Goal: Transaction & Acquisition: Purchase product/service

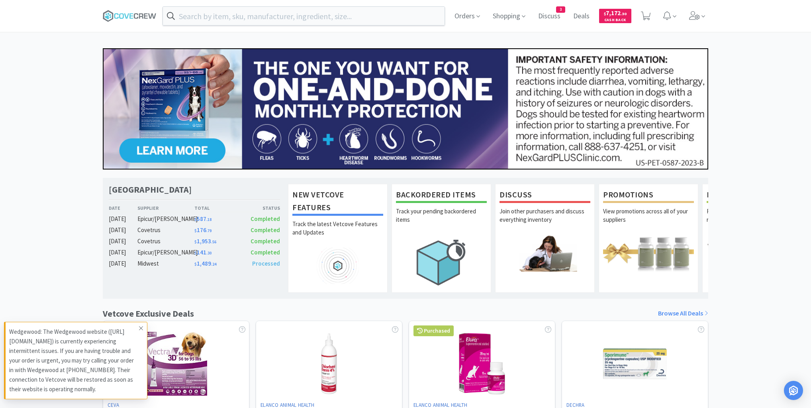
click at [142, 327] on icon at bounding box center [141, 328] width 5 height 6
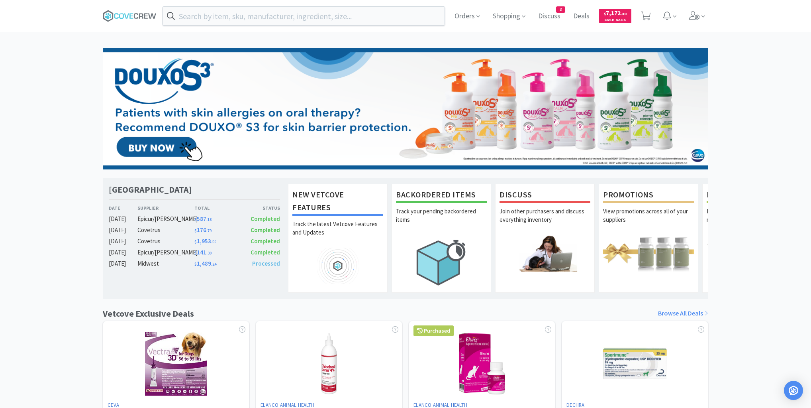
click at [32, 61] on div "Las Vegas Veterinary Specialty Center Date Supplier Total Status [DATE] Epicur/…" at bounding box center [405, 351] width 811 height 607
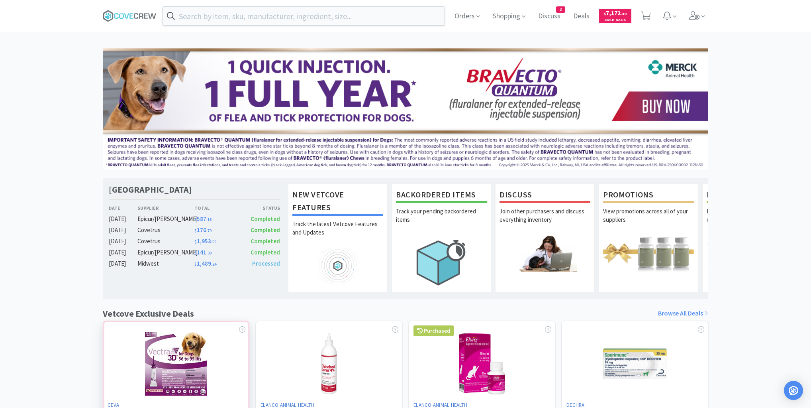
click at [183, 399] on div at bounding box center [176, 412] width 147 height 184
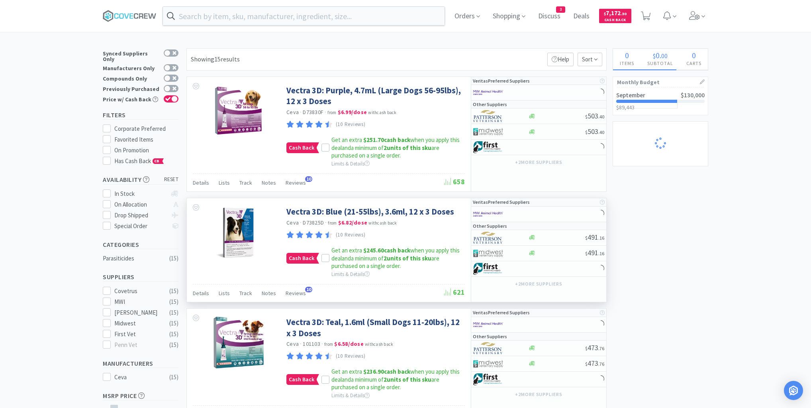
select select "1"
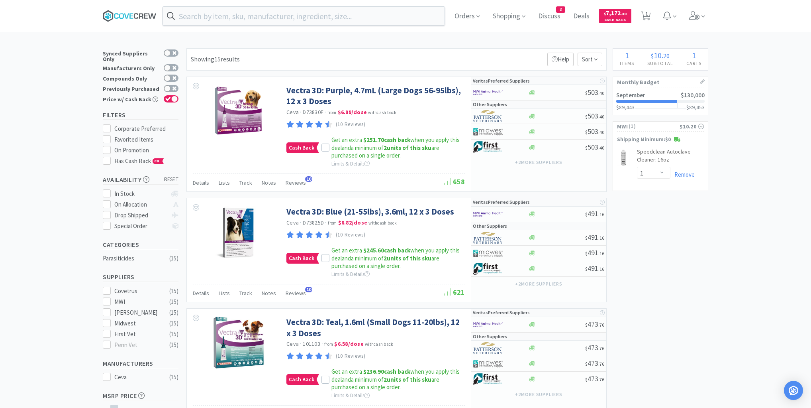
click at [131, 13] on icon at bounding box center [130, 16] width 54 height 12
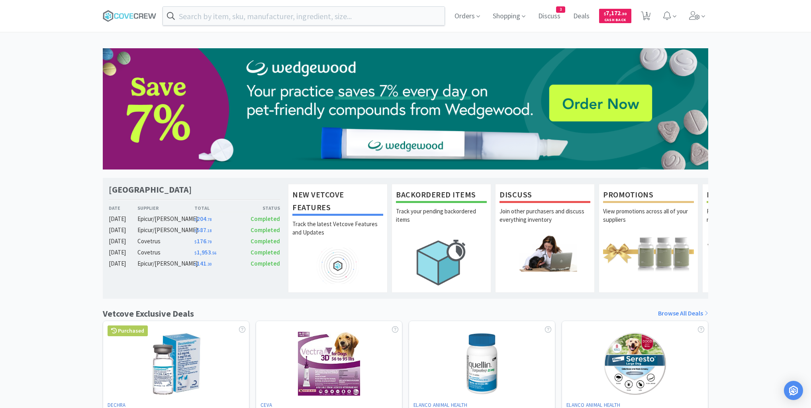
click at [359, 292] on div "New Vetcove Features Track the latest Vetcove Features and Updates Backordered …" at bounding box center [497, 238] width 422 height 120
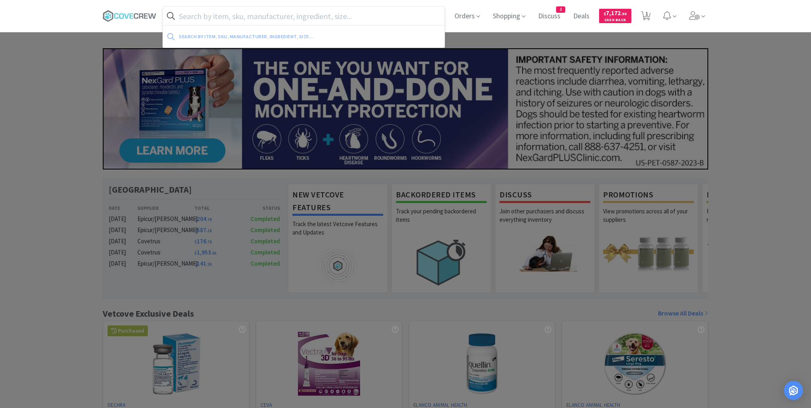
drag, startPoint x: 295, startPoint y: 15, endPoint x: 284, endPoint y: 19, distance: 11.8
click at [293, 14] on input "text" at bounding box center [304, 16] width 282 height 18
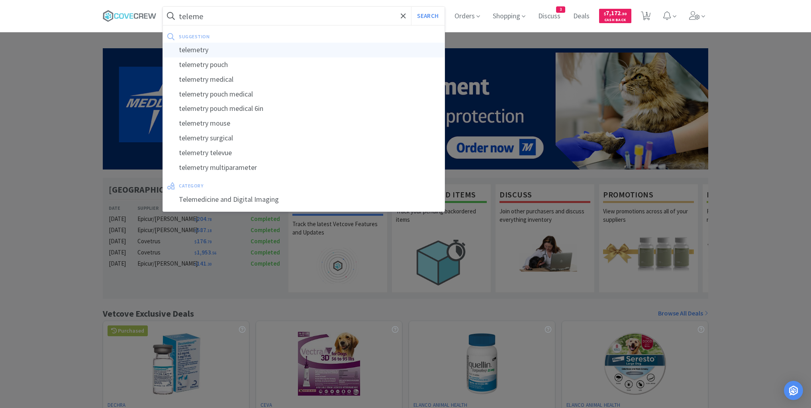
type input "telemetry"
select select "1"
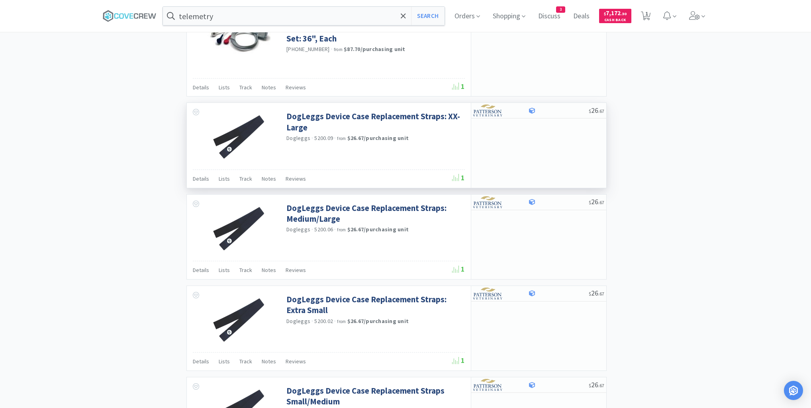
scroll to position [1020, 0]
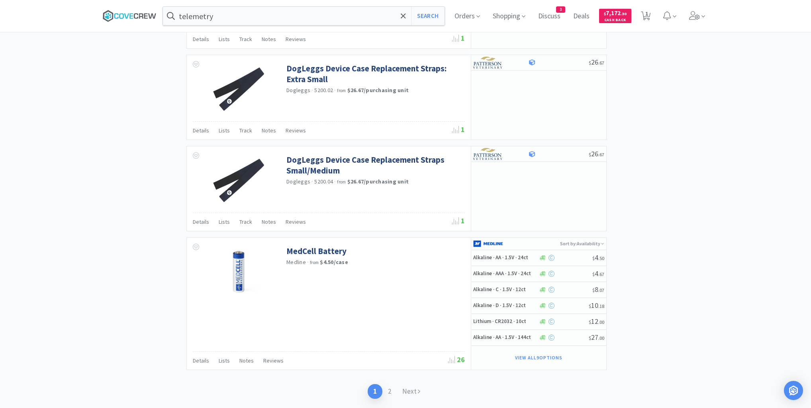
drag, startPoint x: 140, startPoint y: 15, endPoint x: 199, endPoint y: 16, distance: 58.6
click at [141, 16] on icon at bounding box center [130, 16] width 54 height 12
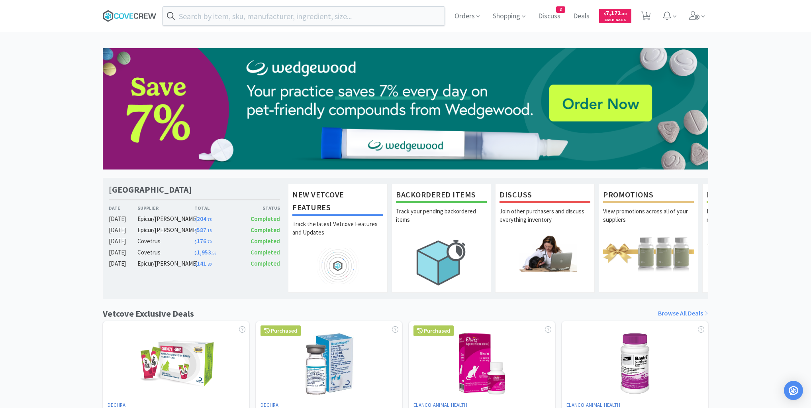
click at [131, 16] on icon at bounding box center [131, 15] width 4 height 5
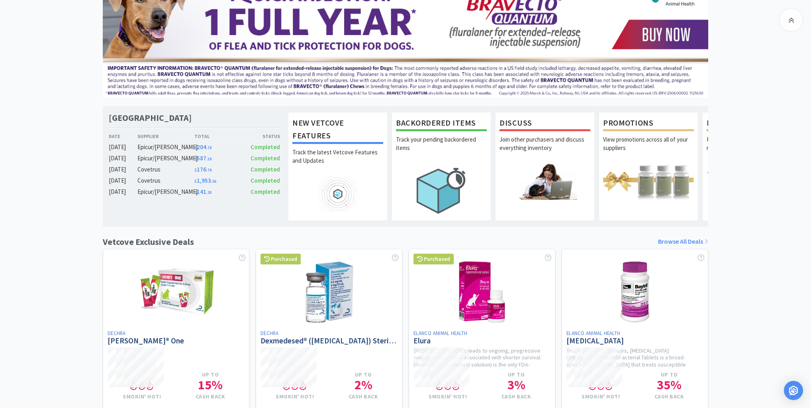
scroll to position [127, 0]
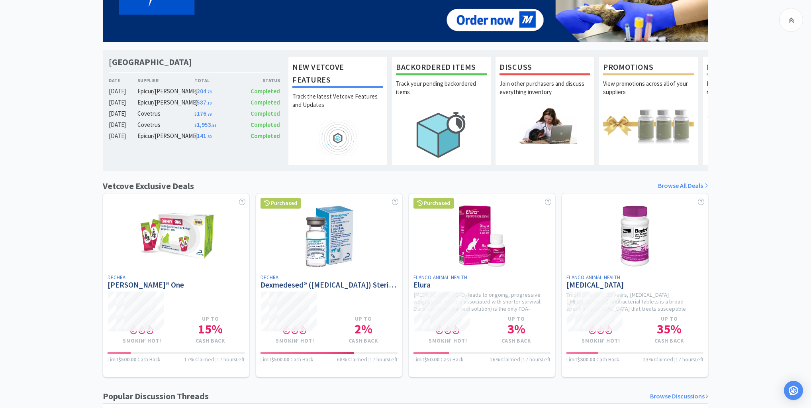
click at [746, 227] on div "Las Vegas Veterinary Specialty Center Date Supplier Total Status [DATE] Epicur/…" at bounding box center [405, 224] width 811 height 607
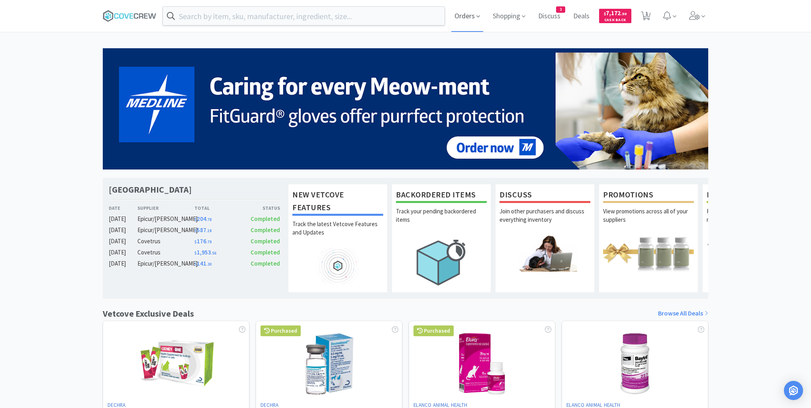
click at [470, 17] on span "Orders" at bounding box center [467, 16] width 32 height 32
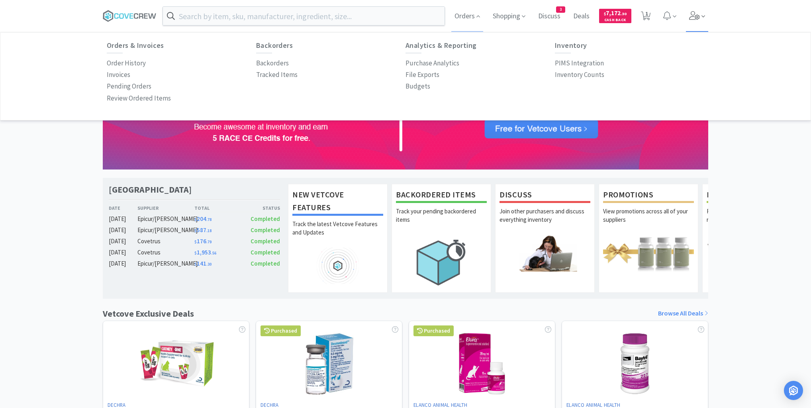
click at [701, 20] on span at bounding box center [697, 16] width 23 height 32
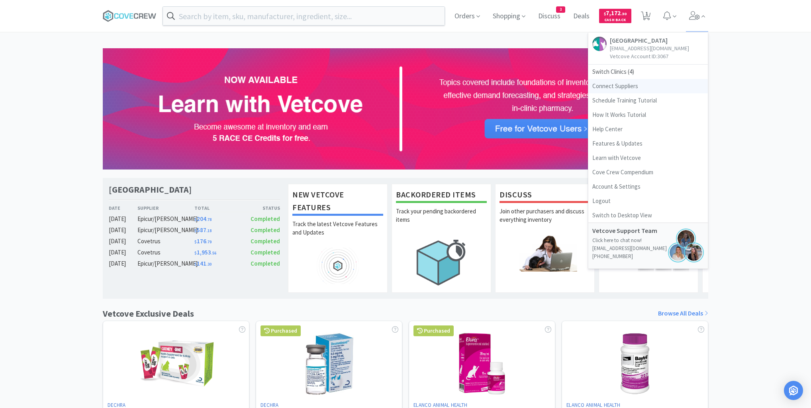
click at [633, 93] on link "Connect Suppliers" at bounding box center [648, 86] width 120 height 14
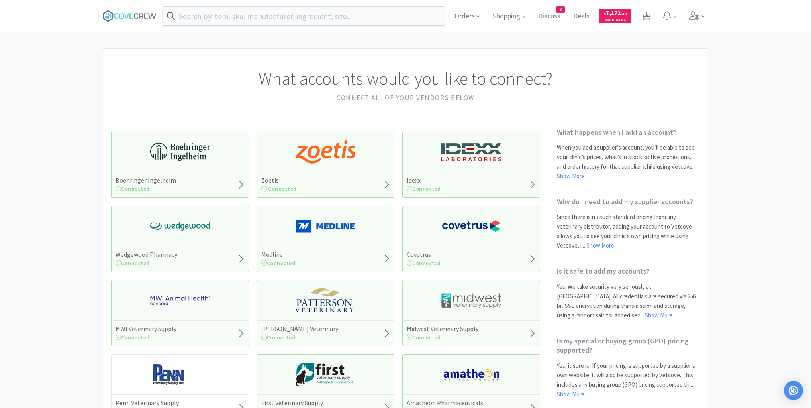
click at [472, 227] on img at bounding box center [471, 226] width 60 height 24
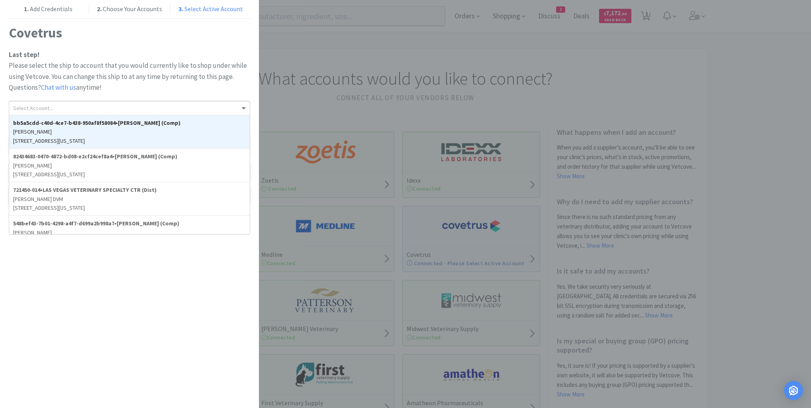
click at [240, 103] on span at bounding box center [245, 108] width 10 height 14
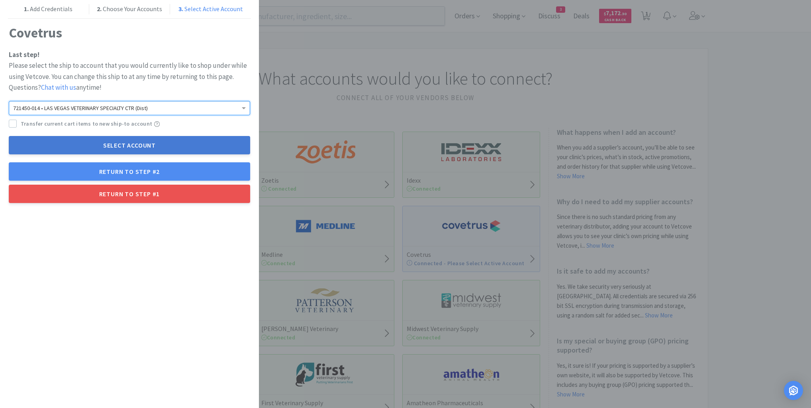
click at [121, 142] on button "Select Account" at bounding box center [129, 145] width 241 height 18
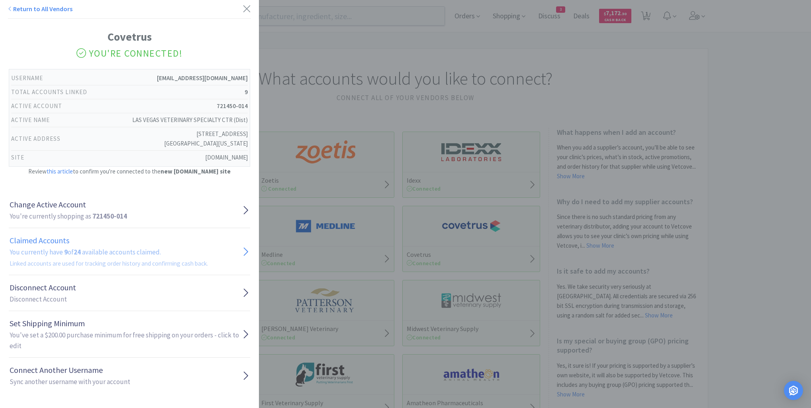
click at [218, 241] on link "Claimed Accounts You currently have 9 of 24 available accounts claimed. Linked …" at bounding box center [129, 251] width 241 height 47
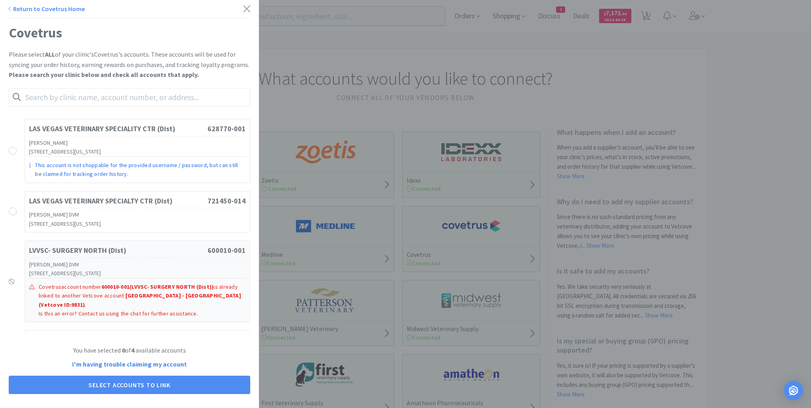
scroll to position [1625, 0]
click at [13, 214] on icon at bounding box center [13, 211] width 6 height 6
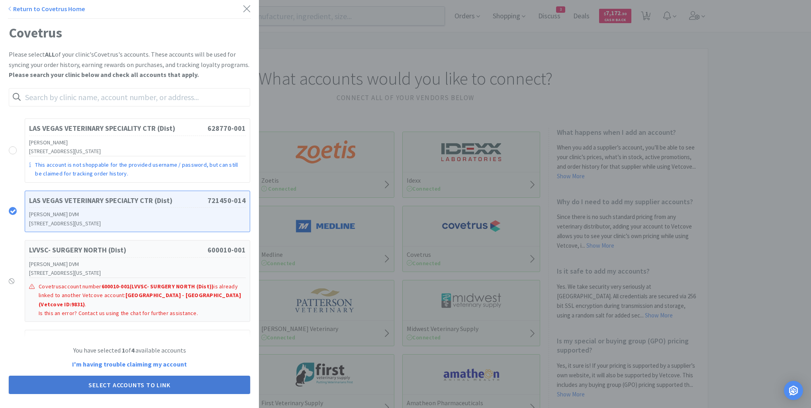
click at [112, 384] on button "Select Accounts to Link" at bounding box center [129, 384] width 241 height 18
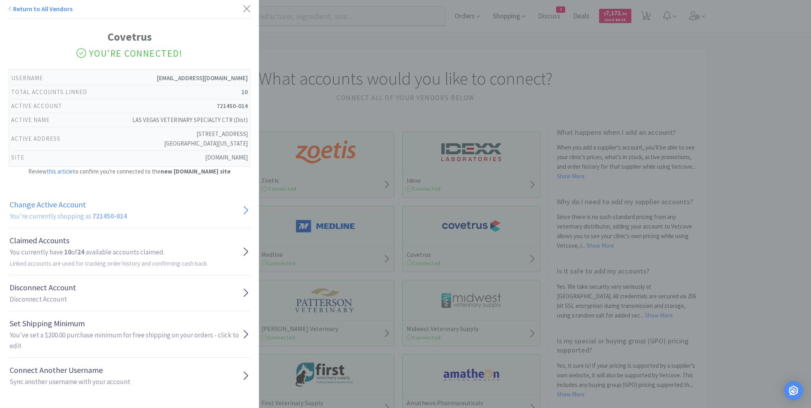
click at [242, 204] on icon at bounding box center [246, 210] width 8 height 12
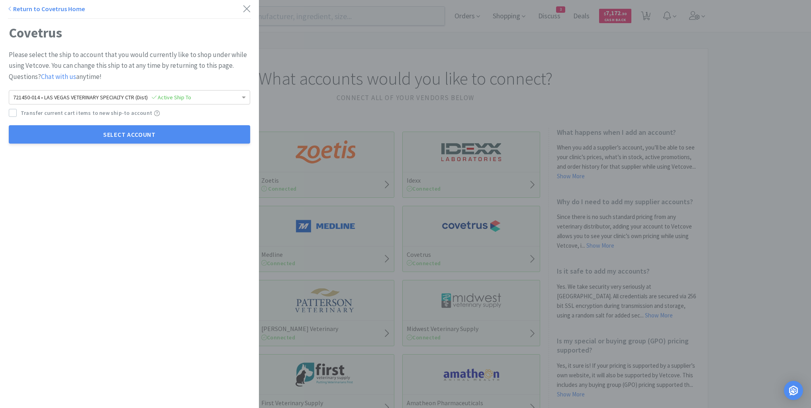
click at [205, 204] on div "Return to Covetrus Home Covetrus Please select the ship to account that you wou…" at bounding box center [129, 204] width 259 height 408
click at [244, 8] on icon at bounding box center [247, 8] width 8 height 11
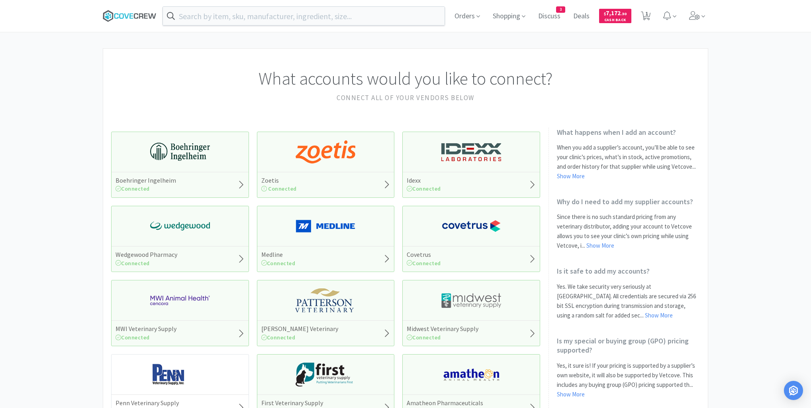
click at [139, 14] on icon at bounding box center [130, 16] width 54 height 12
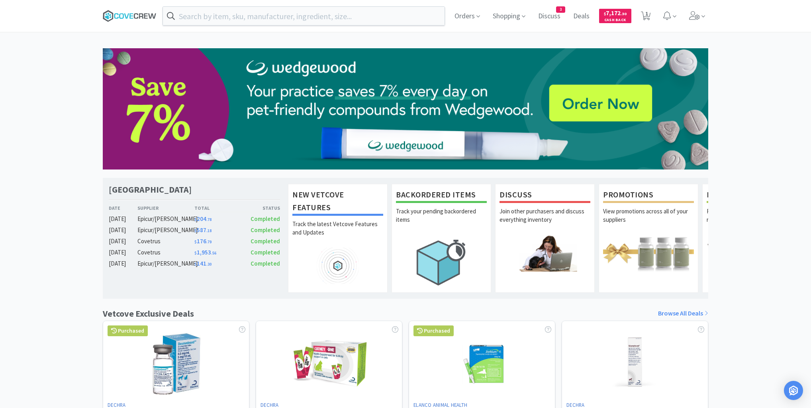
drag, startPoint x: 126, startPoint y: 16, endPoint x: 225, endPoint y: 35, distance: 100.7
click at [126, 16] on icon at bounding box center [130, 16] width 54 height 12
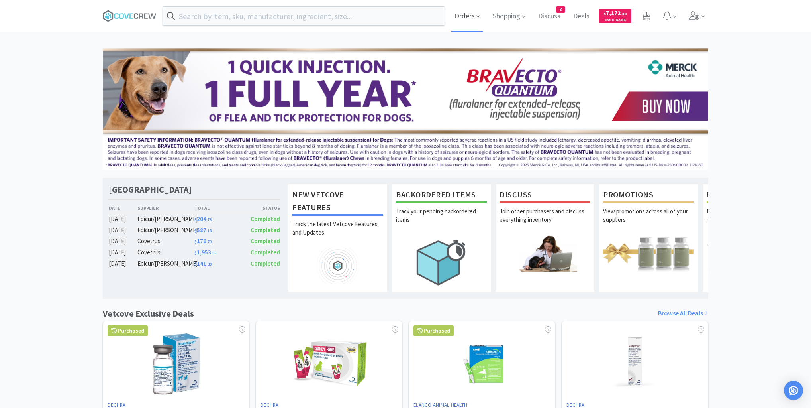
click at [467, 16] on span "Orders" at bounding box center [467, 16] width 32 height 32
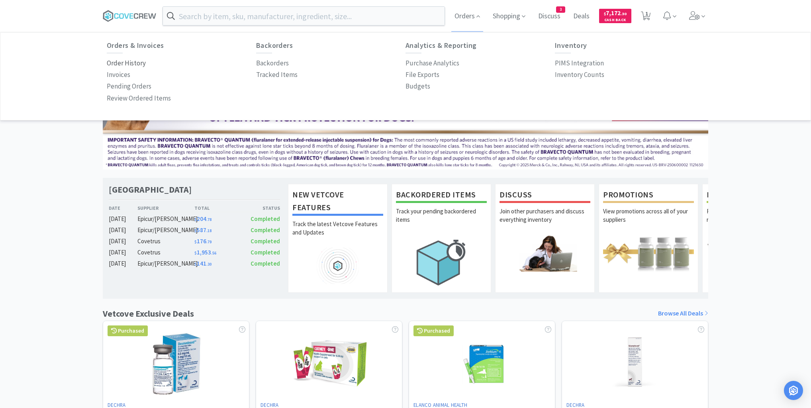
click at [115, 60] on p "Order History" at bounding box center [126, 63] width 39 height 11
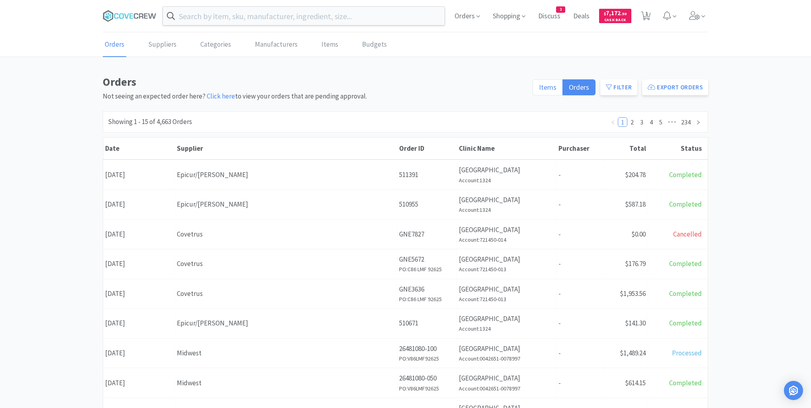
click at [547, 90] on span "Items" at bounding box center [548, 86] width 18 height 9
click at [539, 90] on input "Items" at bounding box center [539, 90] width 0 height 0
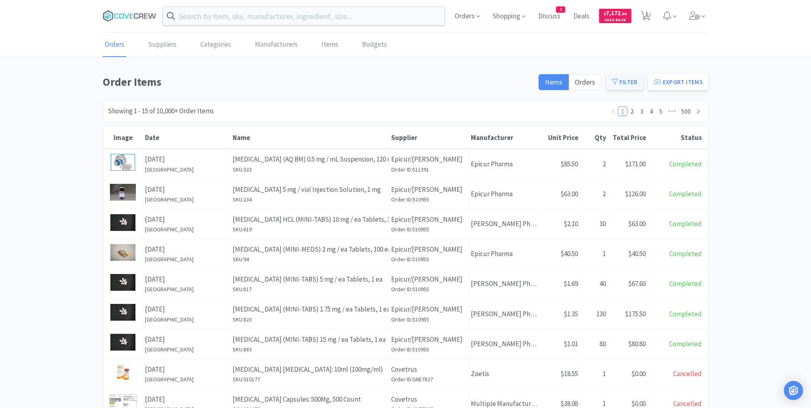
click at [623, 85] on button "Filter" at bounding box center [624, 82] width 37 height 16
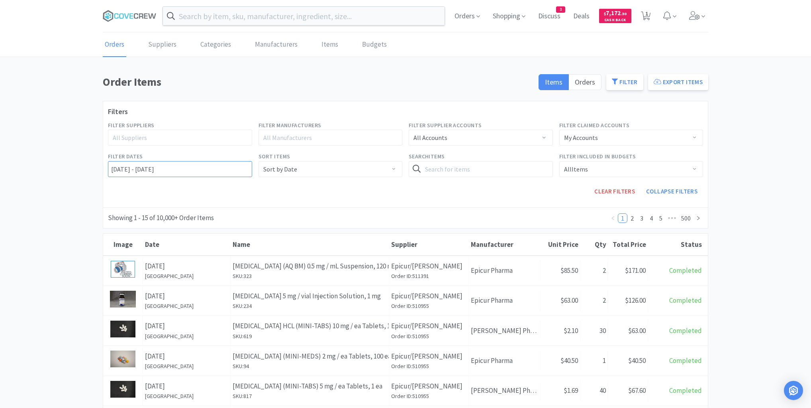
click at [113, 167] on input "[DATE] - [DATE]" at bounding box center [180, 169] width 144 height 16
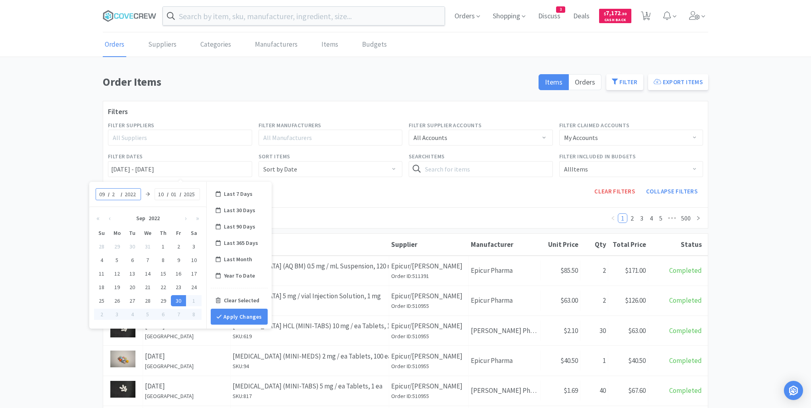
type input "29"
type input "[DATE] - [DATE]"
type input "2025"
type input "[DATE] - [DATE]"
type input "09"
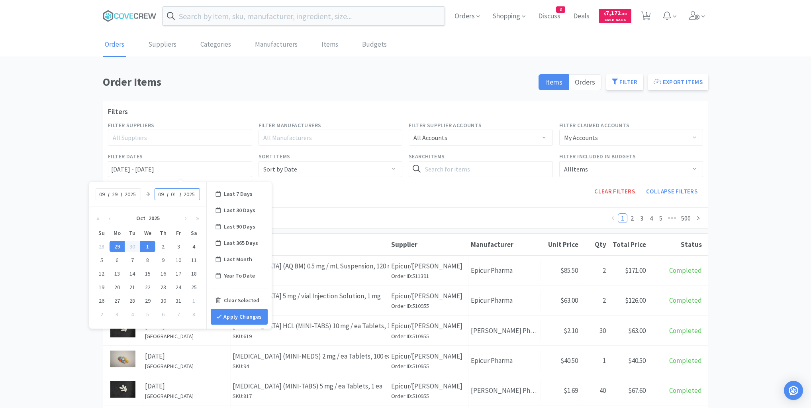
type input "[DATE] - [DATE]"
type input "29"
type input "[DATE] - [DATE]"
type input "2025"
click at [229, 312] on button "Apply Changes" at bounding box center [239, 316] width 57 height 16
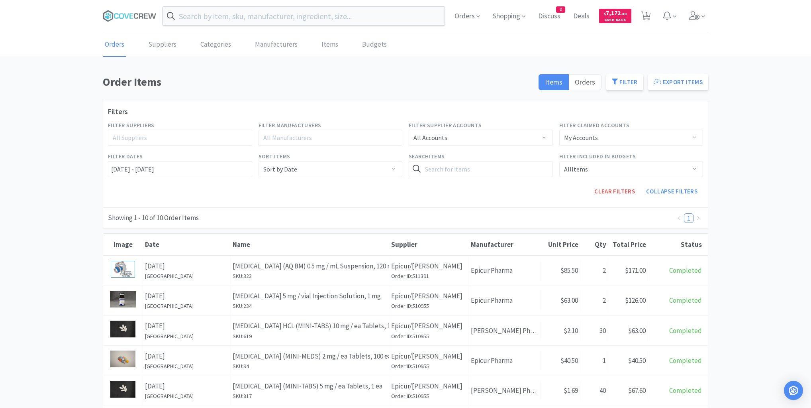
click at [757, 96] on div "Order Items Items Orders Filter Export Items Filters Filter Suppliers All Suppl…" at bounding box center [405, 366] width 811 height 586
click at [648, 12] on icon at bounding box center [646, 16] width 10 height 9
select select "1"
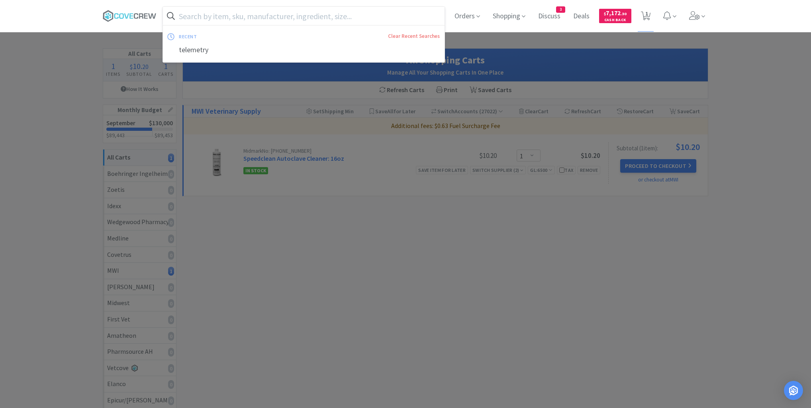
click at [344, 16] on input "text" at bounding box center [304, 16] width 282 height 18
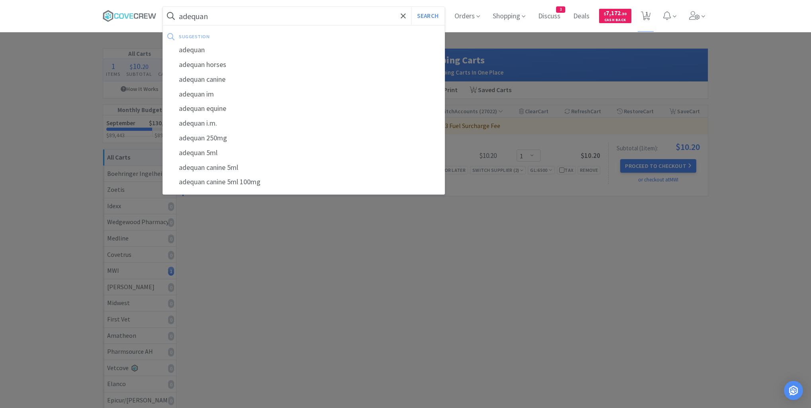
type input "adequan"
click at [411, 7] on button "Search" at bounding box center [427, 16] width 33 height 18
select select "1"
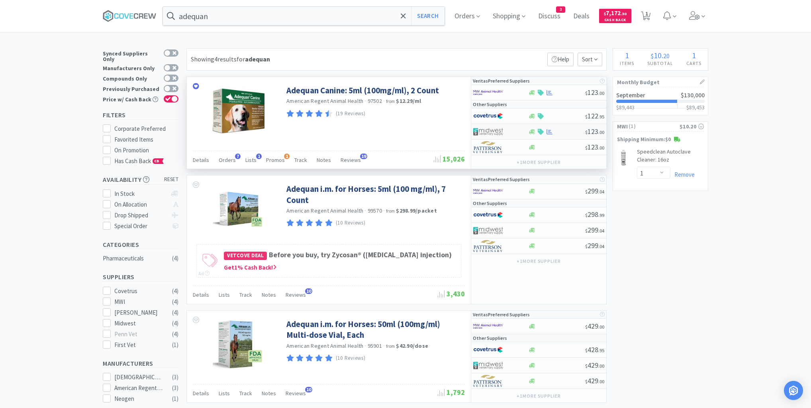
click at [555, 132] on div at bounding box center [556, 132] width 57 height 6
select select "1"
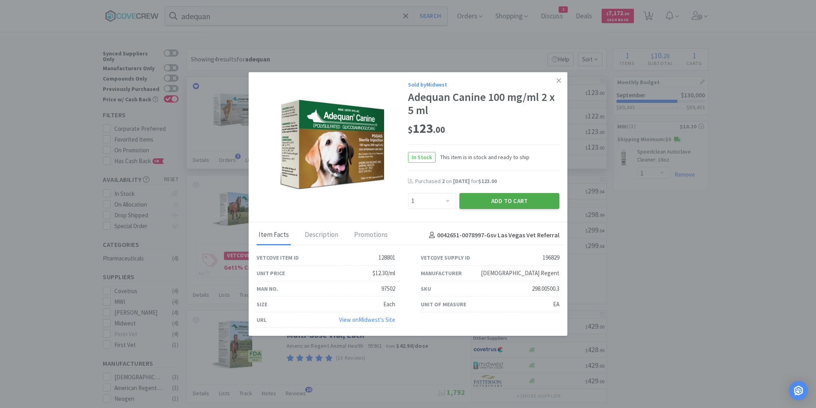
click at [490, 201] on button "Add to Cart" at bounding box center [509, 201] width 100 height 16
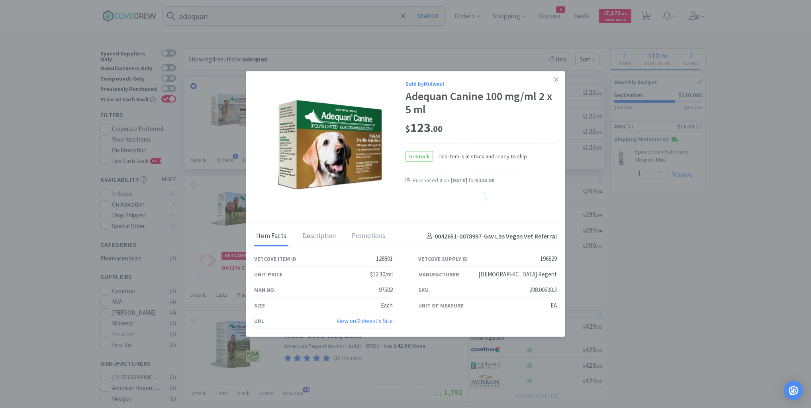
select select "1"
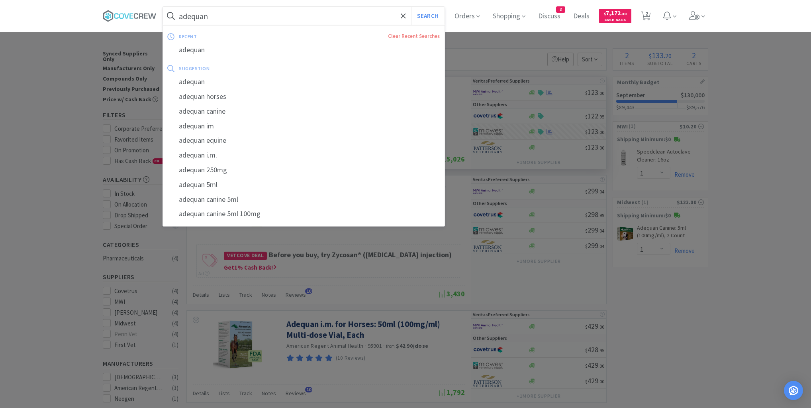
click at [358, 18] on input "adequan" at bounding box center [304, 16] width 282 height 18
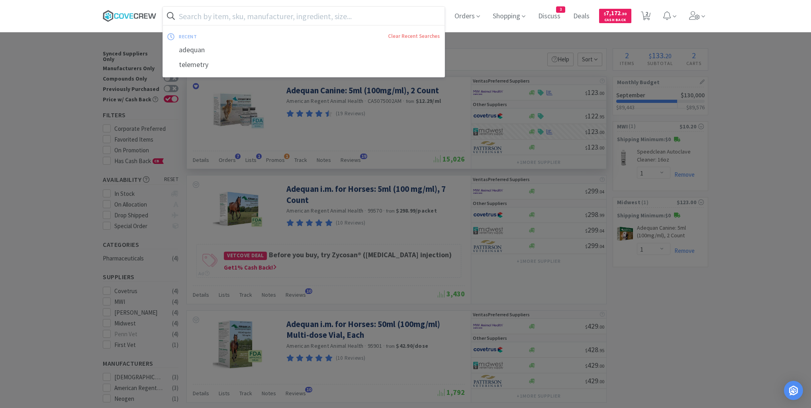
click at [130, 14] on icon at bounding box center [130, 16] width 54 height 12
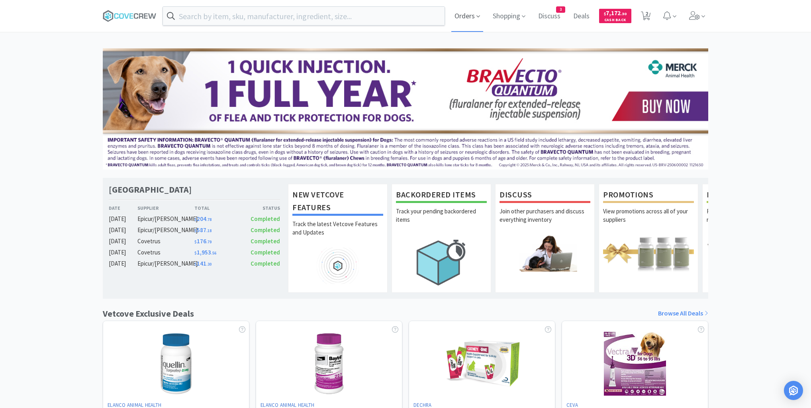
click at [476, 16] on icon at bounding box center [478, 17] width 4 height 2
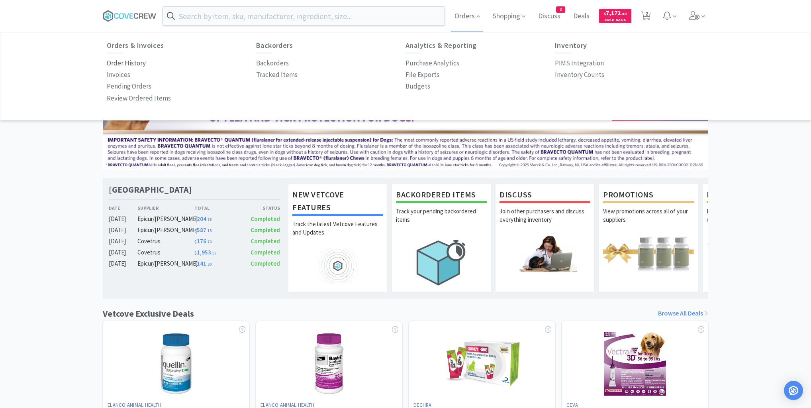
click at [107, 61] on p "Order History" at bounding box center [126, 63] width 39 height 11
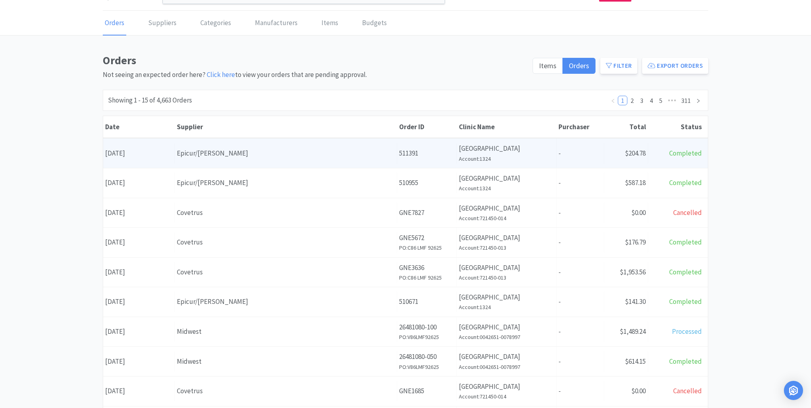
scroll to position [32, 0]
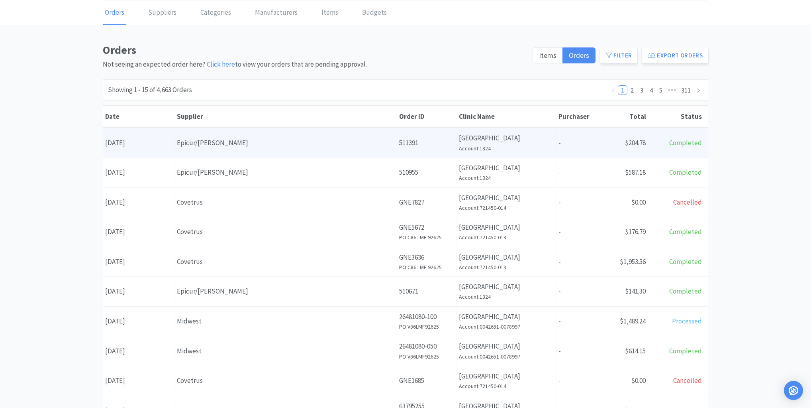
click at [279, 140] on div "Epicur/[PERSON_NAME]" at bounding box center [286, 142] width 218 height 11
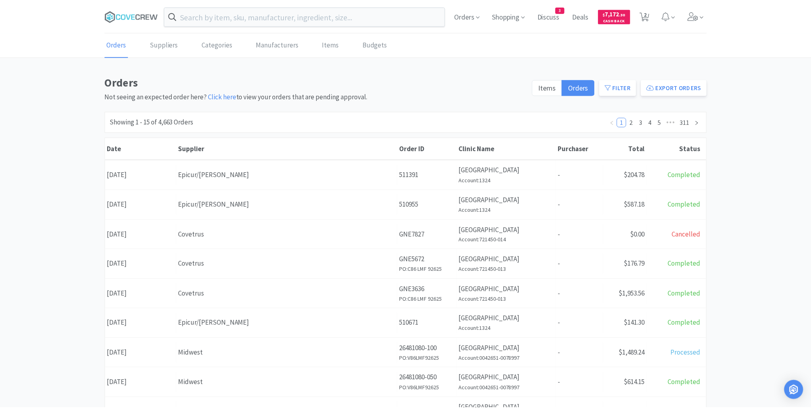
scroll to position [32, 0]
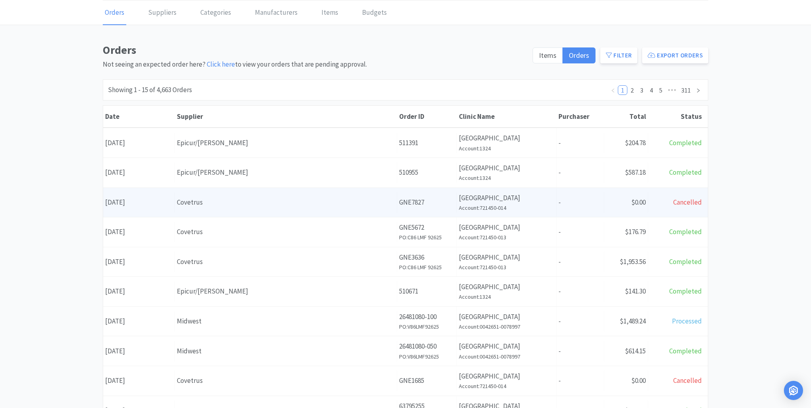
click at [175, 202] on div "Supplier Covetrus" at bounding box center [286, 202] width 222 height 20
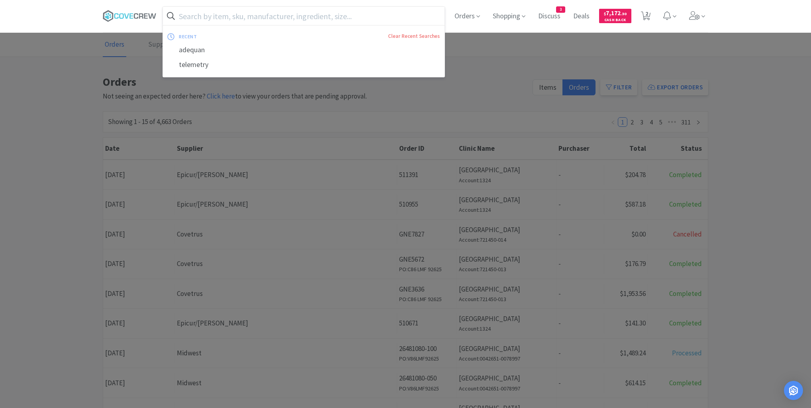
click at [410, 14] on input "text" at bounding box center [304, 16] width 282 height 18
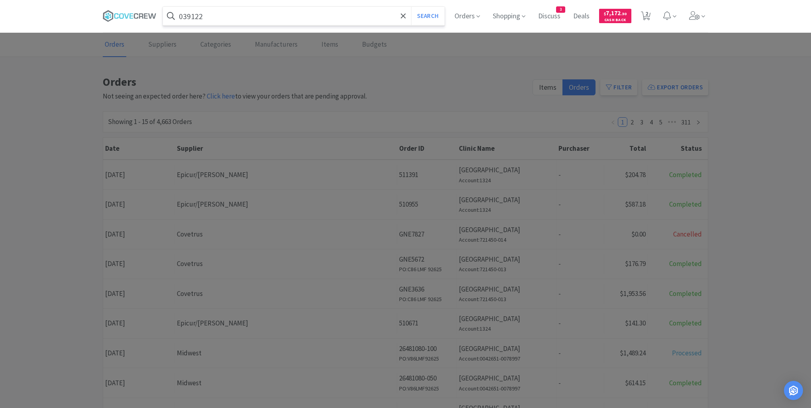
type input "039122"
click at [437, 14] on button "Search" at bounding box center [427, 16] width 33 height 18
select select "1"
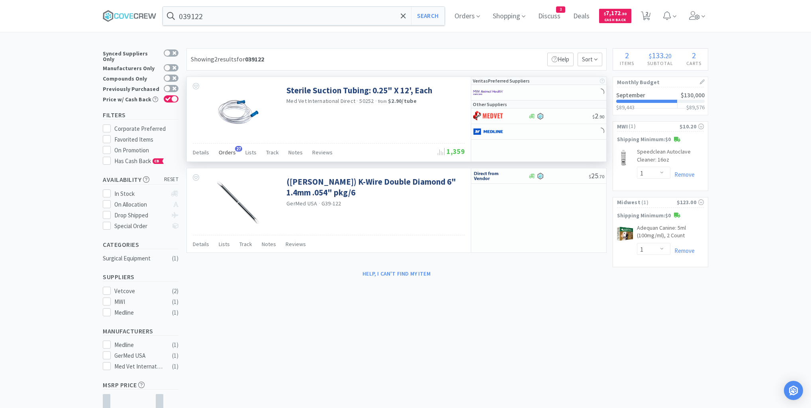
click at [227, 153] on span "Orders" at bounding box center [227, 152] width 17 height 7
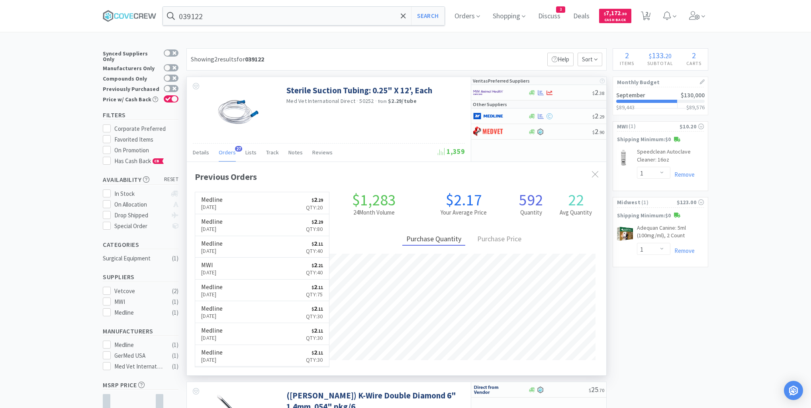
scroll to position [214, 419]
click at [561, 117] on div at bounding box center [560, 116] width 65 height 6
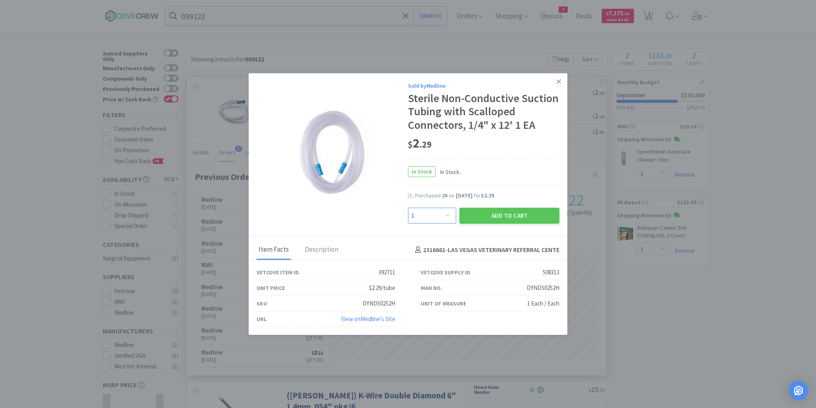
click at [450, 216] on select "Enter Quantity 1 2 3 4 5 6 7 8 9 10 11 12 13 14 15 16 17 18 19 20 Enter Quantity" at bounding box center [432, 216] width 48 height 16
select select "20"
click at [408, 208] on select "Enter Quantity 1 2 3 4 5 6 7 8 9 10 11 12 13 14 15 16 17 18 19 20 Enter Quantity" at bounding box center [432, 216] width 48 height 16
click at [506, 215] on button "Add to Cart" at bounding box center [509, 216] width 100 height 16
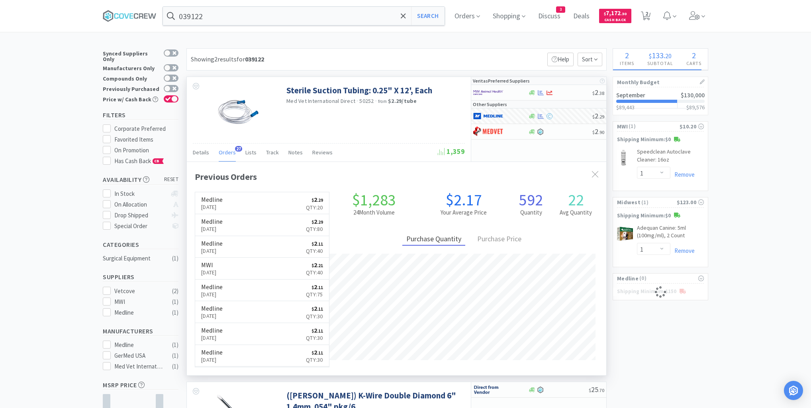
select select "20"
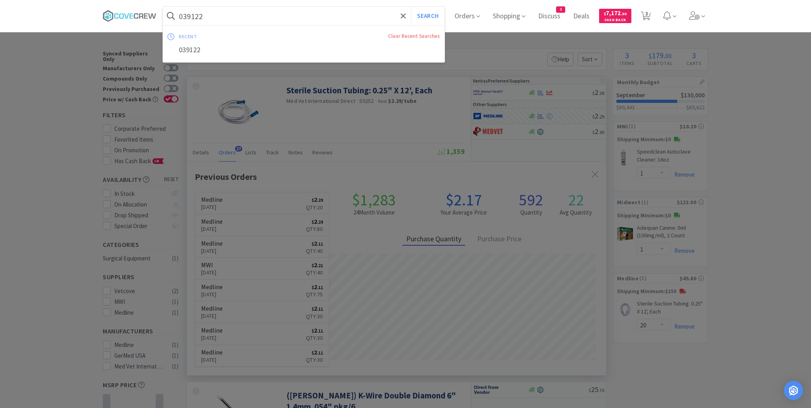
click at [306, 18] on input "039122" at bounding box center [304, 16] width 282 height 18
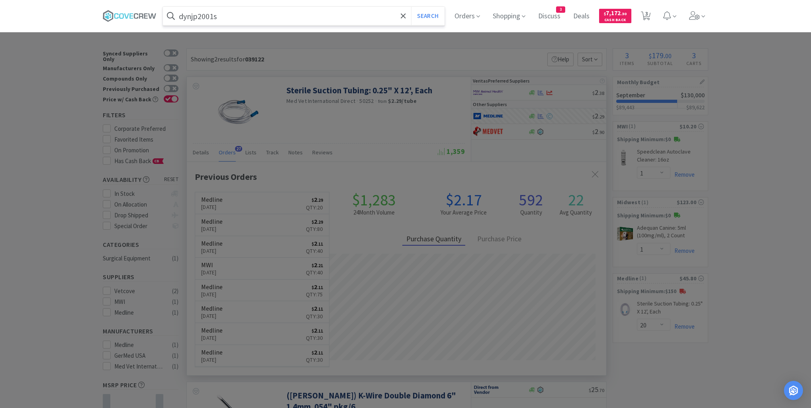
type input "dynjp2001s"
click at [411, 7] on button "Search" at bounding box center [427, 16] width 33 height 18
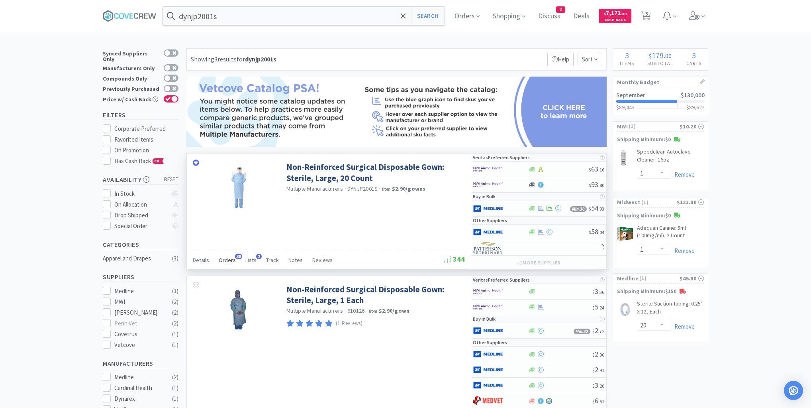
click at [227, 258] on span "Orders" at bounding box center [227, 259] width 17 height 7
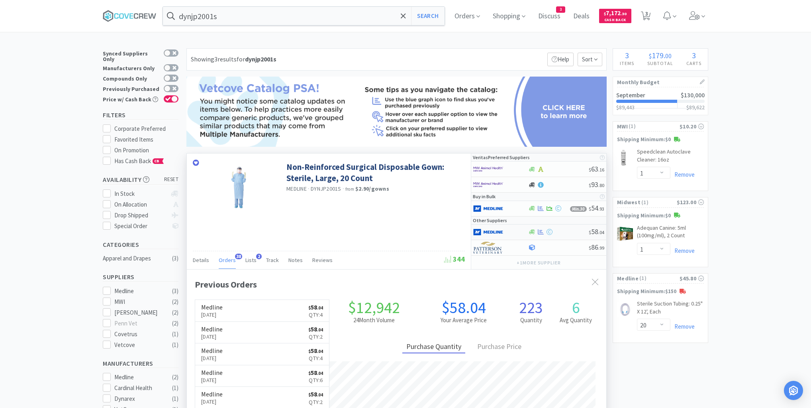
scroll to position [214, 419]
click at [515, 230] on div at bounding box center [495, 232] width 44 height 14
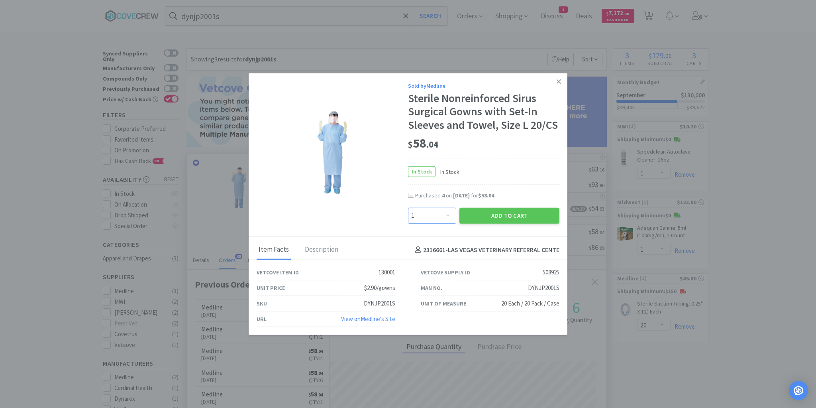
click at [448, 215] on select "Enter Quantity 1 2 3 4 5 6 7 8 9 10 11 12 13 14 15 16 17 18 19 20 Enter Quantity" at bounding box center [432, 216] width 48 height 16
select select "6"
click at [408, 208] on select "Enter Quantity 1 2 3 4 5 6 7 8 9 10 11 12 13 14 15 16 17 18 19 20 Enter Quantity" at bounding box center [432, 216] width 48 height 16
click at [515, 216] on button "Add to Cart" at bounding box center [509, 216] width 100 height 16
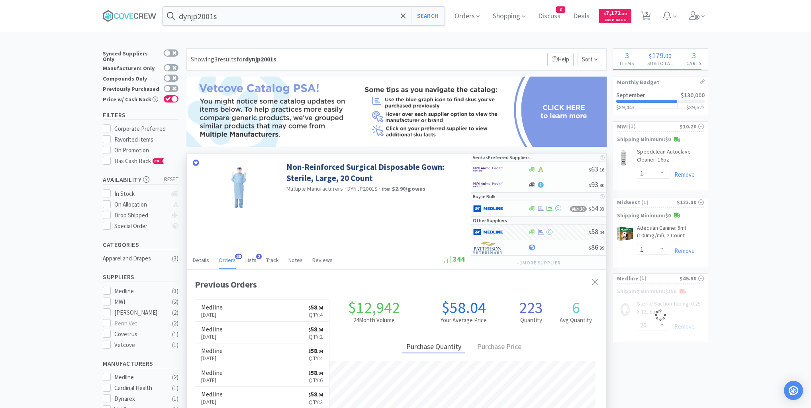
select select "6"
select select "20"
click at [352, 18] on input "dynjp2001s" at bounding box center [304, 16] width 282 height 18
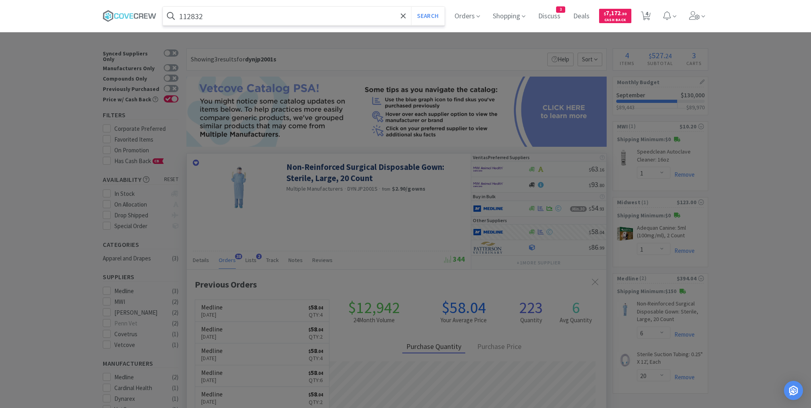
click at [411, 7] on button "Search" at bounding box center [427, 16] width 33 height 18
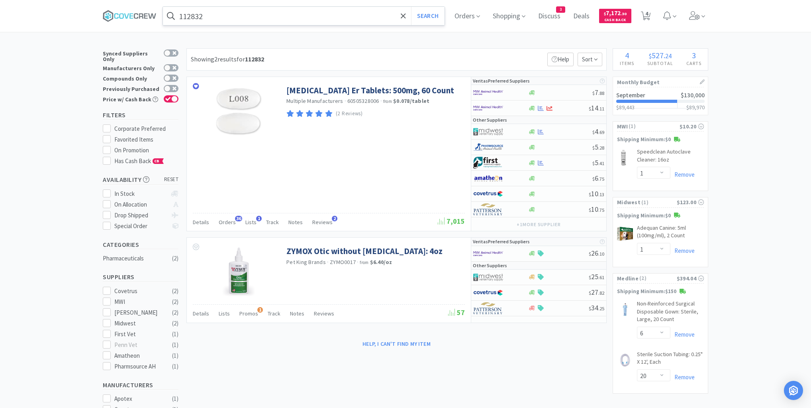
click at [357, 13] on input "112832" at bounding box center [304, 16] width 282 height 18
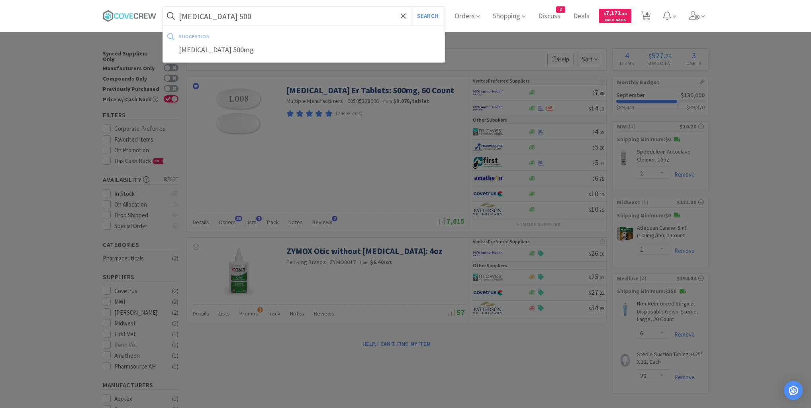
type input "[MEDICAL_DATA] 500"
click at [411, 7] on button "Search" at bounding box center [427, 16] width 33 height 18
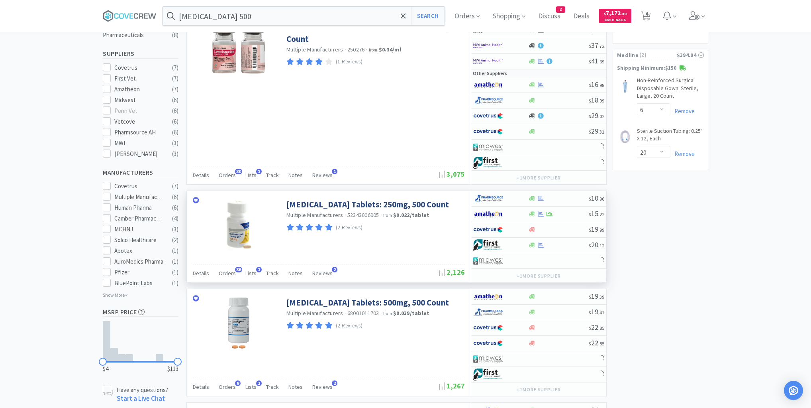
scroll to position [319, 0]
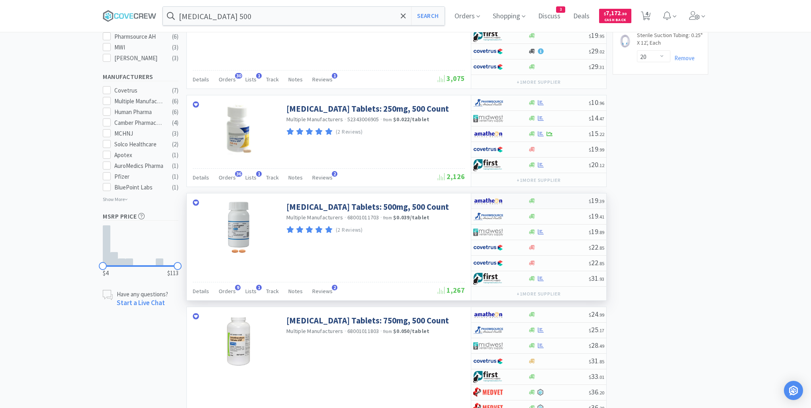
click at [557, 194] on div "$ 19 . 39" at bounding box center [538, 201] width 135 height 16
select select "1"
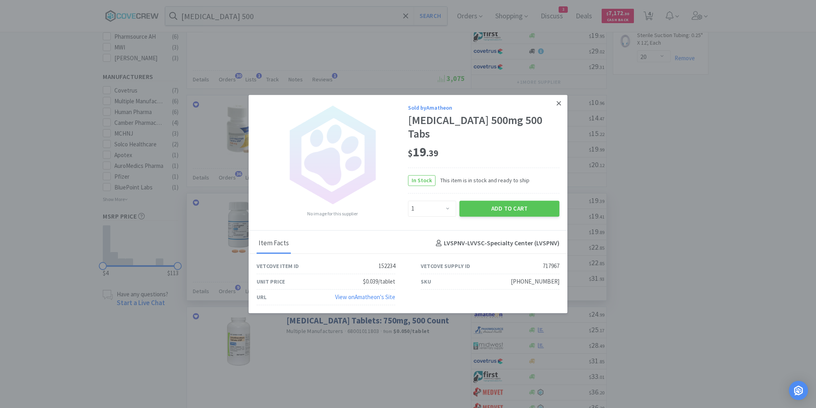
click at [561, 104] on icon at bounding box center [559, 103] width 4 height 7
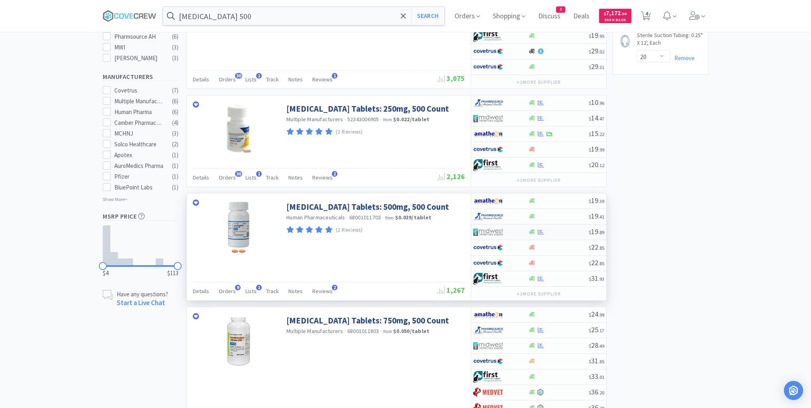
click at [562, 229] on div at bounding box center [558, 232] width 61 height 6
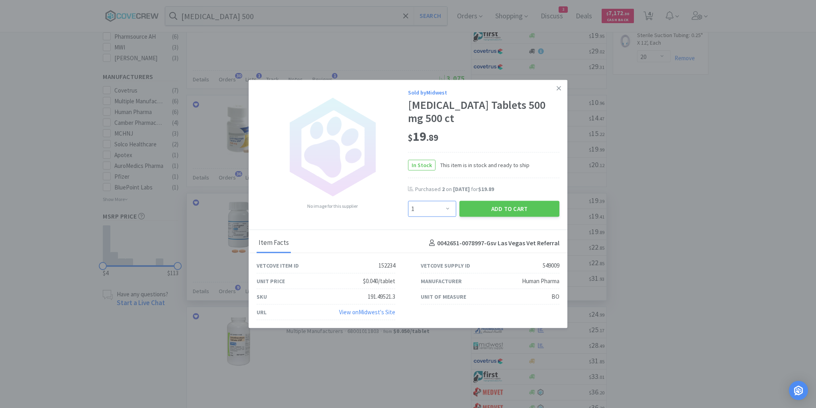
click at [451, 207] on select "Enter Quantity 1 2 3 4 5 6 7 8 9 10 11 12 13 14 15 16 17 18 19 20 Enter Quantity" at bounding box center [432, 209] width 48 height 16
select select "6"
click at [408, 201] on select "Enter Quantity 1 2 3 4 5 6 7 8 9 10 11 12 13 14 15 16 17 18 19 20 Enter Quantity" at bounding box center [432, 209] width 48 height 16
click at [520, 208] on button "Add to Cart" at bounding box center [509, 209] width 100 height 16
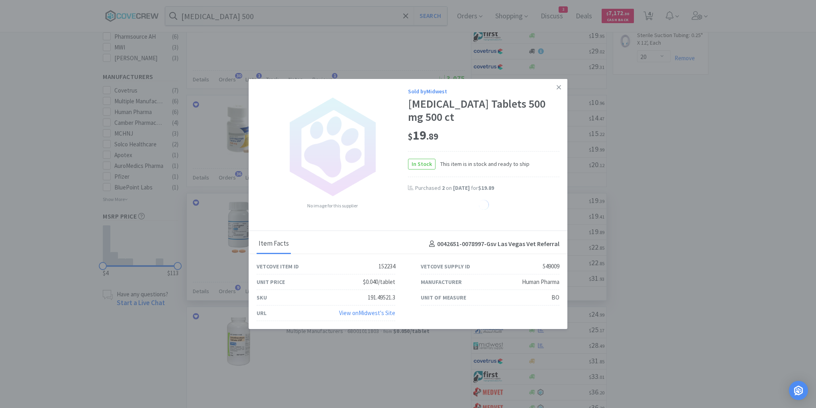
select select "6"
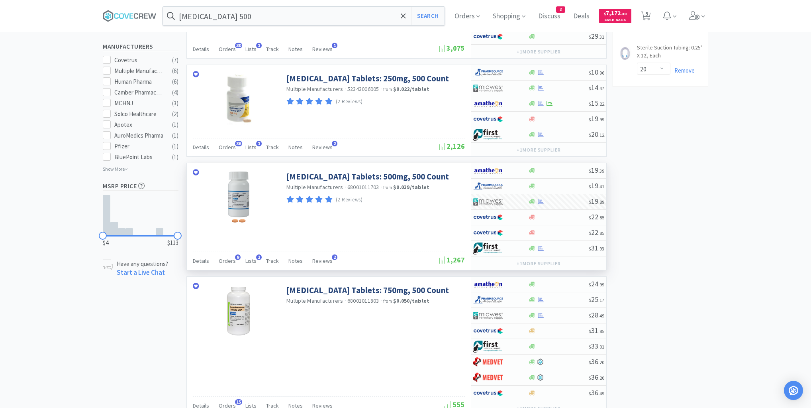
scroll to position [414, 0]
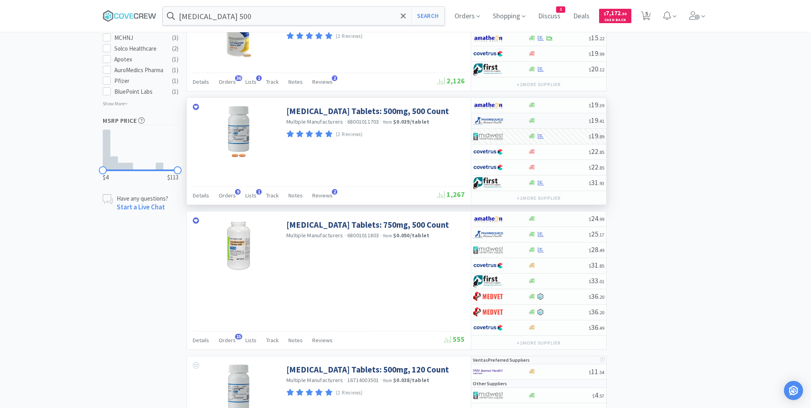
click at [553, 118] on div at bounding box center [558, 121] width 61 height 6
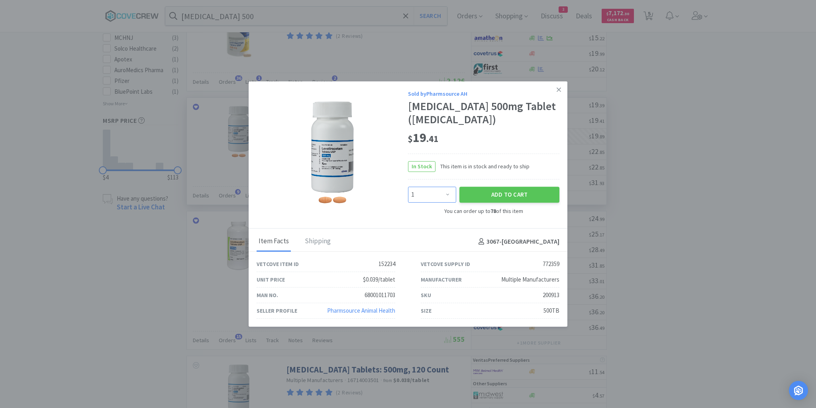
click at [451, 194] on select "Enter Quantity 1 2 3 4 5 6 7 8 9 10 11 12 13 14 15 16 17 18 19 20 Enter Quantity" at bounding box center [432, 194] width 48 height 16
select select "6"
click at [408, 186] on select "Enter Quantity 1 2 3 4 5 6 7 8 9 10 11 12 13 14 15 16 17 18 19 20 Enter Quantity" at bounding box center [432, 194] width 48 height 16
click at [496, 192] on button "Add to Cart" at bounding box center [509, 194] width 100 height 16
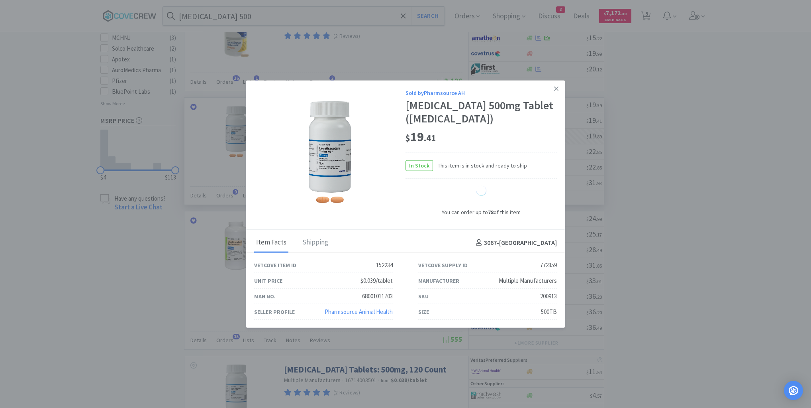
select select "6"
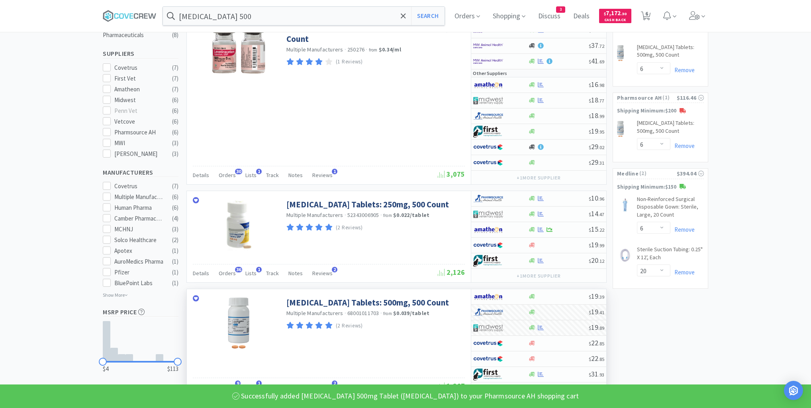
scroll to position [159, 0]
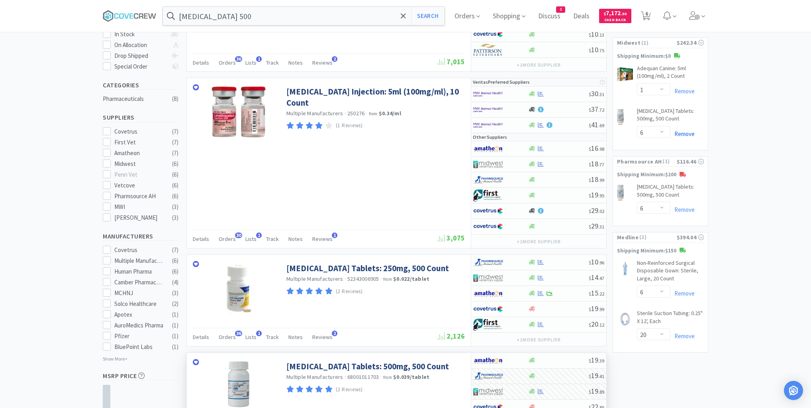
click at [688, 130] on link "Remove" at bounding box center [682, 134] width 24 height 8
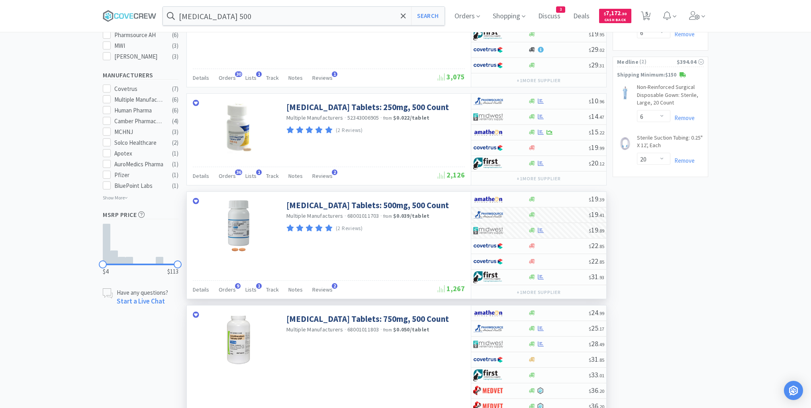
scroll to position [414, 0]
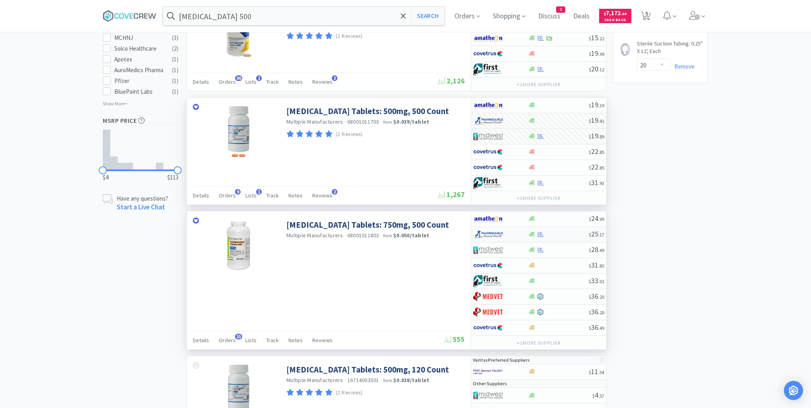
click at [572, 231] on div at bounding box center [558, 234] width 61 height 6
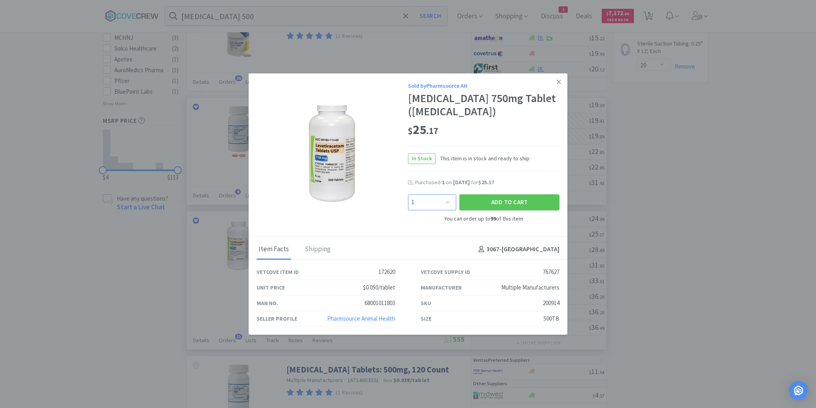
click at [448, 201] on select "Enter Quantity 1 2 3 4 5 6 7 8 9 10 11 12 13 14 15 16 17 18 19 20 Enter Quantity" at bounding box center [432, 202] width 48 height 16
select select "6"
click at [408, 194] on select "Enter Quantity 1 2 3 4 5 6 7 8 9 10 11 12 13 14 15 16 17 18 19 20 Enter Quantity" at bounding box center [432, 202] width 48 height 16
click at [525, 200] on button "Add to Cart" at bounding box center [509, 202] width 100 height 16
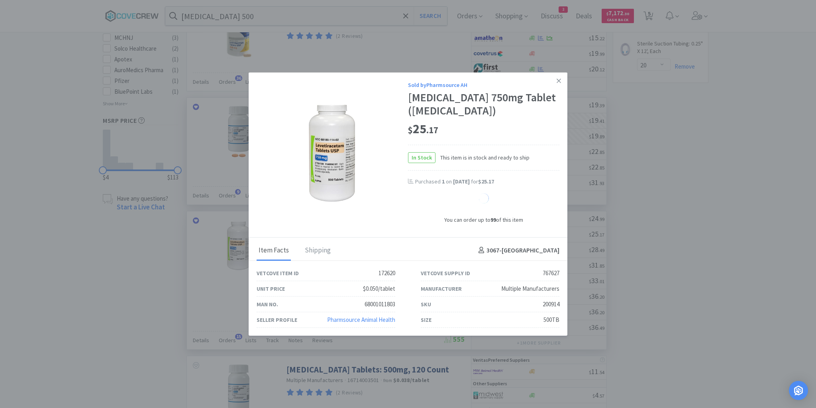
select select "6"
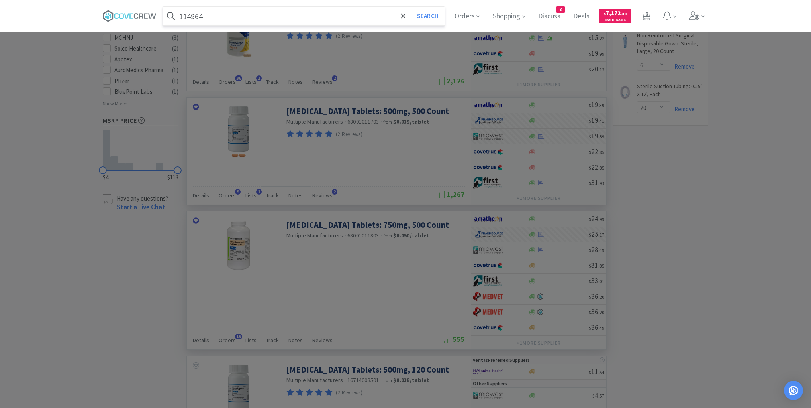
type input "114964"
click at [411, 7] on button "Search" at bounding box center [427, 16] width 33 height 18
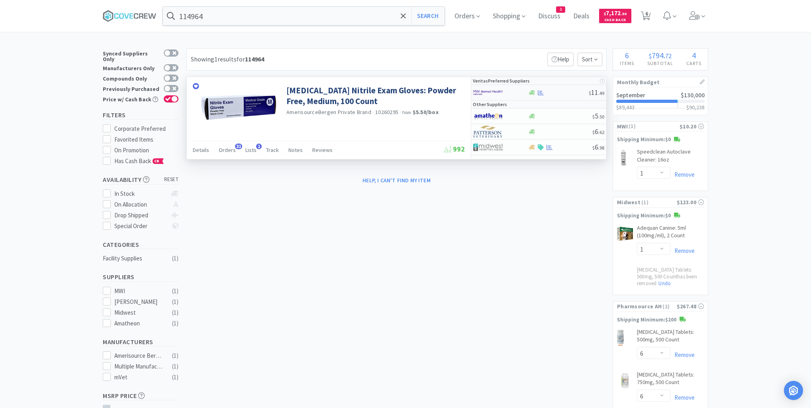
click at [563, 95] on div "$ 11 . 49" at bounding box center [538, 93] width 135 height 16
select select "1"
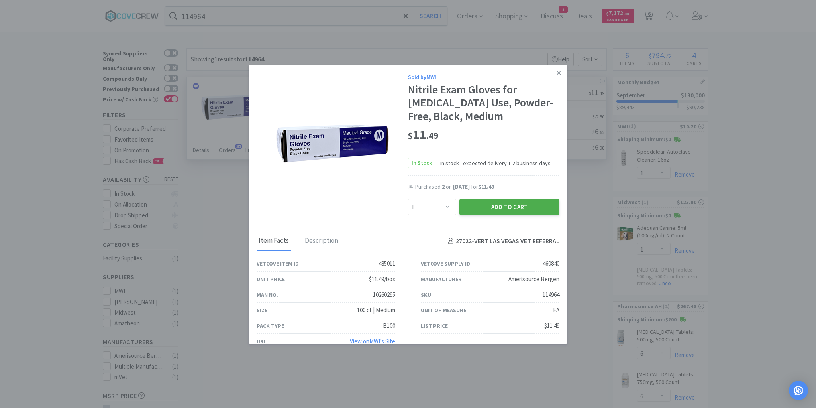
click at [528, 205] on button "Add to Cart" at bounding box center [509, 207] width 100 height 16
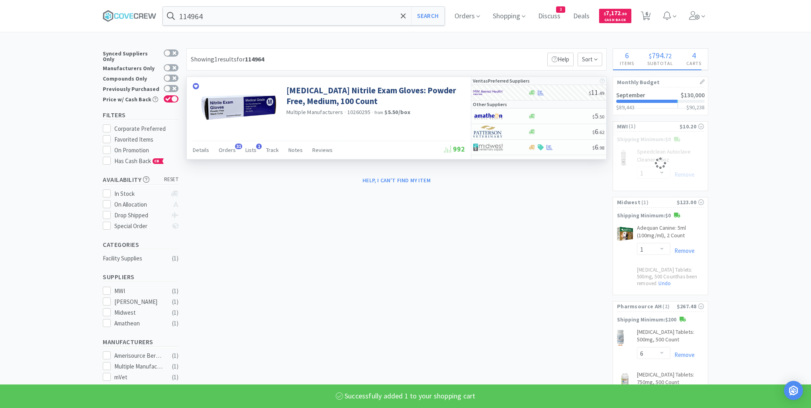
select select "1"
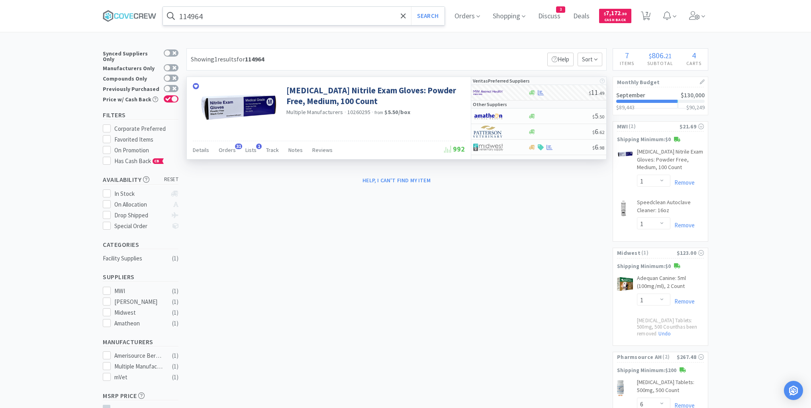
click at [367, 16] on input "114964" at bounding box center [304, 16] width 282 height 18
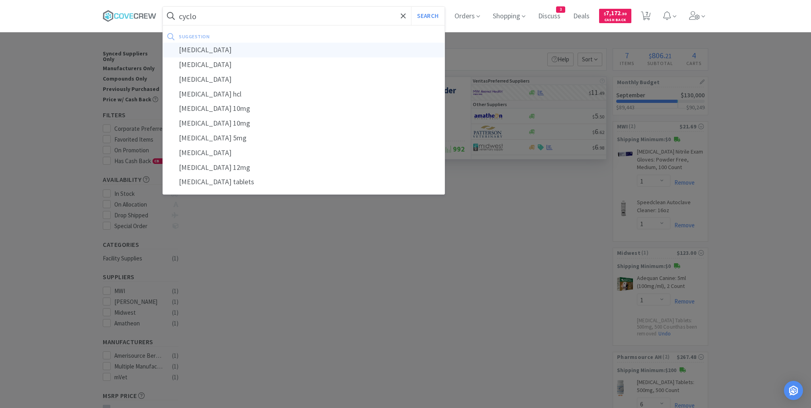
type input "[MEDICAL_DATA]"
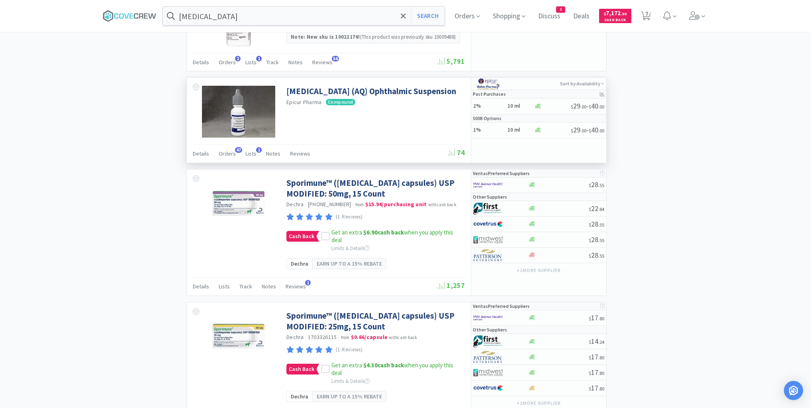
scroll to position [1147, 0]
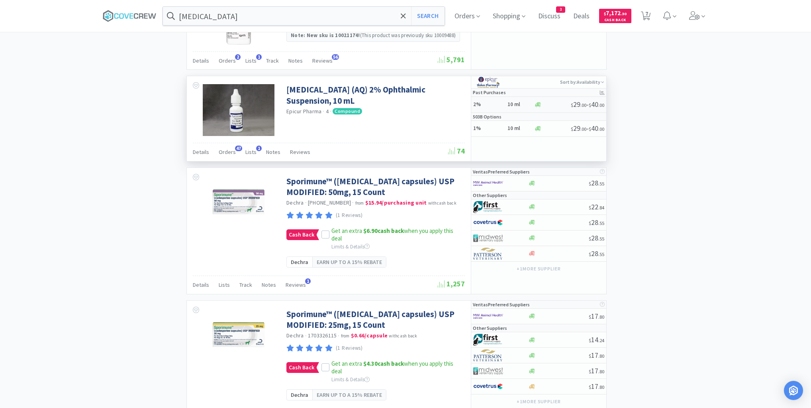
click at [492, 101] on h5 "2%" at bounding box center [489, 104] width 32 height 7
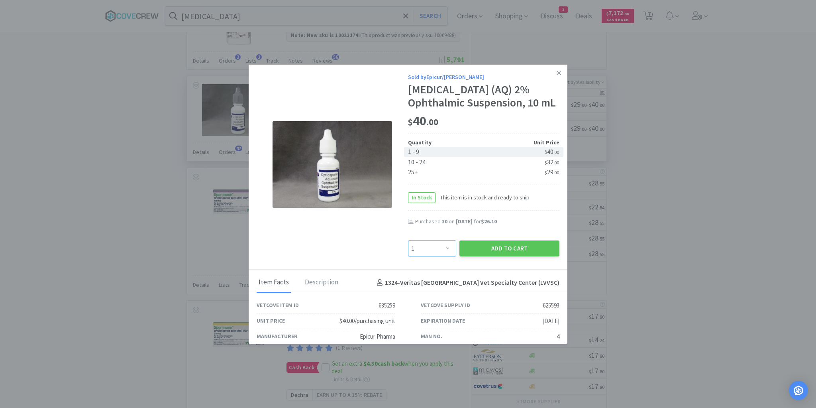
click at [443, 247] on select "Enter Quantity 1 2 3 4 5 6 7 8 9 10 11 12 13 14 15 16 17 18 19 20 Enter Quantity" at bounding box center [432, 248] width 48 height 16
select select "15"
click at [408, 240] on select "Enter Quantity 1 2 3 4 5 6 7 8 9 10 11 12 13 14 15 16 17 18 19 20 Enter Quantity" at bounding box center [432, 248] width 48 height 16
click at [516, 249] on button "Add to Cart" at bounding box center [509, 248] width 100 height 16
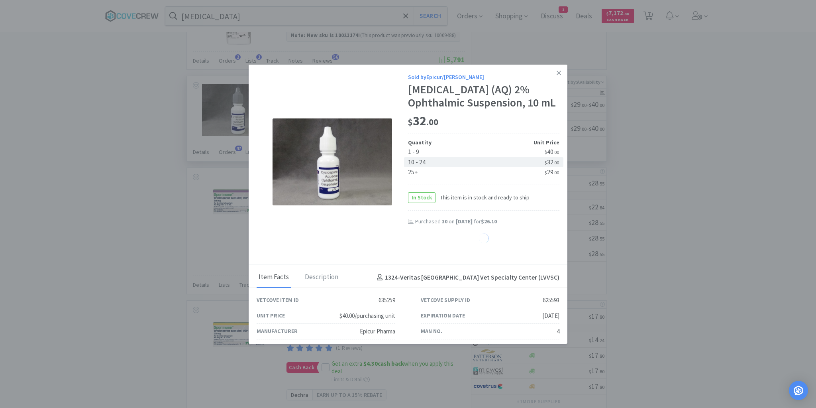
select select "15"
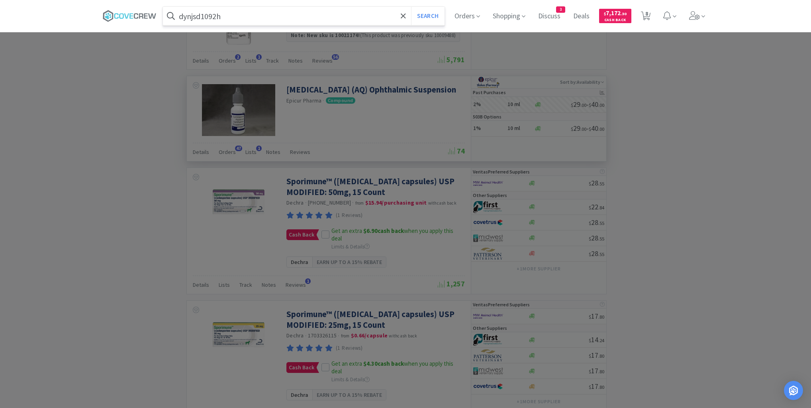
type input "dynjsd1092h"
click at [411, 7] on button "Search" at bounding box center [427, 16] width 33 height 18
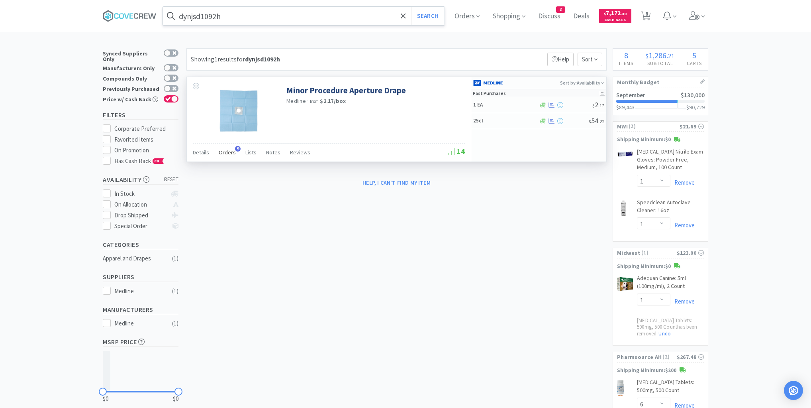
click at [229, 151] on span "Orders" at bounding box center [227, 152] width 17 height 7
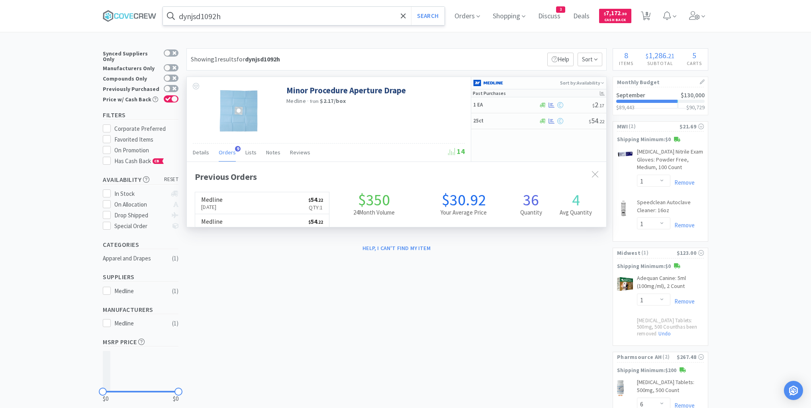
scroll to position [214, 419]
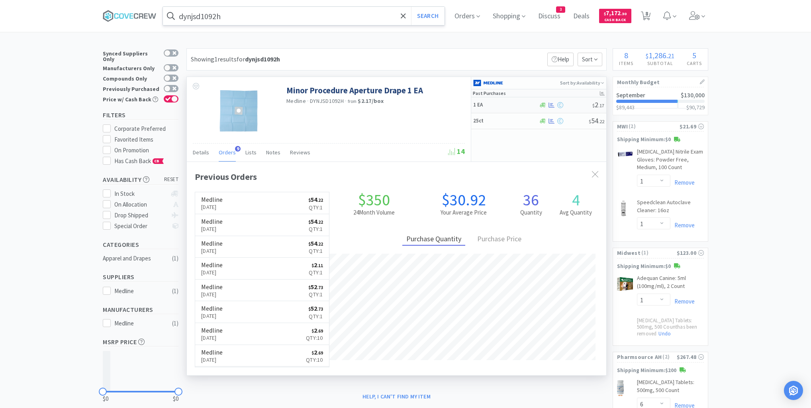
click at [510, 105] on h5 "1 EA" at bounding box center [505, 105] width 64 height 7
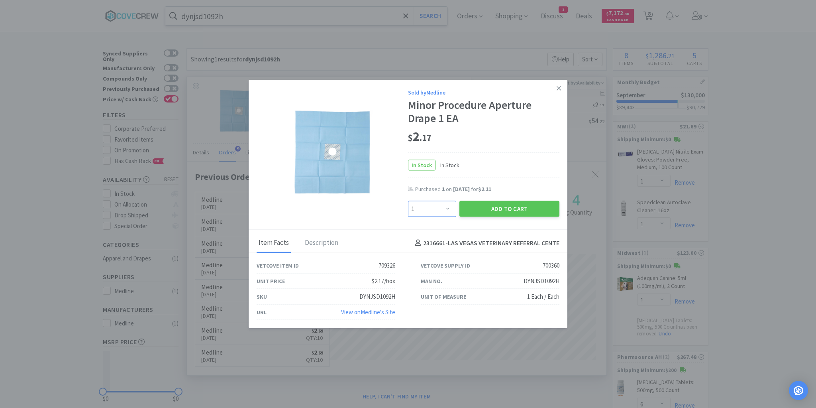
click at [451, 208] on select "Enter Quantity 1 2 3 4 5 6 7 8 9 10 11 12 13 14 15 16 17 18 19 20 Enter Quantity" at bounding box center [432, 209] width 48 height 16
select select "10"
click at [408, 201] on select "Enter Quantity 1 2 3 4 5 6 7 8 9 10 11 12 13 14 15 16 17 18 19 20 Enter Quantity" at bounding box center [432, 209] width 48 height 16
click at [502, 209] on button "Add to Cart" at bounding box center [509, 209] width 100 height 16
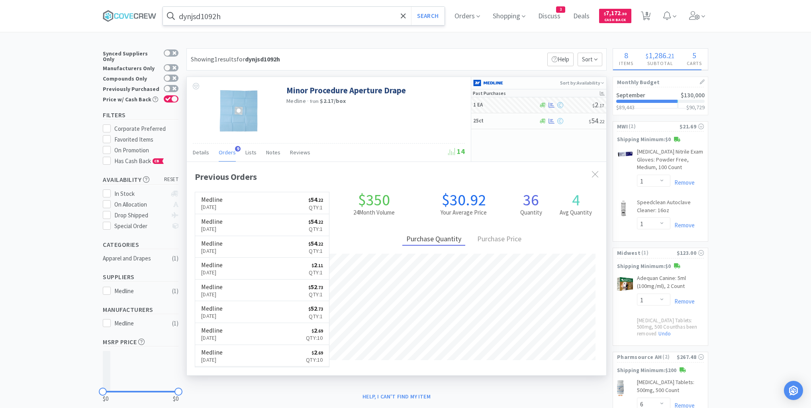
select select "10"
select select "6"
select select "20"
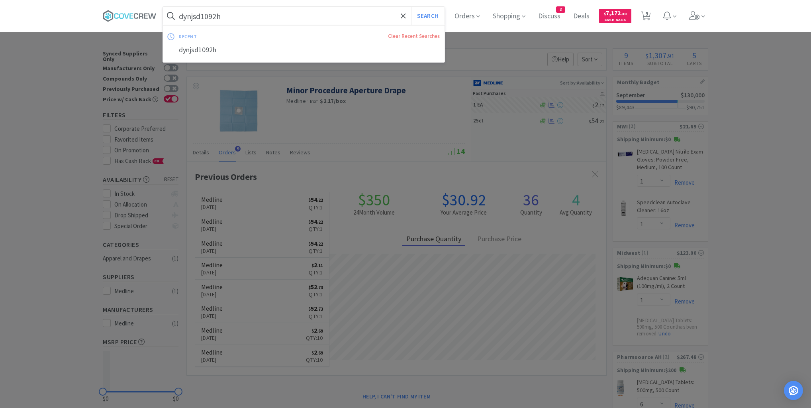
click at [355, 15] on input "dynjsd1092h" at bounding box center [304, 16] width 282 height 18
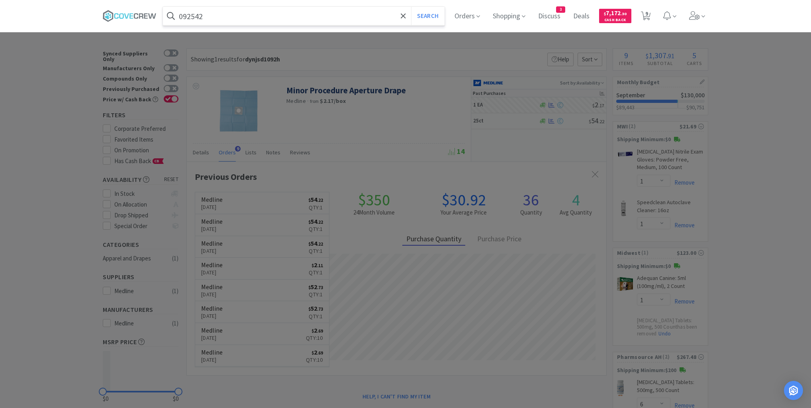
type input "092542"
click at [411, 7] on button "Search" at bounding box center [427, 16] width 33 height 18
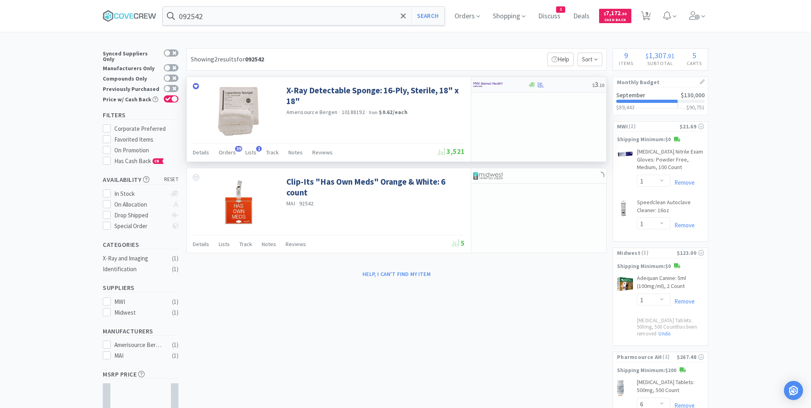
click at [550, 86] on div at bounding box center [560, 85] width 65 height 6
select select "1"
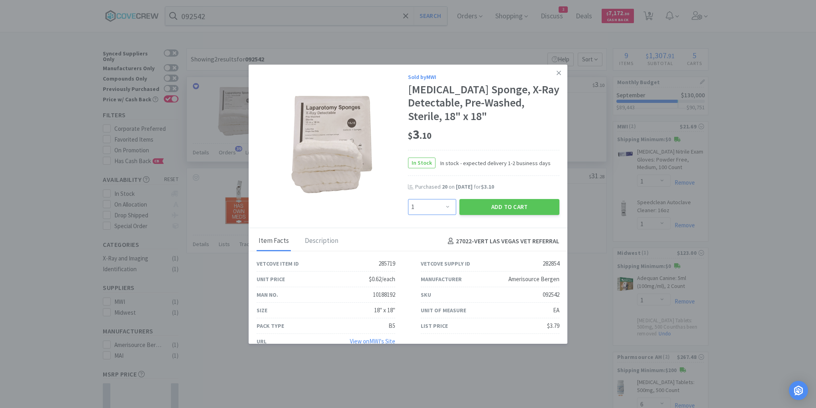
click at [445, 207] on select "Enter Quantity 1 2 3 4 5 6 7 8 9 10 11 12 13 14 15 16 17 18 19 20 Enter Quantity" at bounding box center [432, 207] width 48 height 16
type input "40"
click at [507, 210] on button "Add to Cart" at bounding box center [509, 207] width 100 height 16
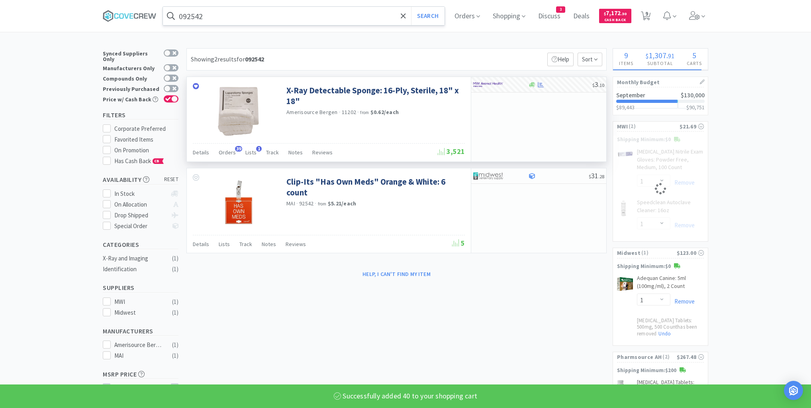
drag, startPoint x: 364, startPoint y: 16, endPoint x: 361, endPoint y: 24, distance: 8.6
click at [364, 16] on input "092542" at bounding box center [304, 16] width 282 height 18
select select "40"
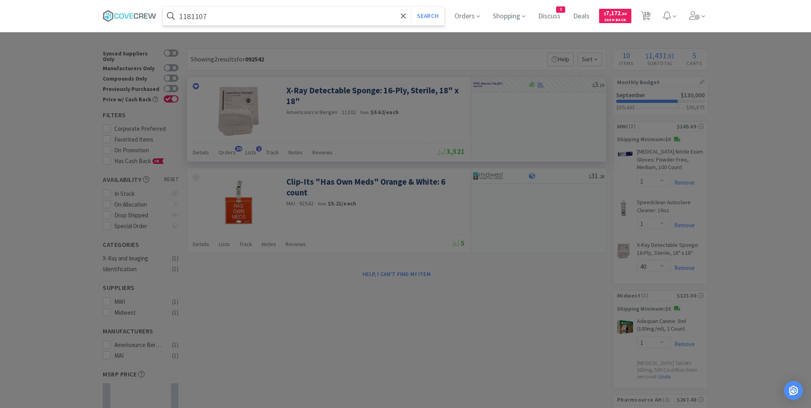
type input "1181107"
click at [411, 7] on button "Search" at bounding box center [427, 16] width 33 height 18
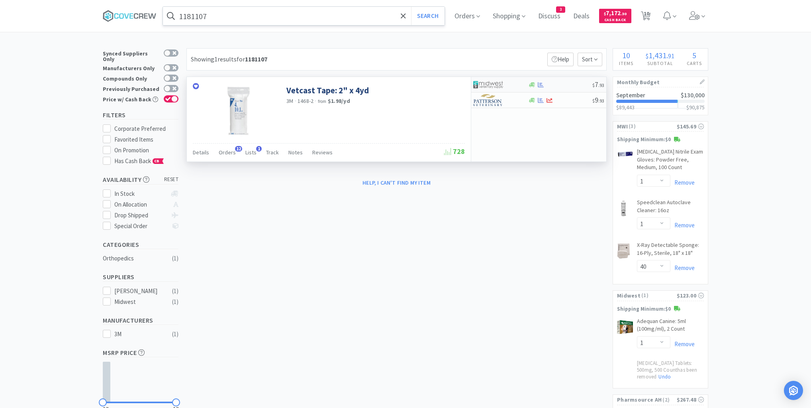
click at [568, 84] on div at bounding box center [560, 85] width 65 height 6
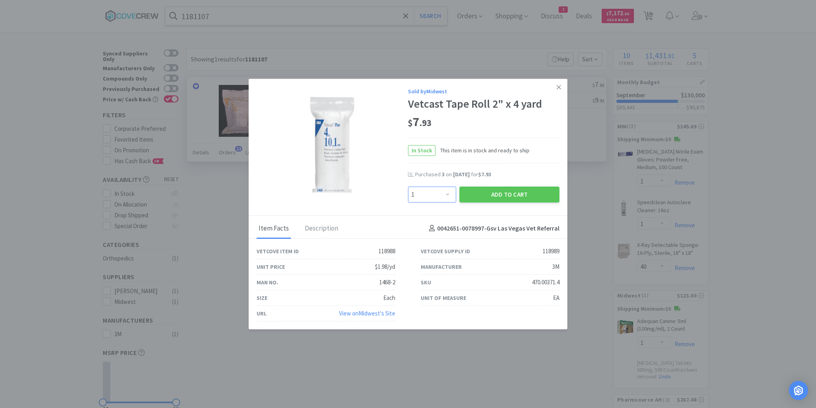
click at [449, 194] on select "Enter Quantity 1 2 3 4 5 6 7 8 9 10 11 12 13 14 15 16 17 18 19 20 Enter Quantity" at bounding box center [432, 194] width 48 height 16
select select "3"
click at [408, 186] on select "Enter Quantity 1 2 3 4 5 6 7 8 9 10 11 12 13 14 15 16 17 18 19 20 Enter Quantity" at bounding box center [432, 194] width 48 height 16
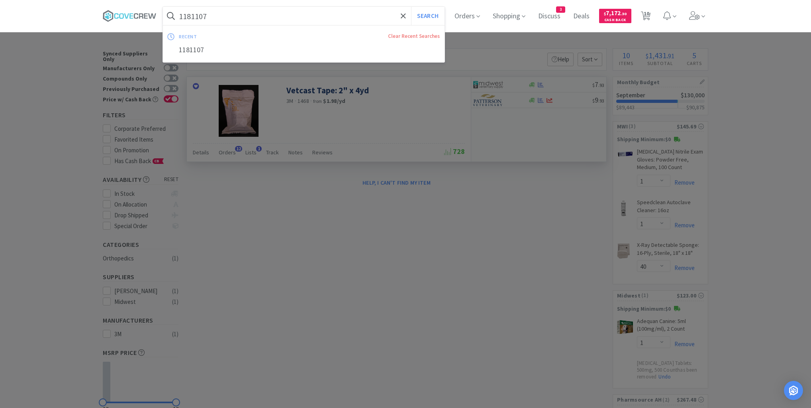
drag, startPoint x: 374, startPoint y: 13, endPoint x: 379, endPoint y: 19, distance: 7.7
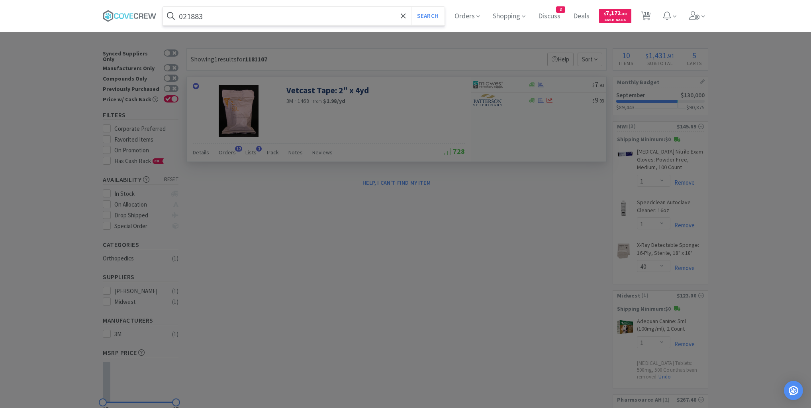
type input "021883"
click at [411, 7] on button "Search" at bounding box center [427, 16] width 33 height 18
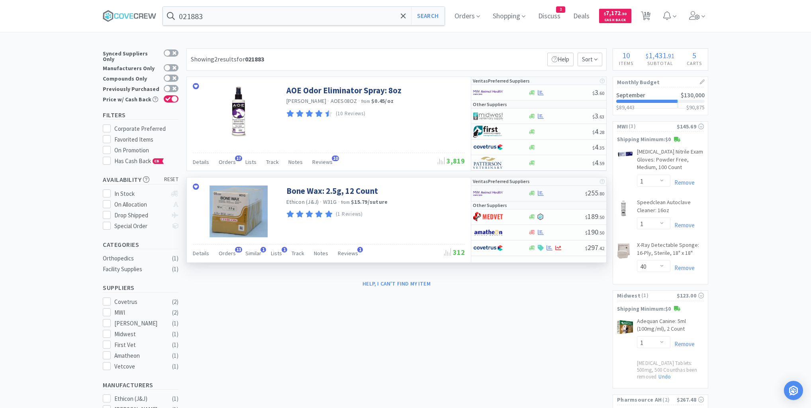
click at [568, 191] on div at bounding box center [556, 193] width 57 height 6
select select "1"
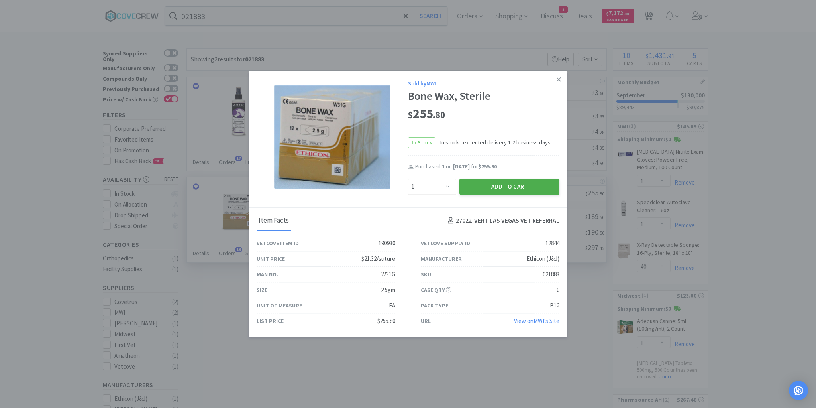
click at [536, 185] on button "Add to Cart" at bounding box center [509, 186] width 100 height 16
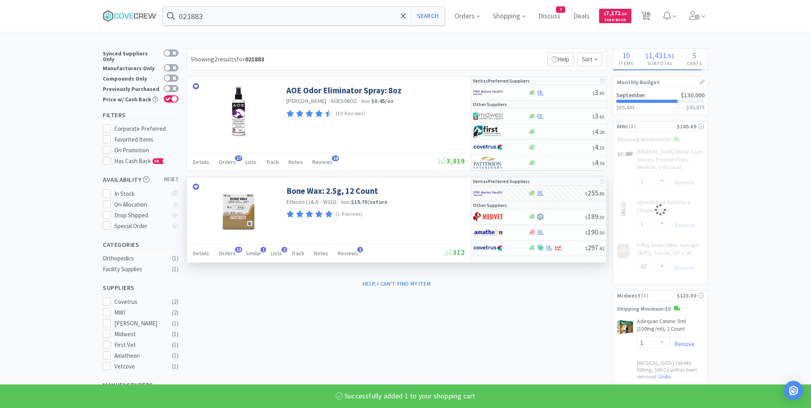
select select "1"
select select "40"
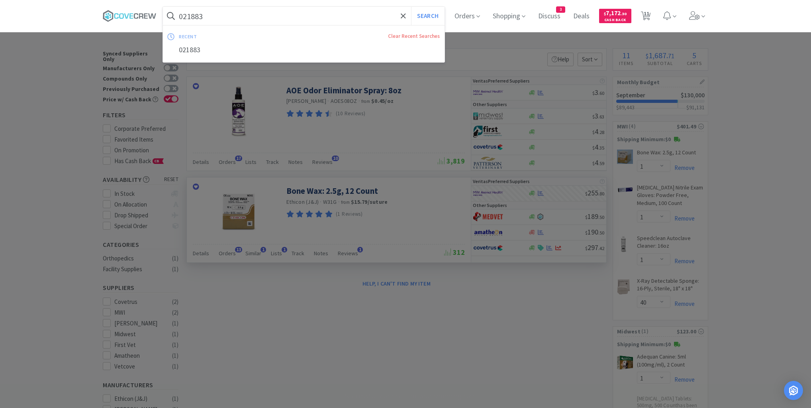
drag, startPoint x: 373, startPoint y: 19, endPoint x: 394, endPoint y: 21, distance: 20.8
click at [373, 19] on input "021883" at bounding box center [304, 16] width 282 height 18
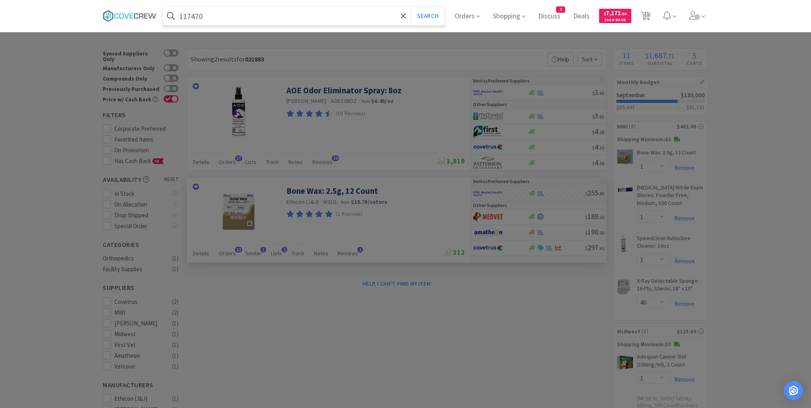
type input "117470"
click at [411, 7] on button "Search" at bounding box center [427, 16] width 33 height 18
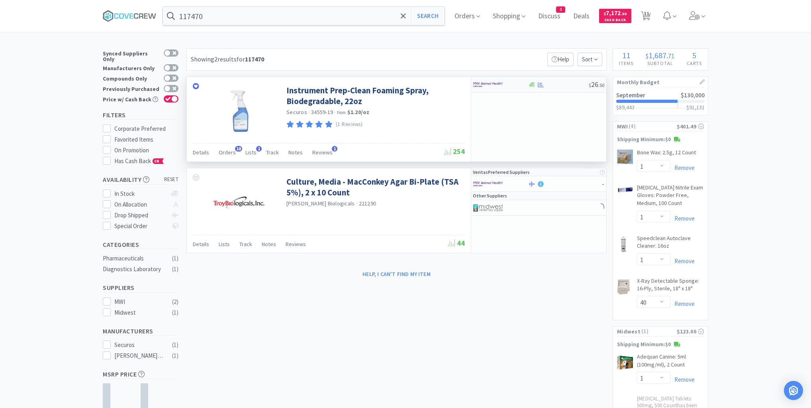
click at [521, 84] on div at bounding box center [500, 85] width 55 height 14
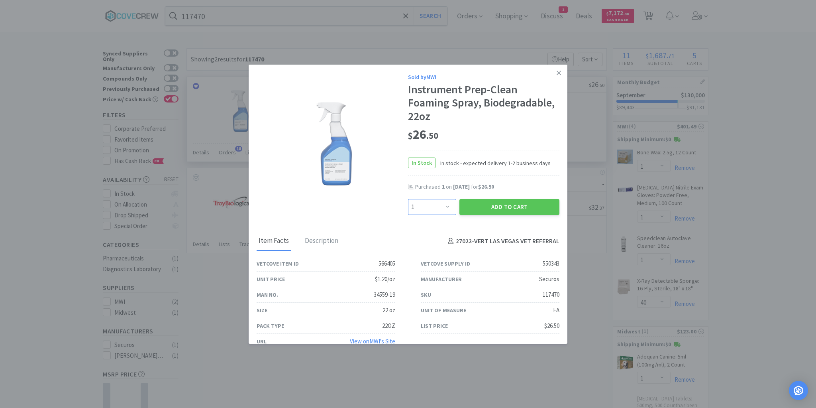
drag, startPoint x: 447, startPoint y: 205, endPoint x: 445, endPoint y: 199, distance: 6.7
click at [447, 204] on select "Enter Quantity 1 2 3 4 5 6 7 8 9 10 11 12 13 14 15 16 17 18 19 20 Enter Quantity" at bounding box center [432, 207] width 48 height 16
select select "2"
click at [408, 199] on select "Enter Quantity 1 2 3 4 5 6 7 8 9 10 11 12 13 14 15 16 17 18 19 20 Enter Quantity" at bounding box center [432, 207] width 48 height 16
click at [492, 208] on button "Add to Cart" at bounding box center [509, 207] width 100 height 16
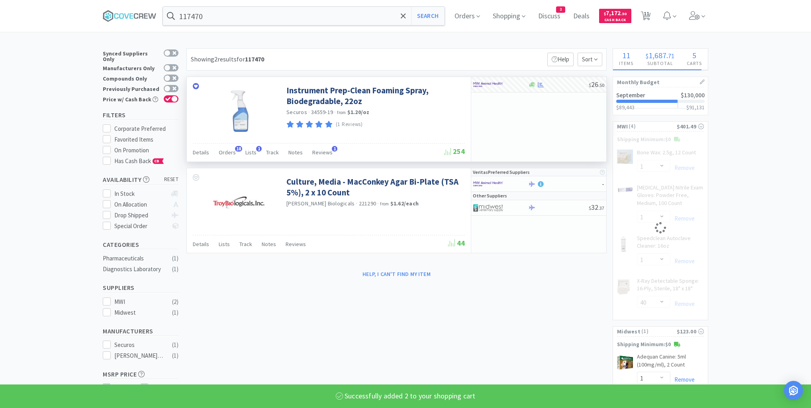
select select "2"
select select "1"
select select "40"
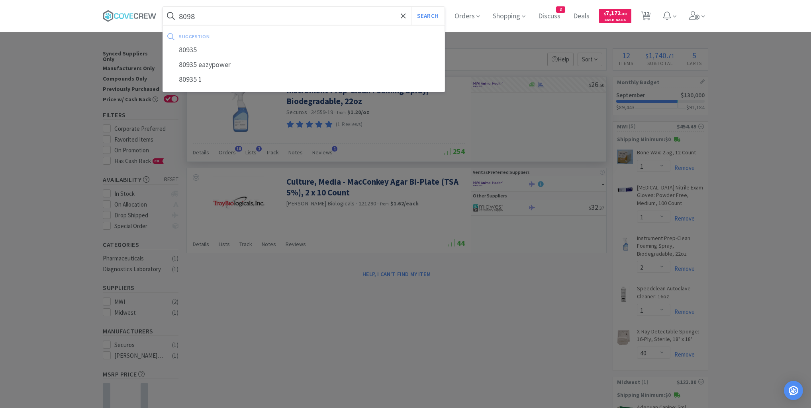
type input "8098"
click at [411, 7] on button "Search" at bounding box center [427, 16] width 33 height 18
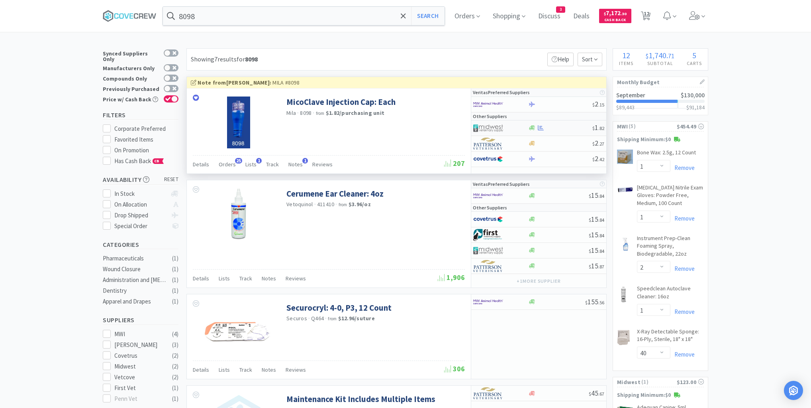
click at [565, 127] on div at bounding box center [560, 128] width 65 height 6
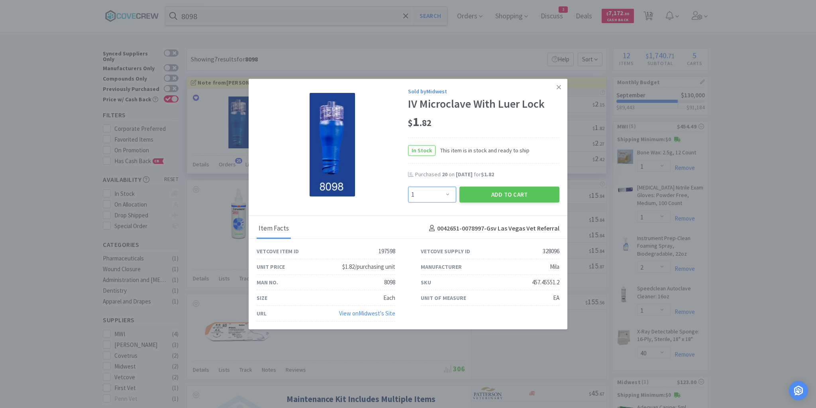
click at [450, 193] on select "Enter Quantity 1 2 3 4 5 6 7 8 9 10 11 12 13 14 15 16 17 18 19 20 Enter Quantity" at bounding box center [432, 194] width 48 height 16
select select "20"
click at [408, 186] on select "Enter Quantity 1 2 3 4 5 6 7 8 9 10 11 12 13 14 15 16 17 18 19 20 Enter Quantity" at bounding box center [432, 194] width 48 height 16
click at [507, 193] on button "Add to Cart" at bounding box center [509, 194] width 100 height 16
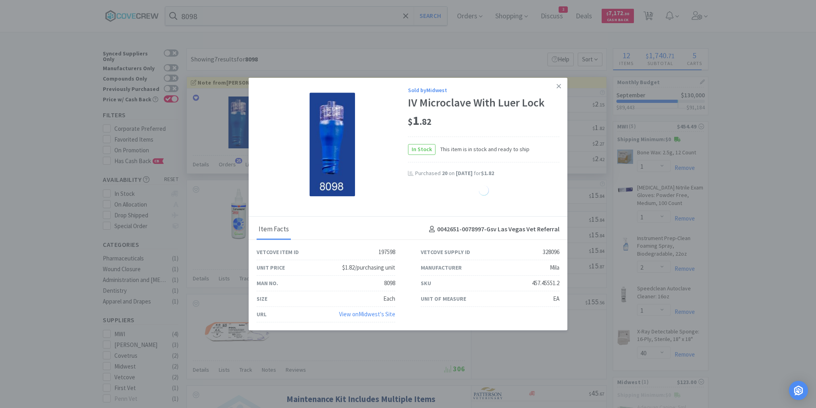
select select "20"
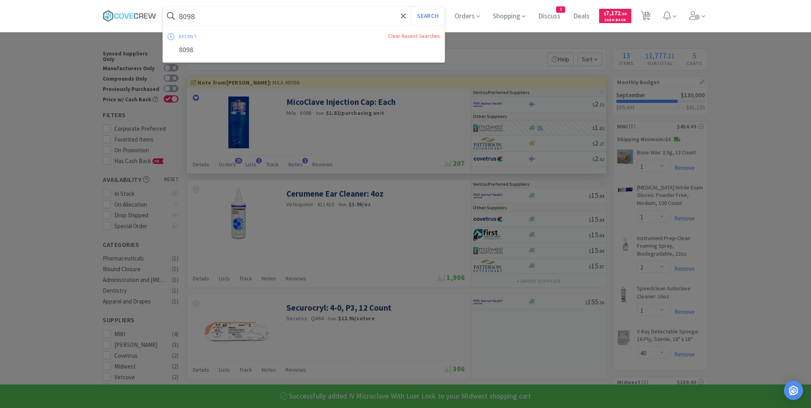
click at [351, 16] on input "8098" at bounding box center [304, 16] width 282 height 18
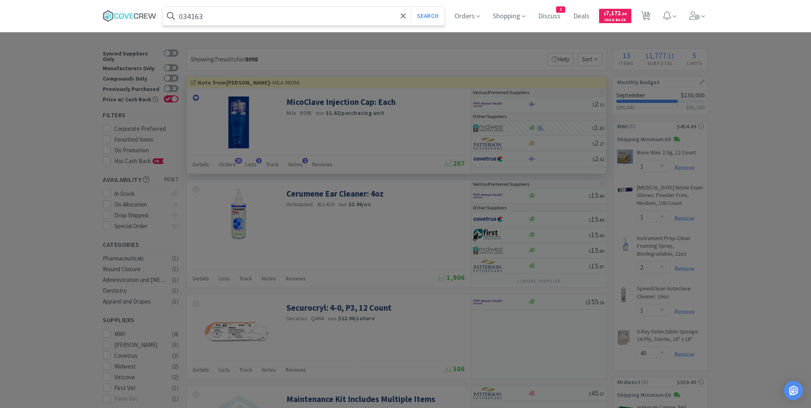
type input "034163"
click at [411, 7] on button "Search" at bounding box center [427, 16] width 33 height 18
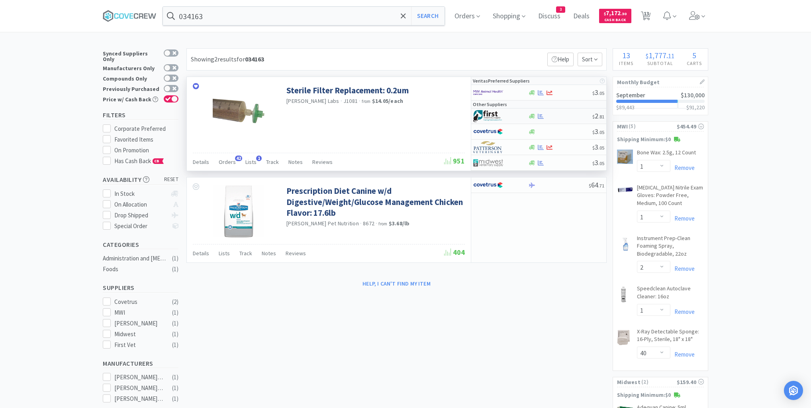
click at [558, 115] on div at bounding box center [560, 116] width 65 height 6
select select "1"
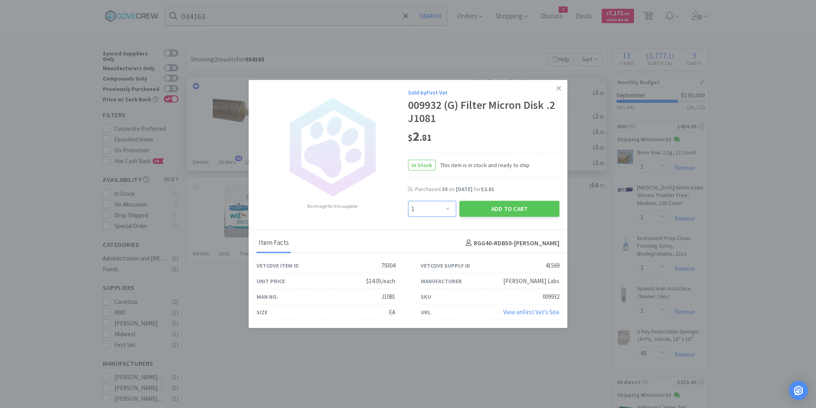
click at [447, 209] on select "Enter Quantity 1 2 3 4 5 6 7 8 9 10 11 12 13 14 15 16 17 18 19 20 Enter Quantity" at bounding box center [432, 209] width 48 height 16
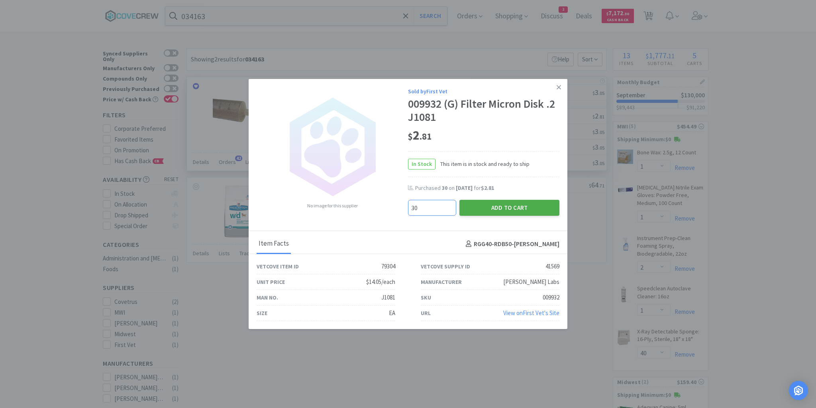
type input "30"
click at [480, 206] on button "Add to Cart" at bounding box center [509, 208] width 100 height 16
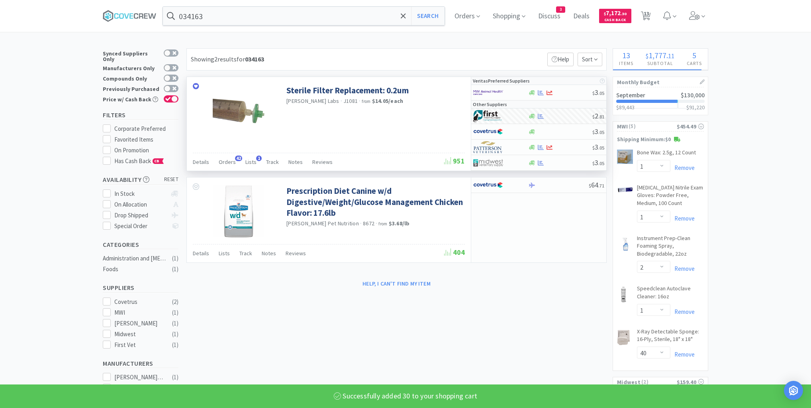
select select "30"
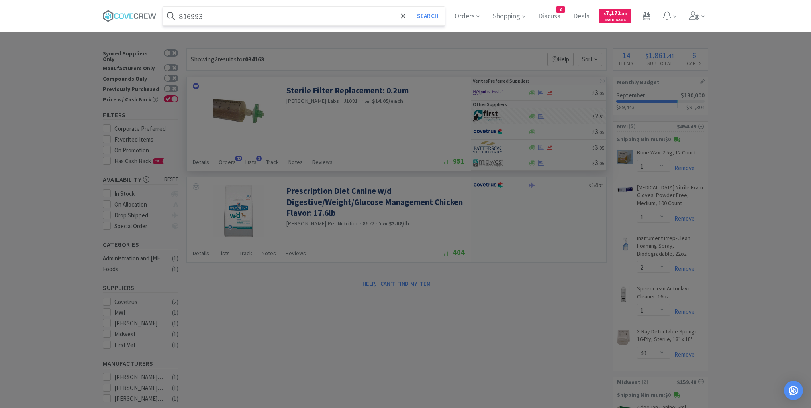
click at [411, 7] on button "Search" at bounding box center [427, 16] width 33 height 18
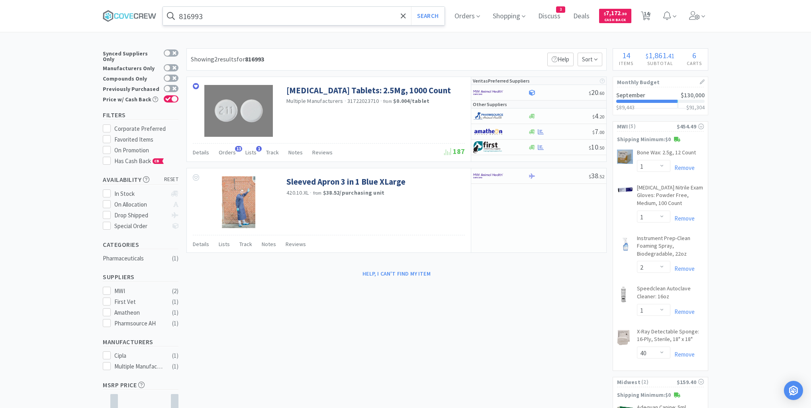
drag, startPoint x: 357, startPoint y: 14, endPoint x: 355, endPoint y: 22, distance: 8.2
click at [358, 16] on input "816993" at bounding box center [304, 16] width 282 height 18
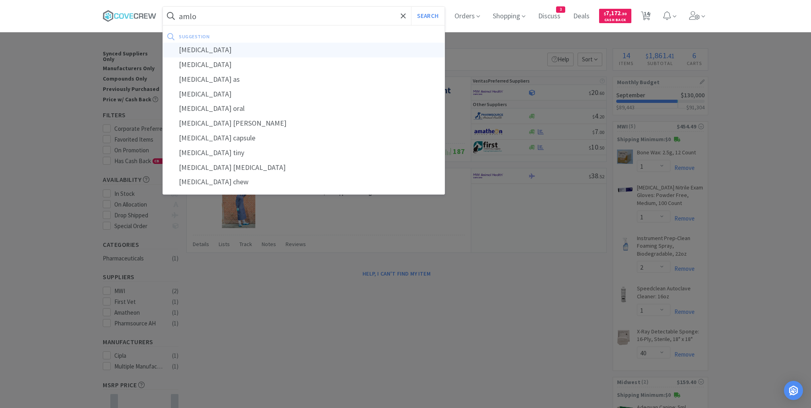
click at [208, 49] on div "[MEDICAL_DATA]" at bounding box center [304, 50] width 282 height 15
type input "[MEDICAL_DATA]"
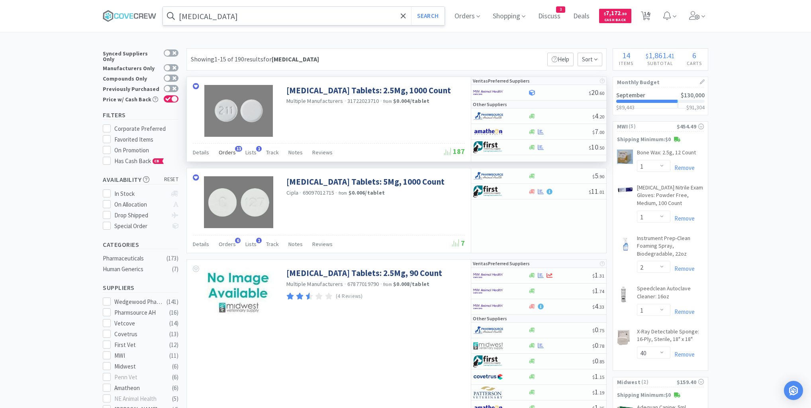
click at [220, 152] on span "Orders" at bounding box center [227, 152] width 17 height 7
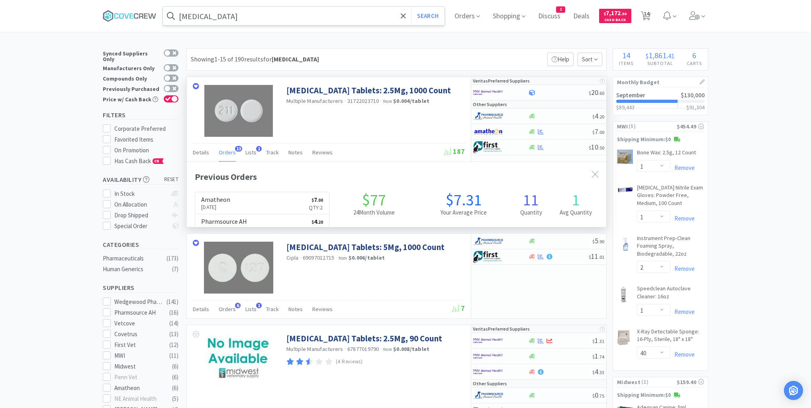
scroll to position [214, 419]
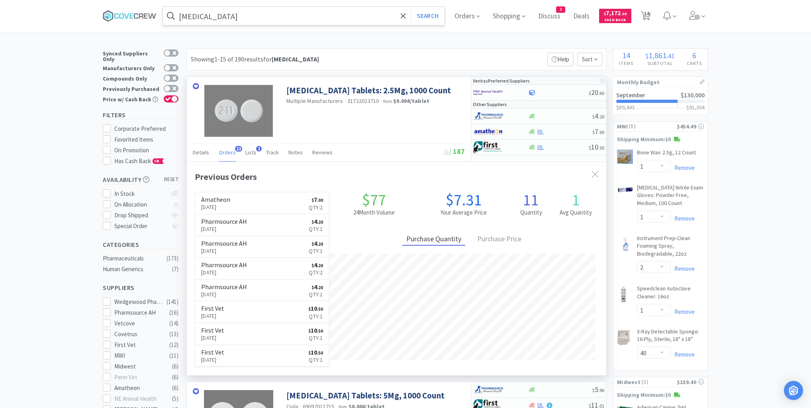
click at [221, 152] on span "Orders" at bounding box center [227, 152] width 17 height 7
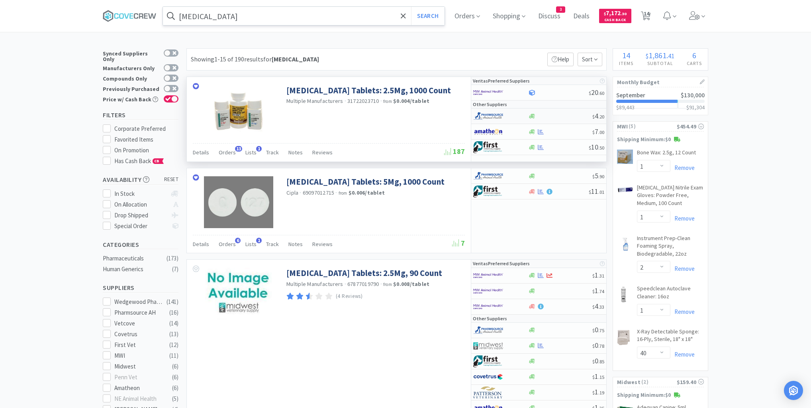
click at [557, 114] on div at bounding box center [560, 116] width 65 height 6
select select "1"
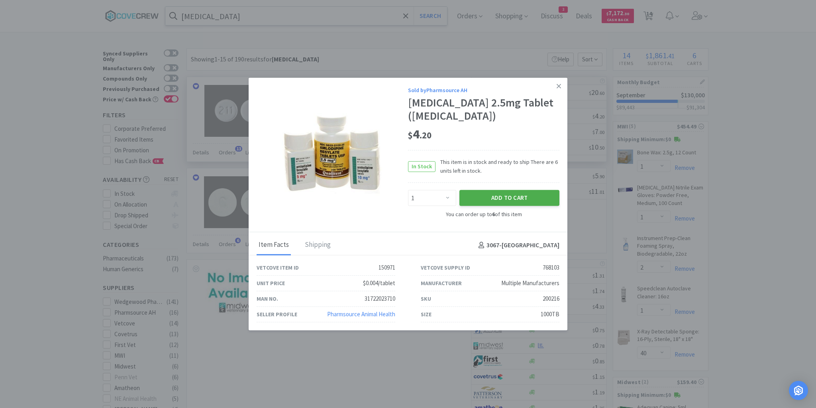
click at [514, 196] on button "Add to Cart" at bounding box center [509, 198] width 100 height 16
select select "1"
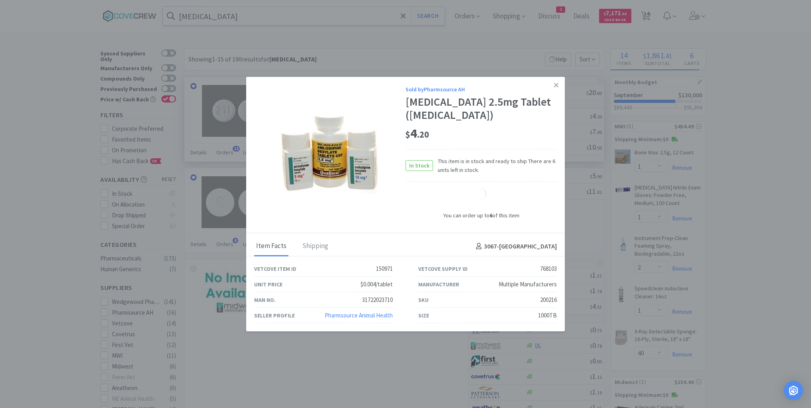
select select "6"
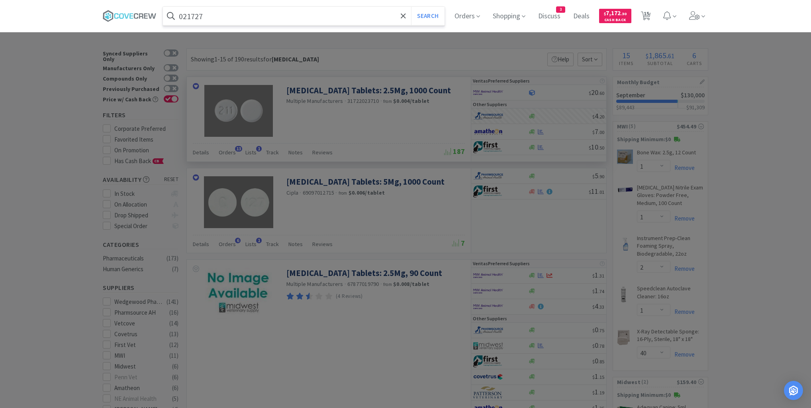
click at [411, 7] on button "Search" at bounding box center [427, 16] width 33 height 18
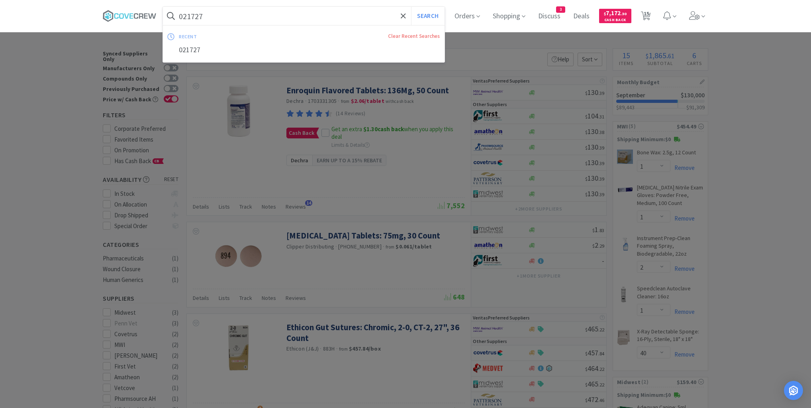
click at [217, 15] on input "021727" at bounding box center [304, 16] width 282 height 18
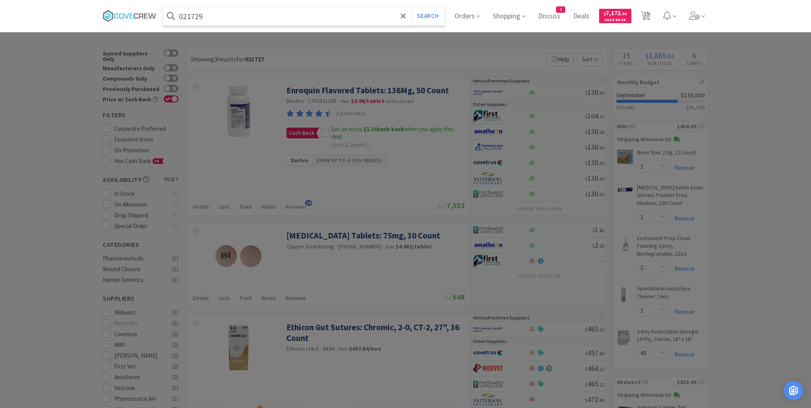
type input "021729"
click at [411, 7] on button "Search" at bounding box center [427, 16] width 33 height 18
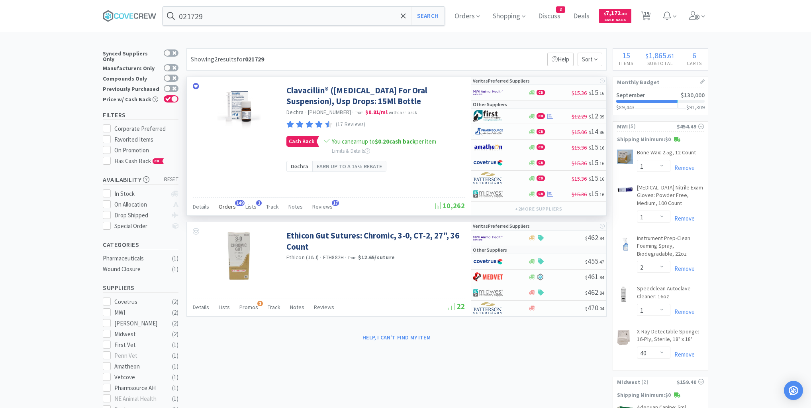
click at [231, 205] on span "Orders" at bounding box center [227, 206] width 17 height 7
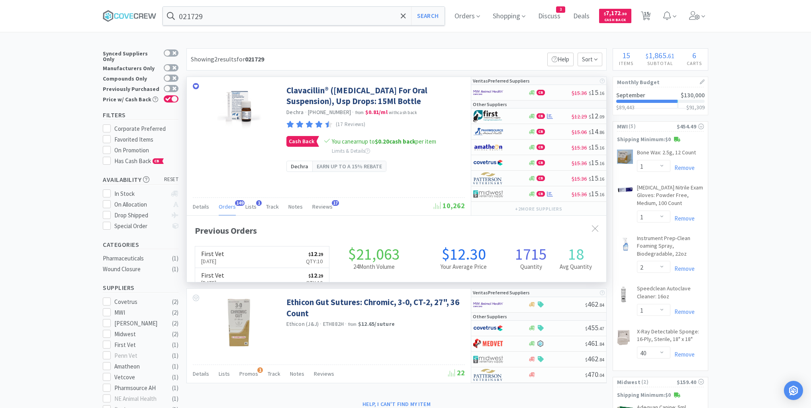
scroll to position [214, 419]
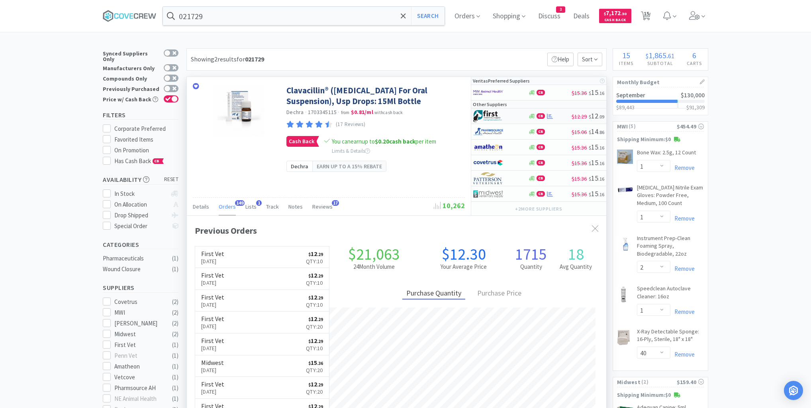
click at [509, 117] on div at bounding box center [495, 116] width 44 height 14
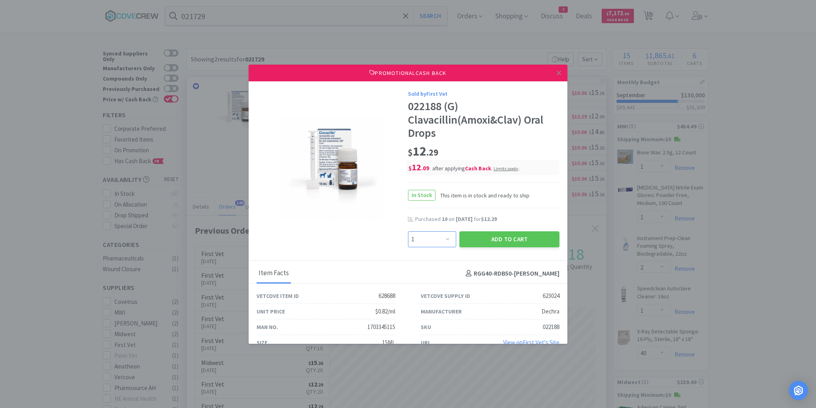
click at [443, 238] on select "Enter Quantity 1 2 3 4 5 6 7 8 9 10 11 12 13 14 15 16 17 18 19 20 Enter Quantity" at bounding box center [432, 239] width 48 height 16
select select "10"
click at [408, 231] on select "Enter Quantity 1 2 3 4 5 6 7 8 9 10 11 12 13 14 15 16 17 18 19 20 Enter Quantity" at bounding box center [432, 239] width 48 height 16
click at [504, 236] on button "Add to Cart" at bounding box center [509, 239] width 100 height 16
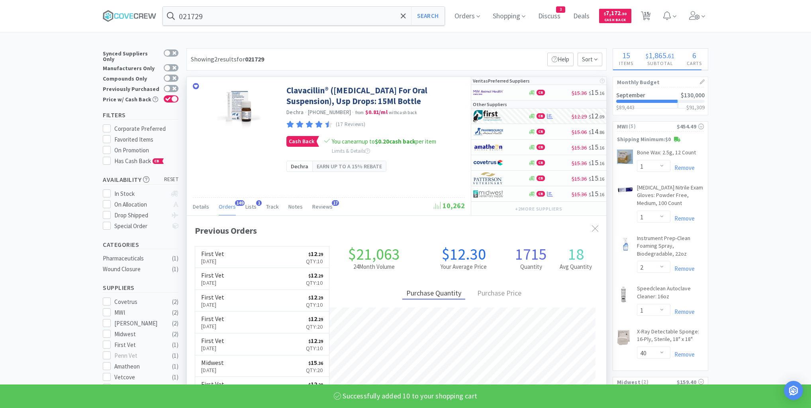
select select "10"
select select "30"
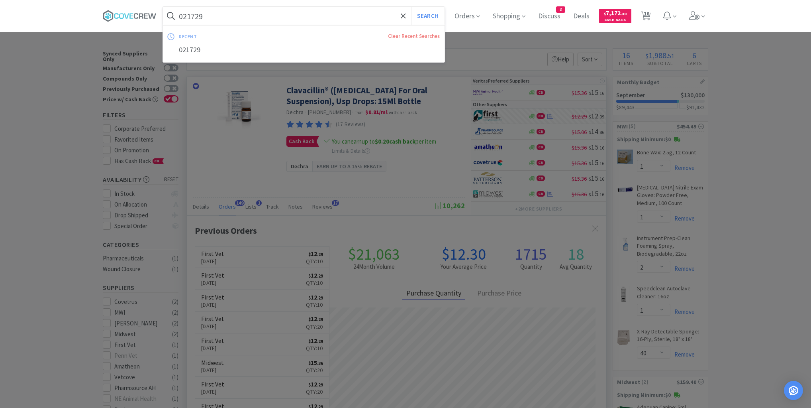
drag, startPoint x: 327, startPoint y: 19, endPoint x: 317, endPoint y: 30, distance: 14.4
click at [327, 20] on input "021729" at bounding box center [304, 16] width 282 height 18
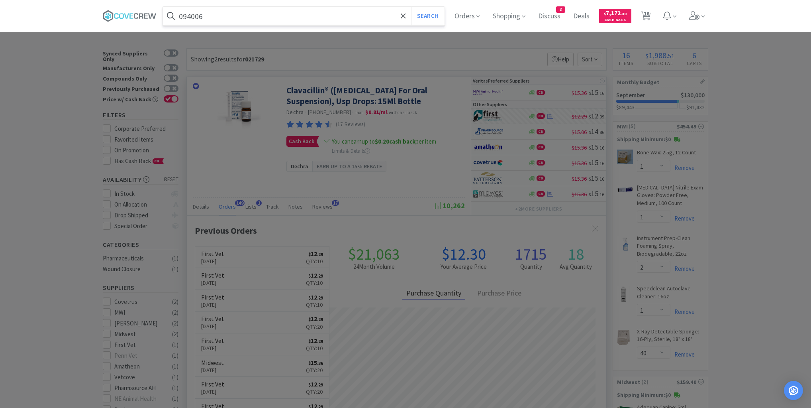
type input "094006"
click at [411, 7] on button "Search" at bounding box center [427, 16] width 33 height 18
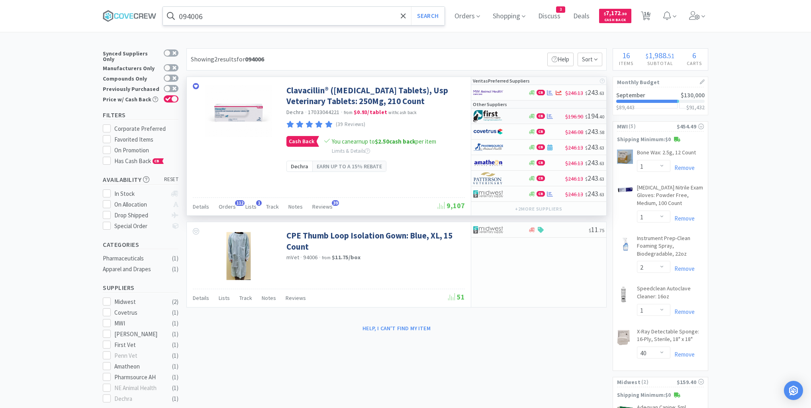
click at [515, 119] on div at bounding box center [495, 116] width 44 height 14
select select "1"
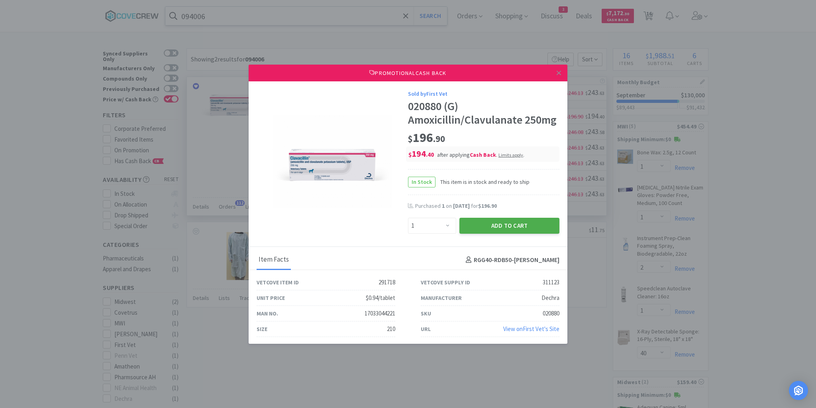
click at [490, 227] on button "Add to Cart" at bounding box center [509, 226] width 100 height 16
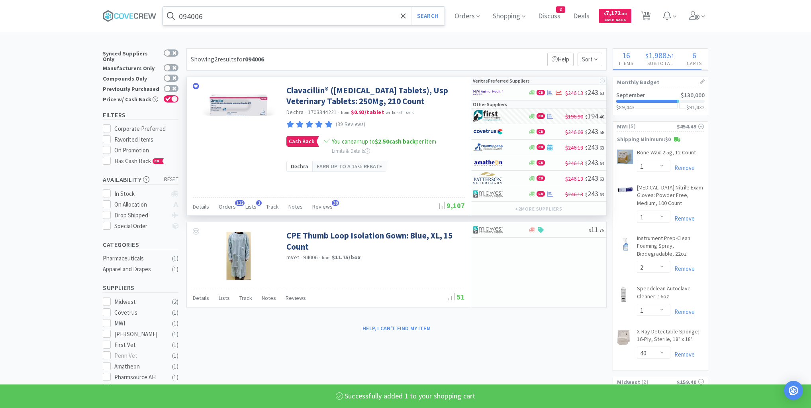
select select "1"
select select "30"
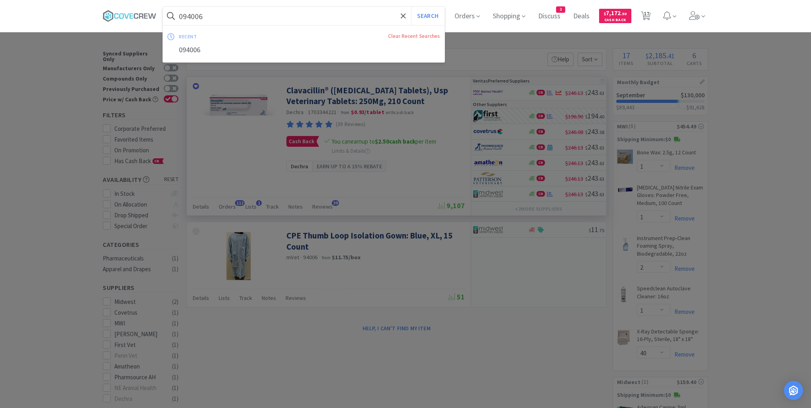
drag, startPoint x: 239, startPoint y: 21, endPoint x: 246, endPoint y: 27, distance: 9.3
click at [240, 20] on input "094006" at bounding box center [304, 16] width 282 height 18
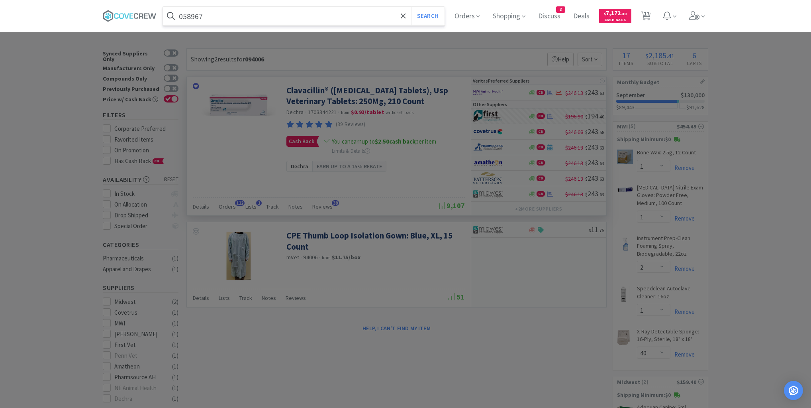
type input "058967"
click at [411, 7] on button "Search" at bounding box center [427, 16] width 33 height 18
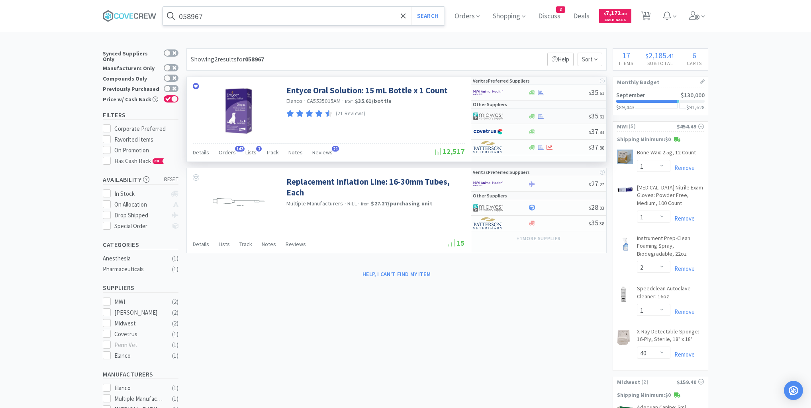
click at [552, 111] on div "$ 35 . 61" at bounding box center [538, 116] width 135 height 16
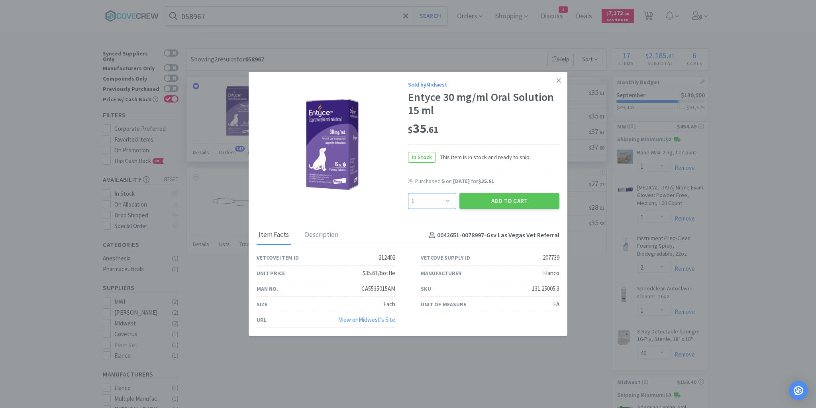
click at [445, 201] on select "Enter Quantity 1 2 3 4 5 6 7 8 9 10 11 12 13 14 15 16 17 18 19 20 Enter Quantity" at bounding box center [432, 201] width 48 height 16
select select "6"
click at [408, 193] on select "Enter Quantity 1 2 3 4 5 6 7 8 9 10 11 12 13 14 15 16 17 18 19 20 Enter Quantity" at bounding box center [432, 201] width 48 height 16
click at [512, 196] on button "Add to Cart" at bounding box center [509, 201] width 100 height 16
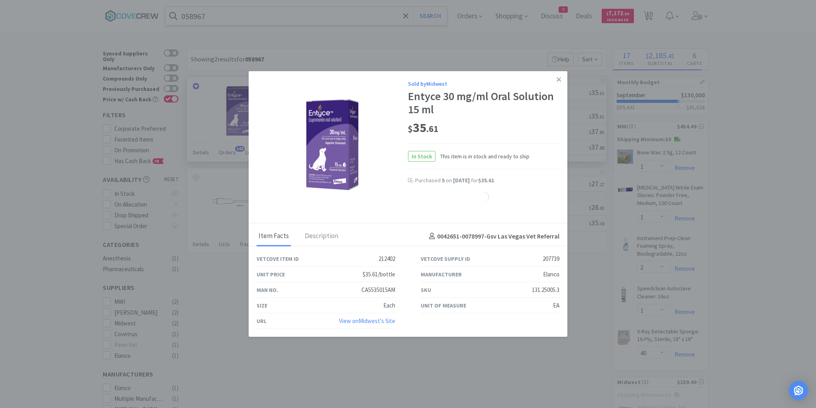
select select "6"
select select "20"
select select "1"
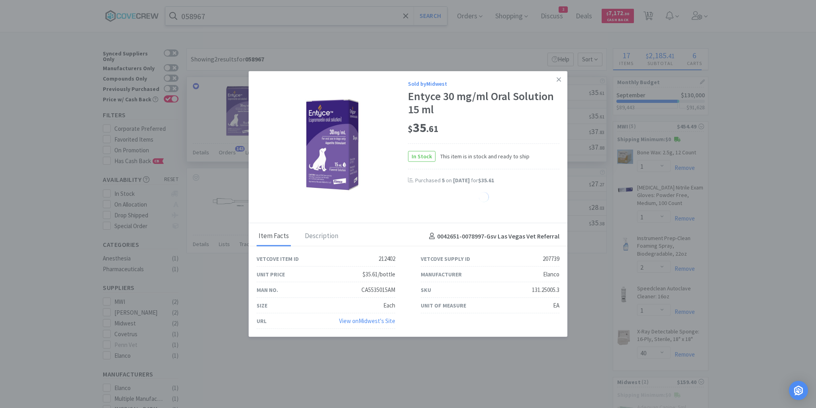
select select "1"
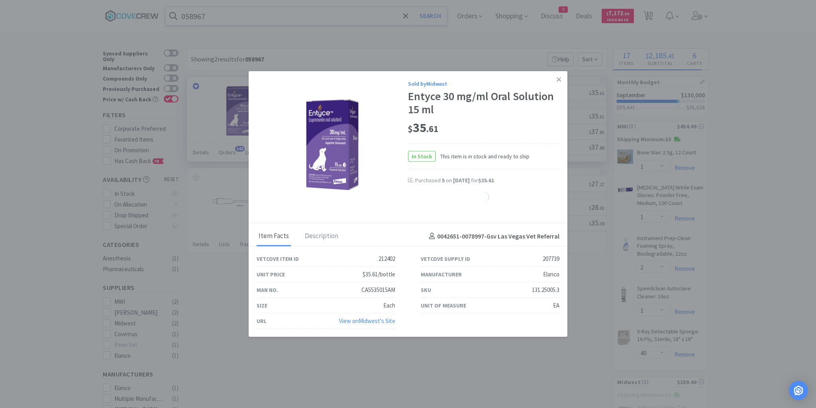
select select "1"
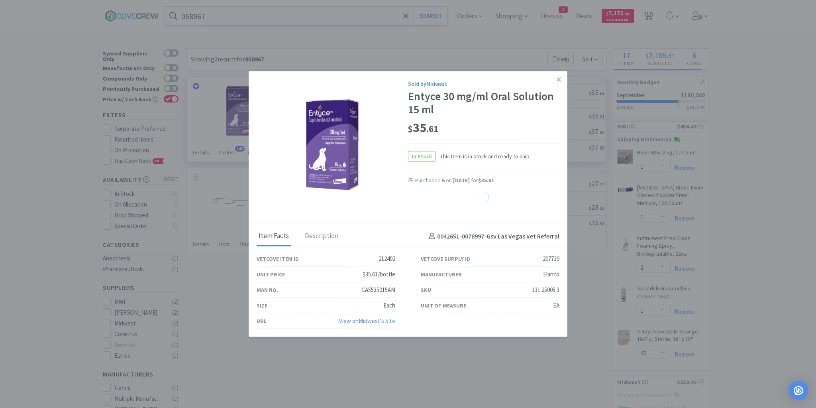
select select "1"
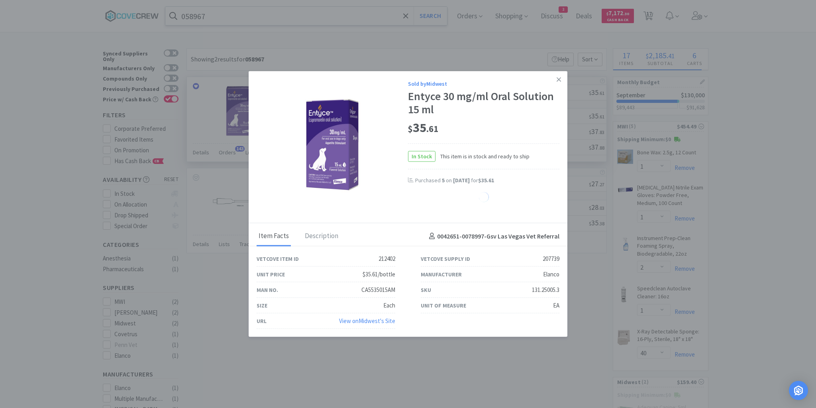
select select "1"
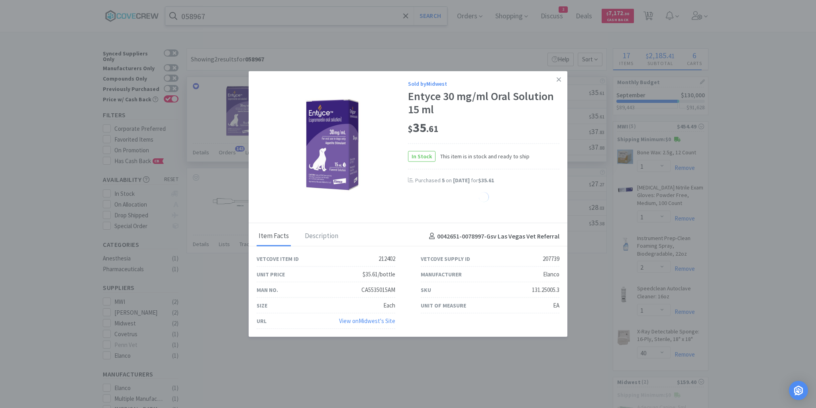
select select "1"
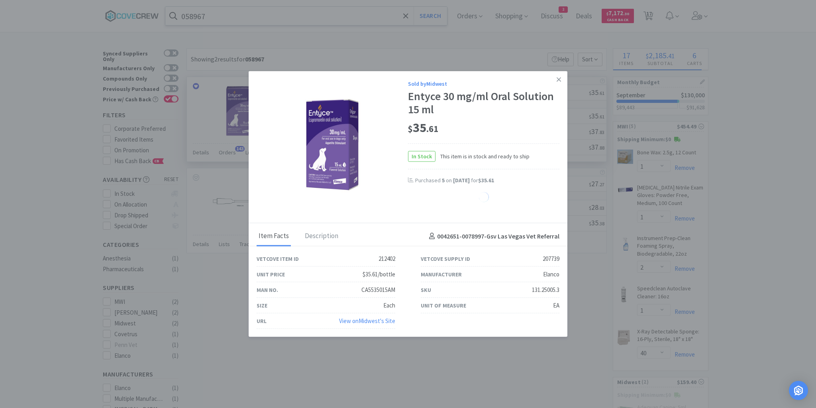
select select "1"
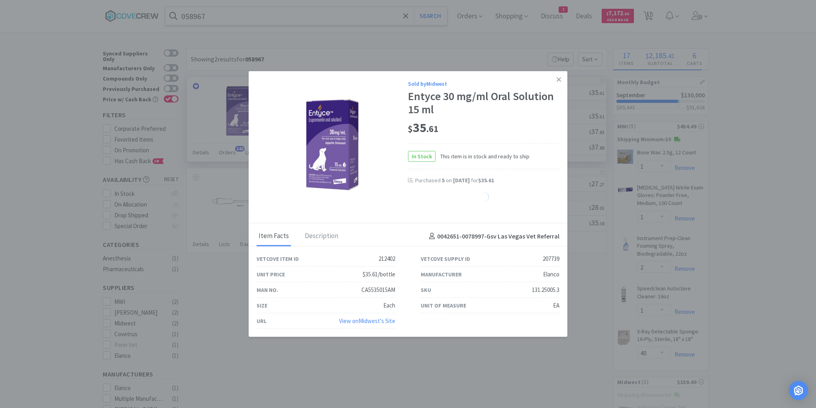
select select "1"
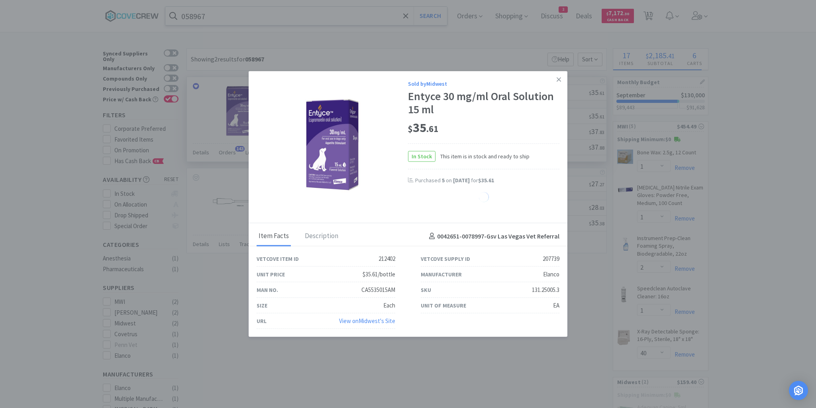
select select "1"
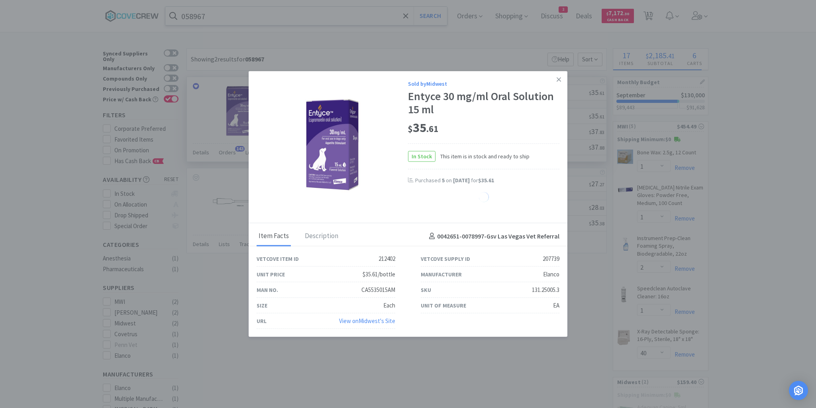
select select "1"
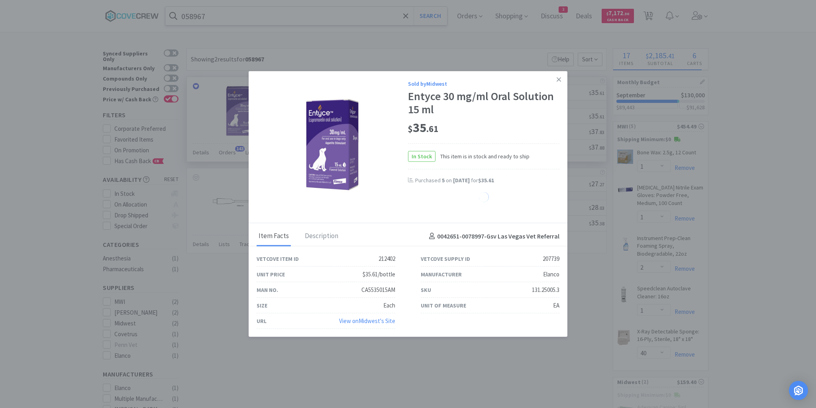
select select "1"
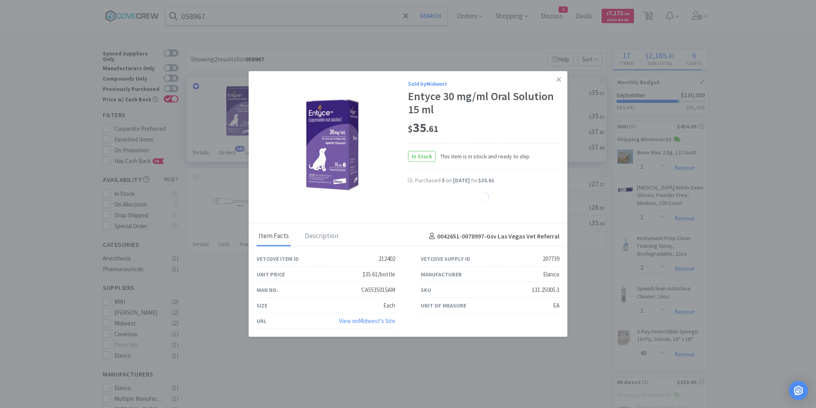
select select "1"
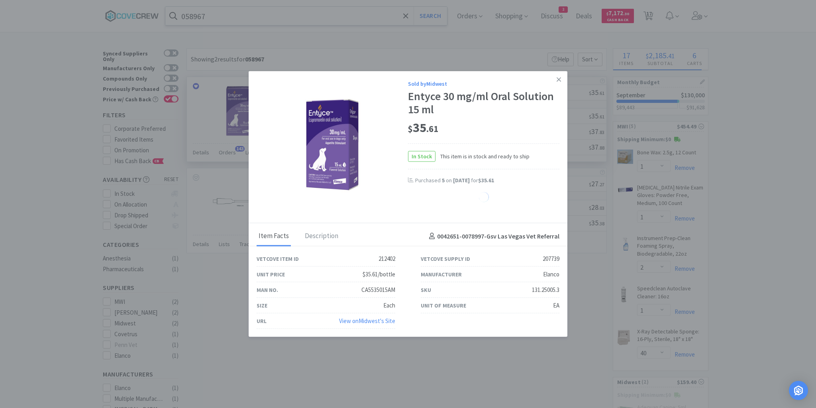
select select "1"
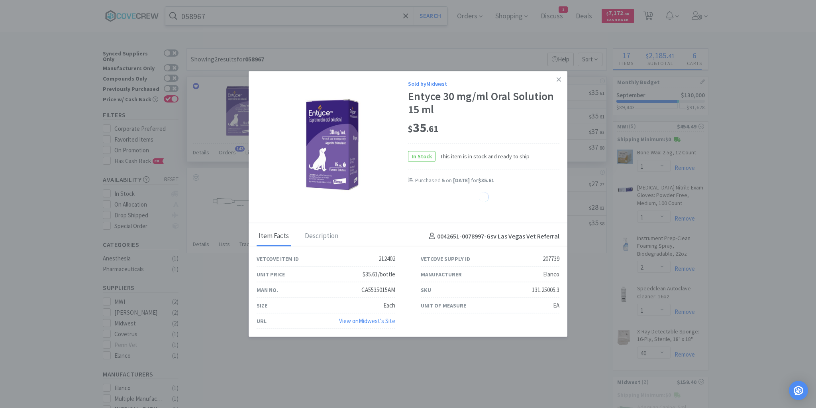
select select "1"
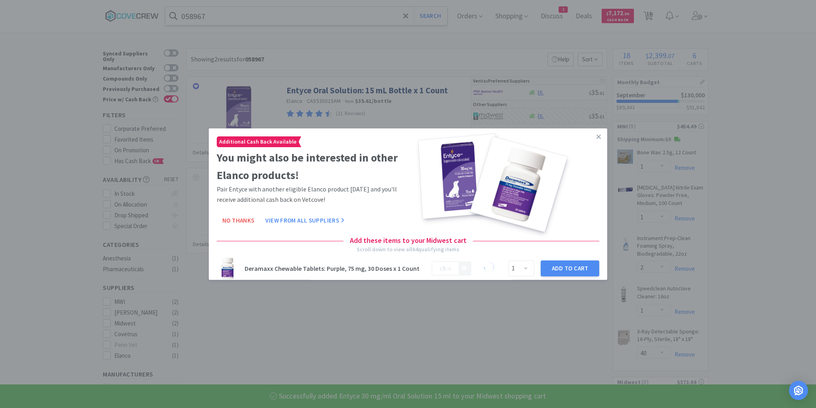
drag, startPoint x: 594, startPoint y: 136, endPoint x: 453, endPoint y: 80, distance: 151.9
click at [596, 135] on icon at bounding box center [598, 136] width 4 height 7
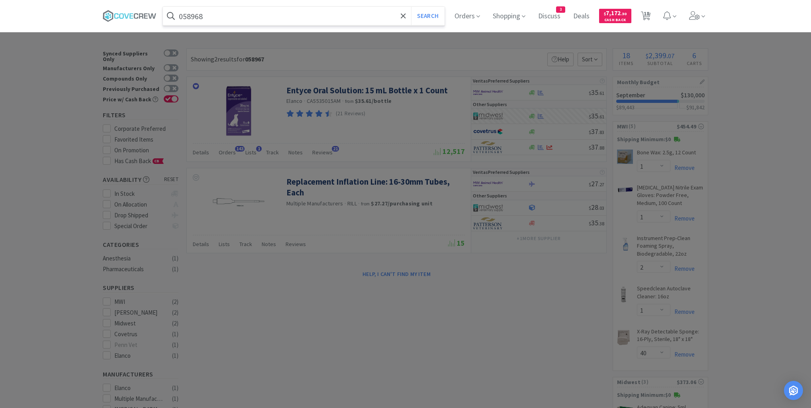
click at [411, 7] on button "Search" at bounding box center [427, 16] width 33 height 18
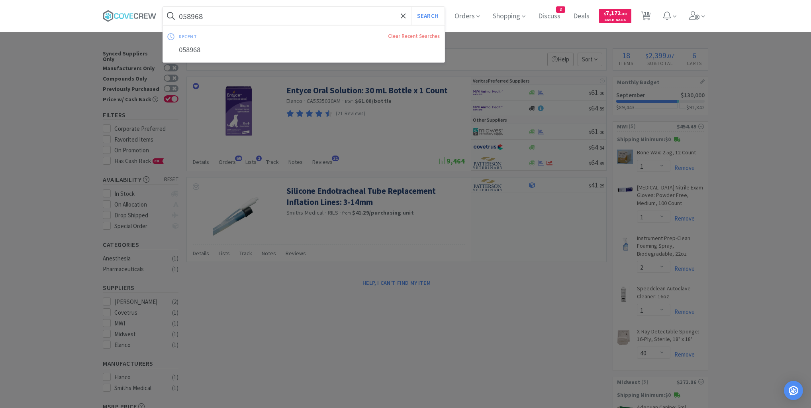
click at [233, 17] on input "058968" at bounding box center [304, 16] width 282 height 18
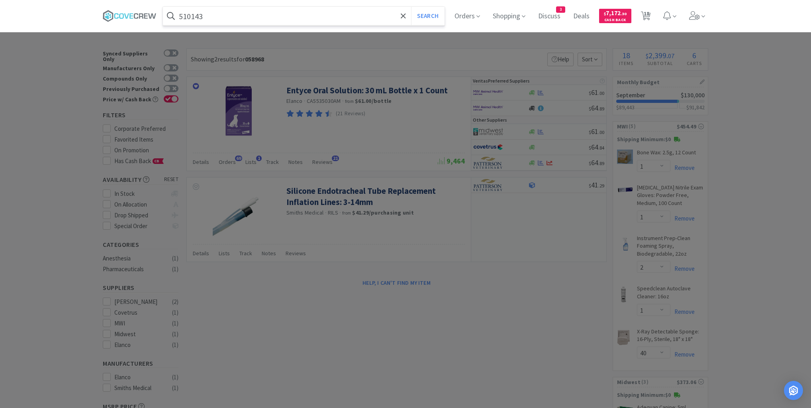
click at [411, 7] on button "Search" at bounding box center [427, 16] width 33 height 18
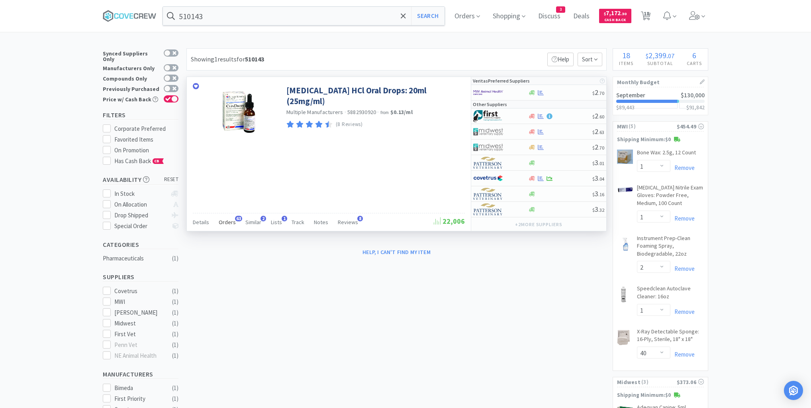
click at [229, 219] on span "Orders" at bounding box center [227, 221] width 17 height 7
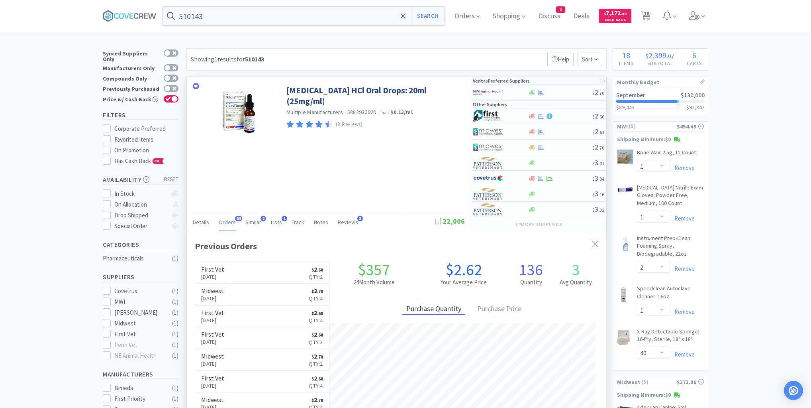
scroll to position [214, 419]
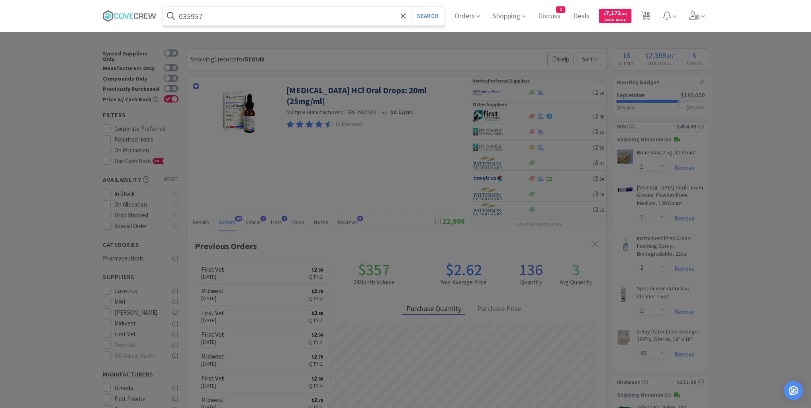
click at [411, 7] on button "Search" at bounding box center [427, 16] width 33 height 18
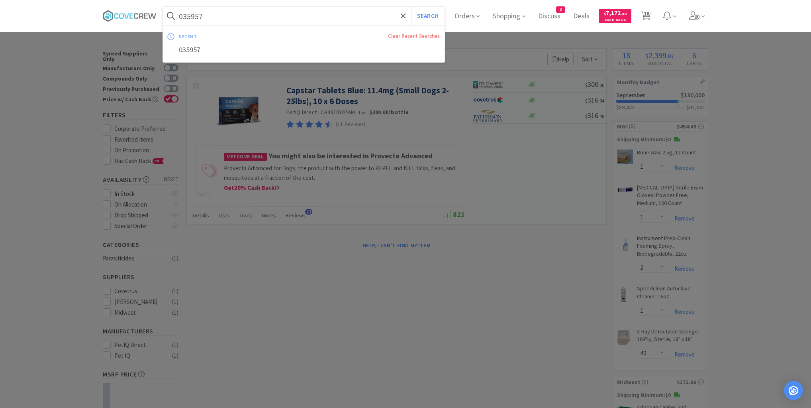
click at [268, 20] on input "035957" at bounding box center [304, 16] width 282 height 18
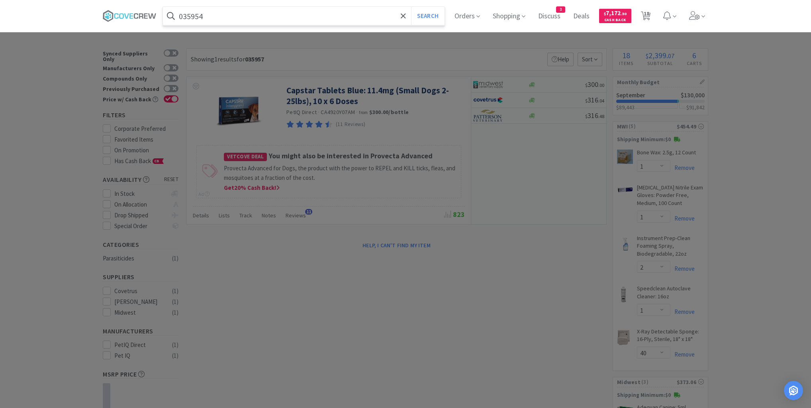
type input "035954"
click at [411, 7] on button "Search" at bounding box center [427, 16] width 33 height 18
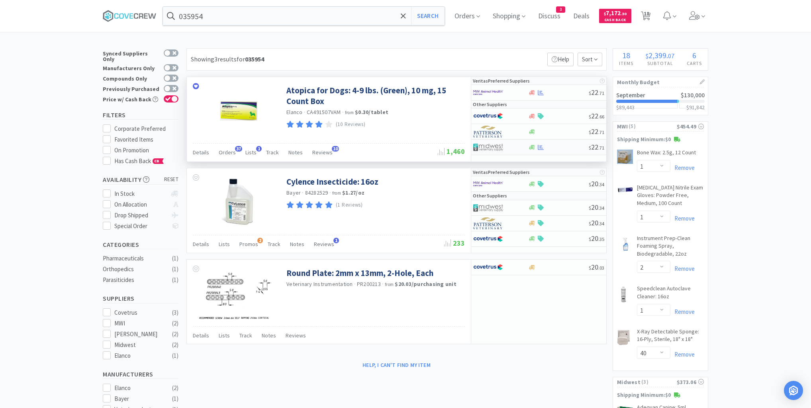
click at [556, 150] on div "$ 22 . 71" at bounding box center [538, 147] width 135 height 16
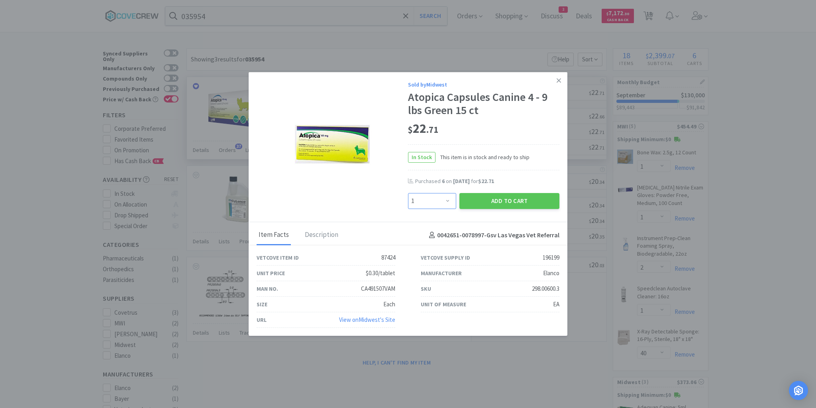
click at [449, 200] on select "Enter Quantity 1 2 3 4 5 6 7 8 9 10 11 12 13 14 15 16 17 18 19 20 Enter Quantity" at bounding box center [432, 201] width 48 height 16
select select "6"
click at [408, 193] on select "Enter Quantity 1 2 3 4 5 6 7 8 9 10 11 12 13 14 15 16 17 18 19 20 Enter Quantity" at bounding box center [432, 201] width 48 height 16
click at [504, 202] on button "Add to Cart" at bounding box center [509, 201] width 100 height 16
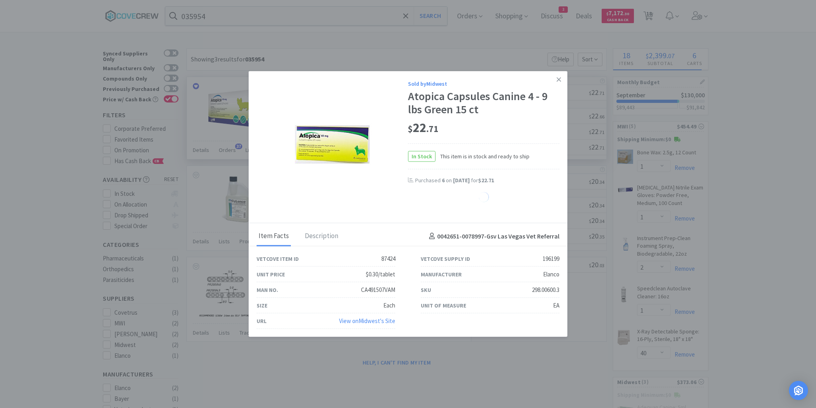
select select "6"
select select "20"
select select "1"
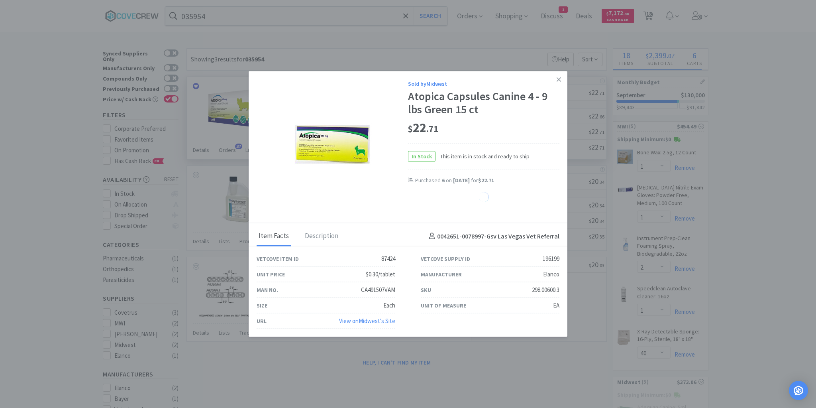
select select "1"
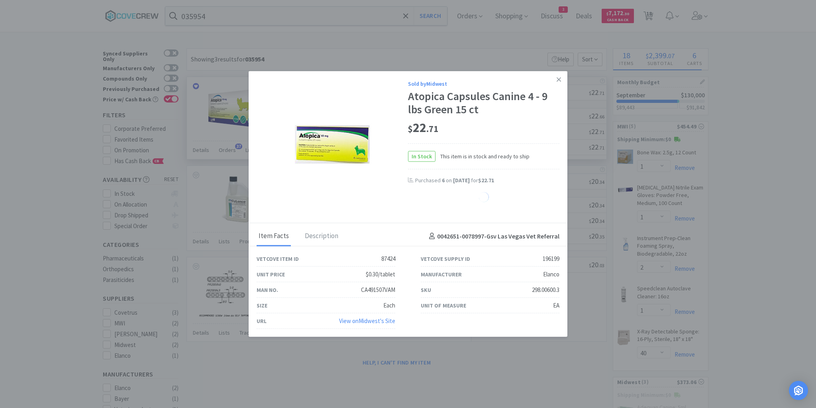
select select "1"
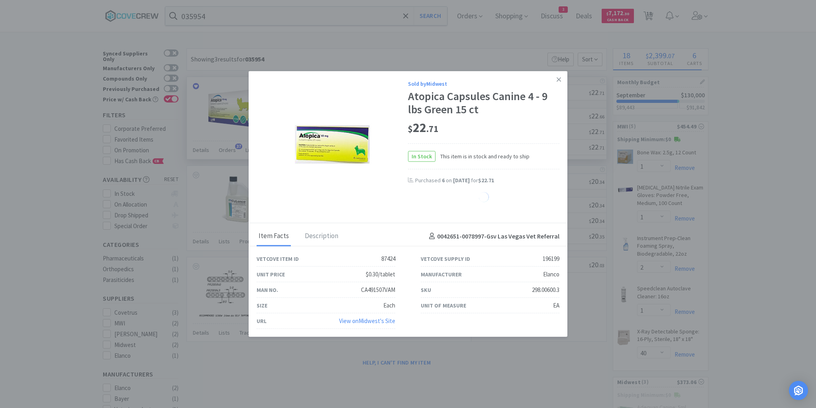
select select "1"
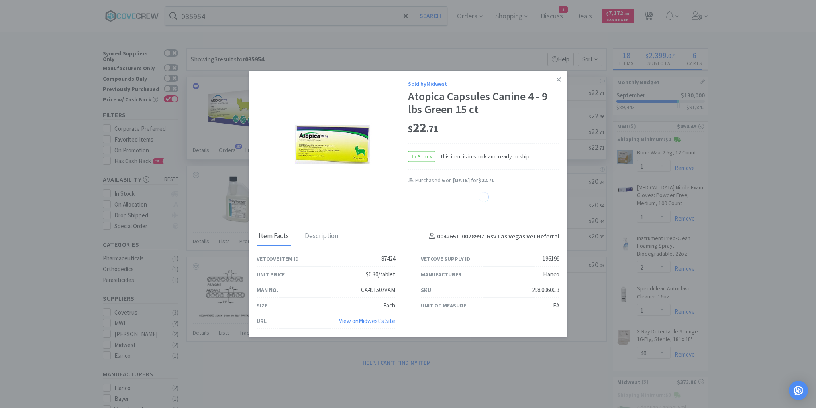
select select "1"
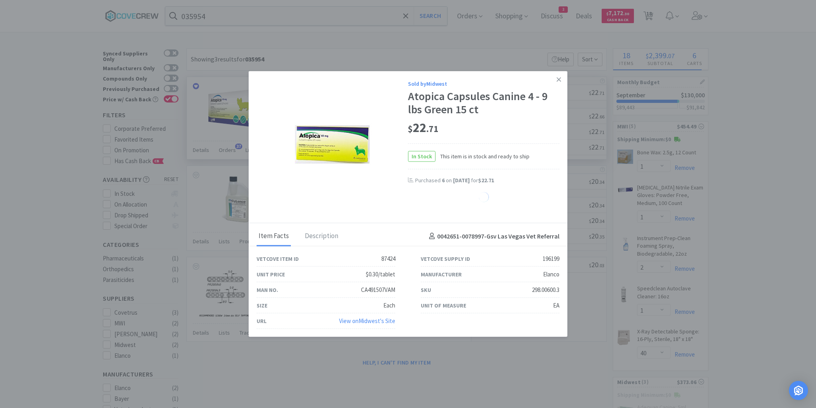
select select "1"
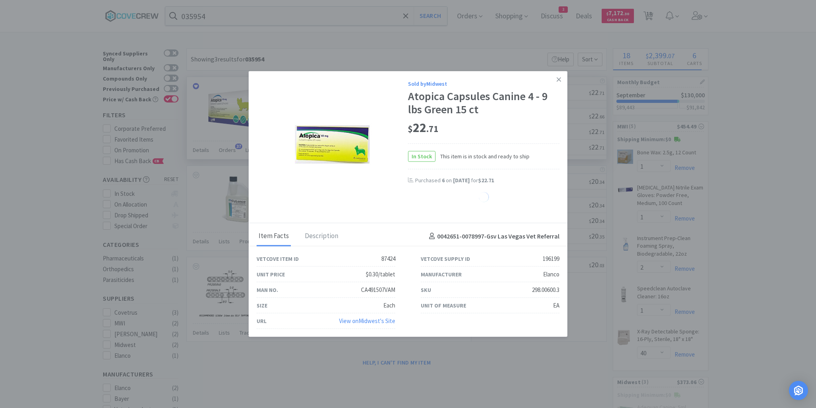
select select "1"
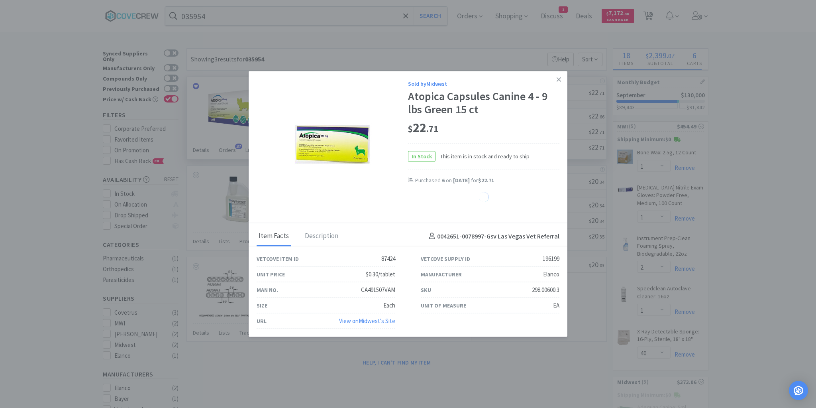
select select "1"
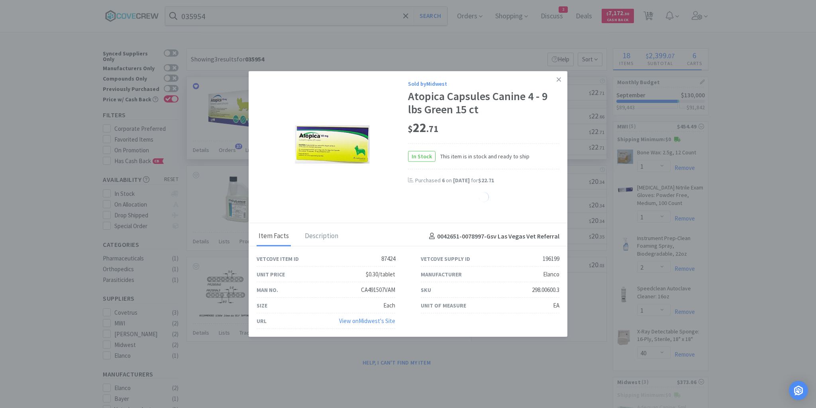
select select "1"
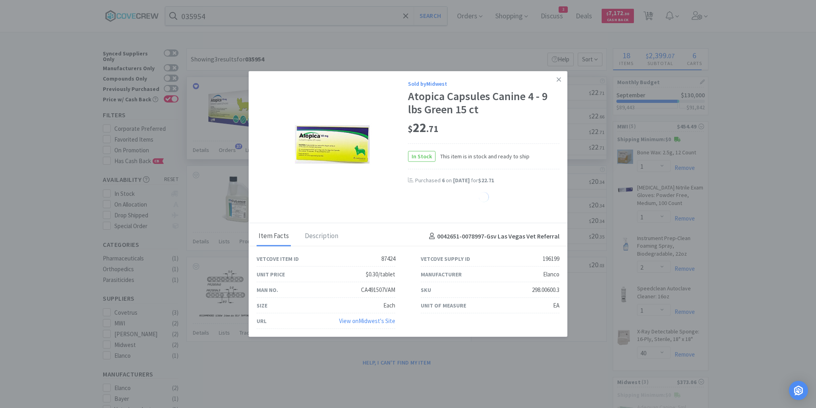
select select "1"
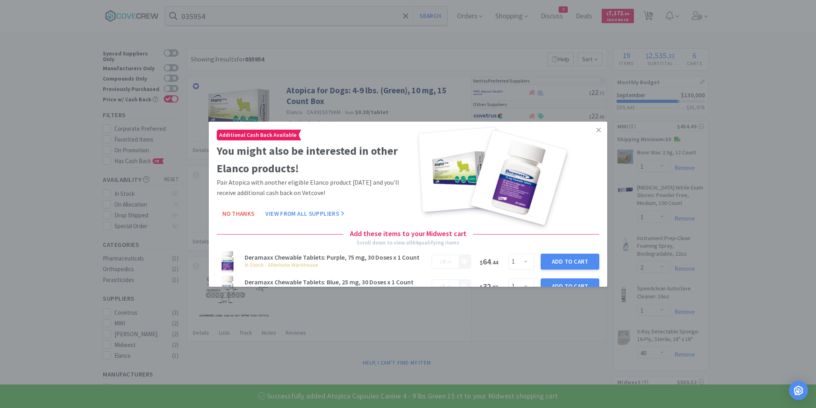
drag, startPoint x: 594, startPoint y: 131, endPoint x: 435, endPoint y: 148, distance: 159.9
click at [596, 130] on icon at bounding box center [598, 129] width 4 height 4
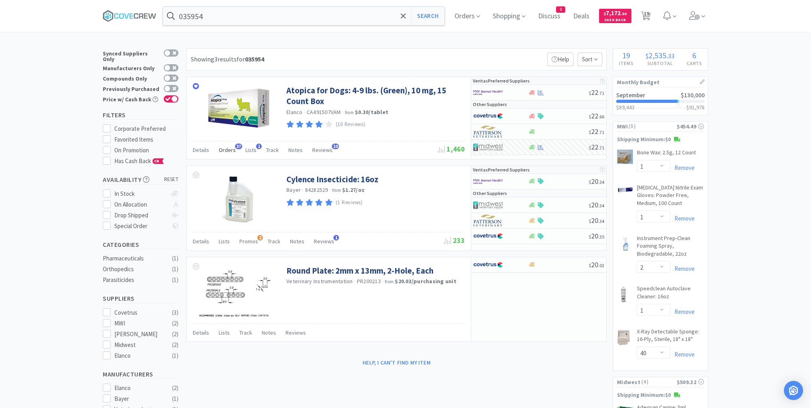
click at [224, 150] on span "Orders" at bounding box center [227, 149] width 17 height 7
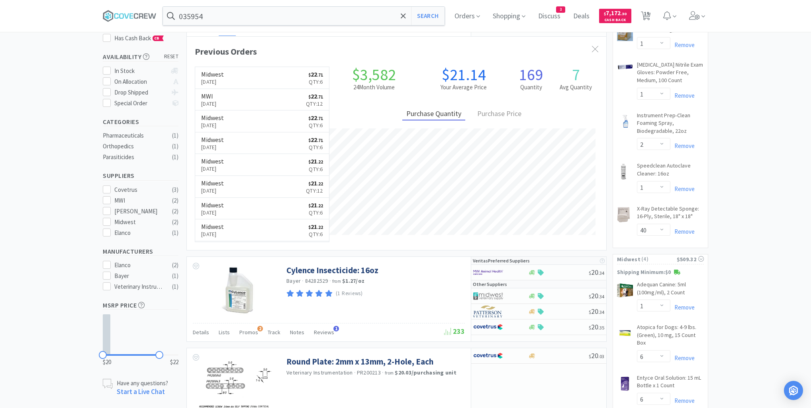
scroll to position [191, 0]
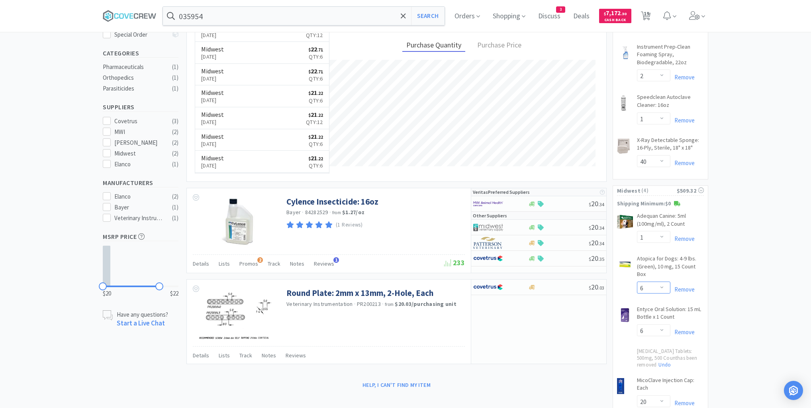
click at [662, 281] on select "Enter Quantity 1 2 3 4 5 6 7 8 9 10 11 12 13 14 15 16 17 18 19 20 Enter Quantity" at bounding box center [653, 287] width 33 height 12
click at [637, 281] on select "Enter Quantity 1 2 3 4 5 6 7 8 9 10 11 12 13 14 15 16 17 18 19 20 Enter Quantity" at bounding box center [653, 287] width 33 height 12
click at [337, 15] on input "035954" at bounding box center [304, 16] width 282 height 18
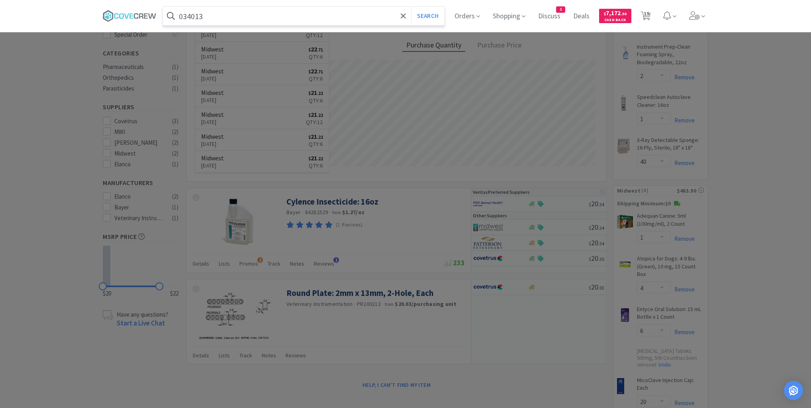
click at [411, 7] on button "Search" at bounding box center [427, 16] width 33 height 18
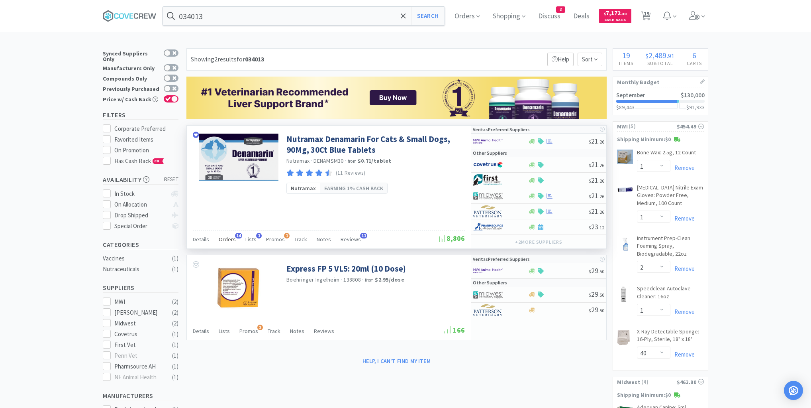
click at [225, 235] on span "Orders" at bounding box center [227, 238] width 17 height 7
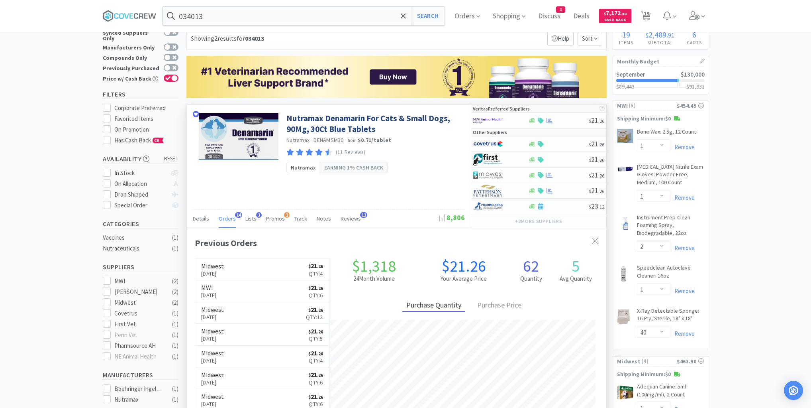
scroll to position [32, 0]
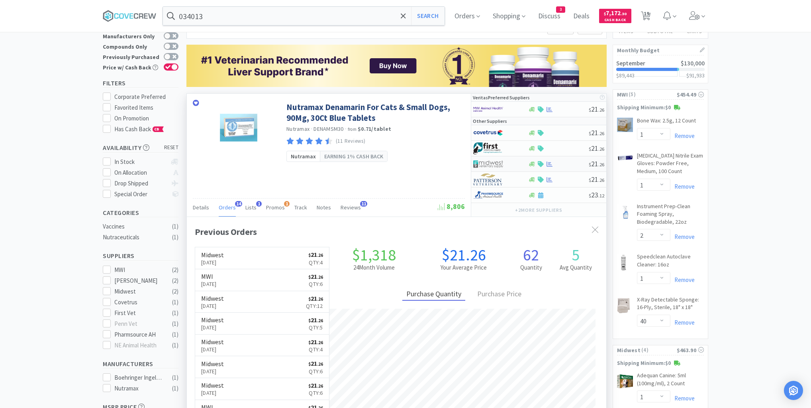
click at [566, 163] on div at bounding box center [558, 164] width 61 height 6
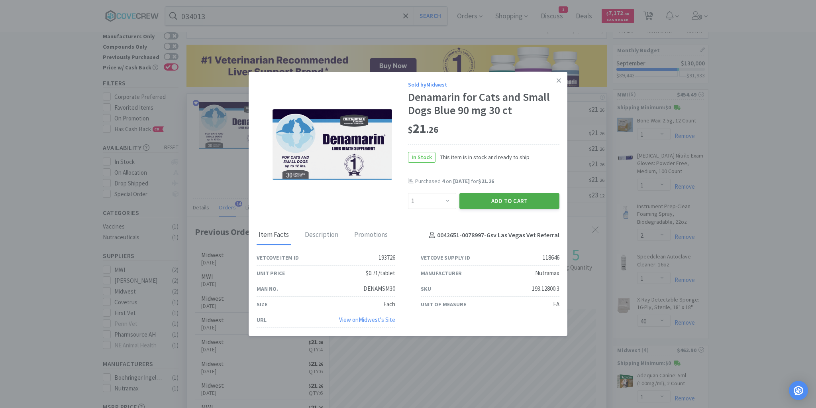
click at [510, 199] on button "Add to Cart" at bounding box center [509, 201] width 100 height 16
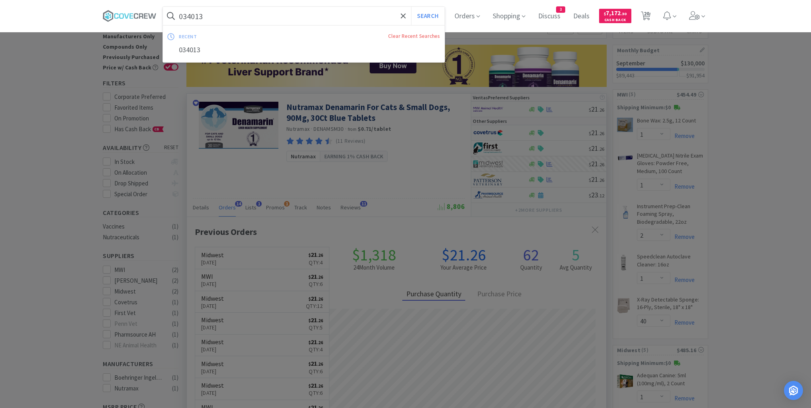
drag, startPoint x: 278, startPoint y: 16, endPoint x: 280, endPoint y: 21, distance: 5.0
click at [278, 17] on input "034013" at bounding box center [304, 16] width 282 height 18
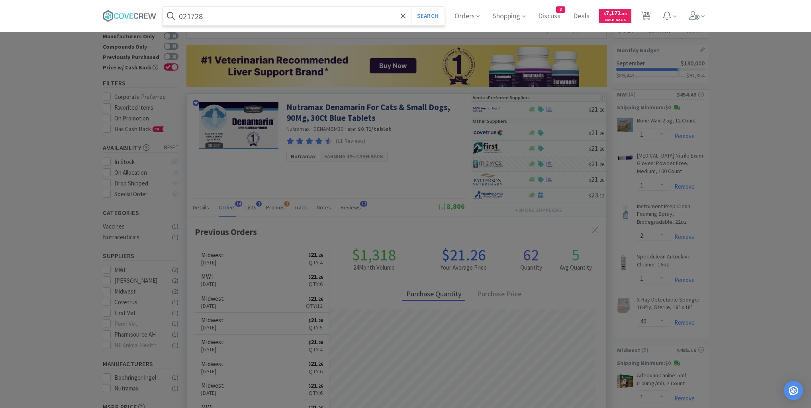
click at [411, 7] on button "Search" at bounding box center [427, 16] width 33 height 18
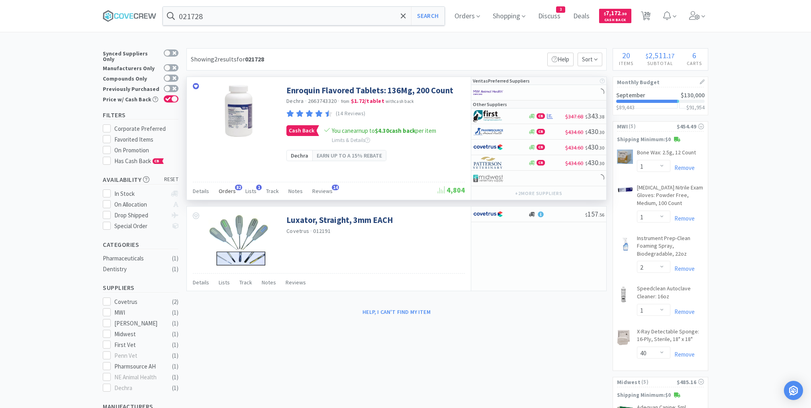
click at [222, 190] on span "Orders" at bounding box center [227, 190] width 17 height 7
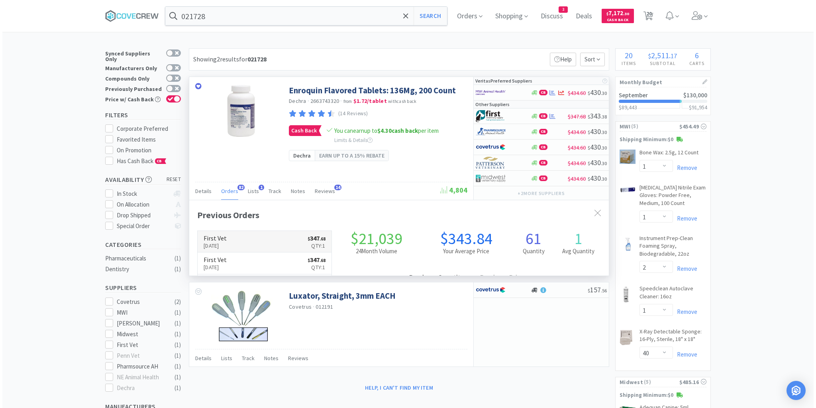
scroll to position [214, 419]
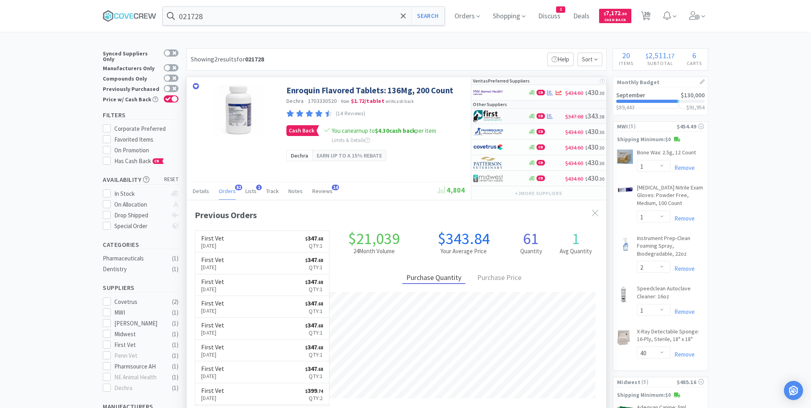
click at [515, 116] on div at bounding box center [495, 116] width 44 height 14
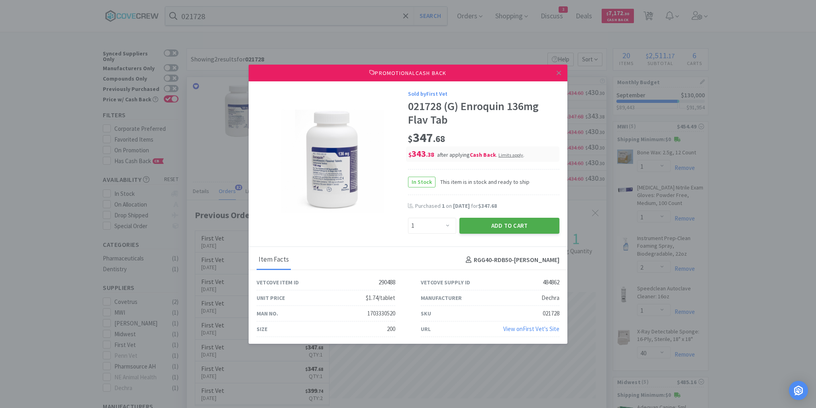
click at [500, 226] on button "Add to Cart" at bounding box center [509, 226] width 100 height 16
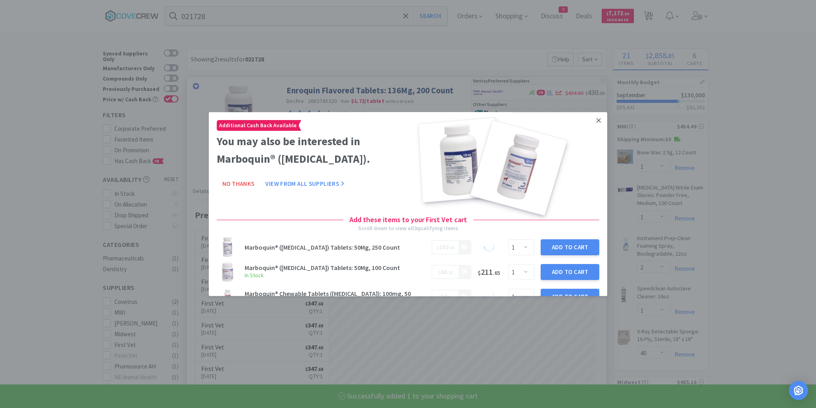
click at [596, 120] on icon at bounding box center [598, 120] width 4 height 4
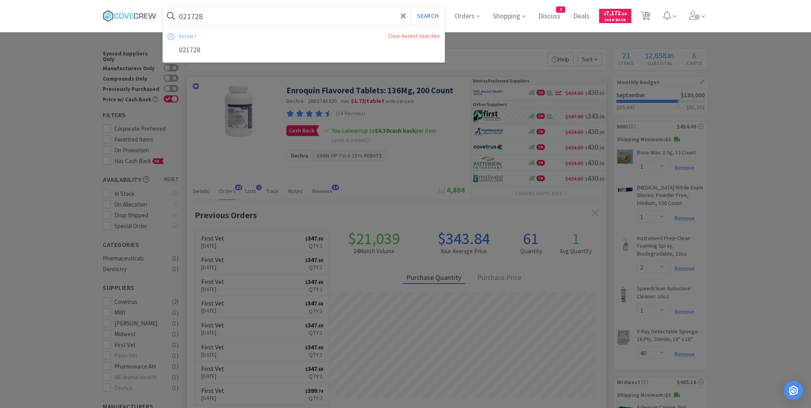
click at [316, 16] on input "021728" at bounding box center [304, 16] width 282 height 18
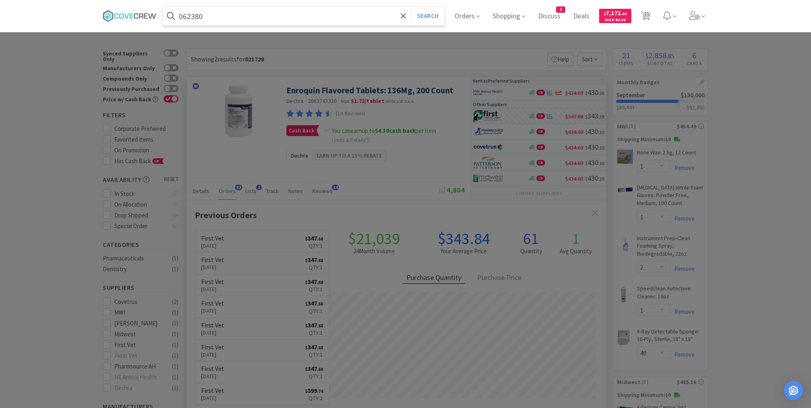
click at [411, 7] on button "Search" at bounding box center [427, 16] width 33 height 18
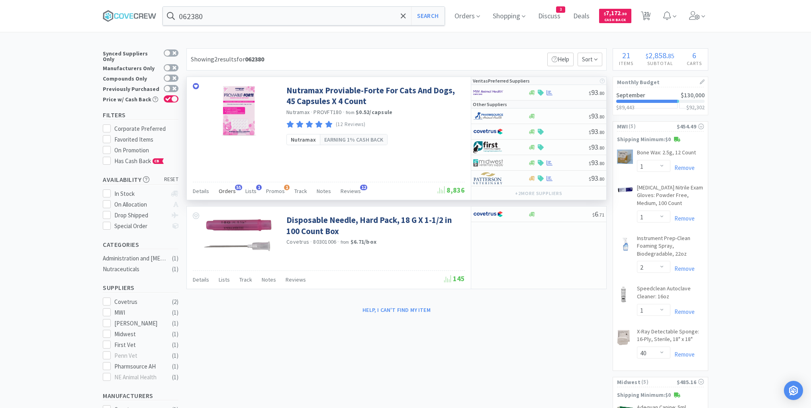
click at [231, 188] on span "Orders" at bounding box center [227, 190] width 17 height 7
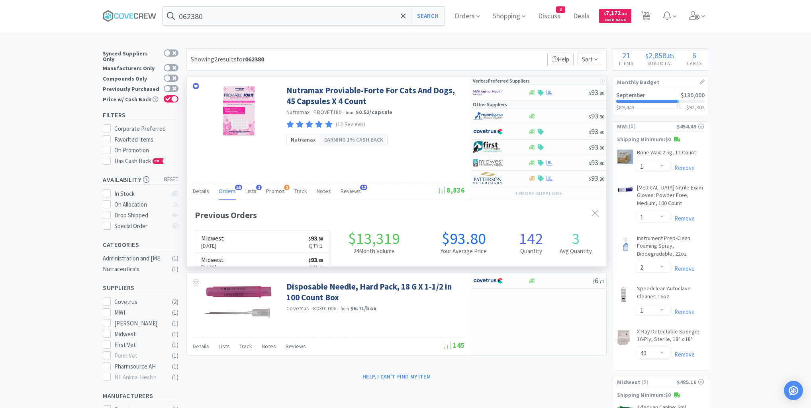
scroll to position [214, 419]
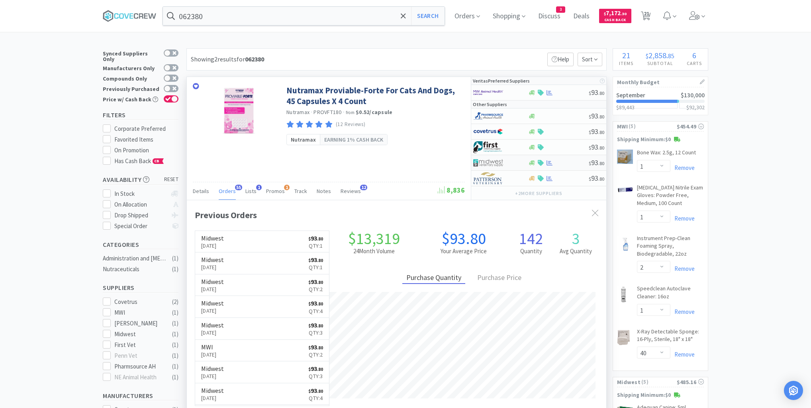
click at [569, 161] on div at bounding box center [558, 163] width 61 height 6
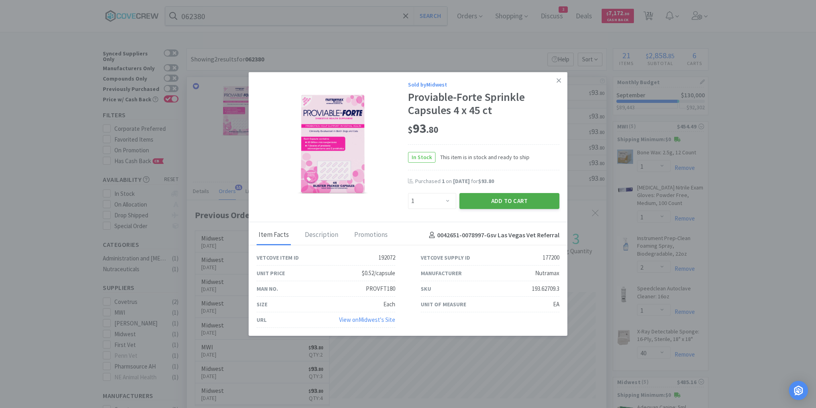
click at [486, 201] on button "Add to Cart" at bounding box center [509, 201] width 100 height 16
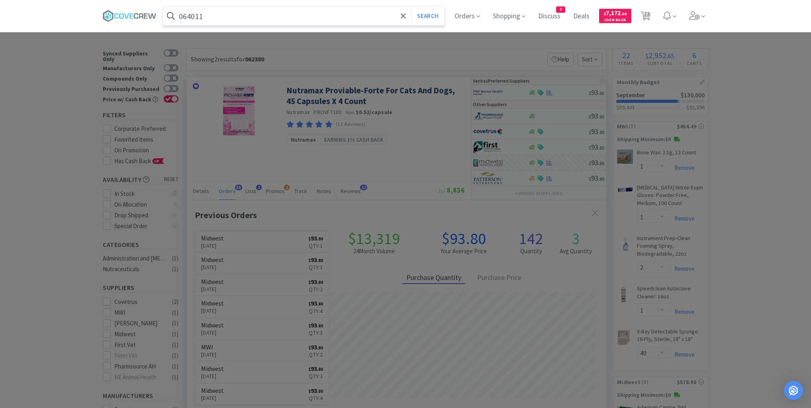
click at [411, 7] on button "Search" at bounding box center [427, 16] width 33 height 18
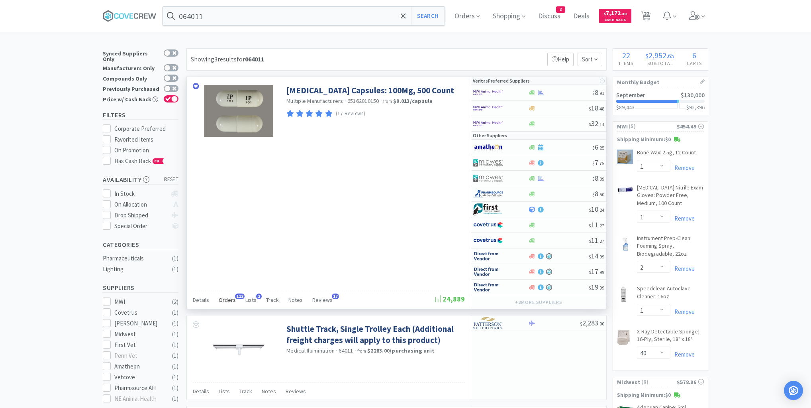
click at [228, 296] on span "Orders" at bounding box center [227, 299] width 17 height 7
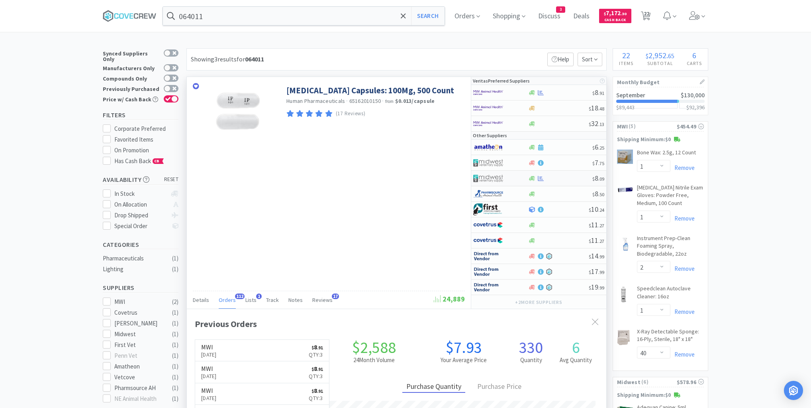
click at [560, 179] on div at bounding box center [560, 178] width 65 height 6
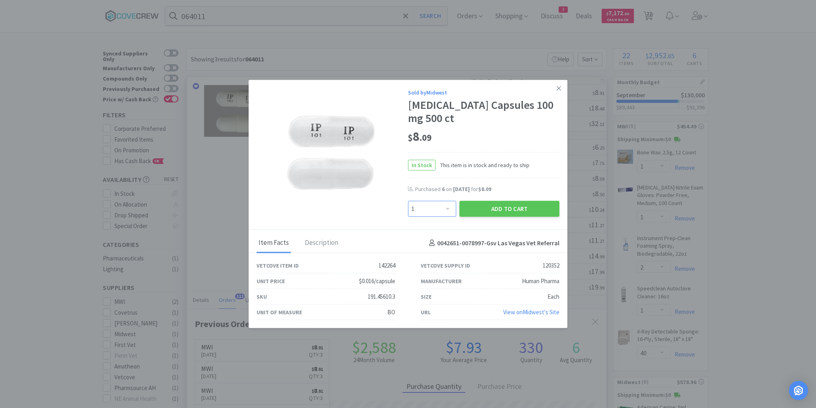
click at [449, 207] on select "Enter Quantity 1 2 3 4 5 6 7 8 9 10 11 12 13 14 15 16 17 18 19 20 Enter Quantity" at bounding box center [432, 209] width 48 height 16
click at [408, 201] on select "Enter Quantity 1 2 3 4 5 6 7 8 9 10 11 12 13 14 15 16 17 18 19 20 Enter Quantity" at bounding box center [432, 209] width 48 height 16
click at [502, 206] on button "Add to Cart" at bounding box center [509, 209] width 100 height 16
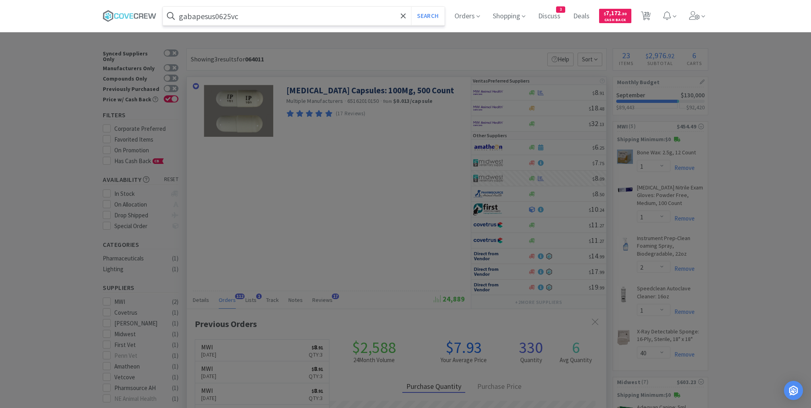
click at [411, 7] on button "Search" at bounding box center [427, 16] width 33 height 18
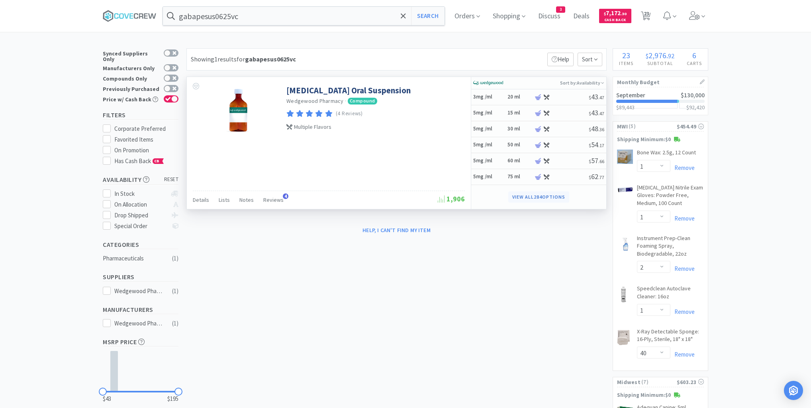
click at [521, 196] on button "View all 284 Options" at bounding box center [538, 196] width 61 height 11
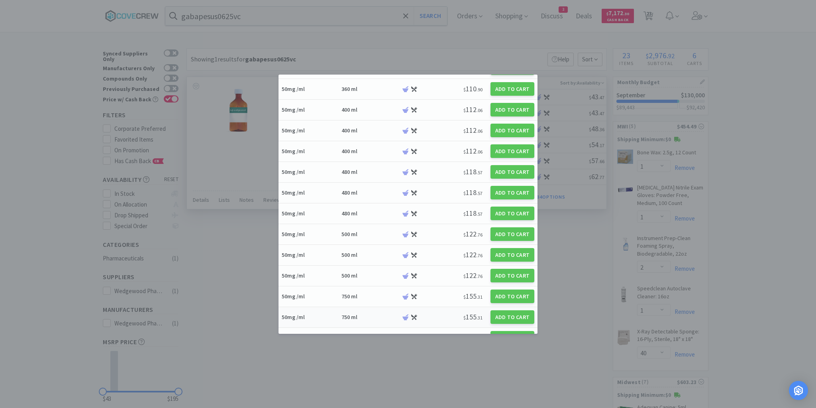
scroll to position [4430, 0]
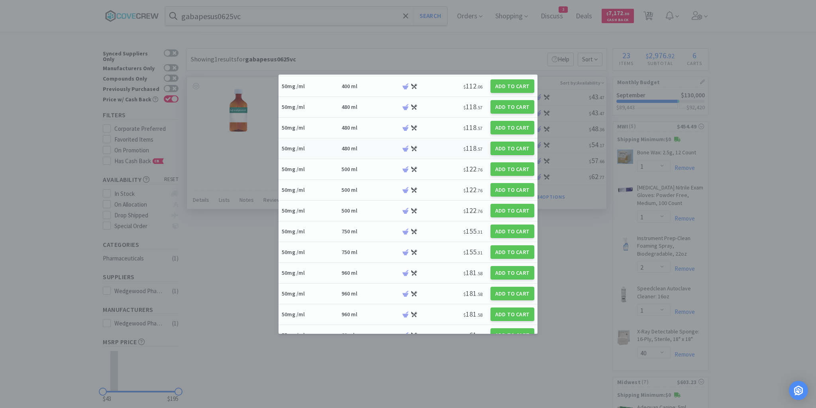
click at [326, 145] on div "50mg /ml" at bounding box center [310, 148] width 57 height 7
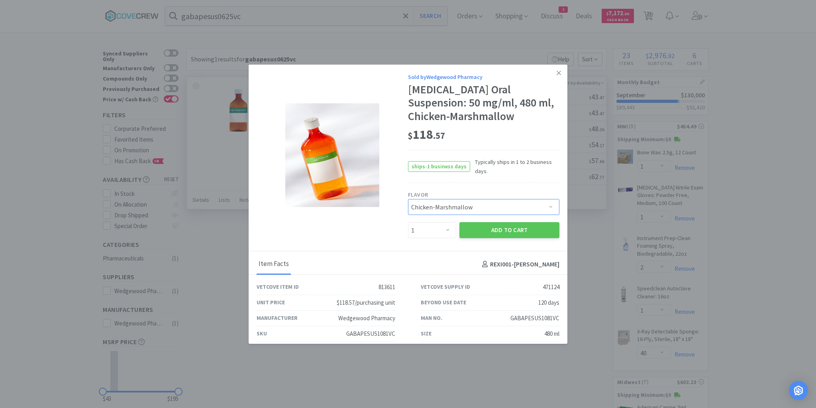
click at [540, 204] on select "Pick a Flavor Chicken-Marshmallow" at bounding box center [483, 207] width 151 height 16
click at [408, 199] on select "Pick a Flavor Chicken-Marshmallow" at bounding box center [483, 207] width 151 height 16
click at [557, 73] on icon at bounding box center [559, 72] width 4 height 7
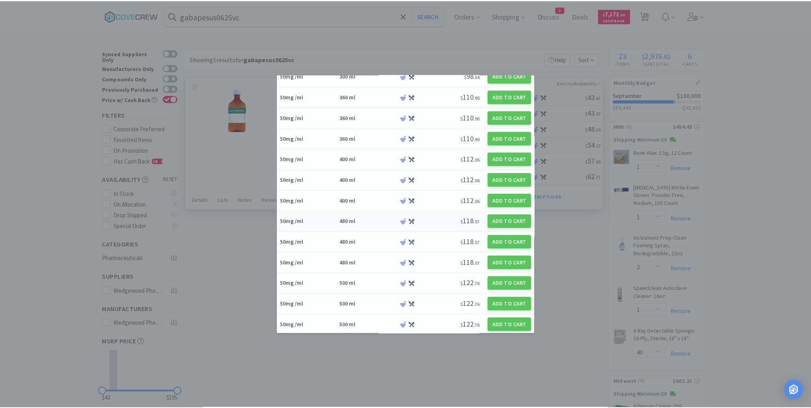
scroll to position [4304, 0]
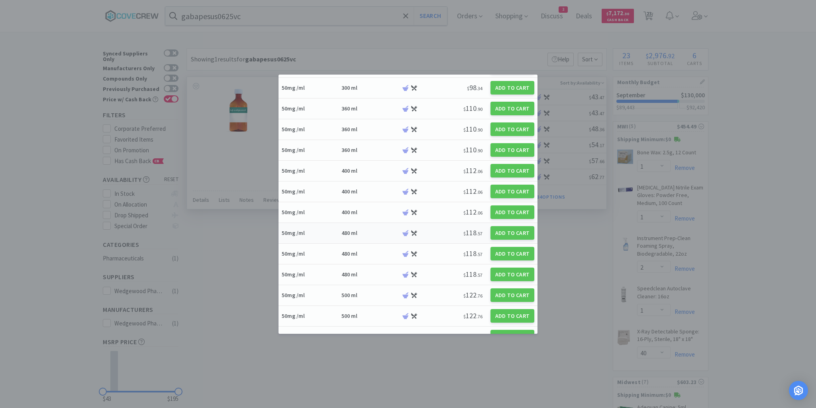
click at [328, 229] on div "50mg /ml" at bounding box center [310, 232] width 57 height 7
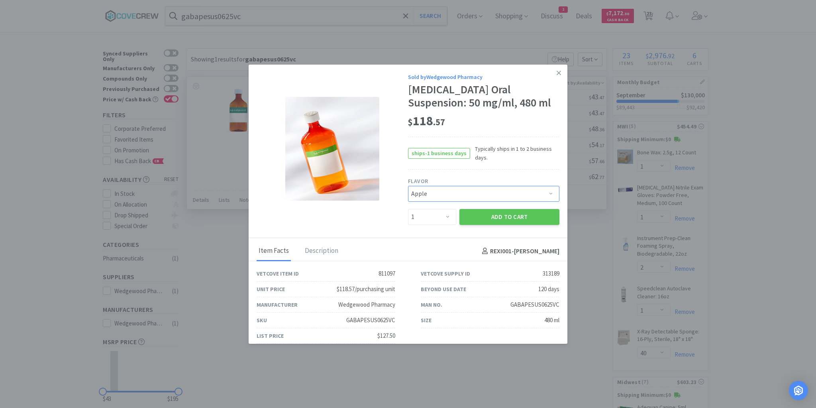
click at [549, 186] on select "Pick a Flavor Apple Apple-Molasses Banana Banana/Marshmallow Beef Beef/Marshmal…" at bounding box center [483, 194] width 151 height 16
click at [408, 186] on select "Pick a Flavor Apple Apple-Molasses Banana Banana/Marshmallow Beef Beef/Marshmal…" at bounding box center [483, 194] width 151 height 16
drag, startPoint x: 508, startPoint y: 208, endPoint x: 502, endPoint y: 215, distance: 8.7
click at [508, 209] on button "Add to Cart" at bounding box center [509, 217] width 100 height 16
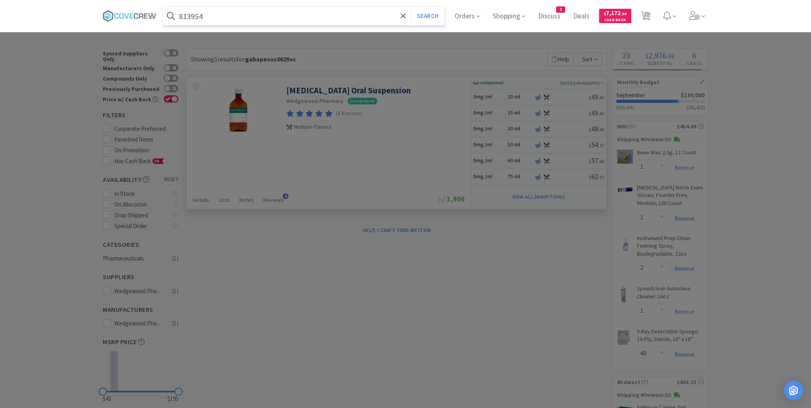
click at [411, 7] on button "Search" at bounding box center [427, 16] width 33 height 18
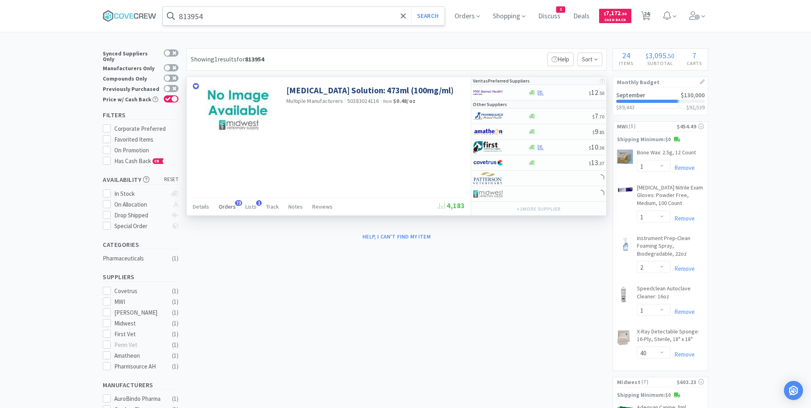
click at [223, 206] on span "Orders" at bounding box center [227, 206] width 17 height 7
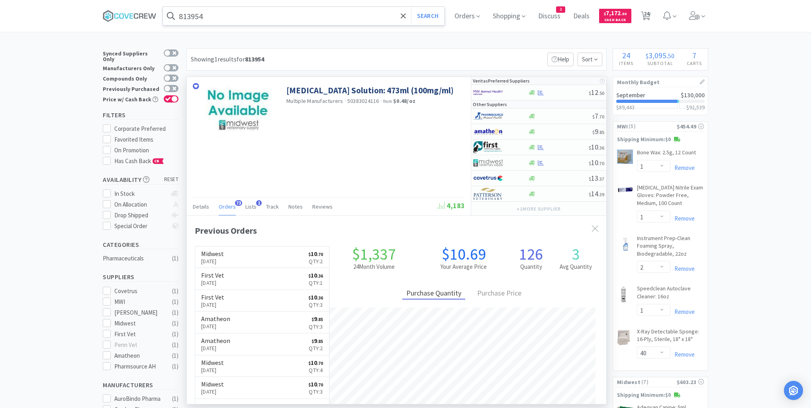
scroll to position [214, 419]
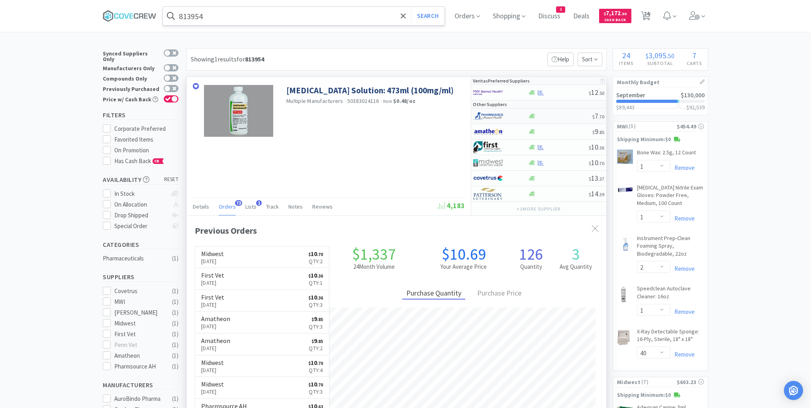
click at [548, 116] on div at bounding box center [560, 116] width 65 height 6
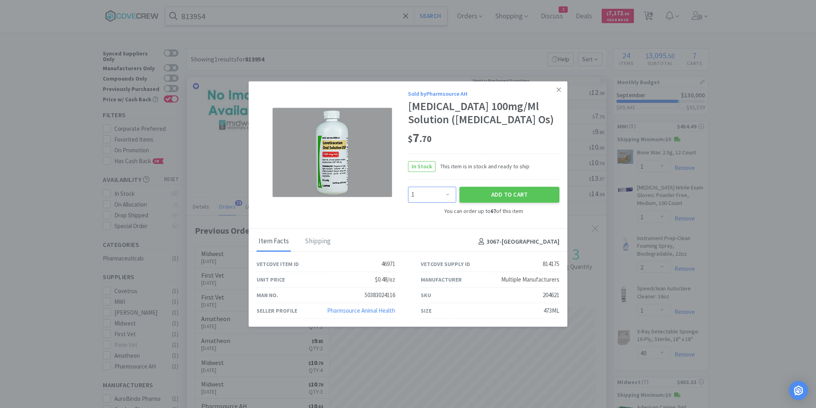
click at [449, 193] on select "Enter Quantity 1 2 3 4 5 6 7 8 9 10 11 12 13 14 15 16 17 18 19 20 Enter Quantity" at bounding box center [432, 194] width 48 height 16
click at [408, 186] on select "Enter Quantity 1 2 3 4 5 6 7 8 9 10 11 12 13 14 15 16 17 18 19 20 Enter Quantity" at bounding box center [432, 194] width 48 height 16
click at [508, 192] on button "Add to Cart" at bounding box center [509, 194] width 100 height 16
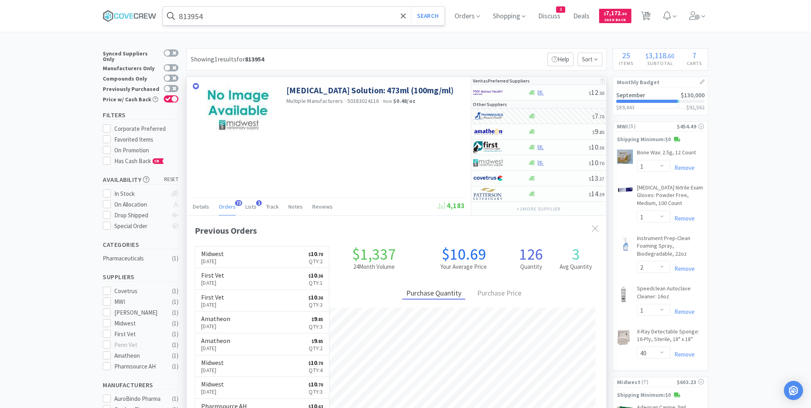
click at [341, 19] on input "813954" at bounding box center [304, 16] width 282 height 18
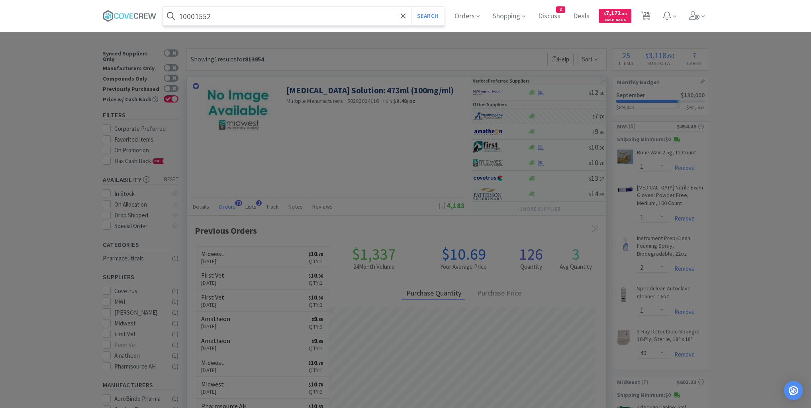
click at [411, 7] on button "Search" at bounding box center [427, 16] width 33 height 18
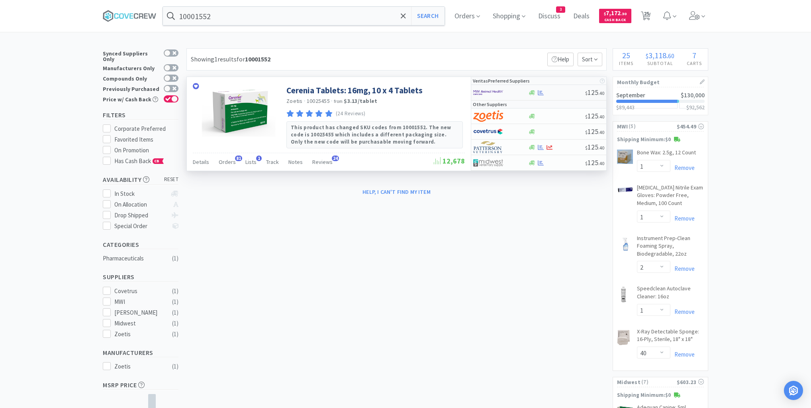
click at [553, 88] on div "$ 125 . 40" at bounding box center [538, 93] width 135 height 16
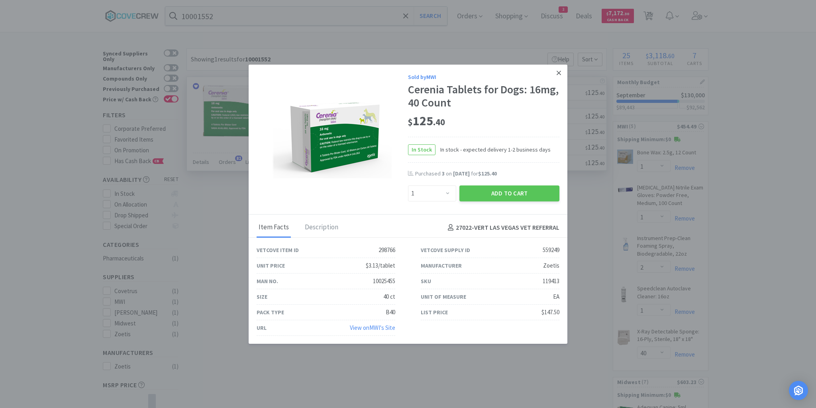
click at [558, 72] on icon at bounding box center [559, 73] width 4 height 4
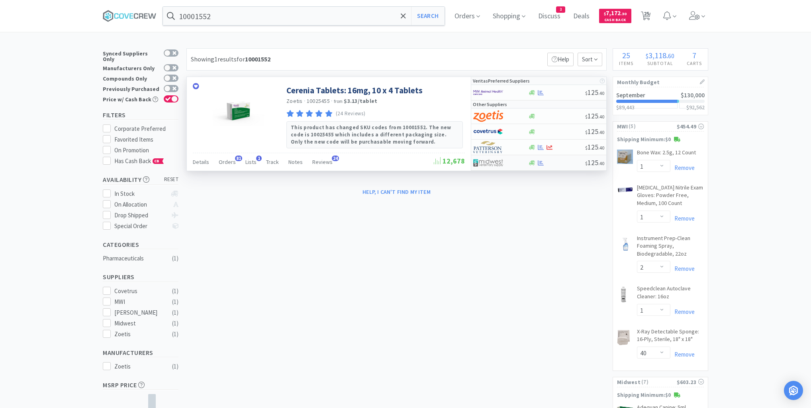
click at [563, 161] on div at bounding box center [556, 163] width 57 height 6
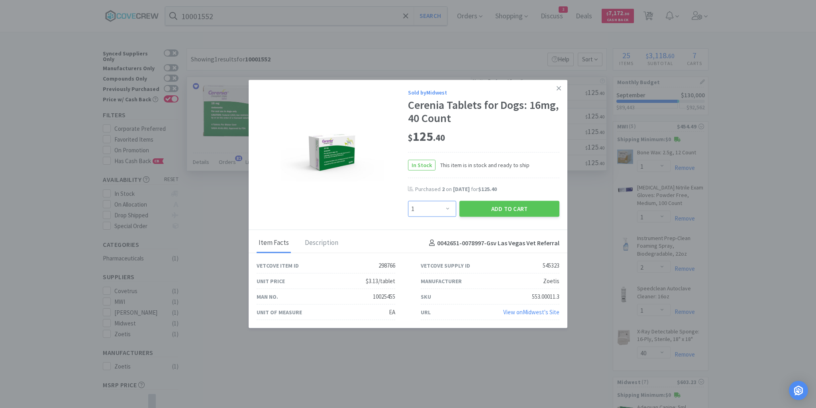
click at [448, 210] on select "Enter Quantity 1 2 3 4 5 6 7 8 9 10 11 12 13 14 15 16 17 18 19 20 Enter Quantity" at bounding box center [432, 209] width 48 height 16
click at [408, 201] on select "Enter Quantity 1 2 3 4 5 6 7 8 9 10 11 12 13 14 15 16 17 18 19 20 Enter Quantity" at bounding box center [432, 209] width 48 height 16
click at [492, 213] on button "Add to Cart" at bounding box center [509, 209] width 100 height 16
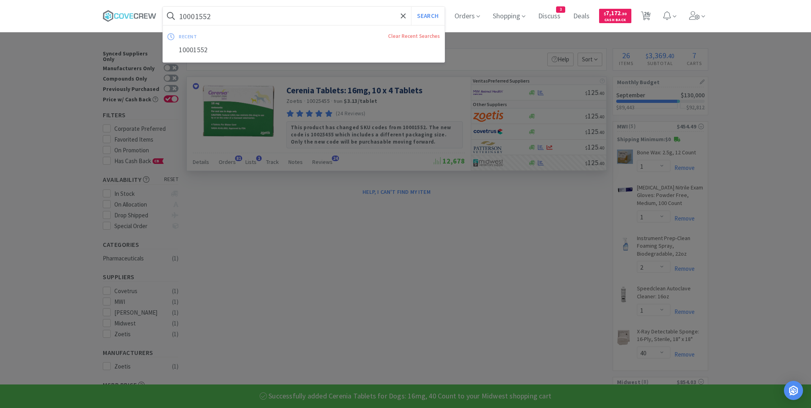
click at [278, 19] on input "10001552" at bounding box center [304, 16] width 282 height 18
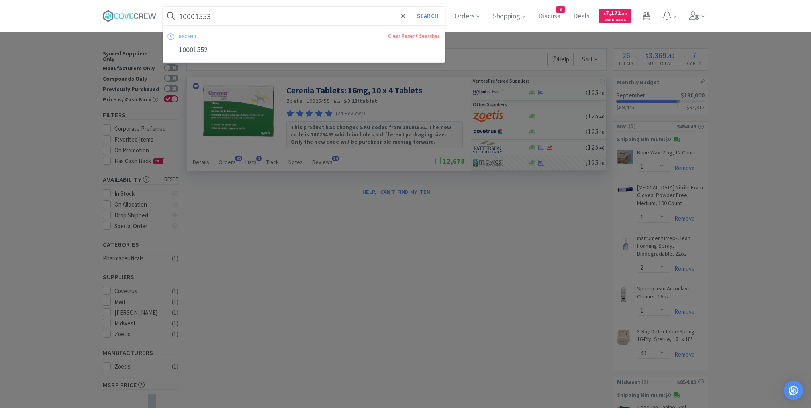
click at [411, 7] on button "Search" at bounding box center [427, 16] width 33 height 18
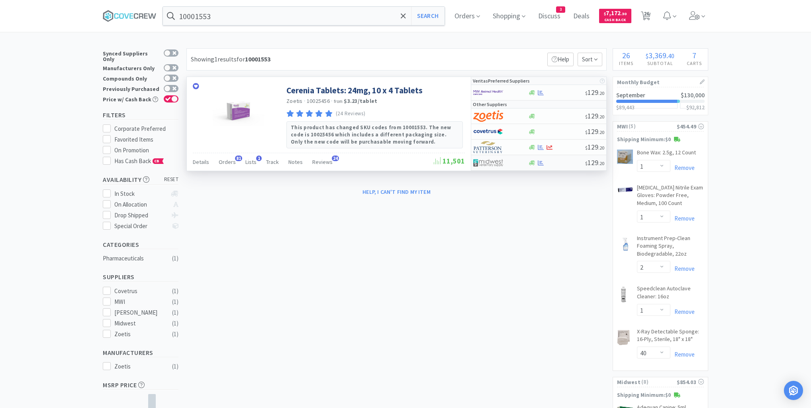
click at [569, 164] on div at bounding box center [556, 163] width 57 height 6
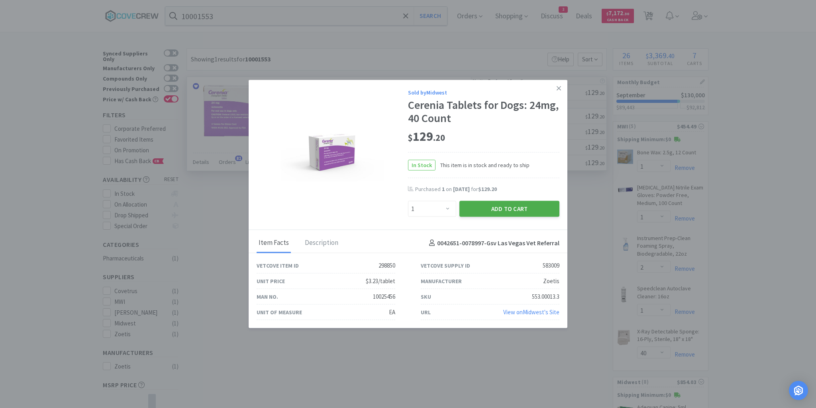
click at [519, 209] on button "Add to Cart" at bounding box center [509, 209] width 100 height 16
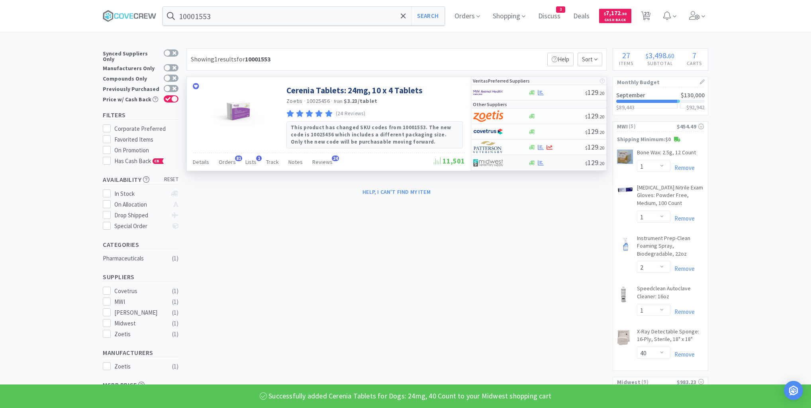
click at [568, 164] on div at bounding box center [556, 163] width 57 height 6
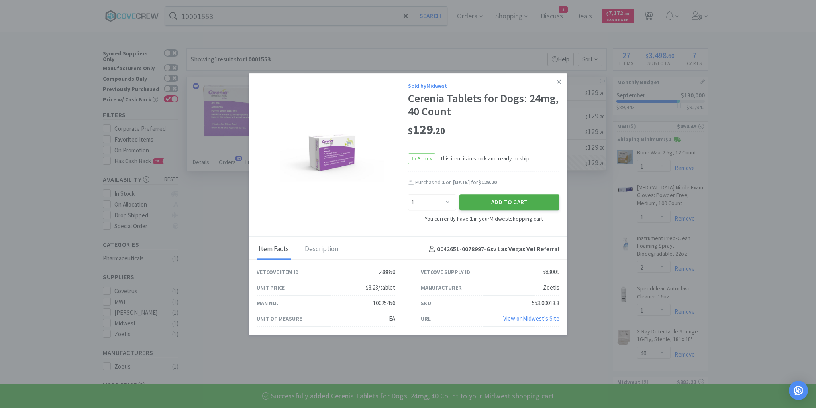
click at [518, 200] on button "Add to Cart" at bounding box center [509, 202] width 100 height 16
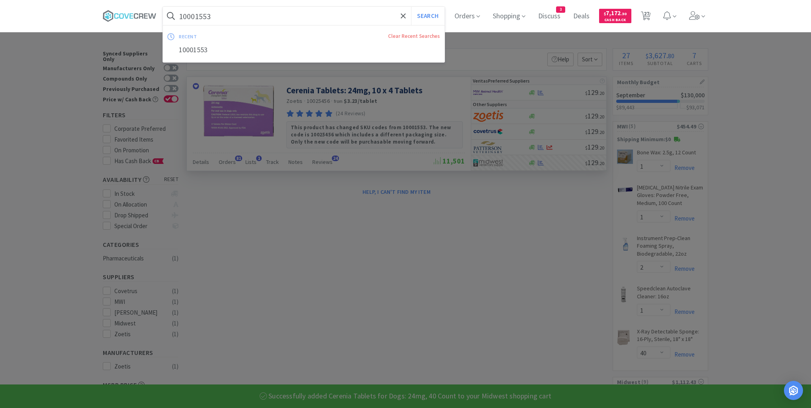
drag, startPoint x: 291, startPoint y: 13, endPoint x: 292, endPoint y: 27, distance: 14.4
click at [291, 13] on input "10001553" at bounding box center [304, 16] width 282 height 18
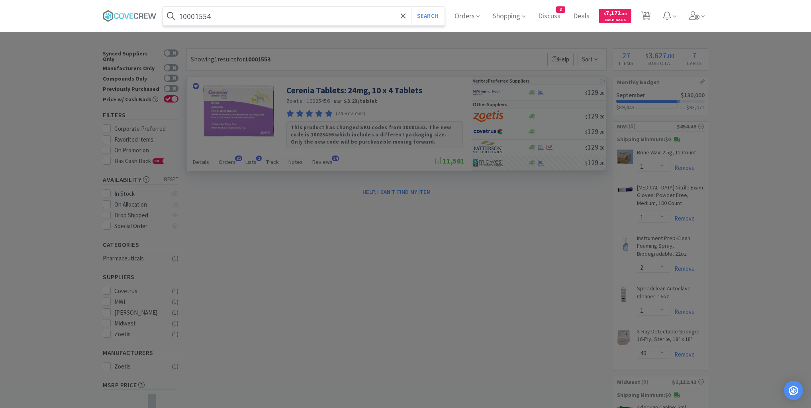
click at [411, 7] on button "Search" at bounding box center [427, 16] width 33 height 18
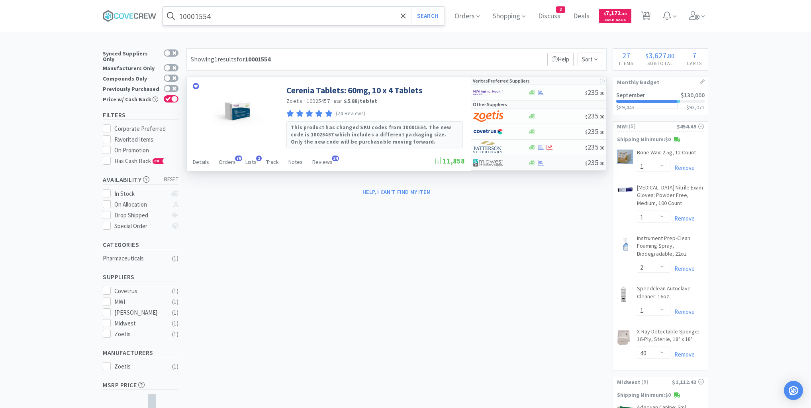
click at [567, 161] on div at bounding box center [556, 163] width 57 height 6
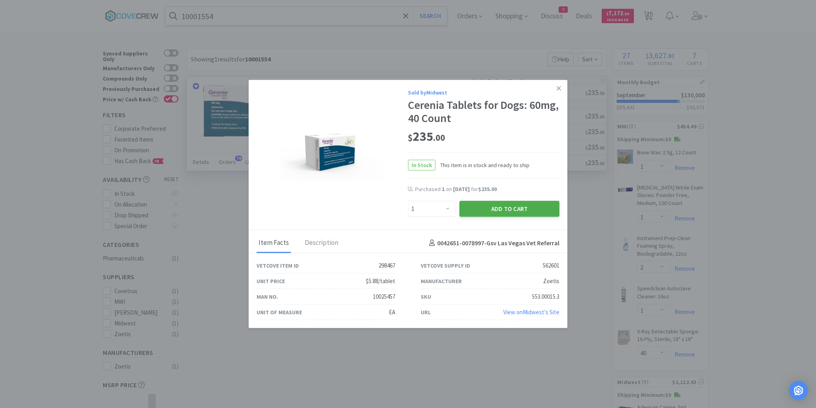
drag, startPoint x: 512, startPoint y: 210, endPoint x: 505, endPoint y: 199, distance: 12.4
click at [512, 210] on button "Add to Cart" at bounding box center [509, 209] width 100 height 16
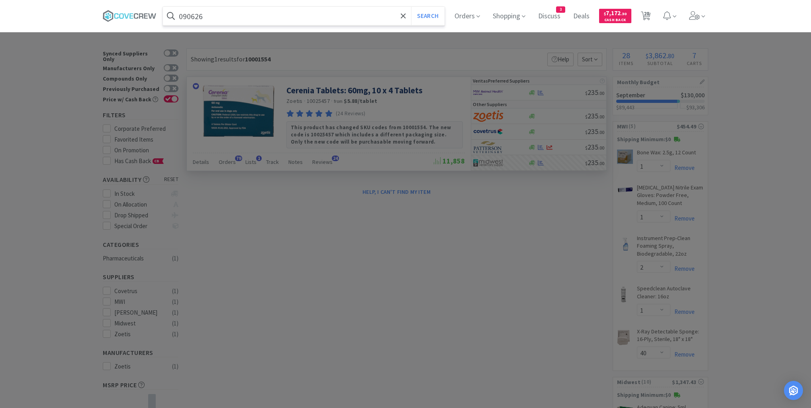
click at [411, 7] on button "Search" at bounding box center [427, 16] width 33 height 18
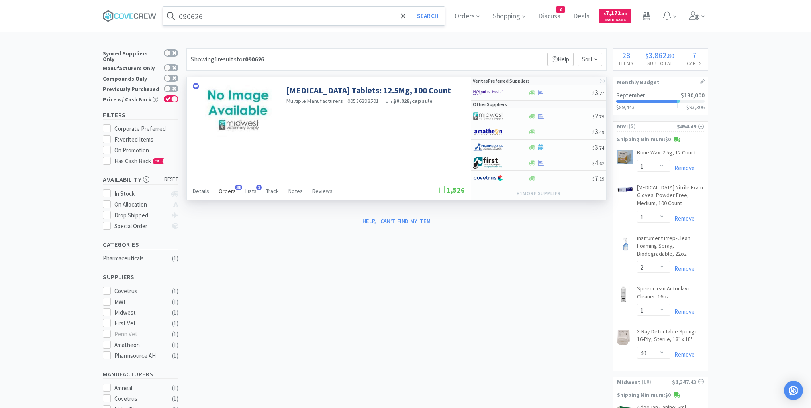
click at [232, 188] on span "Orders" at bounding box center [227, 190] width 17 height 7
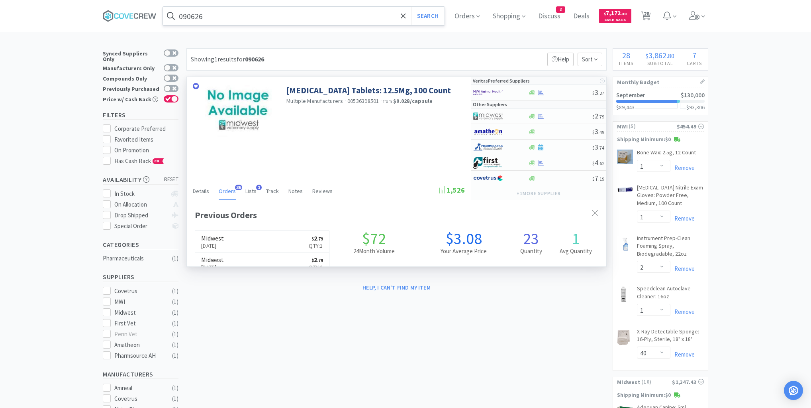
scroll to position [214, 419]
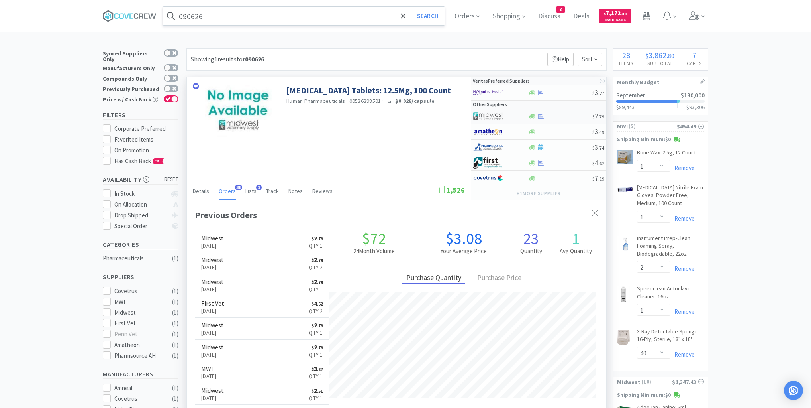
click at [566, 116] on div at bounding box center [560, 116] width 65 height 6
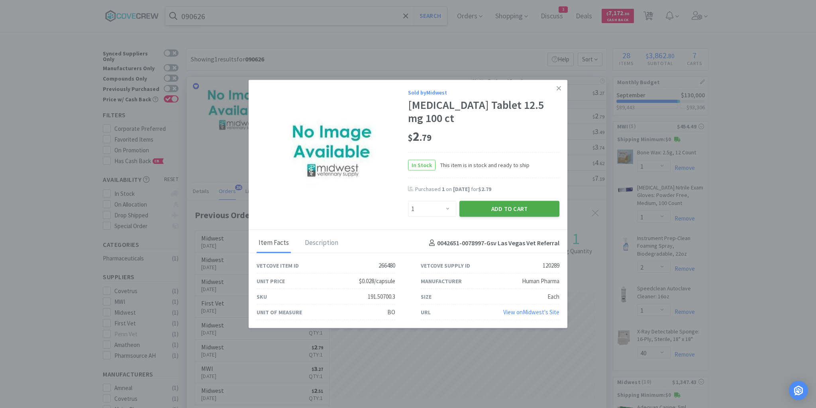
click at [522, 202] on button "Add to Cart" at bounding box center [509, 209] width 100 height 16
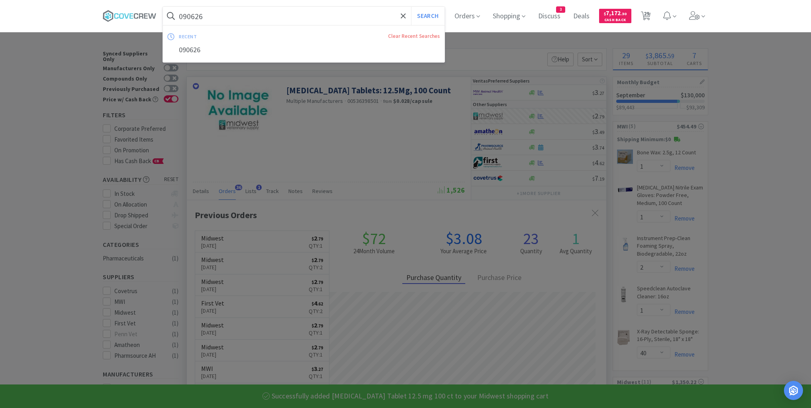
click at [359, 21] on input "090626" at bounding box center [304, 16] width 282 height 18
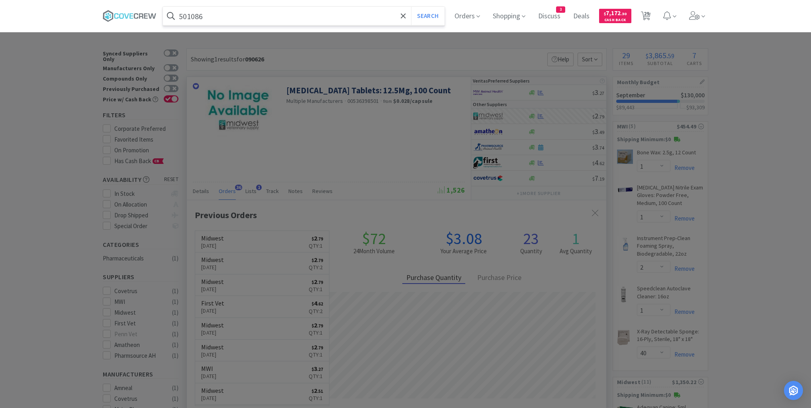
click at [411, 7] on button "Search" at bounding box center [427, 16] width 33 height 18
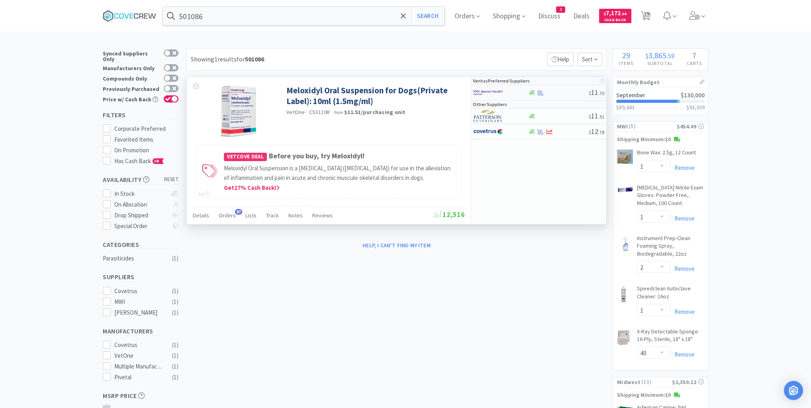
click at [554, 95] on div at bounding box center [558, 93] width 61 height 6
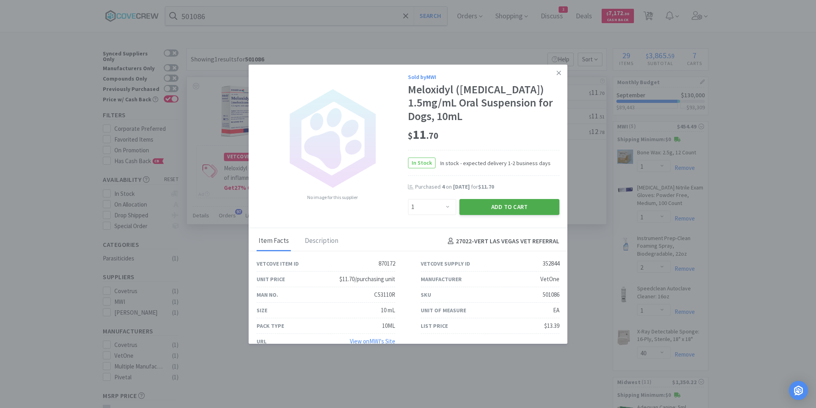
click at [518, 206] on button "Add to Cart" at bounding box center [509, 207] width 100 height 16
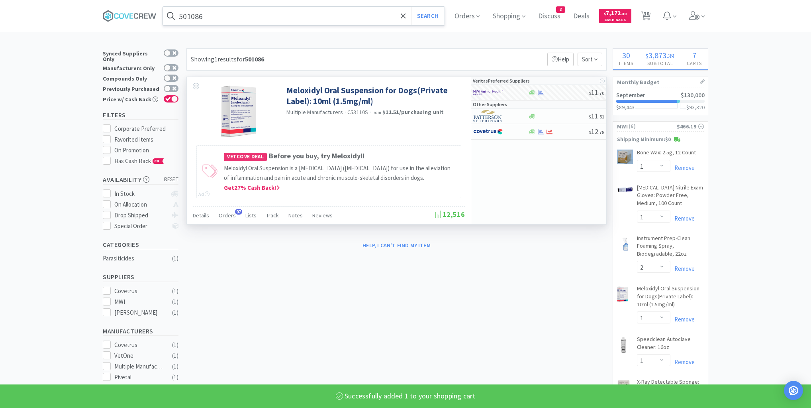
click at [295, 13] on input "501086" at bounding box center [304, 16] width 282 height 18
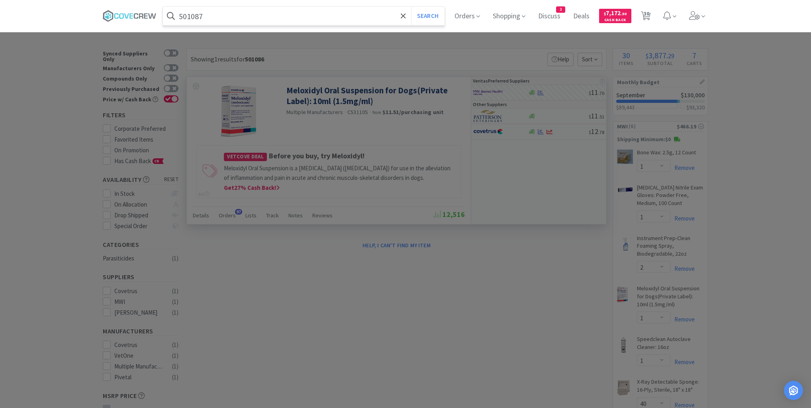
click at [411, 7] on button "Search" at bounding box center [427, 16] width 33 height 18
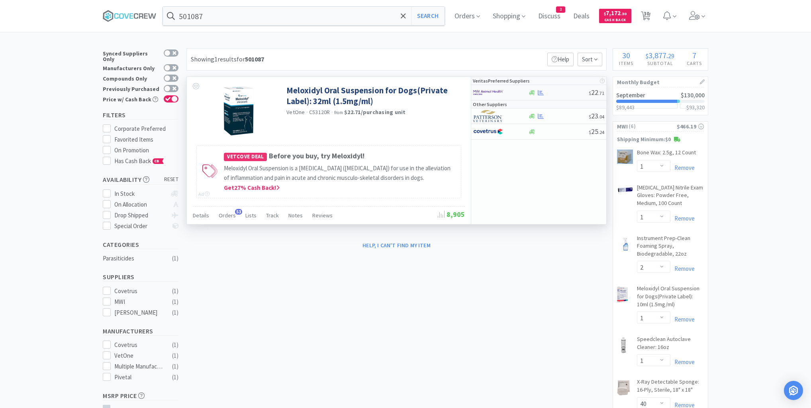
click at [559, 94] on div at bounding box center [558, 93] width 61 height 6
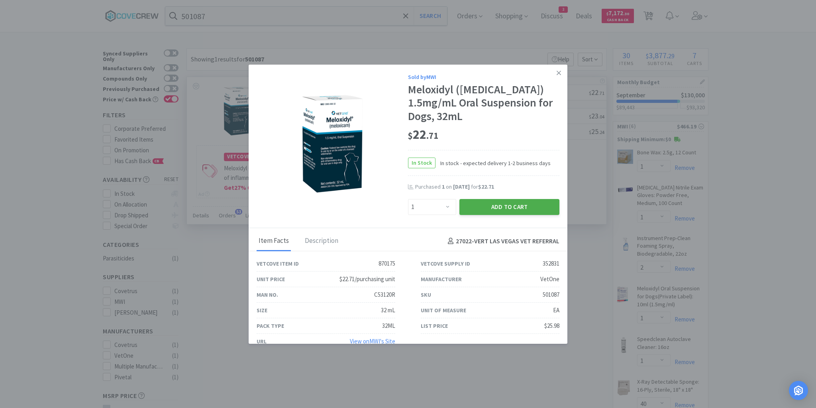
click at [525, 207] on button "Add to Cart" at bounding box center [509, 207] width 100 height 16
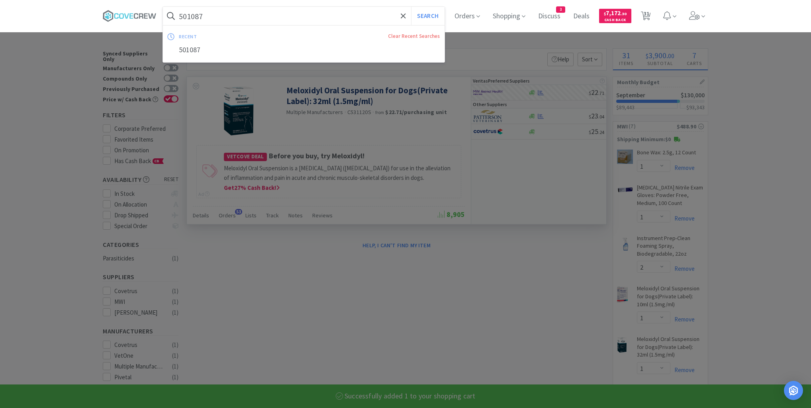
drag, startPoint x: 283, startPoint y: 16, endPoint x: 282, endPoint y: 20, distance: 4.5
click at [283, 17] on input "501087" at bounding box center [304, 16] width 282 height 18
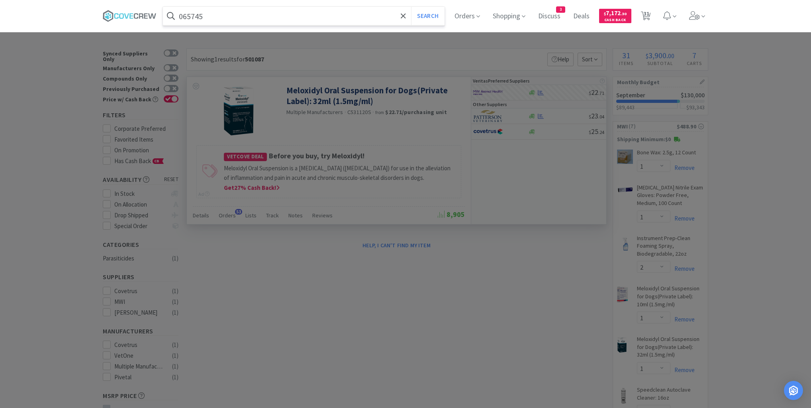
click at [411, 7] on button "Search" at bounding box center [427, 16] width 33 height 18
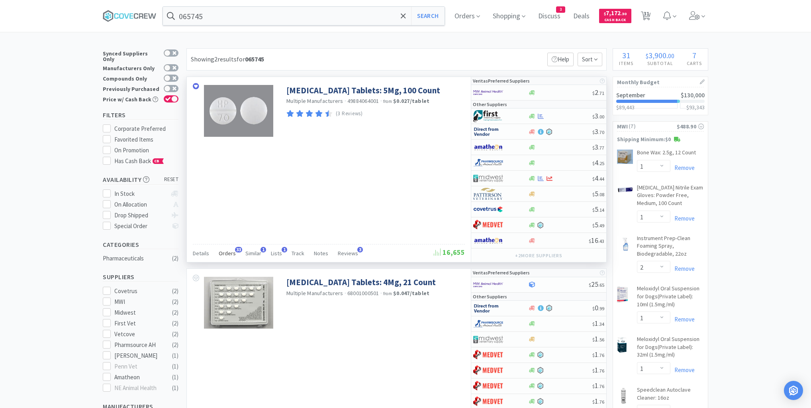
click at [221, 250] on span "Orders" at bounding box center [227, 252] width 17 height 7
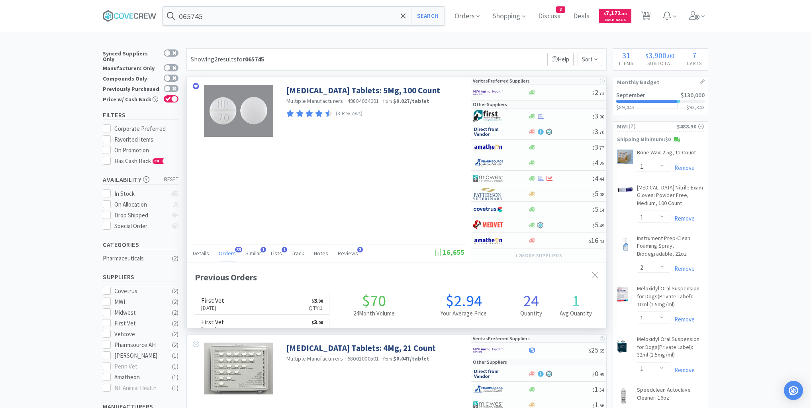
scroll to position [214, 419]
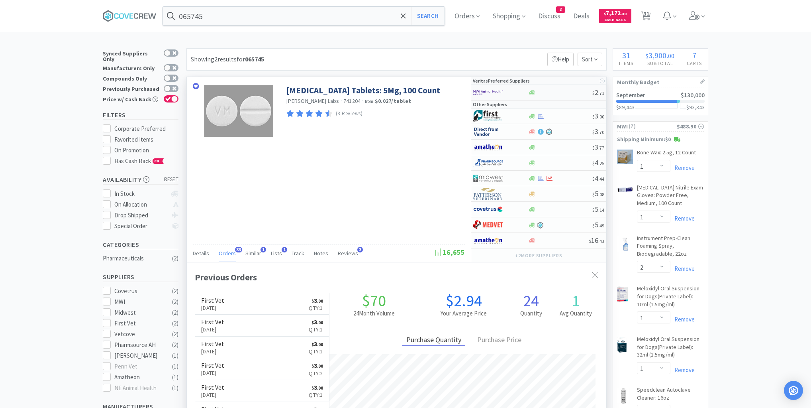
click at [565, 92] on div at bounding box center [560, 93] width 65 height 6
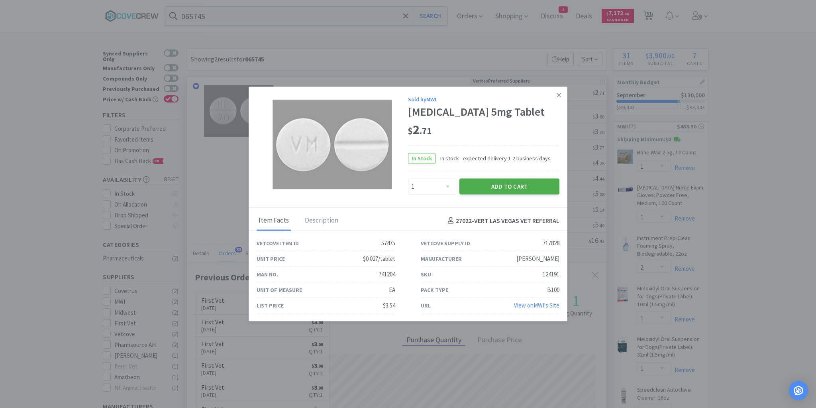
click at [528, 186] on button "Add to Cart" at bounding box center [509, 186] width 100 height 16
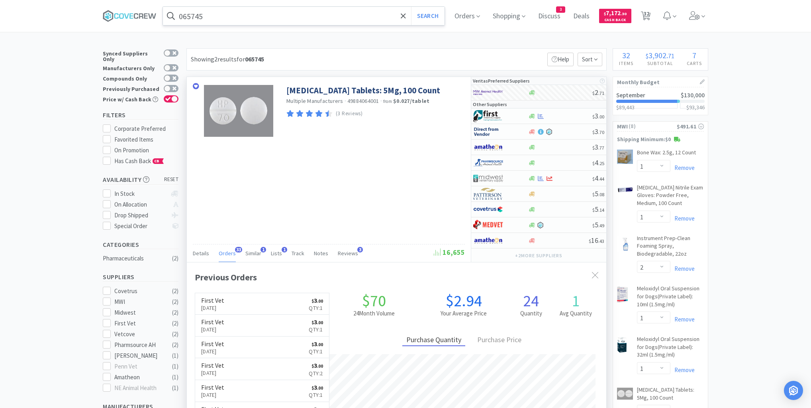
click at [308, 17] on input "065745" at bounding box center [304, 16] width 282 height 18
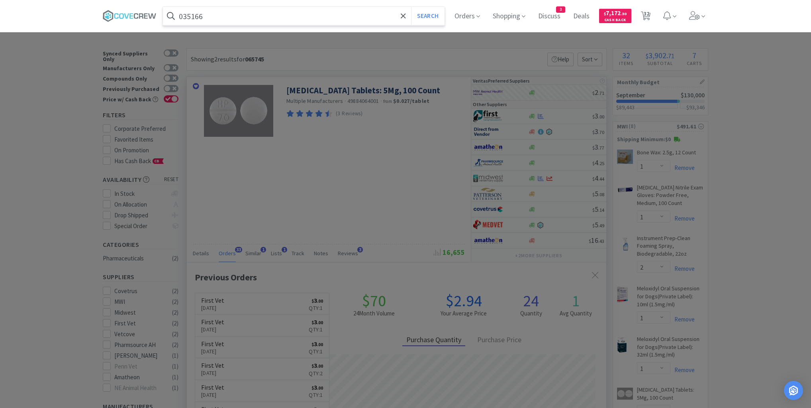
click at [411, 7] on button "Search" at bounding box center [427, 16] width 33 height 18
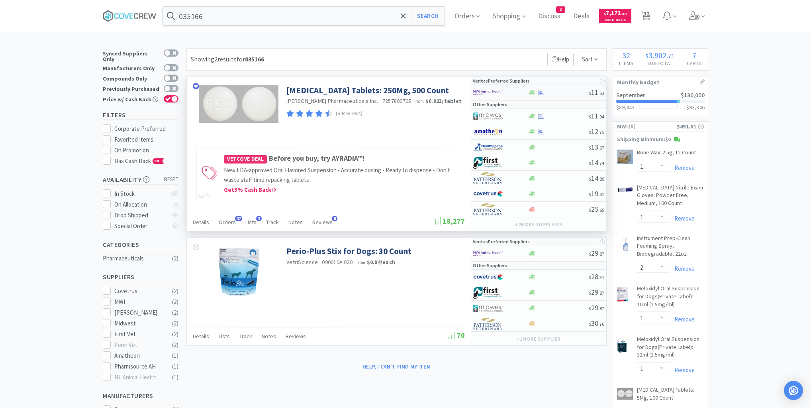
click at [556, 94] on div at bounding box center [558, 93] width 61 height 6
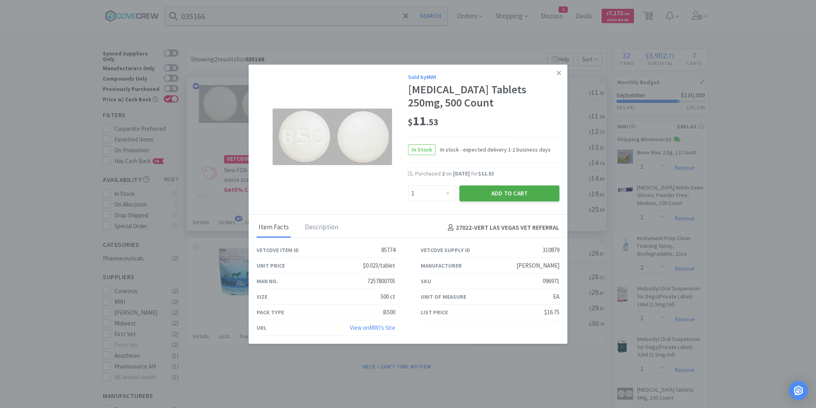
click at [509, 190] on button "Add to Cart" at bounding box center [509, 193] width 100 height 16
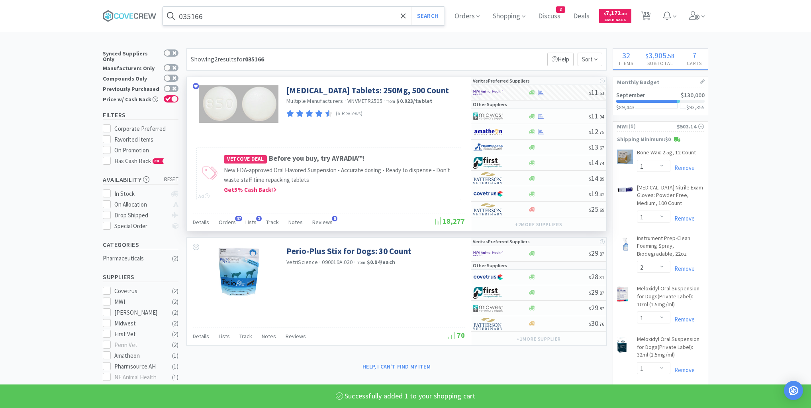
click at [246, 18] on input "035166" at bounding box center [304, 16] width 282 height 18
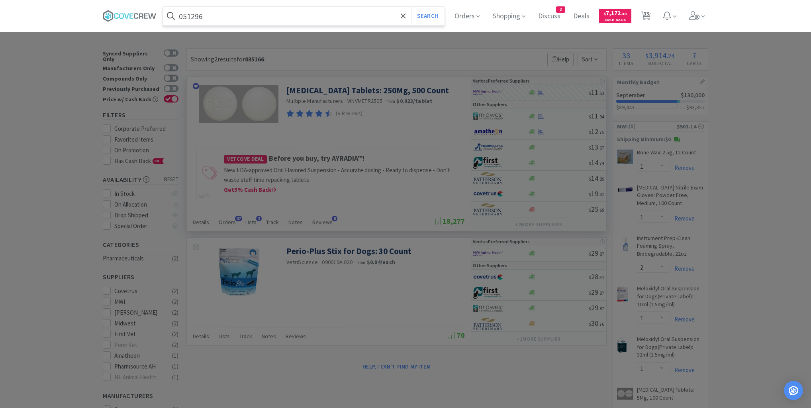
click at [411, 7] on button "Search" at bounding box center [427, 16] width 33 height 18
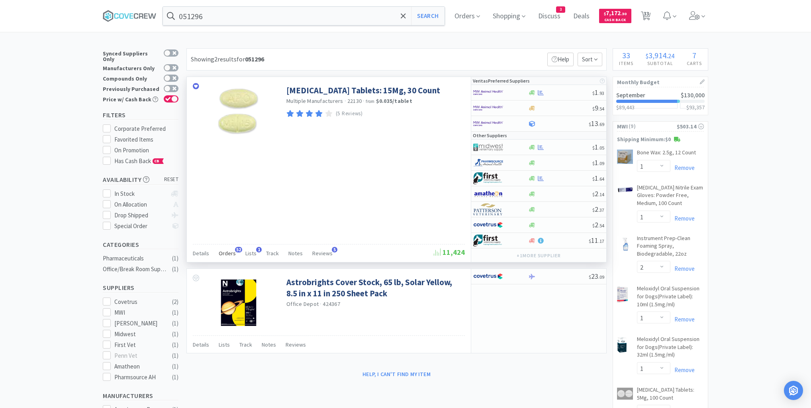
click at [225, 247] on div "Orders 52" at bounding box center [227, 254] width 17 height 15
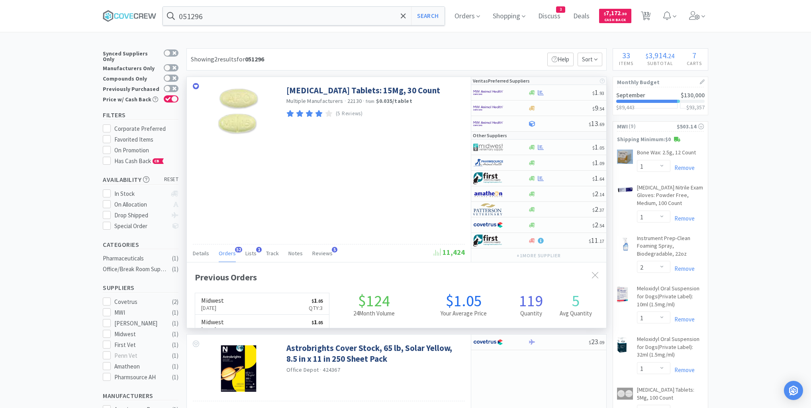
scroll to position [214, 419]
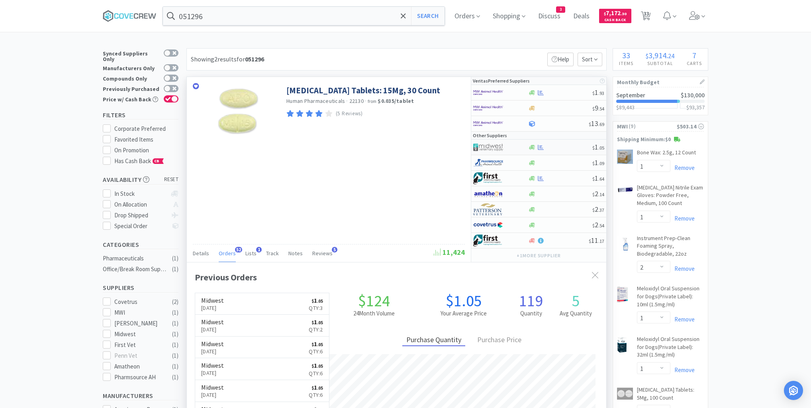
click at [558, 149] on div at bounding box center [560, 147] width 65 height 6
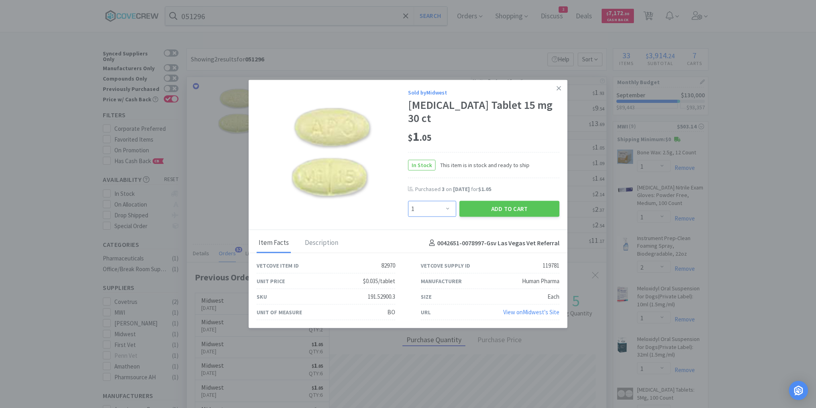
drag, startPoint x: 449, startPoint y: 199, endPoint x: 449, endPoint y: 195, distance: 4.0
click at [449, 201] on select "Enter Quantity 1 2 3 4 5 6 7 8 9 10 11 12 13 14 15 16 17 18 19 20 Enter Quantity" at bounding box center [432, 209] width 48 height 16
click at [408, 201] on select "Enter Quantity 1 2 3 4 5 6 7 8 9 10 11 12 13 14 15 16 17 18 19 20 Enter Quantity" at bounding box center [432, 209] width 48 height 16
click at [528, 201] on button "Add to Cart" at bounding box center [509, 209] width 100 height 16
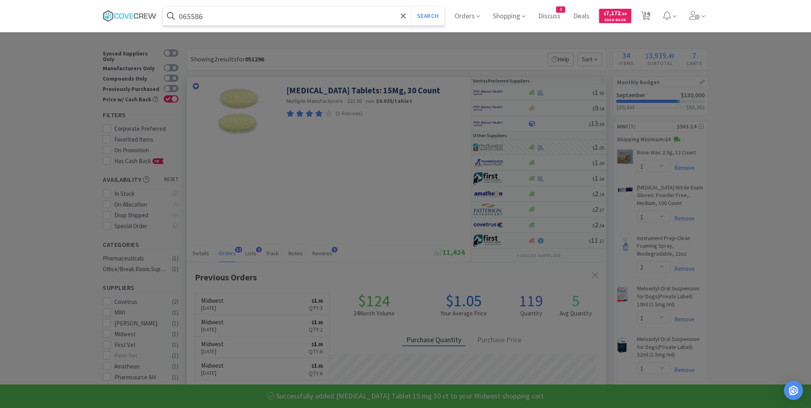
click at [411, 7] on button "Search" at bounding box center [427, 16] width 33 height 18
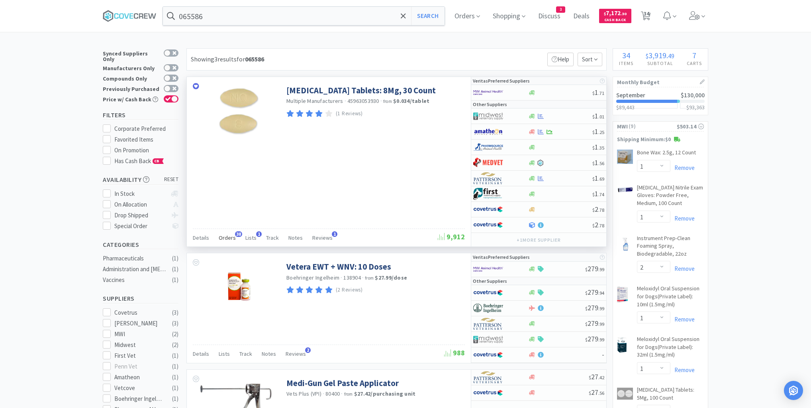
click at [233, 234] on span "Orders" at bounding box center [227, 237] width 17 height 7
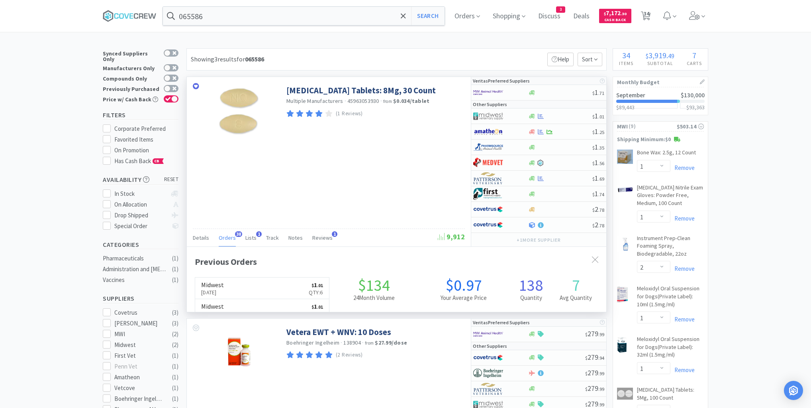
scroll to position [214, 419]
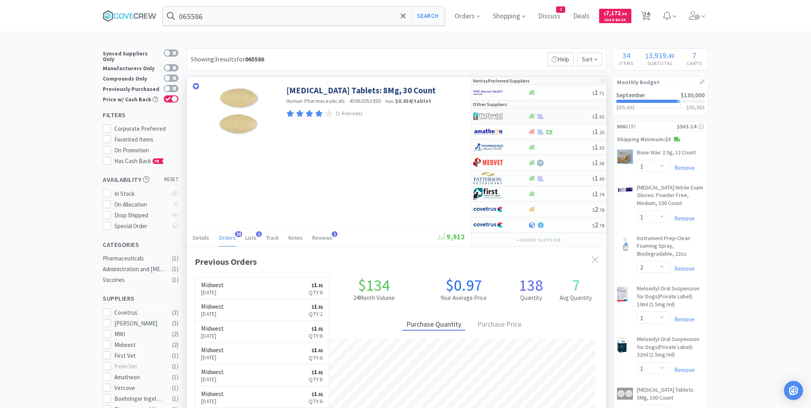
click at [564, 116] on div at bounding box center [560, 116] width 65 height 6
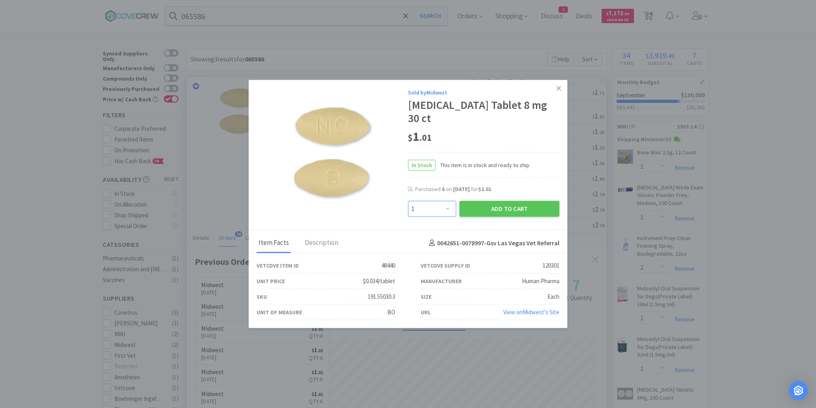
click at [446, 201] on select "Enter Quantity 1 2 3 4 5 6 7 8 9 10 11 12 13 14 15 16 17 18 19 20 Enter Quantity" at bounding box center [432, 209] width 48 height 16
click at [408, 201] on select "Enter Quantity 1 2 3 4 5 6 7 8 9 10 11 12 13 14 15 16 17 18 19 20 Enter Quantity" at bounding box center [432, 209] width 48 height 16
click at [505, 202] on button "Add to Cart" at bounding box center [509, 209] width 100 height 16
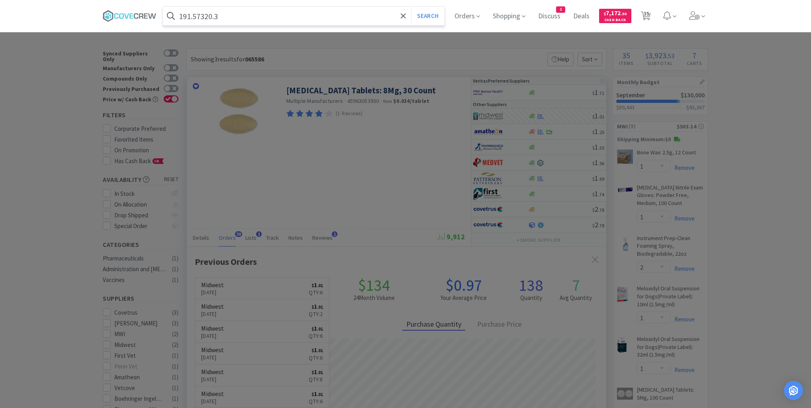
click at [411, 7] on button "Search" at bounding box center [427, 16] width 33 height 18
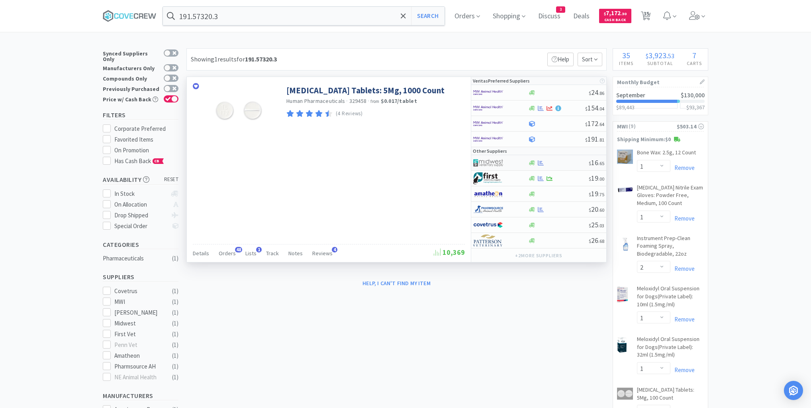
click at [568, 161] on div at bounding box center [558, 163] width 61 height 6
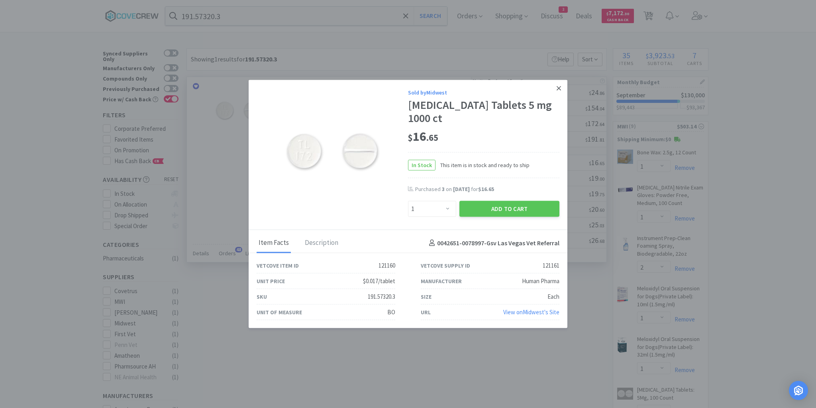
drag, startPoint x: 559, startPoint y: 88, endPoint x: 376, endPoint y: 194, distance: 211.1
click at [557, 89] on icon at bounding box center [559, 87] width 4 height 7
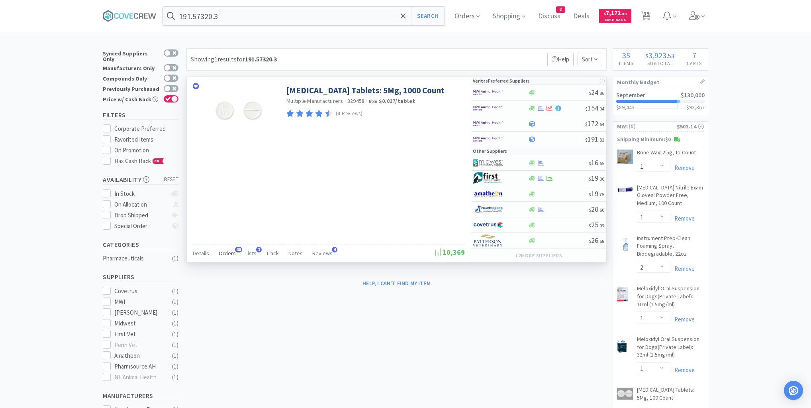
click at [227, 251] on span "Orders" at bounding box center [227, 252] width 17 height 7
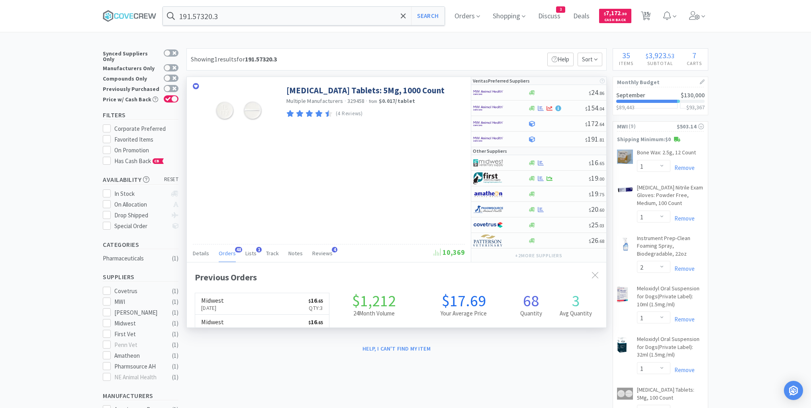
scroll to position [214, 419]
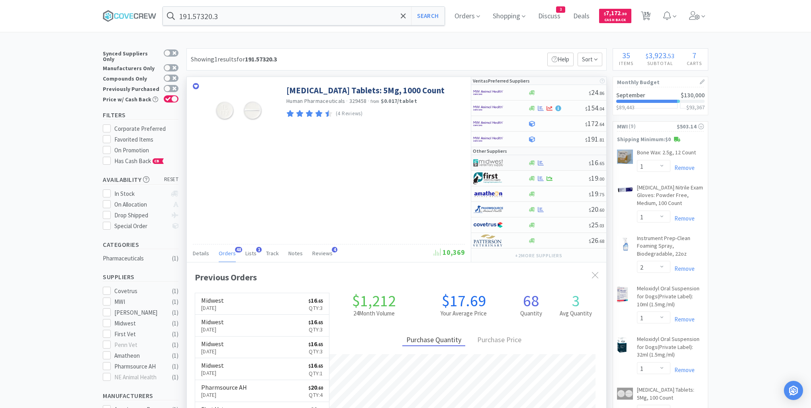
click at [563, 160] on div at bounding box center [558, 163] width 61 height 6
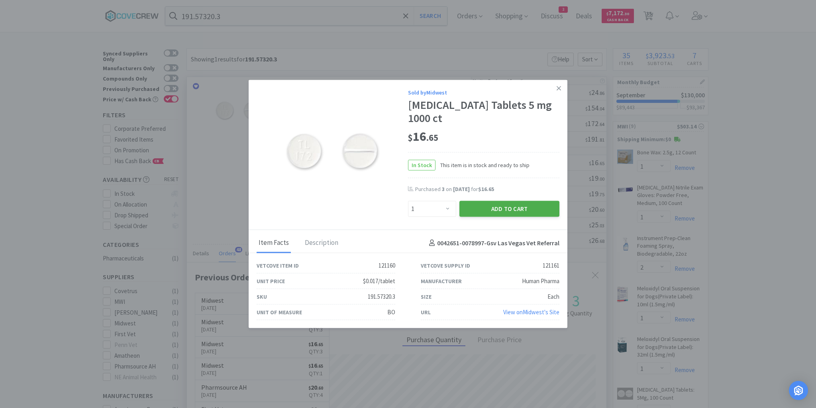
click at [533, 212] on button "Add to Cart" at bounding box center [509, 209] width 100 height 16
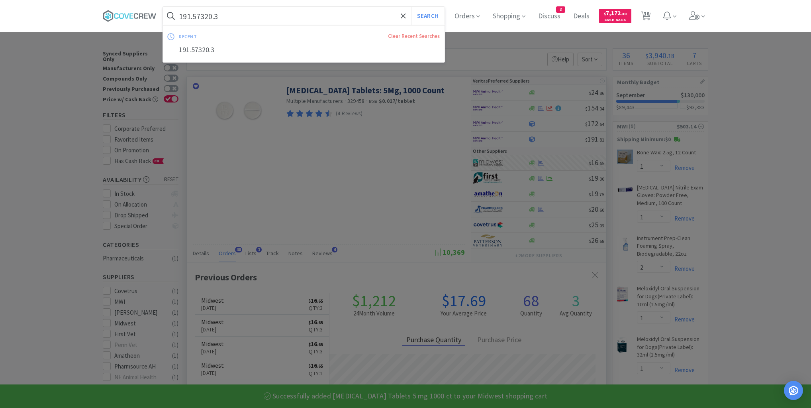
click at [339, 17] on input "191.57320.3" at bounding box center [304, 16] width 282 height 18
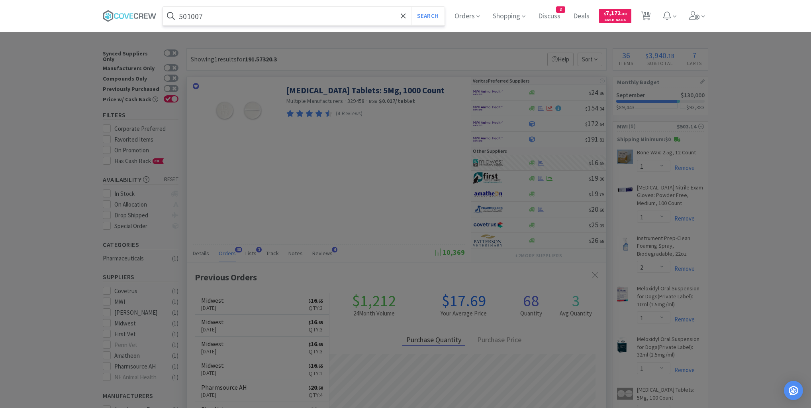
click at [411, 7] on button "Search" at bounding box center [427, 16] width 33 height 18
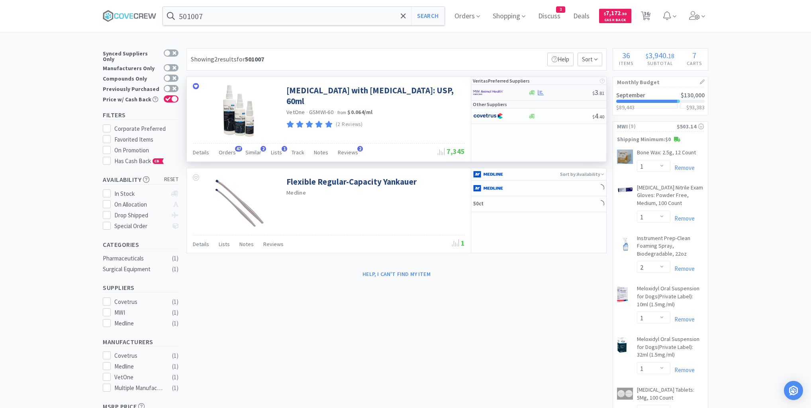
click at [559, 91] on div at bounding box center [560, 93] width 65 height 6
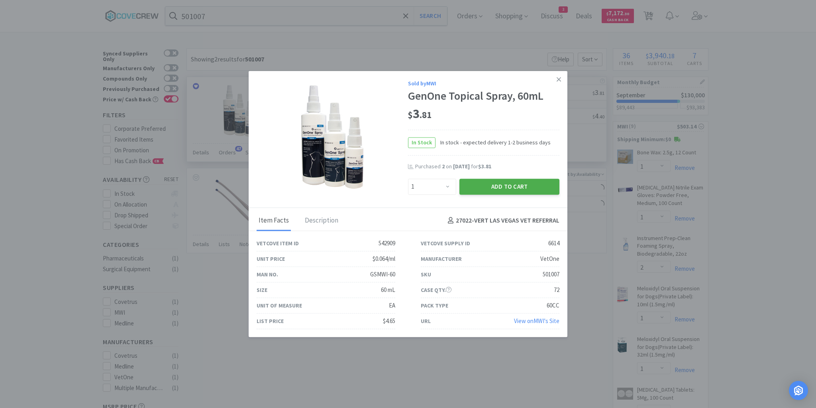
click at [488, 185] on button "Add to Cart" at bounding box center [509, 186] width 100 height 16
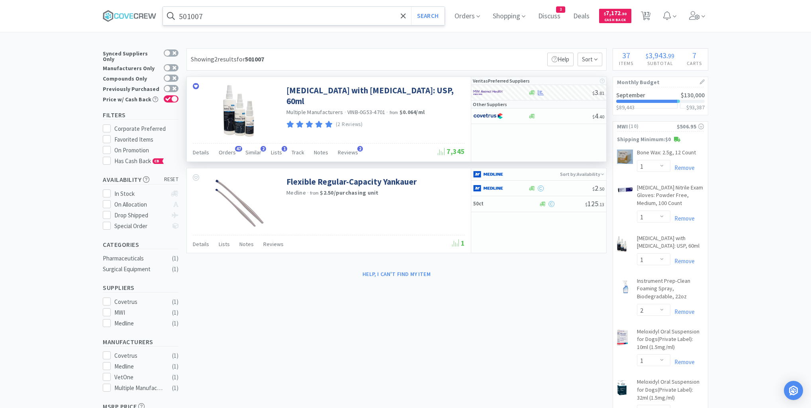
click at [355, 18] on input "501007" at bounding box center [304, 16] width 282 height 18
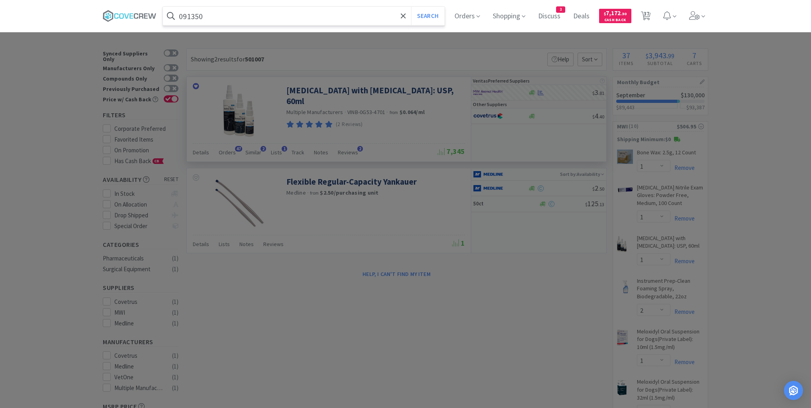
click at [411, 7] on button "Search" at bounding box center [427, 16] width 33 height 18
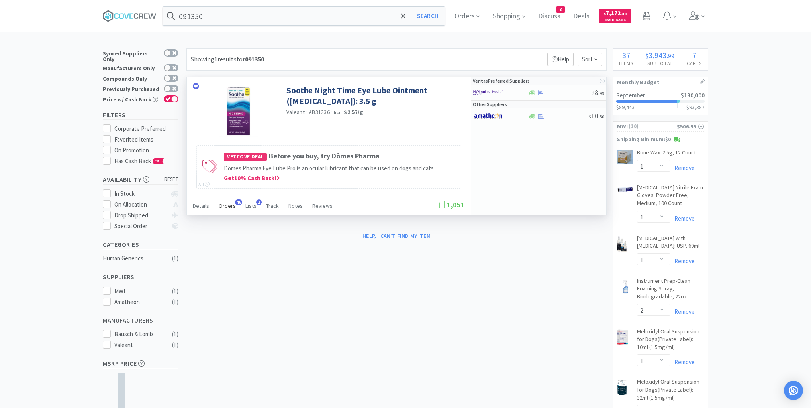
click at [225, 206] on span "Orders" at bounding box center [227, 205] width 17 height 7
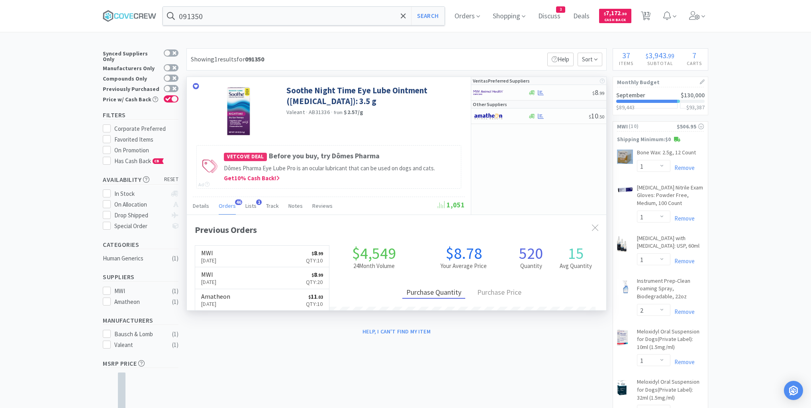
scroll to position [214, 419]
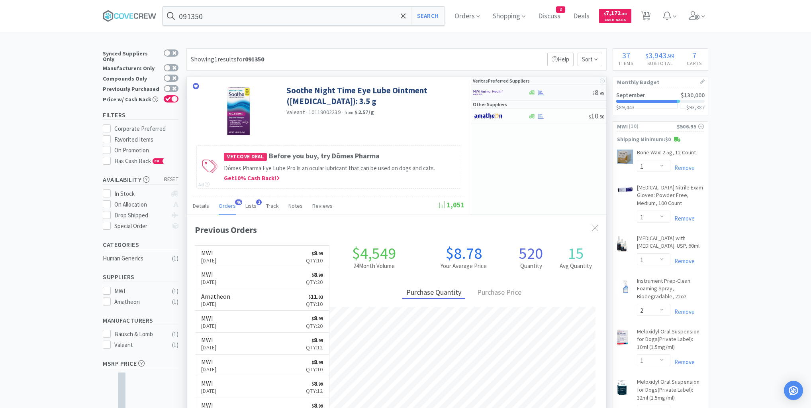
click at [563, 95] on div at bounding box center [560, 93] width 65 height 6
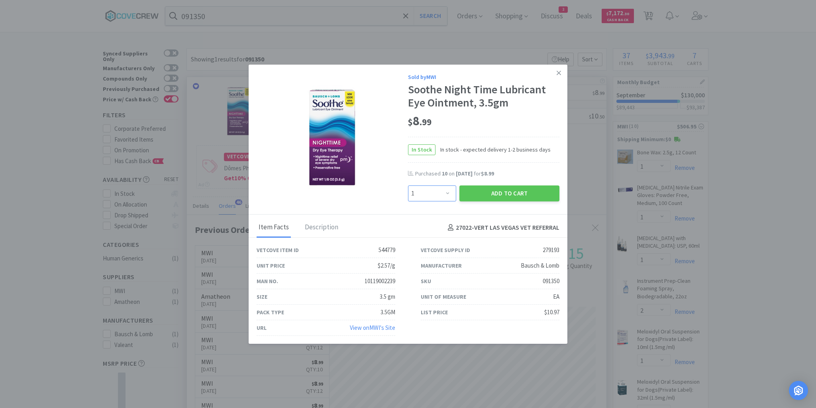
drag, startPoint x: 449, startPoint y: 194, endPoint x: 449, endPoint y: 187, distance: 7.2
click at [449, 194] on select "Enter Quantity 1 2 3 4 5 6 7 8 9 10 11 12 13 14 15 16 17 18 19 20 Enter Quantity" at bounding box center [432, 193] width 48 height 16
click at [408, 185] on select "Enter Quantity 1 2 3 4 5 6 7 8 9 10 11 12 13 14 15 16 17 18 19 20 Enter Quantity" at bounding box center [432, 193] width 48 height 16
click at [503, 194] on button "Add to Cart" at bounding box center [509, 193] width 100 height 16
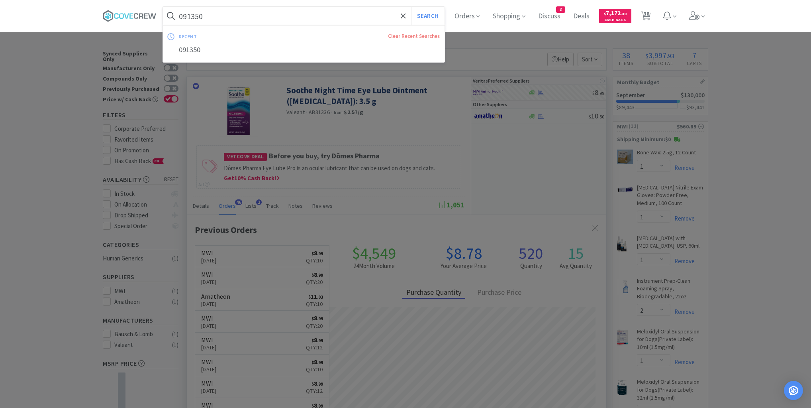
drag, startPoint x: 282, startPoint y: 15, endPoint x: 279, endPoint y: 20, distance: 5.4
click at [282, 16] on input "091350" at bounding box center [304, 16] width 282 height 18
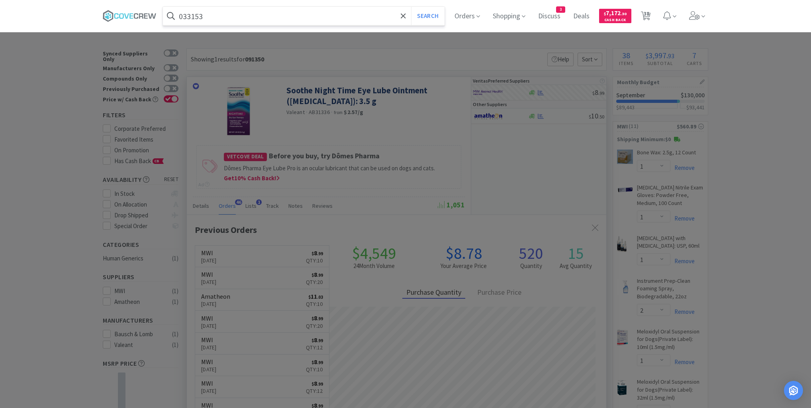
click at [411, 7] on button "Search" at bounding box center [427, 16] width 33 height 18
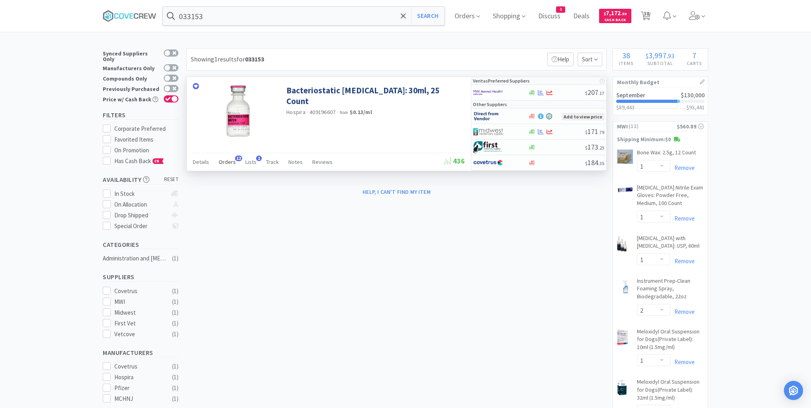
click at [231, 160] on span "Orders" at bounding box center [227, 161] width 17 height 7
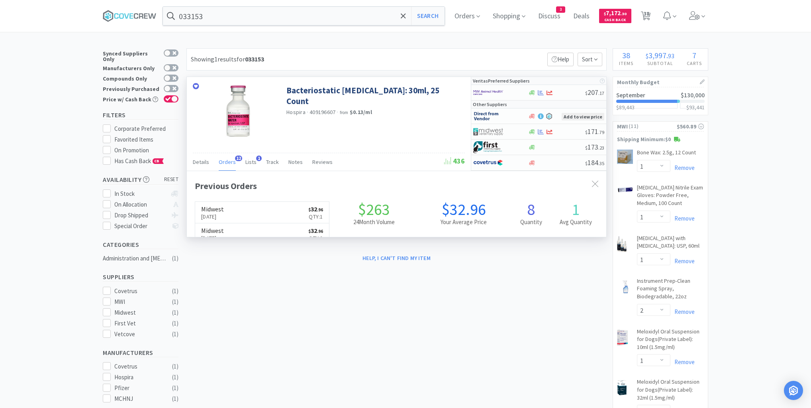
scroll to position [206, 419]
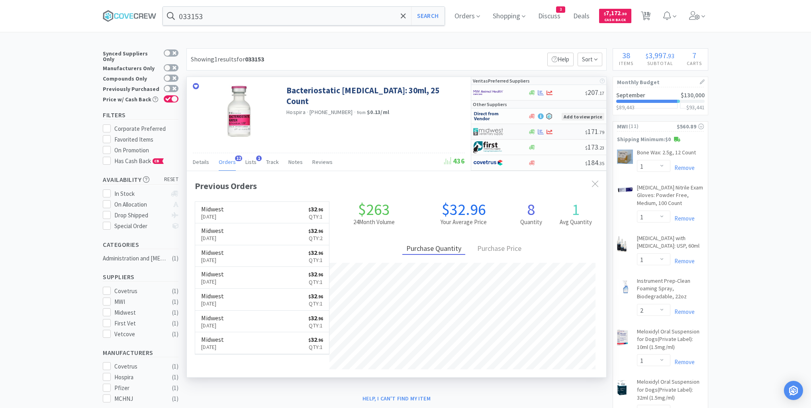
click at [565, 131] on div at bounding box center [556, 132] width 57 height 6
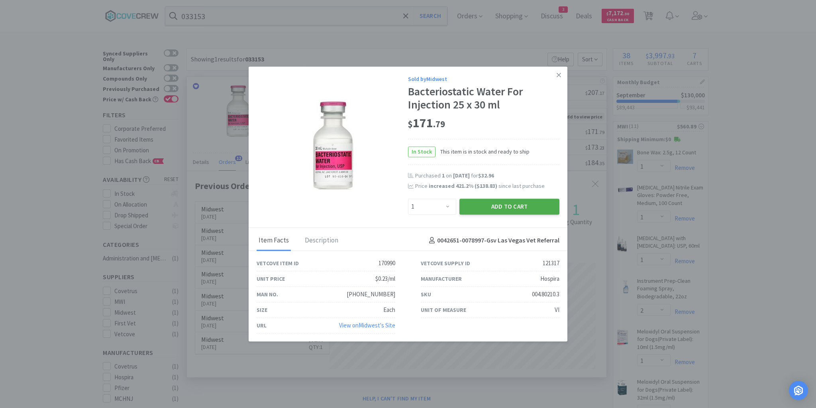
click at [517, 207] on button "Add to Cart" at bounding box center [509, 206] width 100 height 16
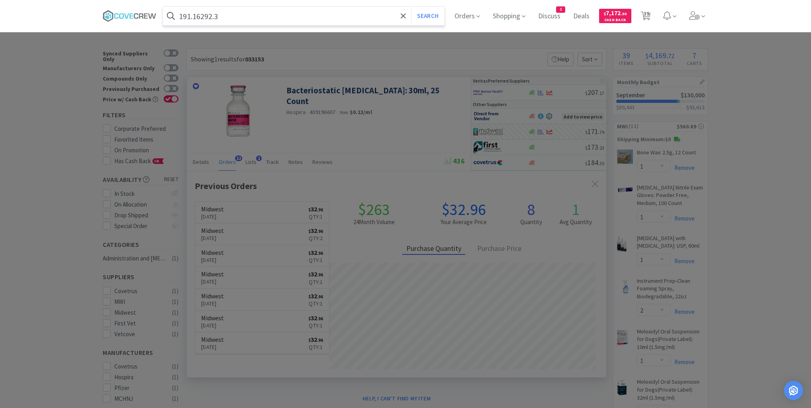
click at [411, 7] on button "Search" at bounding box center [427, 16] width 33 height 18
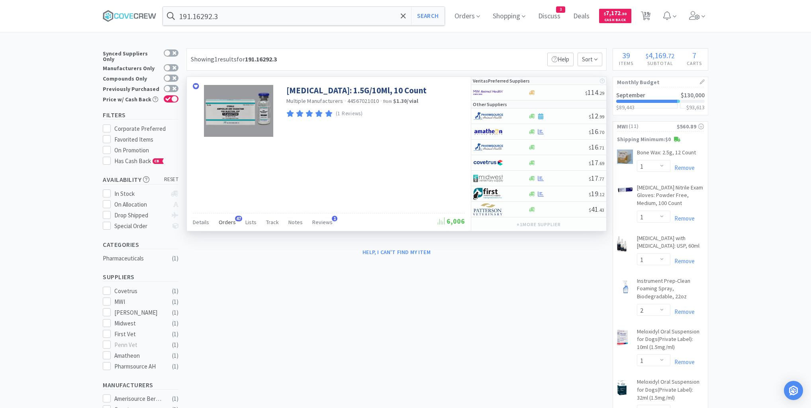
click at [221, 220] on span "Orders" at bounding box center [227, 221] width 17 height 7
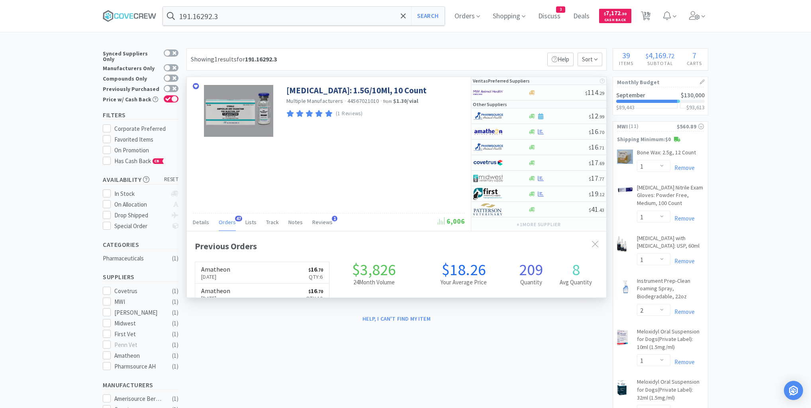
scroll to position [214, 419]
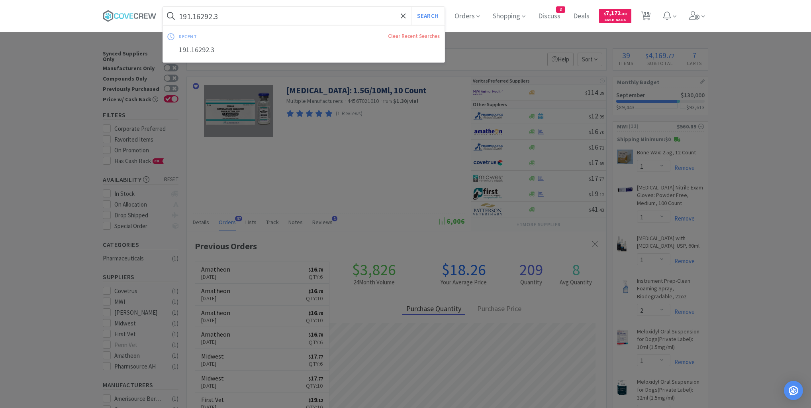
drag, startPoint x: 283, startPoint y: 16, endPoint x: 282, endPoint y: 22, distance: 6.8
click at [283, 16] on input "191.16292.3" at bounding box center [304, 16] width 282 height 18
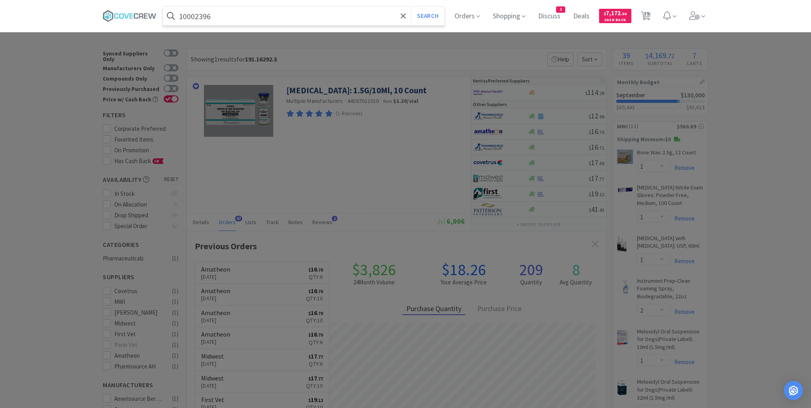
click at [411, 7] on button "Search" at bounding box center [427, 16] width 33 height 18
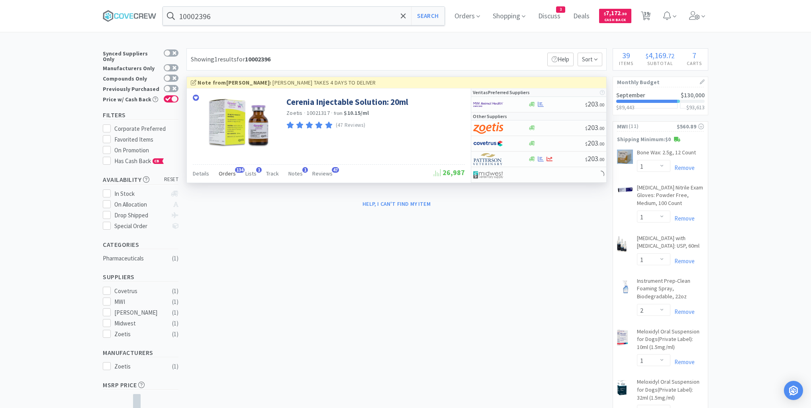
click at [227, 171] on span "Orders" at bounding box center [227, 173] width 17 height 7
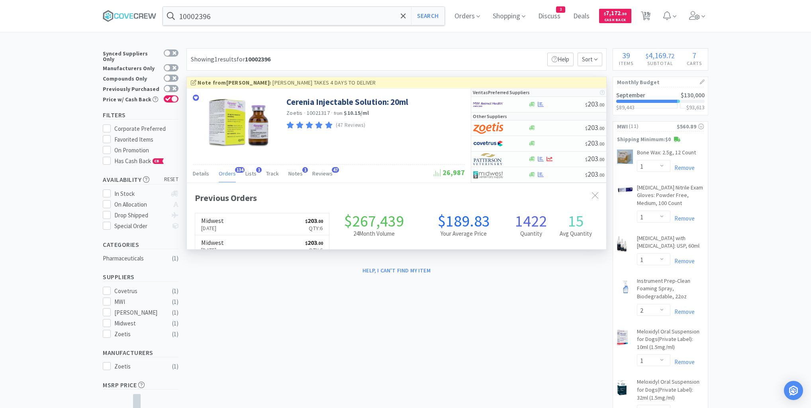
scroll to position [214, 419]
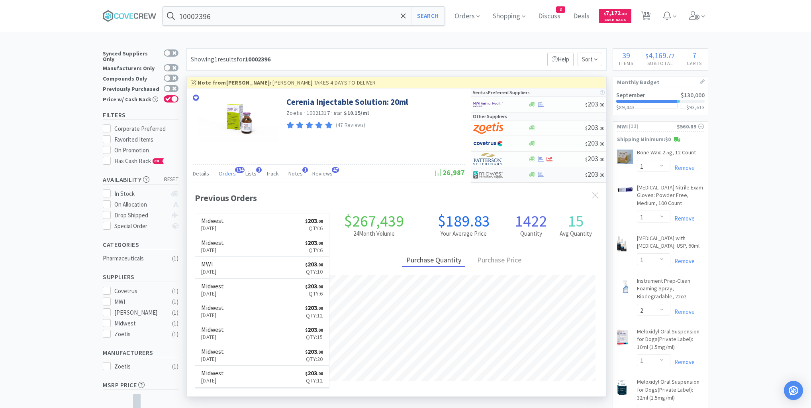
click at [558, 174] on div at bounding box center [556, 174] width 57 height 6
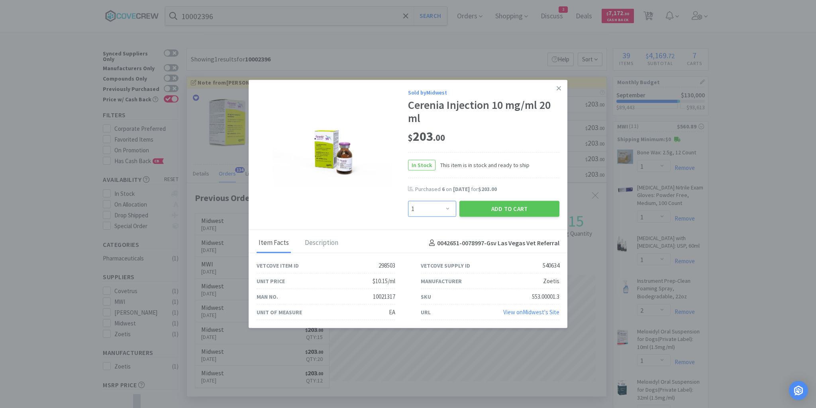
click at [445, 207] on select "Enter Quantity 1 2 3 4 5 6 7 8 9 10 11 12 13 14 15 16 17 18 19 20 Enter Quantity" at bounding box center [432, 209] width 48 height 16
click at [408, 201] on select "Enter Quantity 1 2 3 4 5 6 7 8 9 10 11 12 13 14 15 16 17 18 19 20 Enter Quantity" at bounding box center [432, 209] width 48 height 16
click at [507, 207] on button "Add to Cart" at bounding box center [509, 209] width 100 height 16
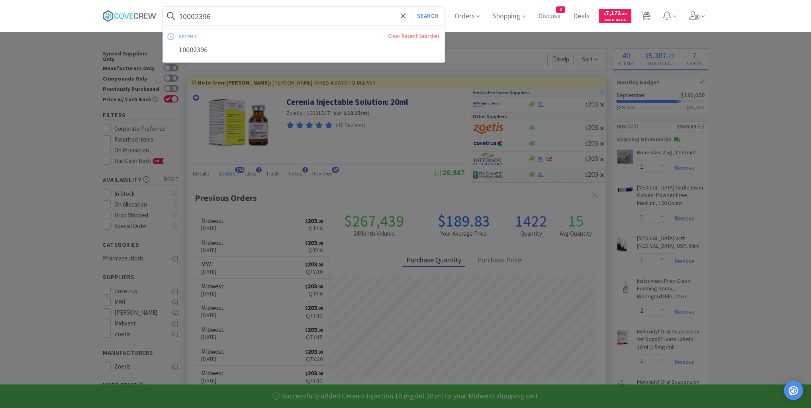
click at [285, 11] on input "10002396" at bounding box center [304, 16] width 282 height 18
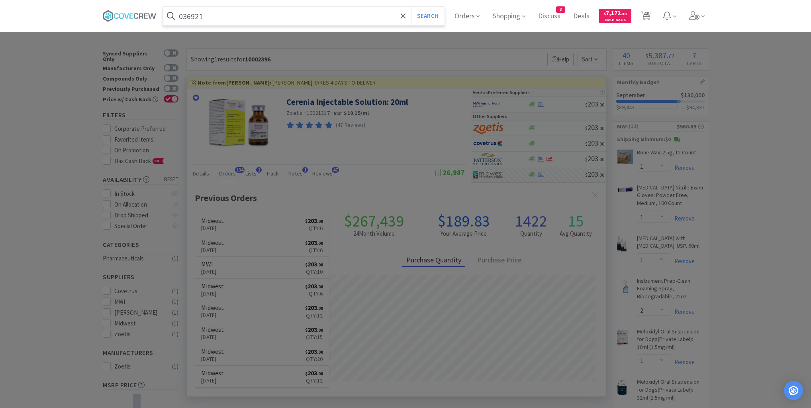
click at [411, 7] on button "Search" at bounding box center [427, 16] width 33 height 18
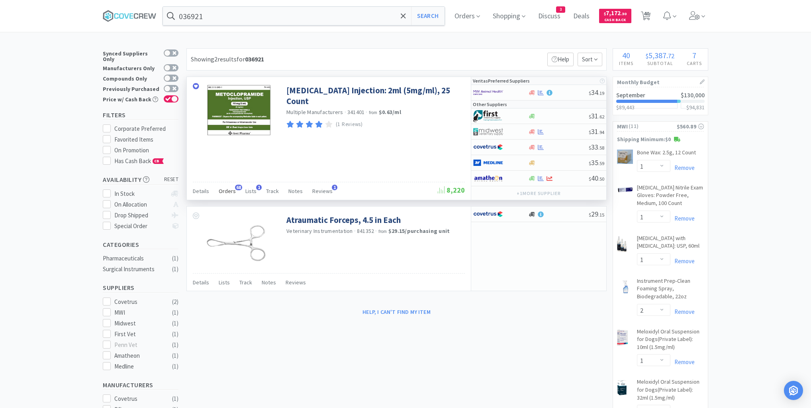
click at [223, 191] on span "Orders" at bounding box center [227, 190] width 17 height 7
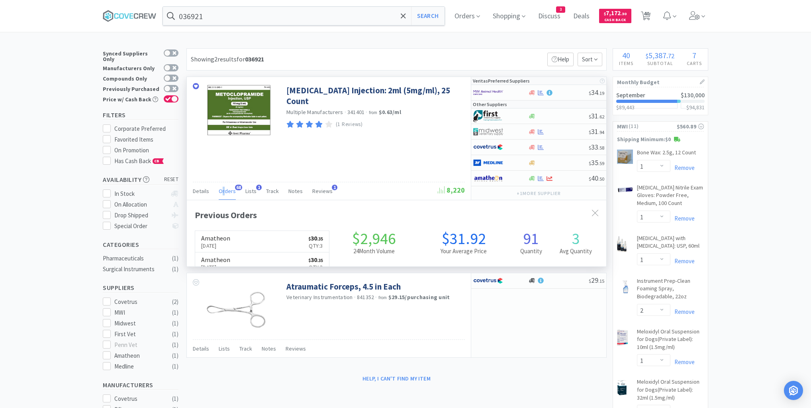
scroll to position [214, 419]
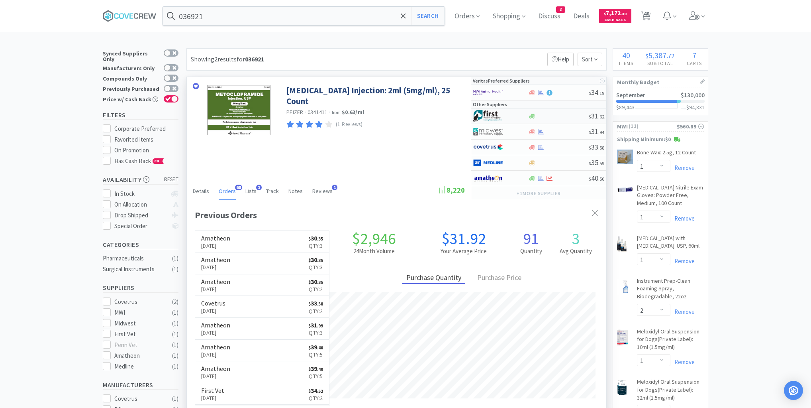
click at [564, 113] on div at bounding box center [558, 116] width 61 height 6
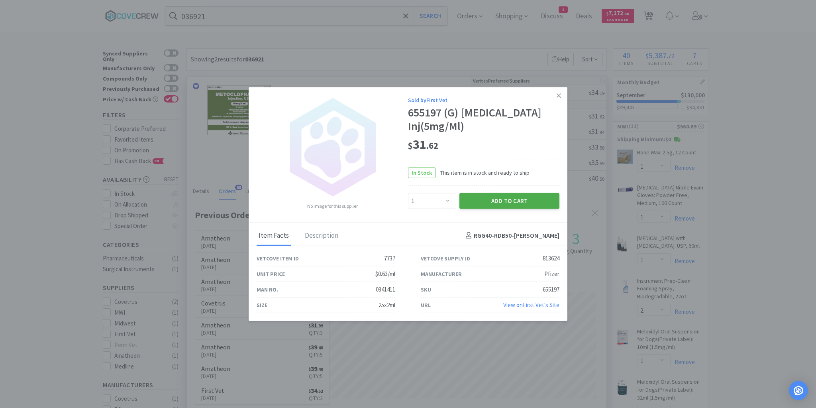
click at [526, 202] on button "Add to Cart" at bounding box center [509, 201] width 100 height 16
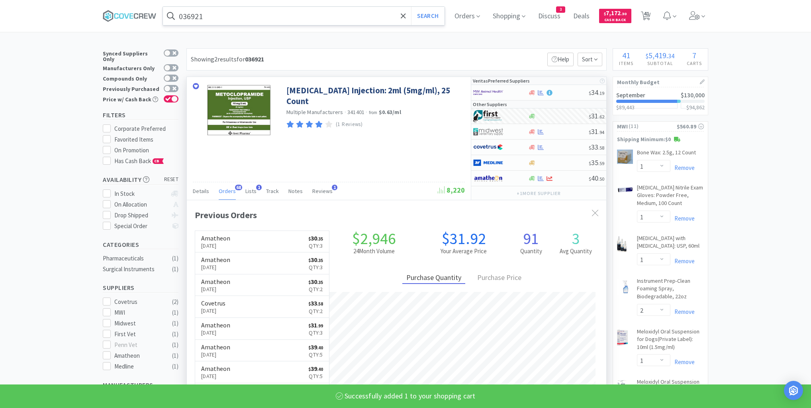
click at [332, 17] on input "036921" at bounding box center [304, 16] width 282 height 18
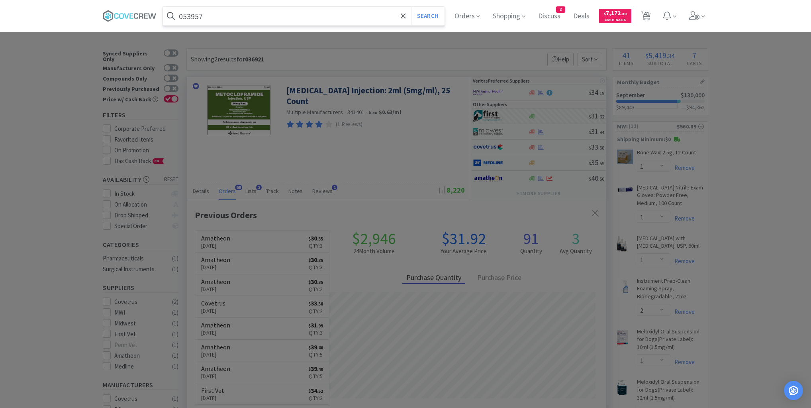
click at [411, 7] on button "Search" at bounding box center [427, 16] width 33 height 18
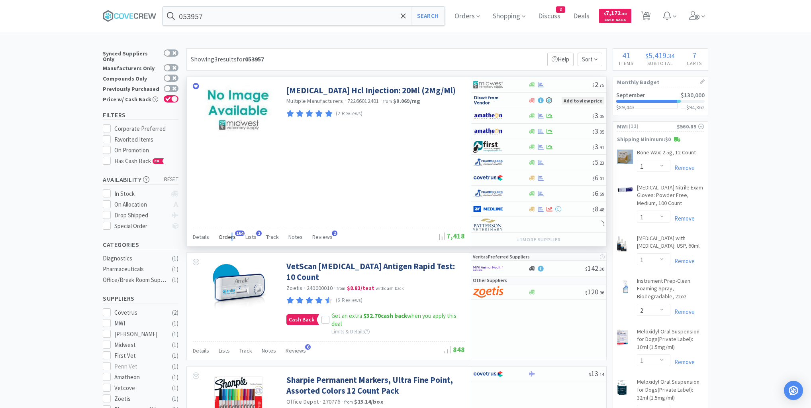
click at [231, 231] on div "Orders 164" at bounding box center [227, 237] width 17 height 15
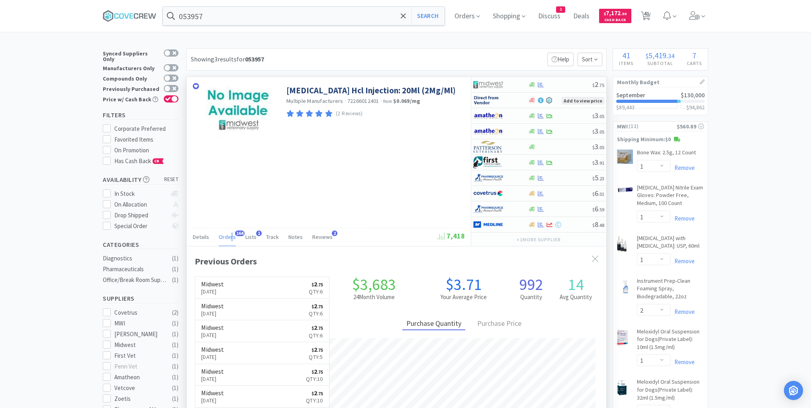
scroll to position [214, 419]
click at [513, 83] on div at bounding box center [495, 85] width 44 height 14
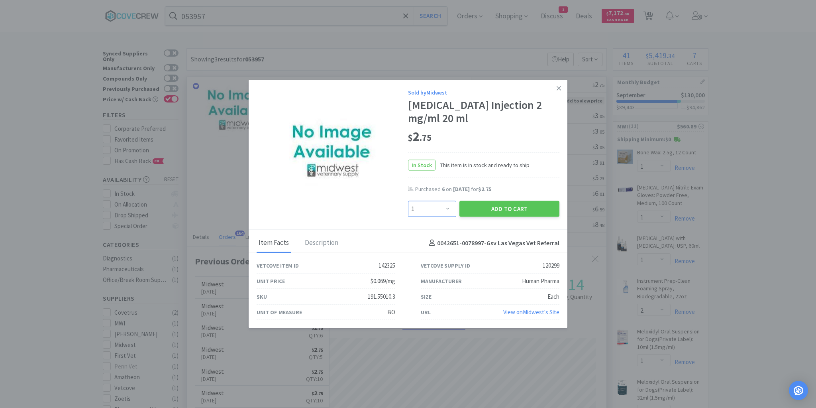
click at [450, 207] on select "Enter Quantity 1 2 3 4 5 6 7 8 9 10 11 12 13 14 15 16 17 18 19 20 Enter Quantity" at bounding box center [432, 209] width 48 height 16
click at [408, 201] on select "Enter Quantity 1 2 3 4 5 6 7 8 9 10 11 12 13 14 15 16 17 18 19 20 Enter Quantity" at bounding box center [432, 209] width 48 height 16
click at [511, 203] on button "Add to Cart" at bounding box center [509, 209] width 100 height 16
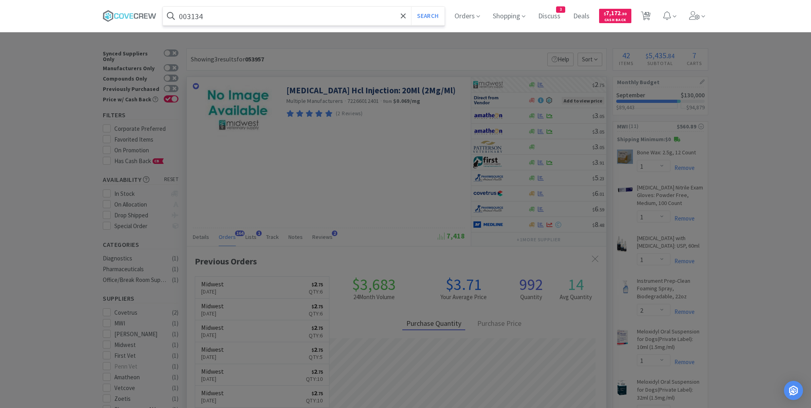
click at [411, 7] on button "Search" at bounding box center [427, 16] width 33 height 18
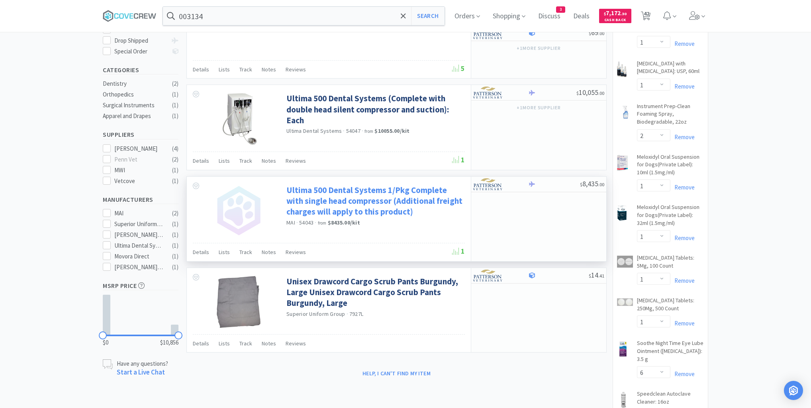
scroll to position [223, 0]
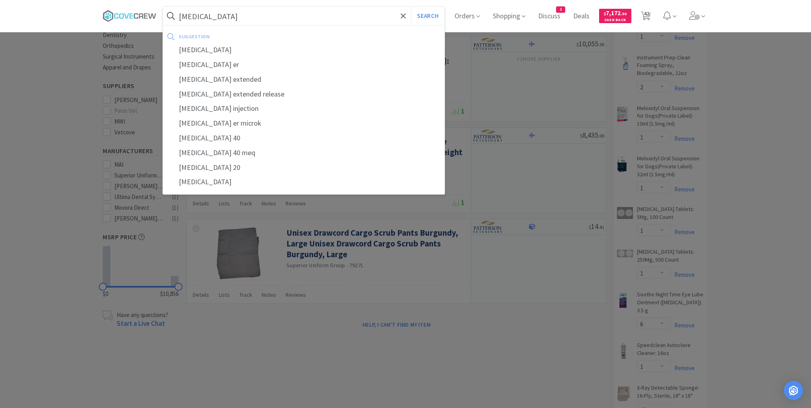
click at [411, 7] on button "Search" at bounding box center [427, 16] width 33 height 18
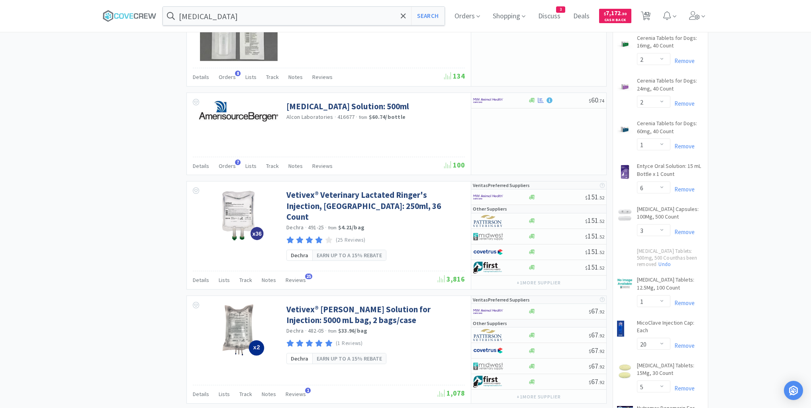
scroll to position [924, 0]
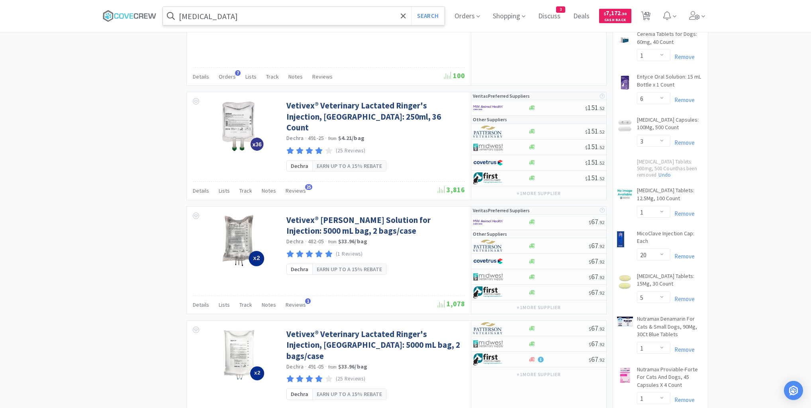
click at [322, 17] on input "[MEDICAL_DATA]" at bounding box center [304, 16] width 282 height 18
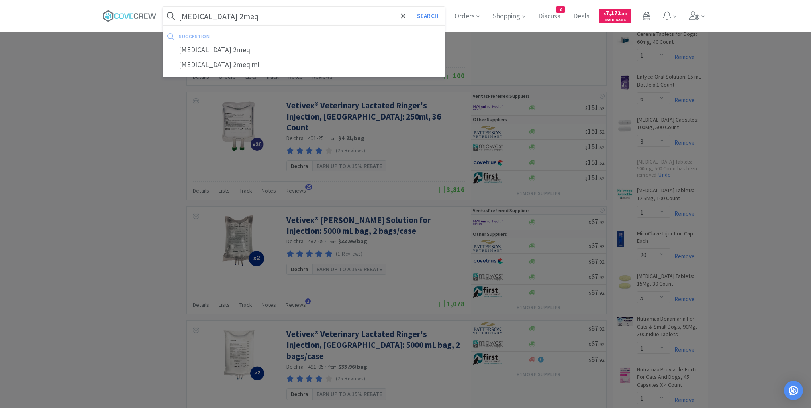
click at [411, 7] on button "Search" at bounding box center [427, 16] width 33 height 18
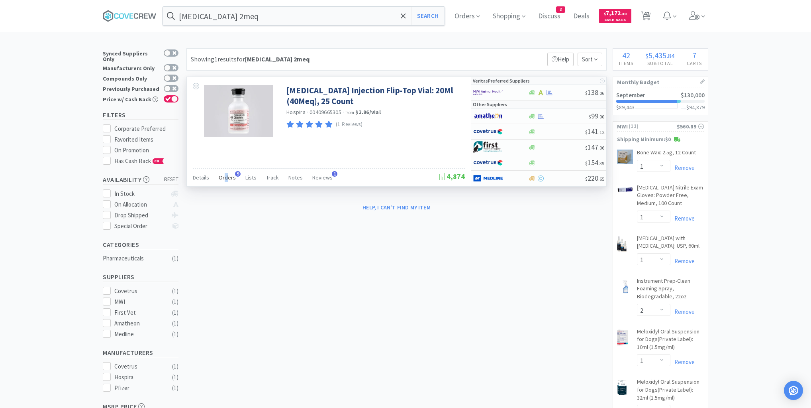
click at [225, 175] on span "Orders" at bounding box center [227, 177] width 17 height 7
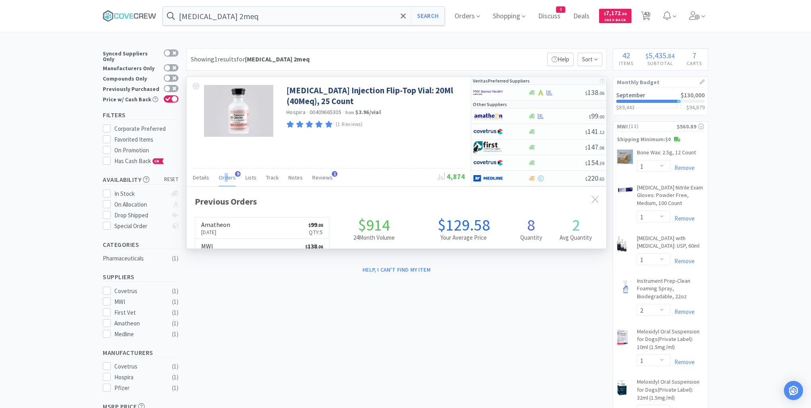
scroll to position [206, 419]
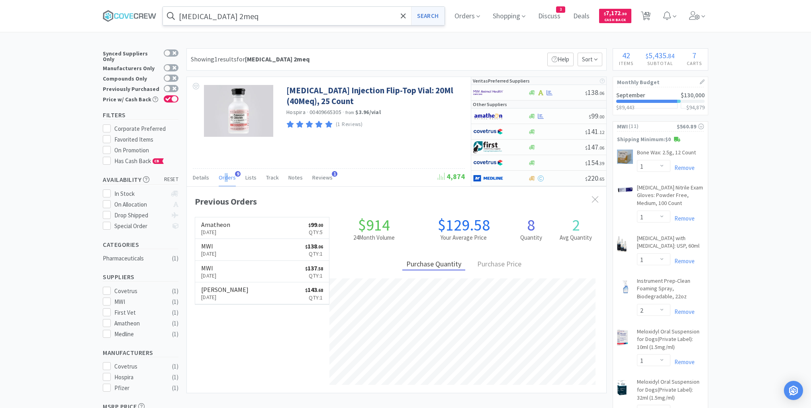
click at [422, 17] on button "Search" at bounding box center [427, 16] width 33 height 18
click at [337, 16] on input "[MEDICAL_DATA] 2meq" at bounding box center [304, 16] width 282 height 18
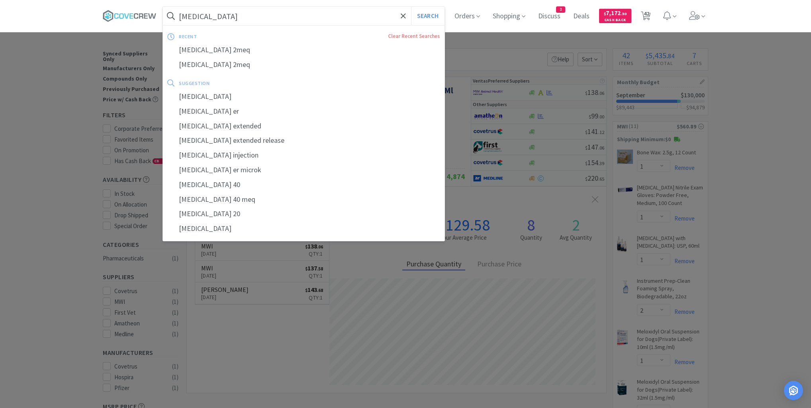
click at [411, 7] on button "Search" at bounding box center [427, 16] width 33 height 18
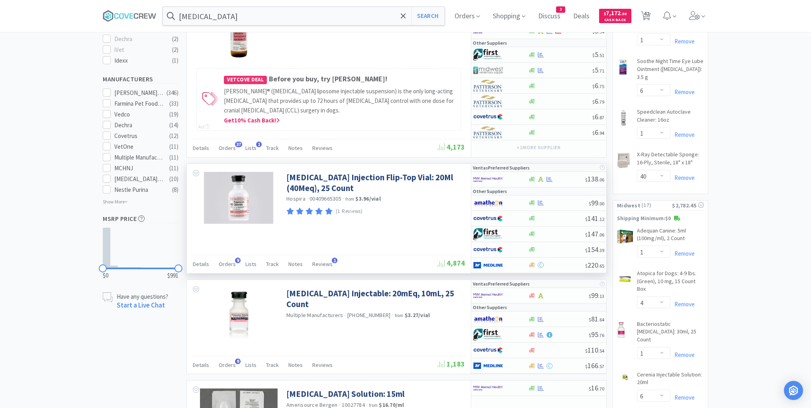
scroll to position [510, 0]
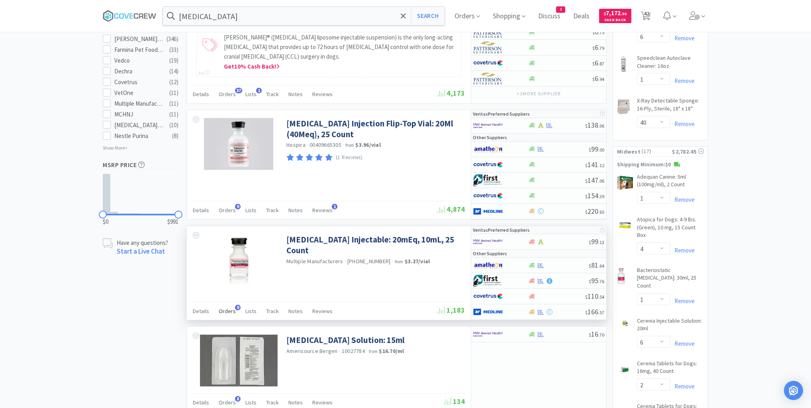
click at [230, 307] on span "Orders" at bounding box center [227, 310] width 17 height 7
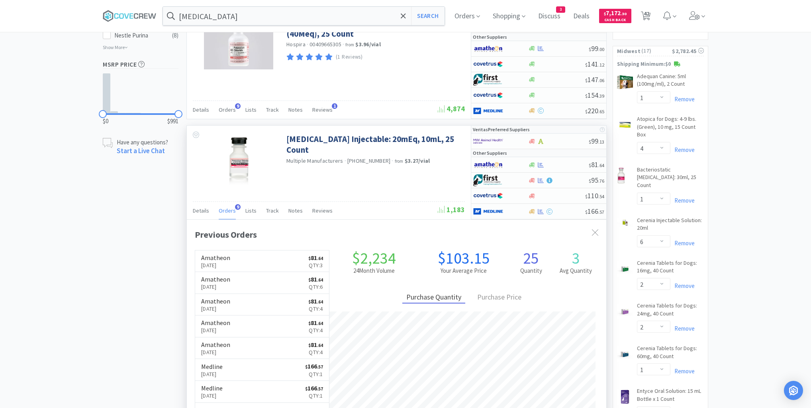
scroll to position [637, 0]
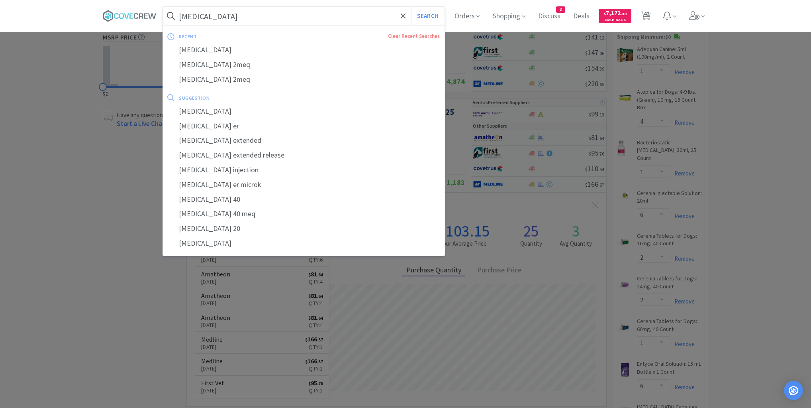
click at [258, 18] on input "[MEDICAL_DATA]" at bounding box center [304, 16] width 282 height 18
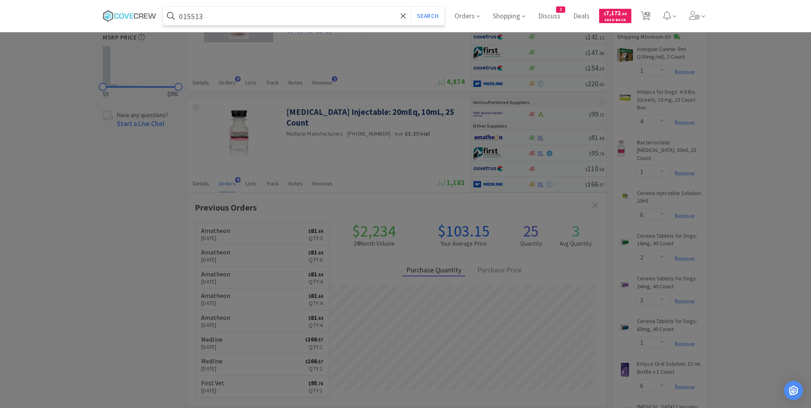
click at [411, 7] on button "Search" at bounding box center [427, 16] width 33 height 18
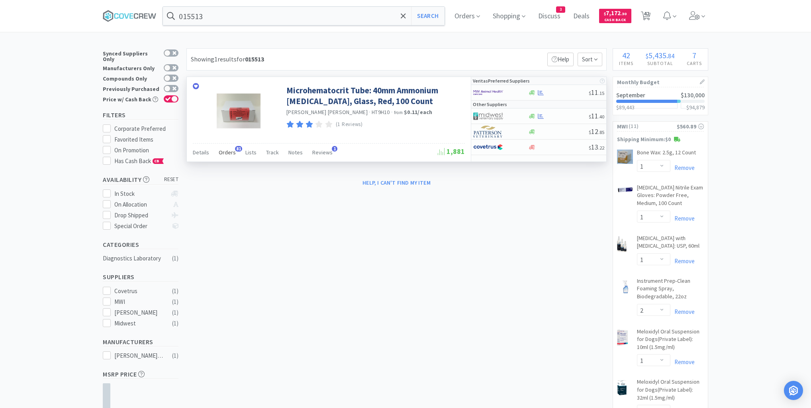
click at [231, 150] on span "Orders" at bounding box center [227, 152] width 17 height 7
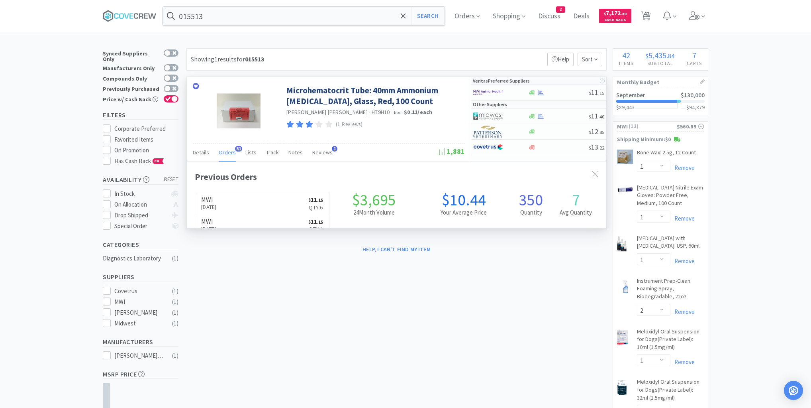
scroll to position [214, 419]
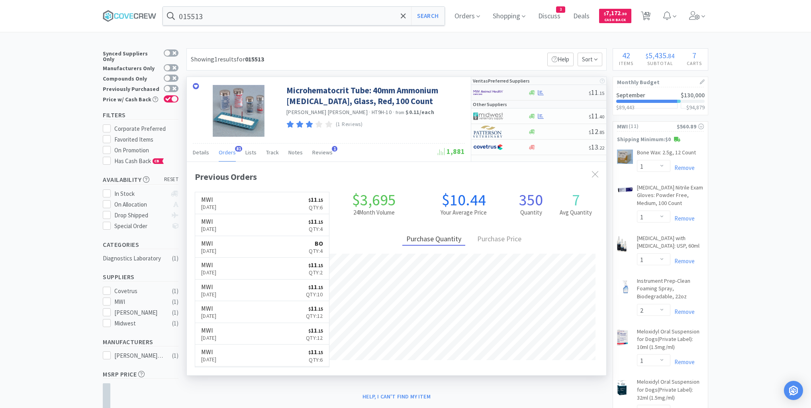
click at [560, 92] on div at bounding box center [558, 93] width 61 height 6
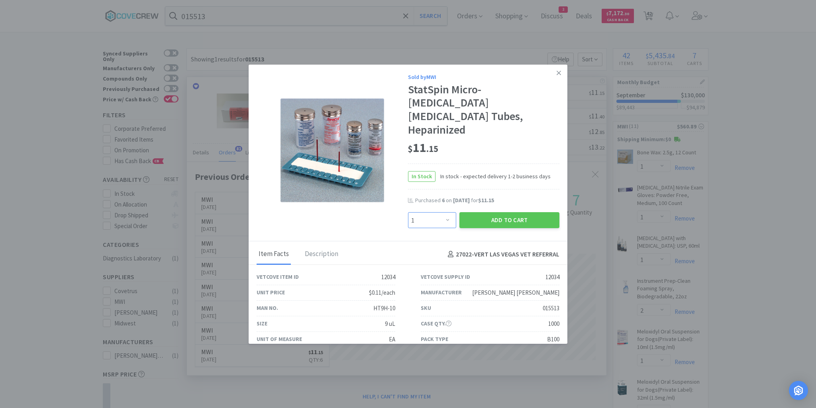
click at [447, 212] on select "Enter Quantity 1 2 3 4 5 6 7 8 9 10 11 12 13 14 15 16 17 18 19 20 Enter Quantity" at bounding box center [432, 220] width 48 height 16
click at [408, 212] on select "Enter Quantity 1 2 3 4 5 6 7 8 9 10 11 12 13 14 15 16 17 18 19 20 Enter Quantity" at bounding box center [432, 220] width 48 height 16
click at [496, 212] on button "Add to Cart" at bounding box center [509, 220] width 100 height 16
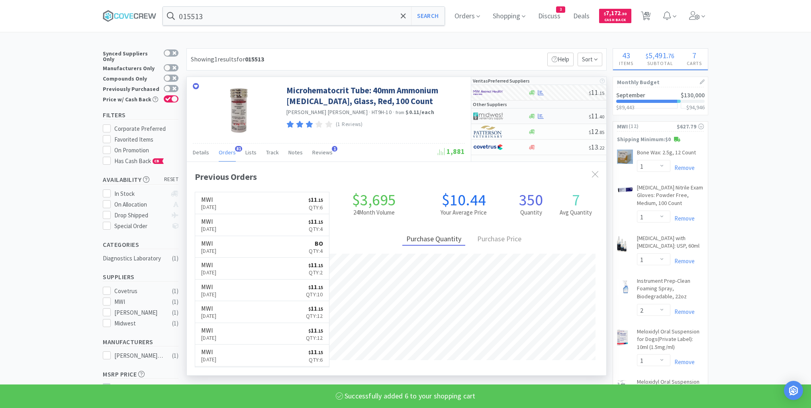
click at [570, 115] on div at bounding box center [558, 116] width 61 height 6
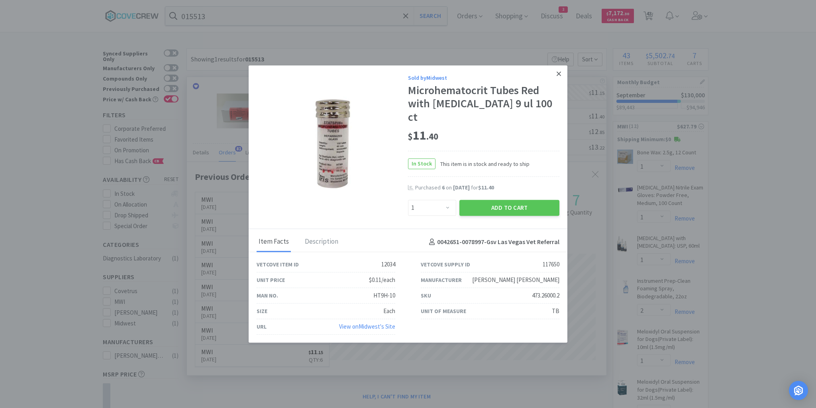
click at [558, 76] on icon at bounding box center [559, 73] width 4 height 4
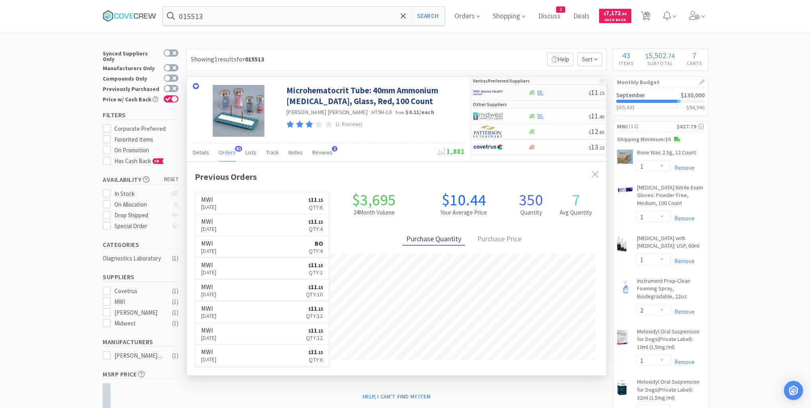
click at [565, 93] on div at bounding box center [558, 93] width 61 height 6
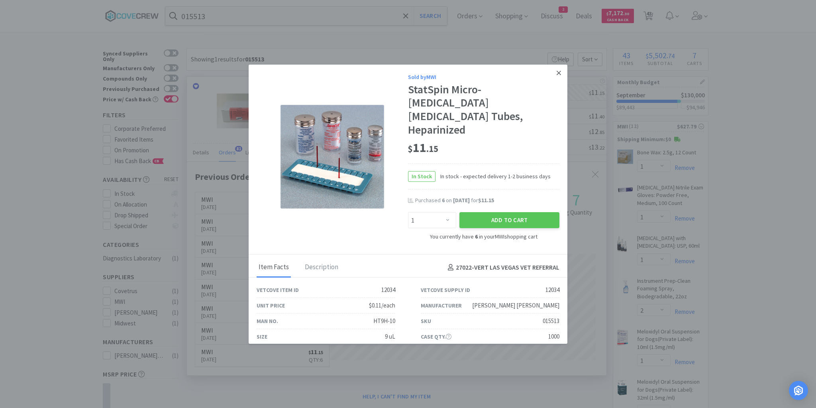
click at [557, 73] on icon at bounding box center [559, 72] width 4 height 7
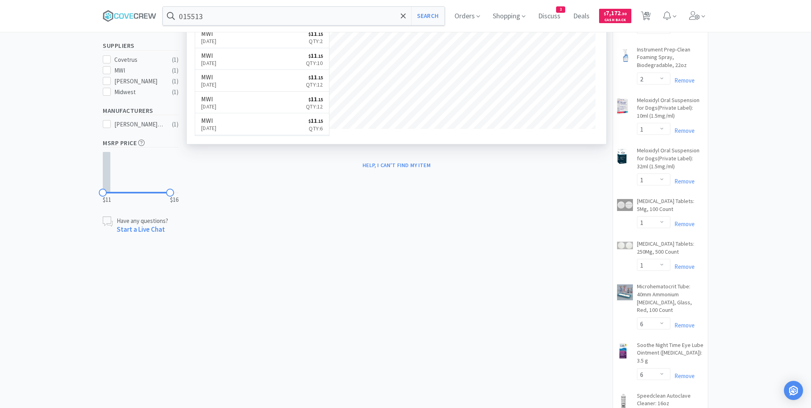
scroll to position [287, 0]
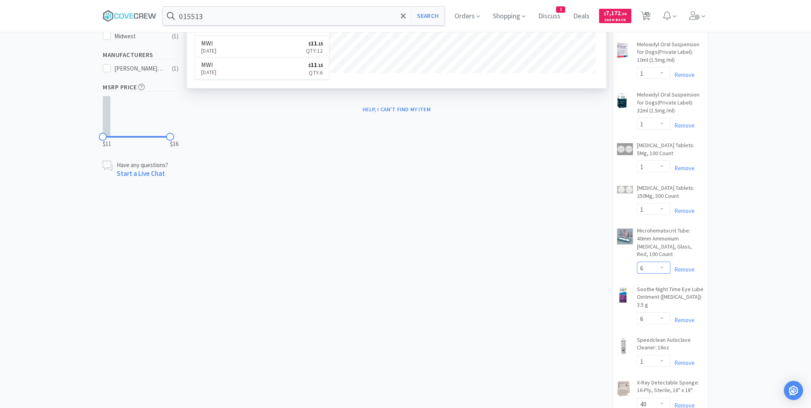
click at [663, 265] on select "Enter Quantity 1 2 3 4 5 6 7 8 9 10 11 12 13 14 15 16 17 18 19 20 Enter Quantity" at bounding box center [653, 267] width 33 height 12
click at [637, 261] on select "Enter Quantity 1 2 3 4 5 6 7 8 9 10 11 12 13 14 15 16 17 18 19 20 Enter Quantity" at bounding box center [653, 267] width 33 height 12
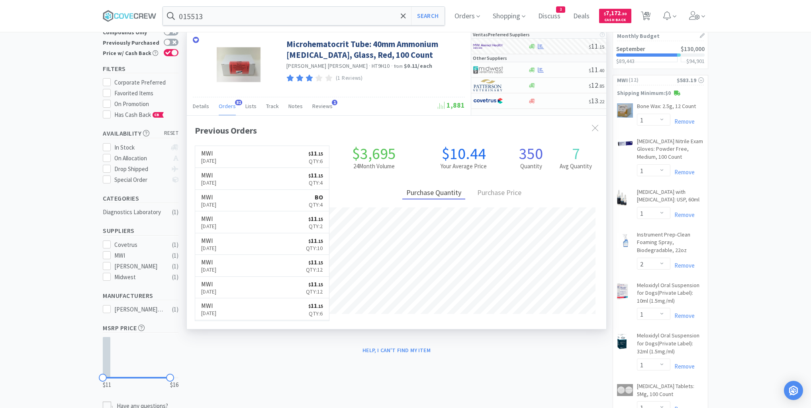
scroll to position [0, 0]
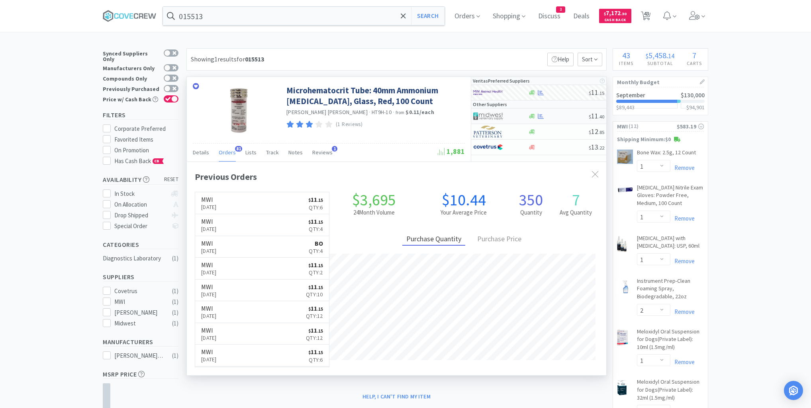
click at [562, 115] on div at bounding box center [558, 116] width 61 height 6
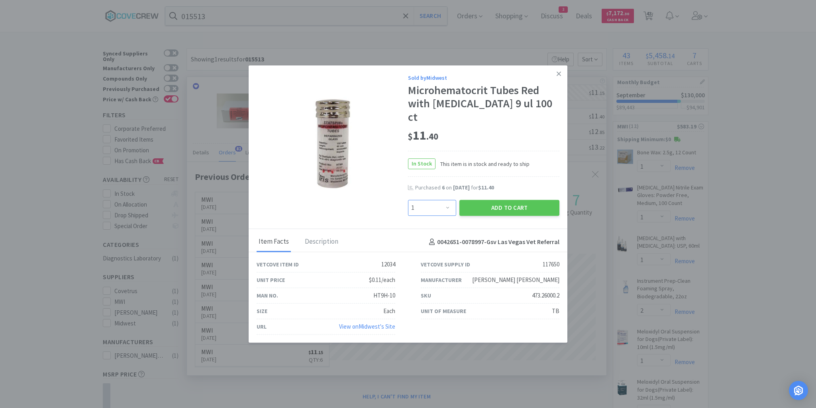
click at [449, 201] on select "Enter Quantity 1 2 3 4 5 6 7 8 9 10 11 12 13 14 15 16 17 18 19 20 Enter Quantity" at bounding box center [432, 208] width 48 height 16
click at [408, 200] on select "Enter Quantity 1 2 3 4 5 6 7 8 9 10 11 12 13 14 15 16 17 18 19 20 Enter Quantity" at bounding box center [432, 208] width 48 height 16
click at [521, 201] on button "Add to Cart" at bounding box center [509, 208] width 100 height 16
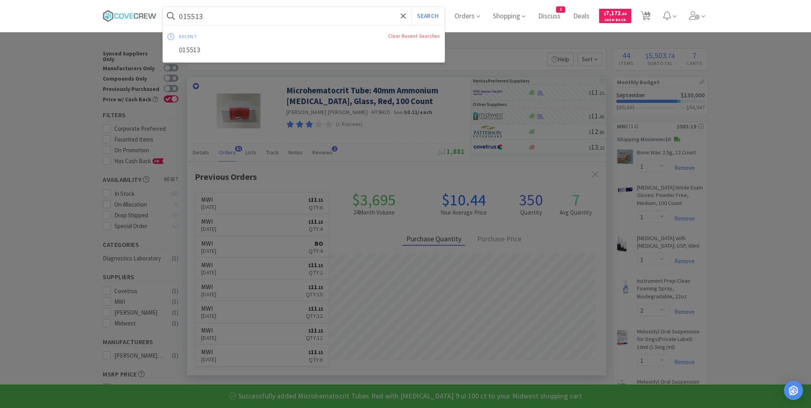
click at [327, 18] on input "015513" at bounding box center [304, 16] width 282 height 18
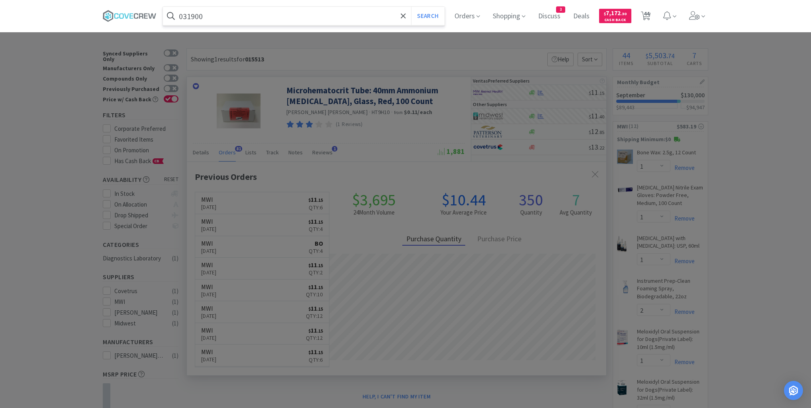
click at [411, 7] on button "Search" at bounding box center [427, 16] width 33 height 18
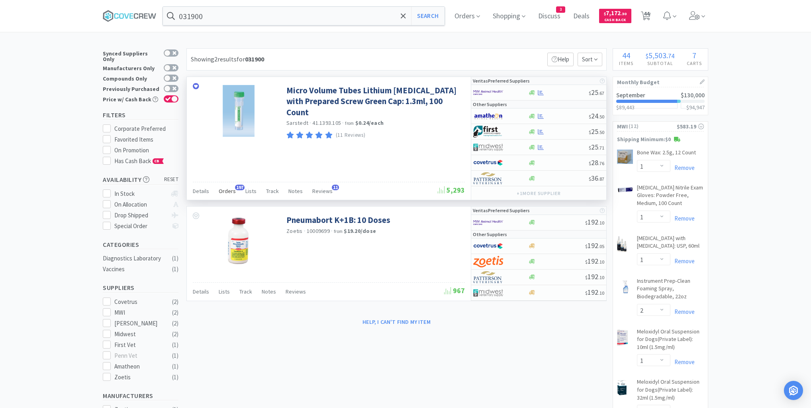
click at [228, 189] on span "Orders" at bounding box center [227, 190] width 17 height 7
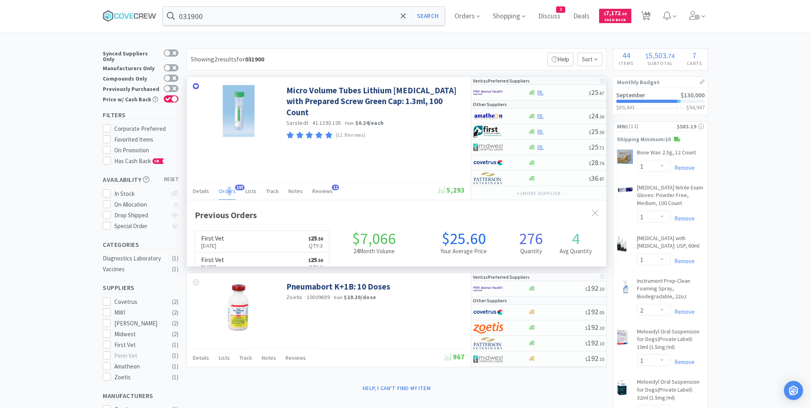
scroll to position [214, 419]
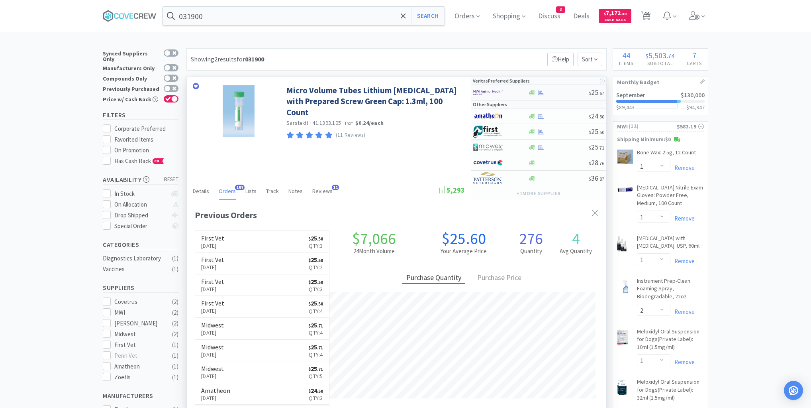
click at [563, 90] on div at bounding box center [558, 93] width 61 height 6
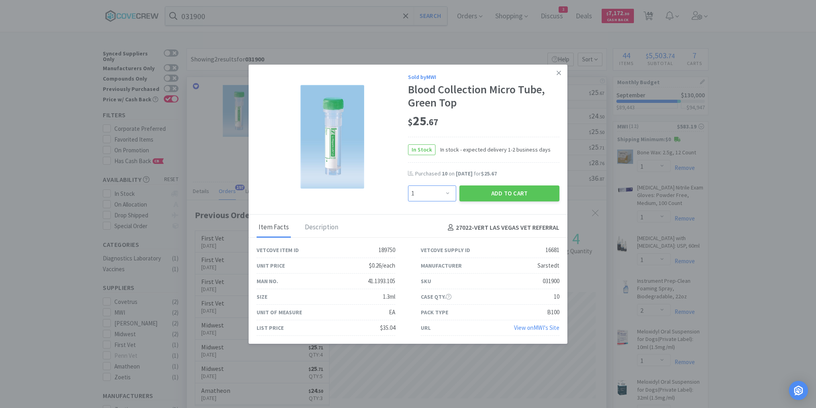
click at [451, 193] on select "Enter Quantity 1 2 3 4 5 6 7 8 9 10 11 12 13 14 15 16 17 18 19 20 Enter Quantity" at bounding box center [432, 193] width 48 height 16
click at [408, 185] on select "Enter Quantity 1 2 3 4 5 6 7 8 9 10 11 12 13 14 15 16 17 18 19 20 Enter Quantity" at bounding box center [432, 193] width 48 height 16
click at [508, 196] on button "Add to Cart" at bounding box center [509, 193] width 100 height 16
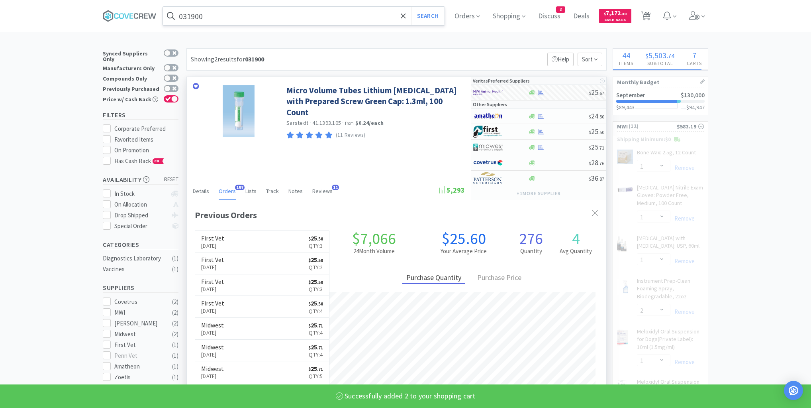
click at [250, 18] on input "031900" at bounding box center [304, 16] width 282 height 18
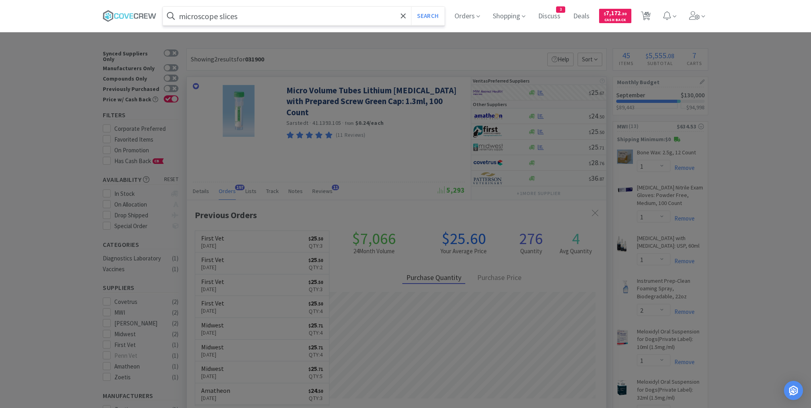
click at [411, 7] on button "Search" at bounding box center [427, 16] width 33 height 18
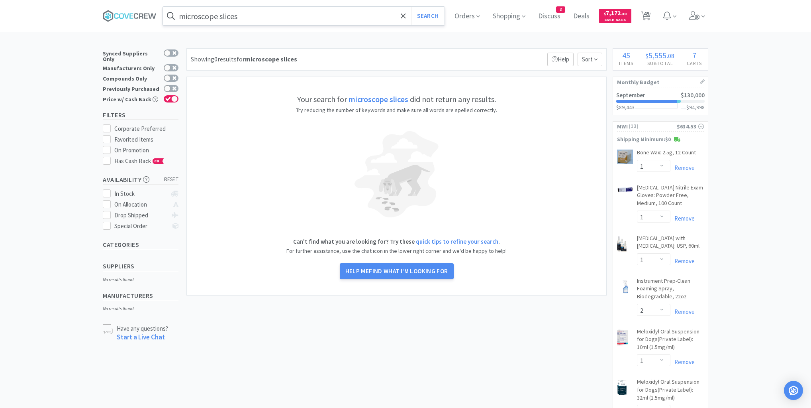
click at [365, 20] on input "microscope slices" at bounding box center [304, 16] width 282 height 18
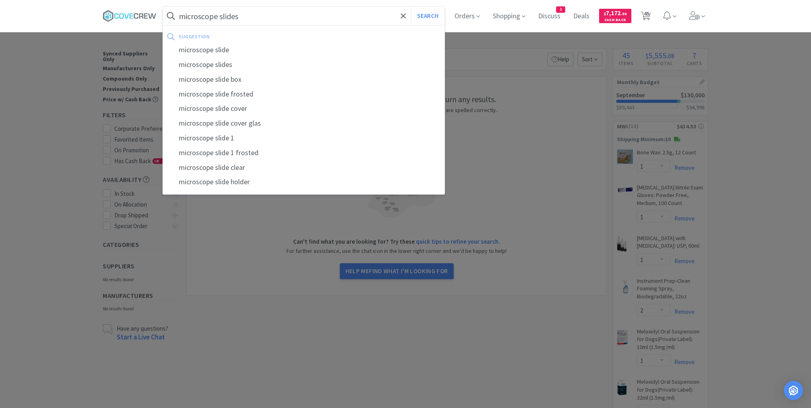
click at [411, 7] on button "Search" at bounding box center [427, 16] width 33 height 18
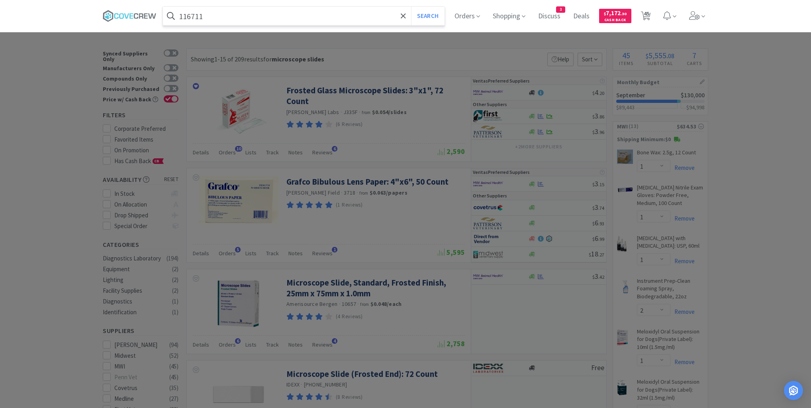
click at [411, 7] on button "Search" at bounding box center [427, 16] width 33 height 18
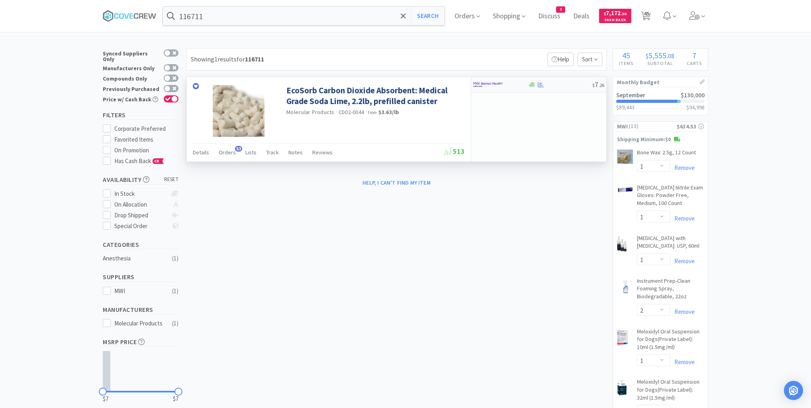
click at [556, 85] on div at bounding box center [560, 85] width 65 height 6
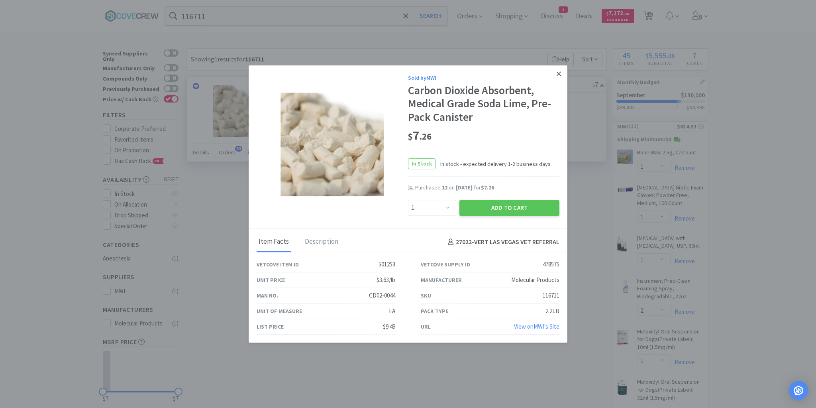
click at [560, 76] on icon at bounding box center [559, 73] width 4 height 4
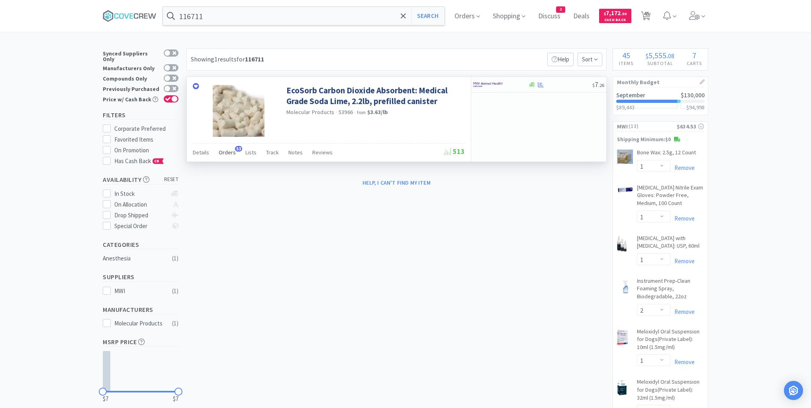
click at [226, 152] on span "Orders" at bounding box center [227, 152] width 17 height 7
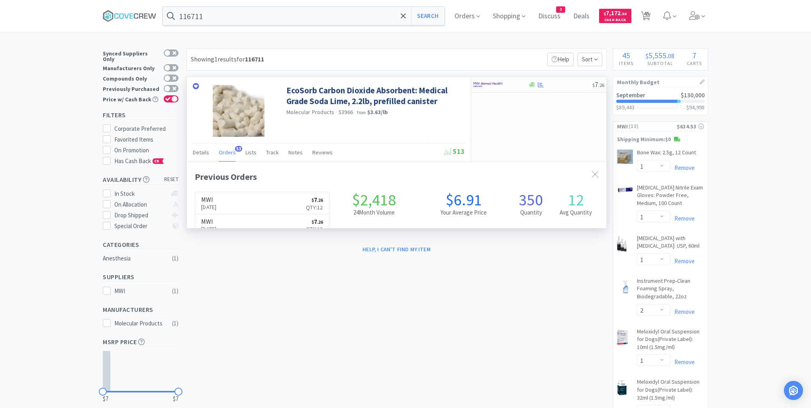
scroll to position [214, 419]
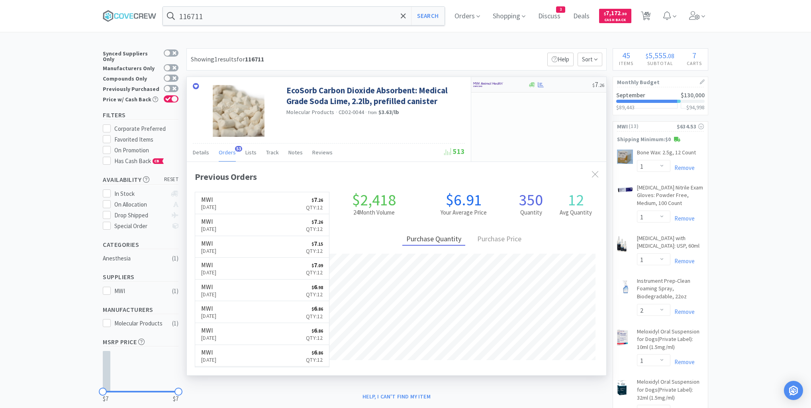
click at [561, 88] on div "$ 7 . 26" at bounding box center [538, 85] width 135 height 16
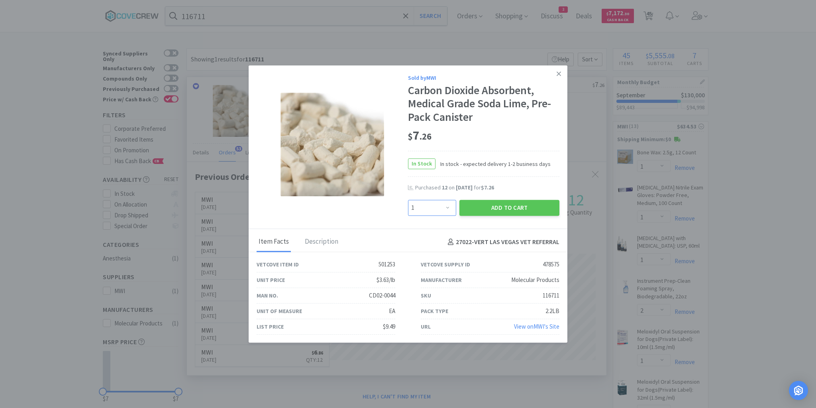
click at [451, 210] on select "Enter Quantity 1 2 3 4 5 6 7 8 9 10 11 12 13 14 15 16 17 18 19 20 Enter Quantity" at bounding box center [432, 208] width 48 height 16
click at [408, 200] on select "Enter Quantity 1 2 3 4 5 6 7 8 9 10 11 12 13 14 15 16 17 18 19 20 Enter Quantity" at bounding box center [432, 208] width 48 height 16
click at [516, 208] on button "Add to Cart" at bounding box center [509, 208] width 100 height 16
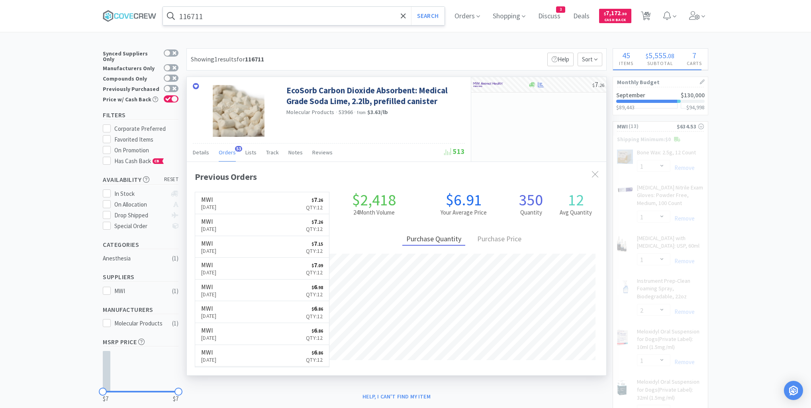
click at [377, 19] on input "116711" at bounding box center [304, 16] width 282 height 18
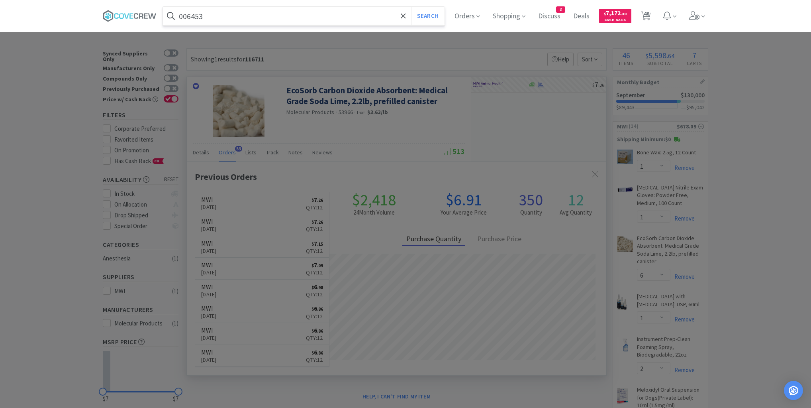
click at [411, 7] on button "Search" at bounding box center [427, 16] width 33 height 18
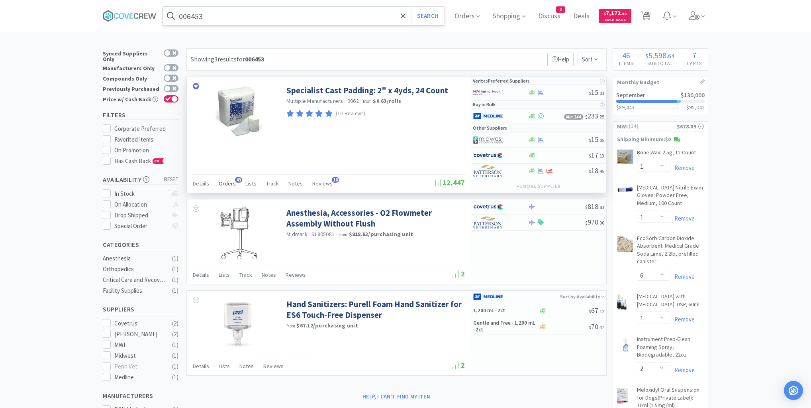
click at [233, 182] on span "Orders" at bounding box center [227, 183] width 17 height 7
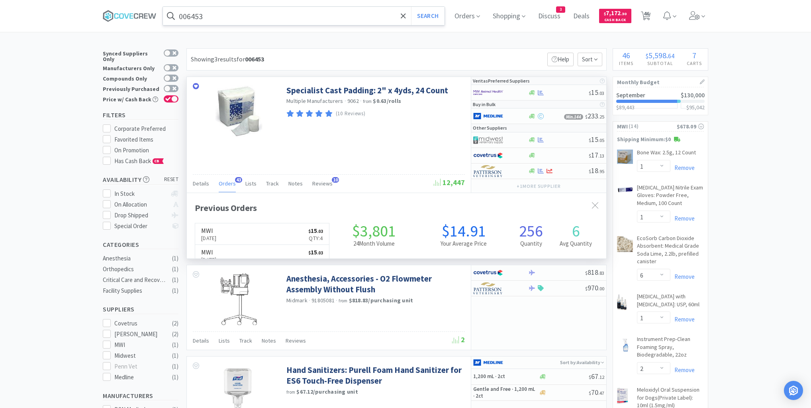
scroll to position [214, 419]
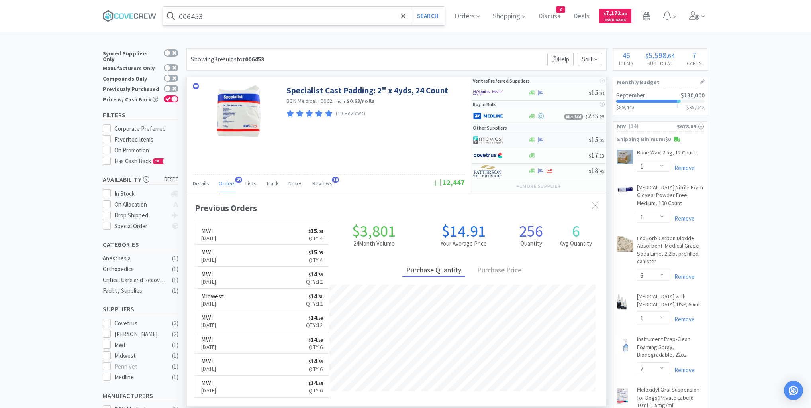
click at [559, 139] on div at bounding box center [558, 140] width 61 height 6
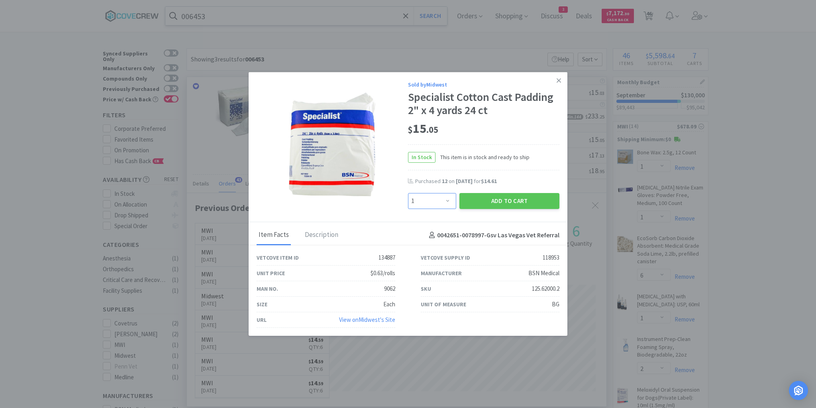
click at [446, 202] on select "Enter Quantity 1 2 3 4 5 6 7 8 9 10 11 12 13 14 15 16 17 18 19 20 Enter Quantity" at bounding box center [432, 201] width 48 height 16
click at [408, 193] on select "Enter Quantity 1 2 3 4 5 6 7 8 9 10 11 12 13 14 15 16 17 18 19 20 Enter Quantity" at bounding box center [432, 201] width 48 height 16
click at [494, 198] on button "Add to Cart" at bounding box center [509, 201] width 100 height 16
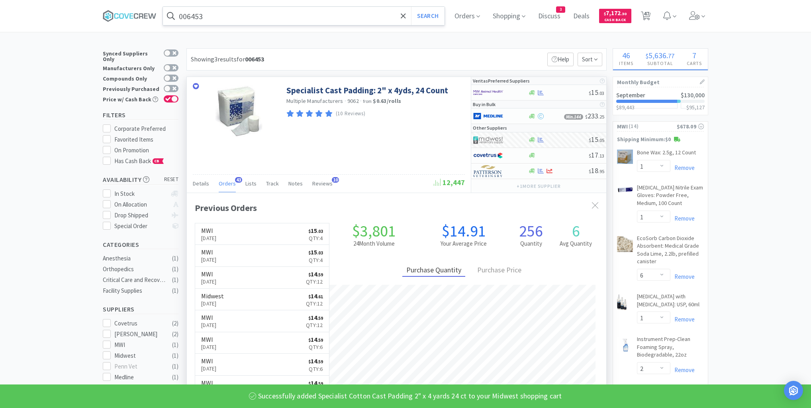
click at [355, 16] on input "006453" at bounding box center [304, 16] width 282 height 18
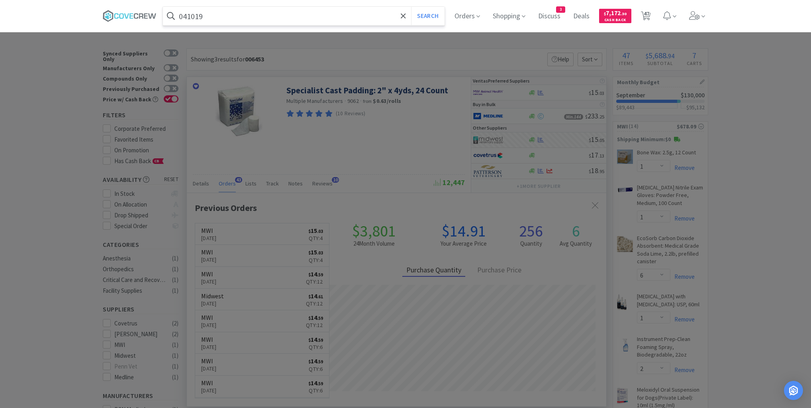
click at [411, 7] on button "Search" at bounding box center [427, 16] width 33 height 18
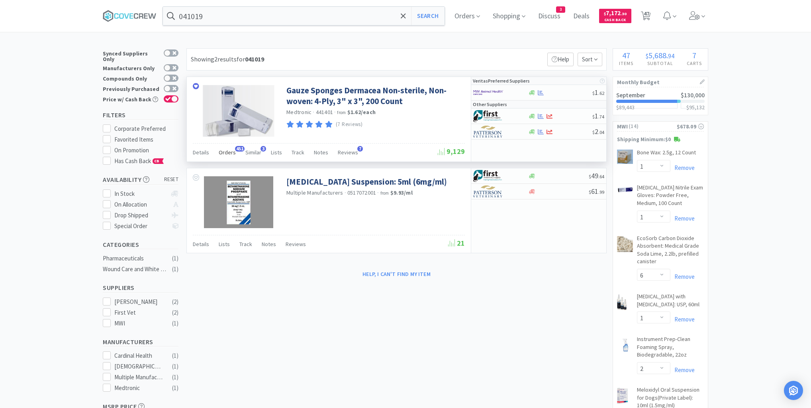
click at [227, 153] on span "Orders" at bounding box center [227, 152] width 17 height 7
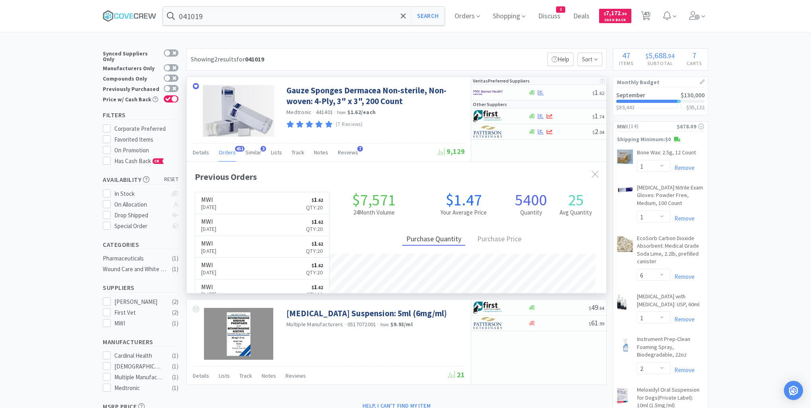
scroll to position [214, 419]
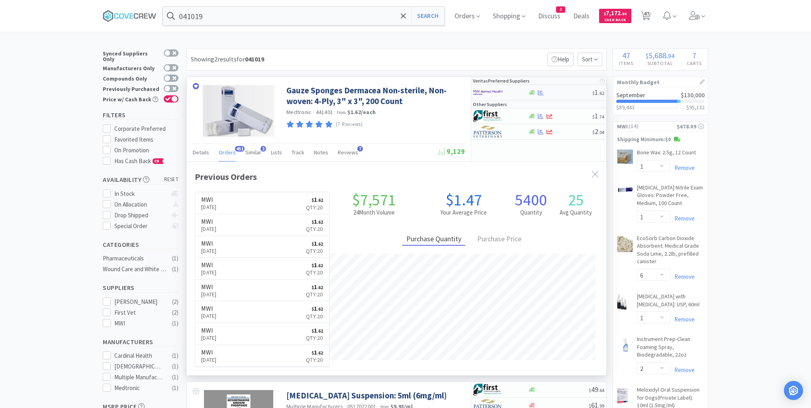
click at [565, 94] on div at bounding box center [560, 93] width 65 height 6
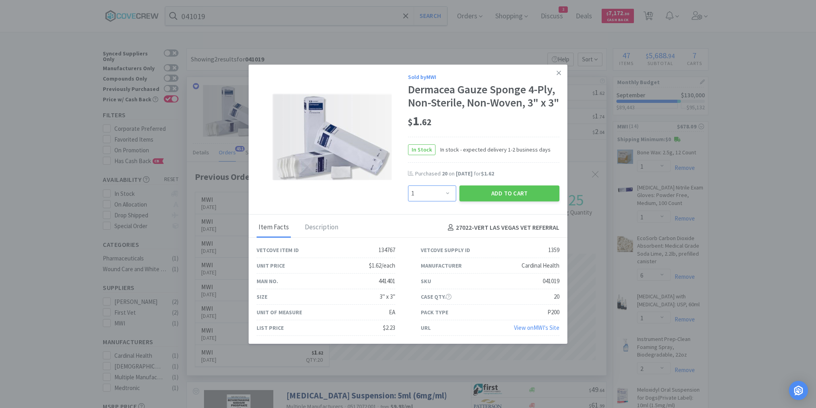
click at [445, 201] on select "Enter Quantity 1 2 3 4 5 6 7 8 9 10 11 12 13 14 15 16 17 18 19 20 Enter Quantity" at bounding box center [432, 193] width 48 height 16
click at [507, 201] on button "Add to Cart" at bounding box center [509, 193] width 100 height 16
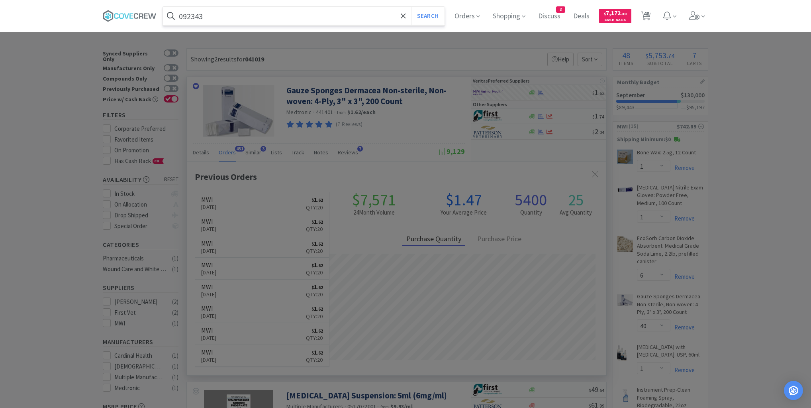
click at [411, 7] on button "Search" at bounding box center [427, 16] width 33 height 18
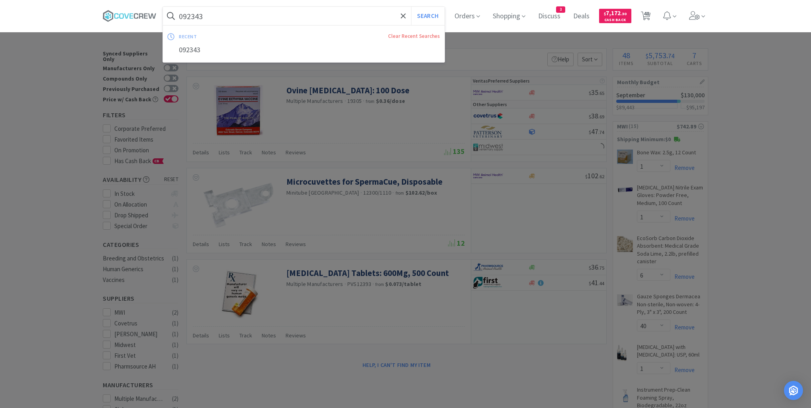
click at [333, 17] on input "092343" at bounding box center [304, 16] width 282 height 18
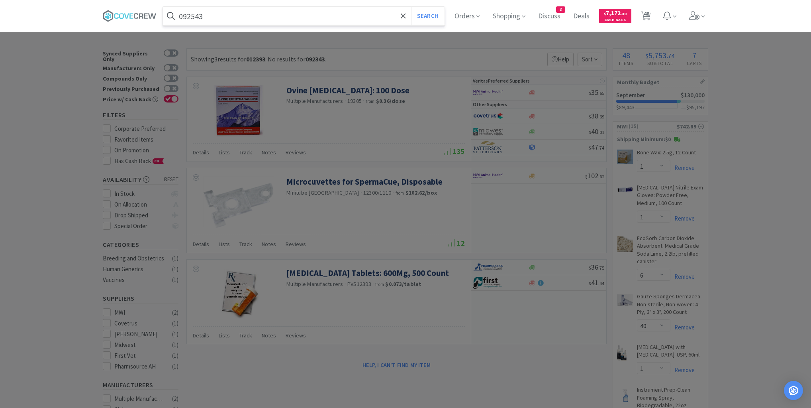
click at [411, 7] on button "Search" at bounding box center [427, 16] width 33 height 18
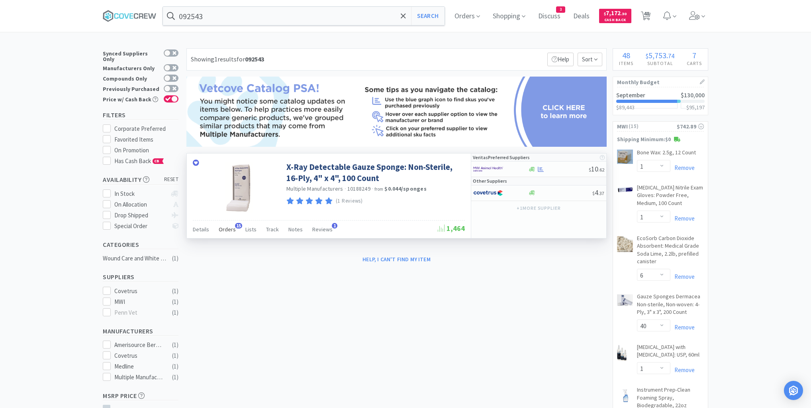
click at [229, 228] on span "Orders" at bounding box center [227, 228] width 17 height 7
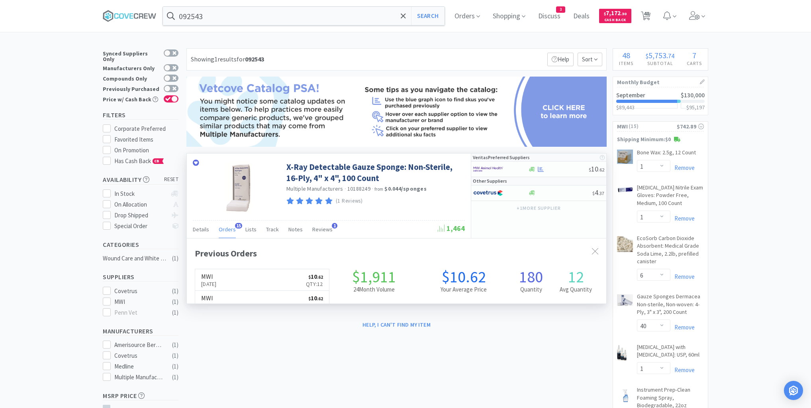
scroll to position [214, 419]
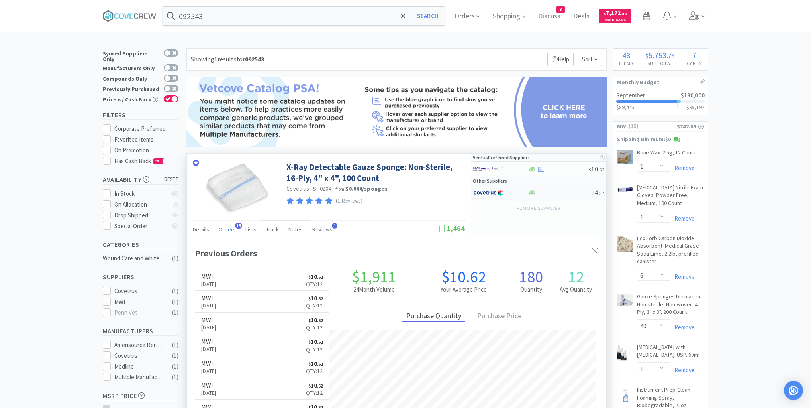
click at [559, 197] on div "$ 4 . 37" at bounding box center [538, 193] width 135 height 16
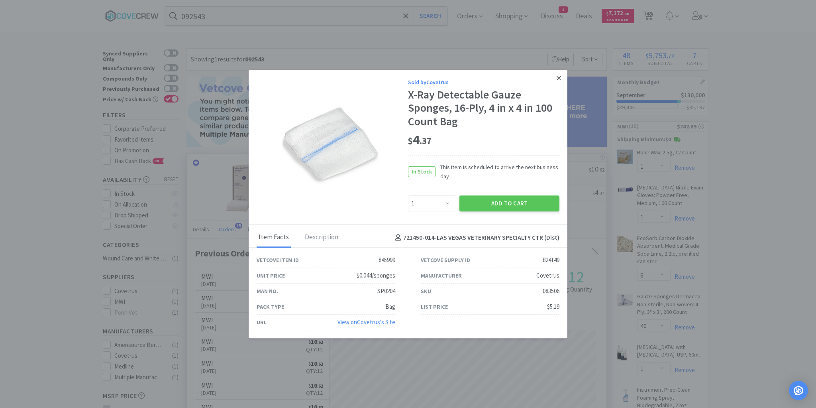
click at [557, 78] on icon at bounding box center [559, 77] width 4 height 7
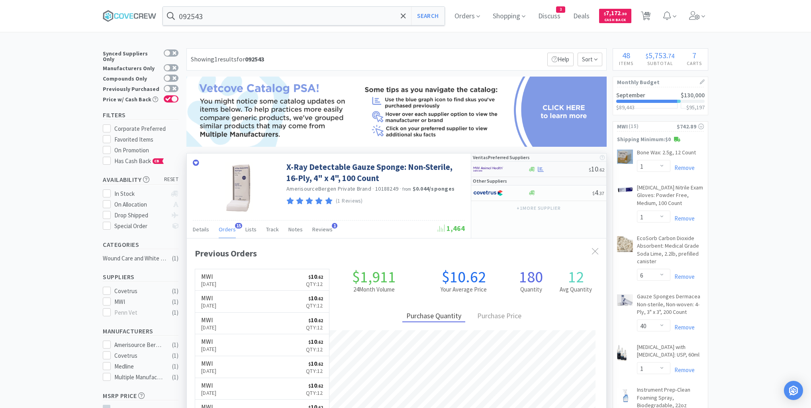
click at [561, 167] on div at bounding box center [558, 169] width 61 height 6
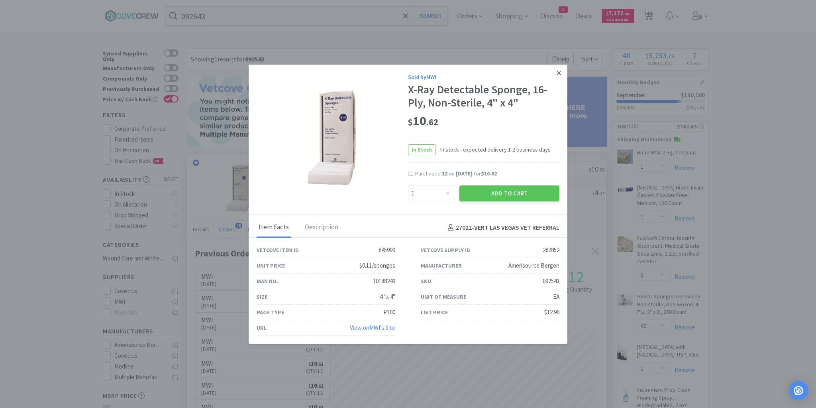
click at [561, 72] on link at bounding box center [559, 73] width 14 height 17
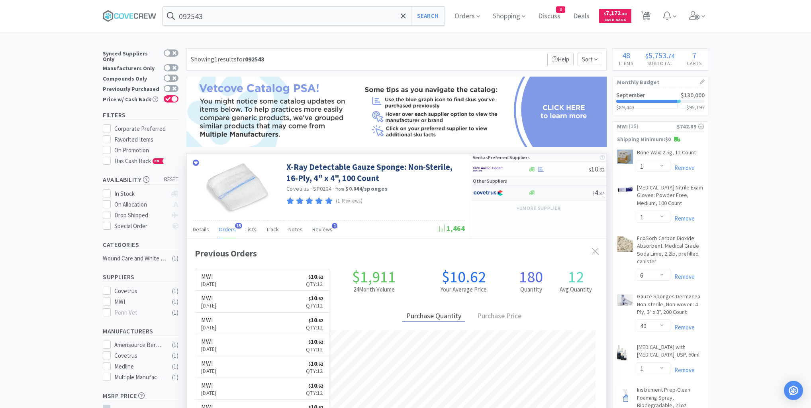
click at [555, 190] on div at bounding box center [560, 193] width 65 height 6
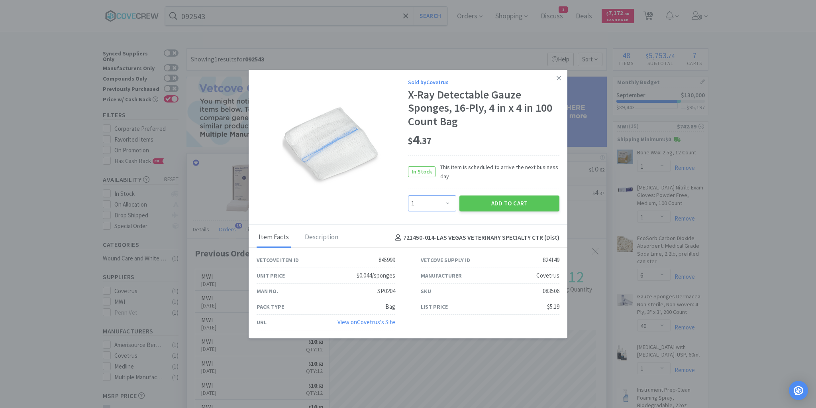
click at [448, 202] on select "Enter Quantity 1 2 3 4 5 6 7 8 9 10 11 12 13 14 15 16 17 18 19 20 Enter Quantity" at bounding box center [432, 203] width 48 height 16
click at [408, 196] on select "Enter Quantity 1 2 3 4 5 6 7 8 9 10 11 12 13 14 15 16 17 18 19 20 Enter Quantity" at bounding box center [432, 203] width 48 height 16
click at [496, 204] on button "Add to Cart" at bounding box center [509, 203] width 100 height 16
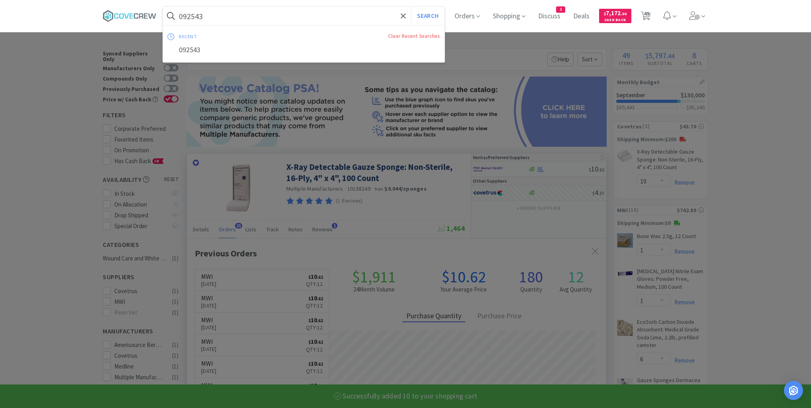
click at [309, 15] on input "092543" at bounding box center [304, 16] width 282 height 18
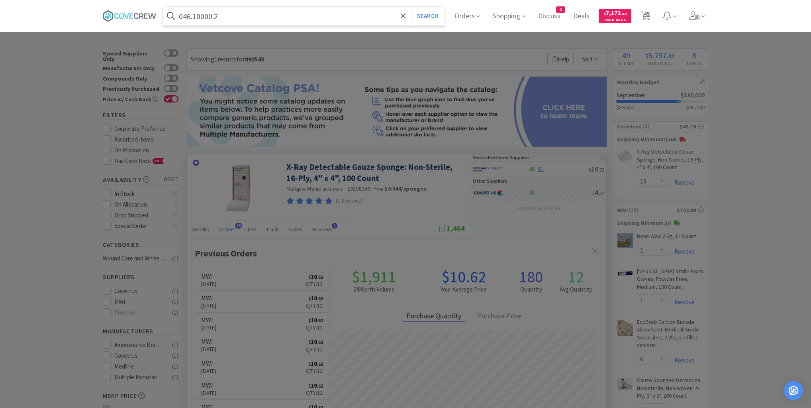
click at [411, 7] on button "Search" at bounding box center [427, 16] width 33 height 18
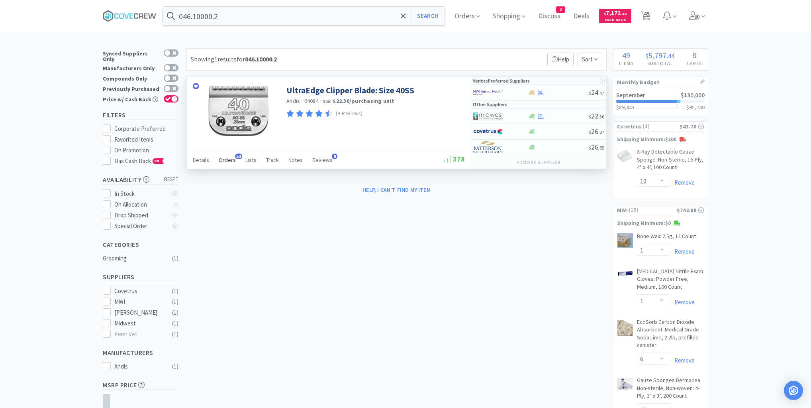
click at [225, 159] on span "Orders" at bounding box center [227, 159] width 17 height 7
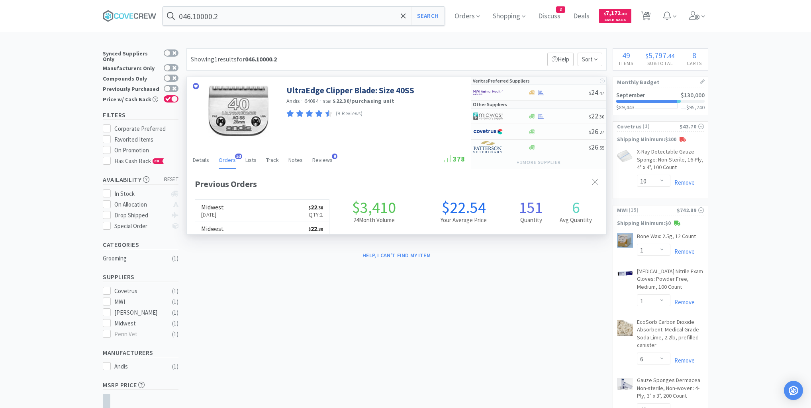
scroll to position [214, 419]
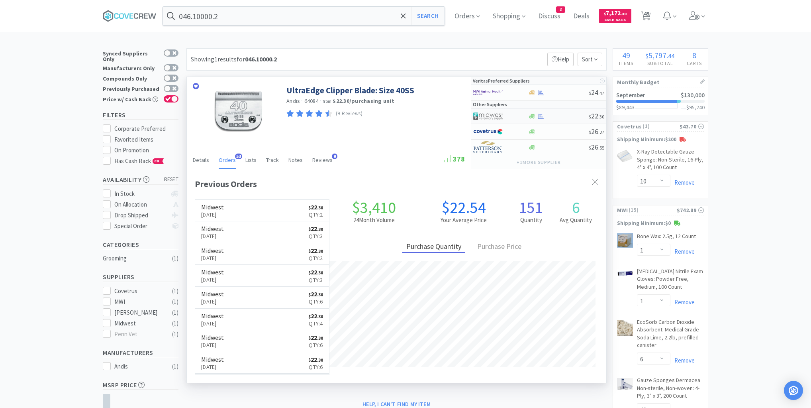
click at [559, 115] on div at bounding box center [558, 116] width 61 height 6
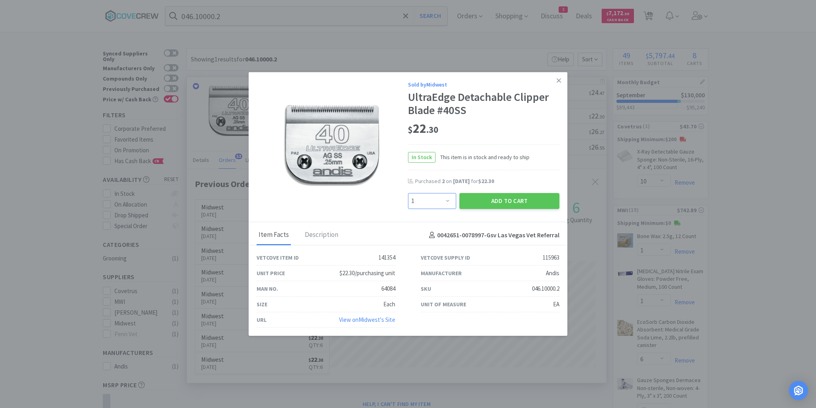
click at [448, 204] on select "Enter Quantity 1 2 3 4 5 6 7 8 9 10 11 12 13 14 15 16 17 18 19 20 Enter Quantity" at bounding box center [432, 201] width 48 height 16
click at [408, 193] on select "Enter Quantity 1 2 3 4 5 6 7 8 9 10 11 12 13 14 15 16 17 18 19 20 Enter Quantity" at bounding box center [432, 201] width 48 height 16
click at [491, 205] on button "Add to Cart" at bounding box center [509, 201] width 100 height 16
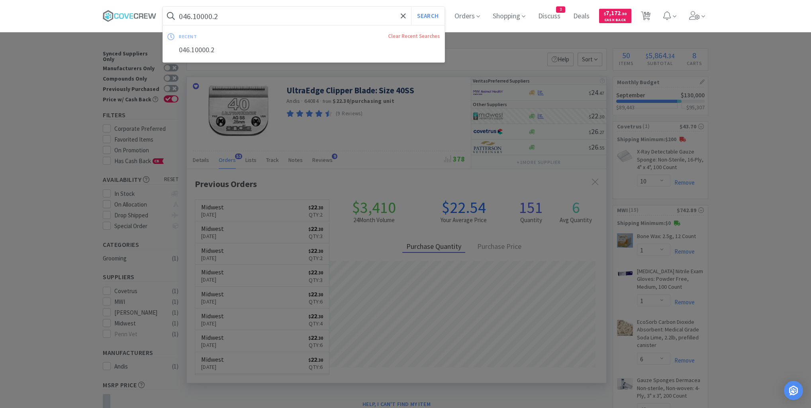
click at [303, 15] on input "046.10000.2" at bounding box center [304, 16] width 282 height 18
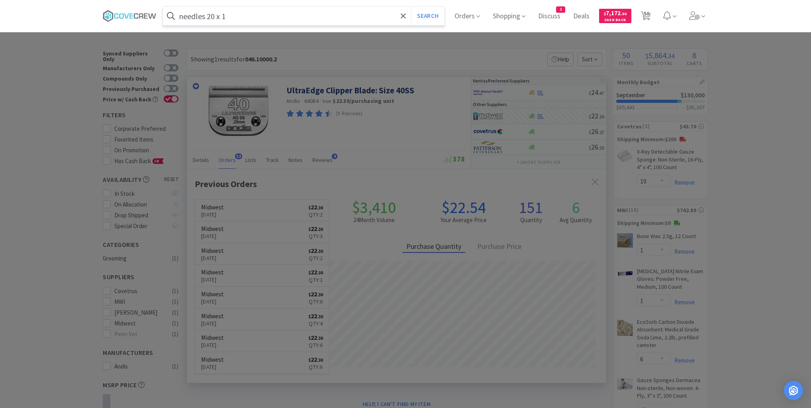
click at [411, 7] on button "Search" at bounding box center [427, 16] width 33 height 18
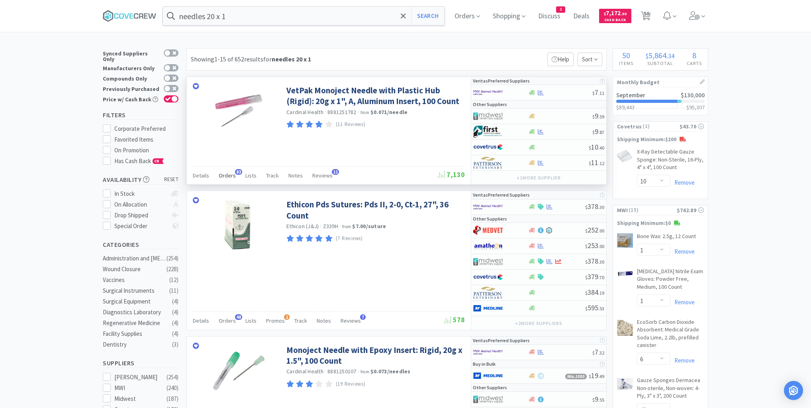
click at [227, 175] on span "Orders" at bounding box center [227, 175] width 17 height 7
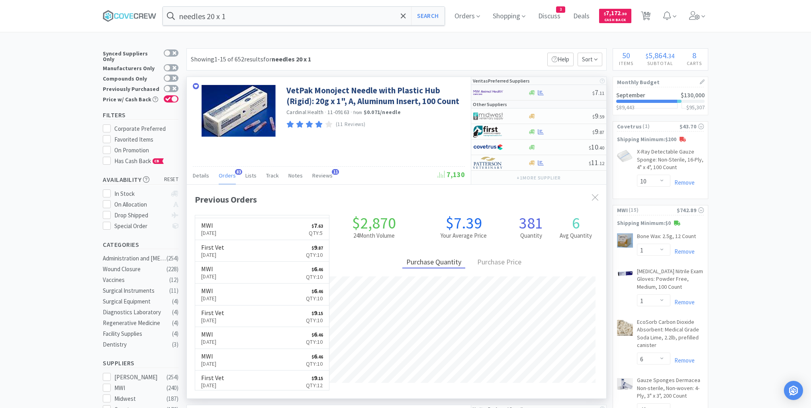
click at [556, 93] on div at bounding box center [560, 93] width 65 height 6
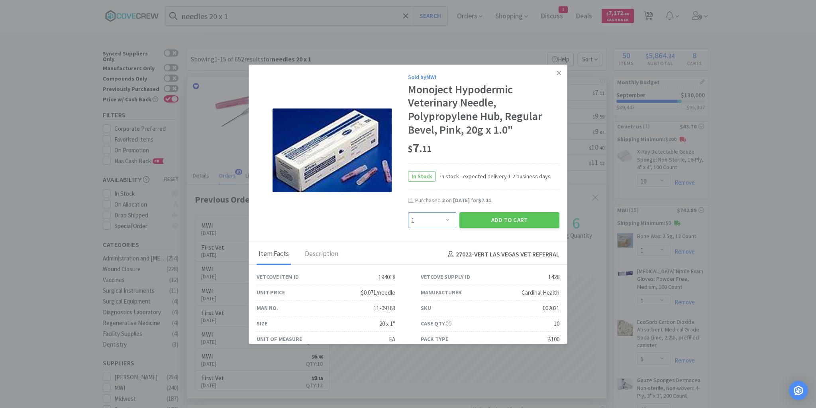
click at [445, 220] on select "Enter Quantity 1 2 3 4 5 6 7 8 9 10 11 12 13 14 15 16 17 18 19 20 Enter Quantity" at bounding box center [432, 220] width 48 height 16
click at [408, 212] on select "Enter Quantity 1 2 3 4 5 6 7 8 9 10 11 12 13 14 15 16 17 18 19 20 Enter Quantity" at bounding box center [432, 220] width 48 height 16
click at [505, 218] on button "Add to Cart" at bounding box center [509, 220] width 100 height 16
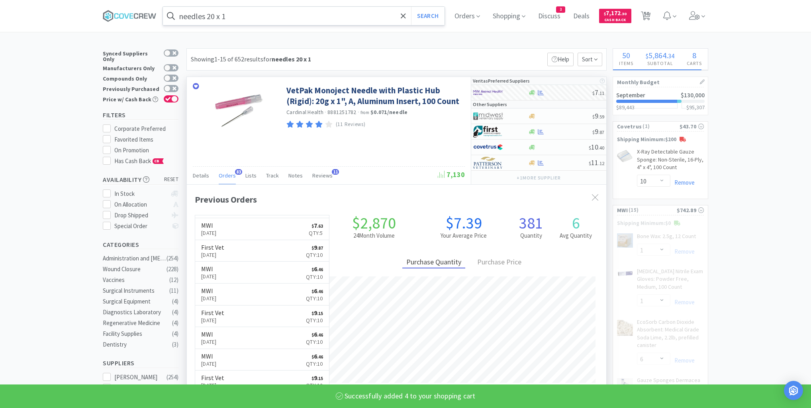
click at [338, 16] on input "needles 20 x 1" at bounding box center [304, 16] width 282 height 18
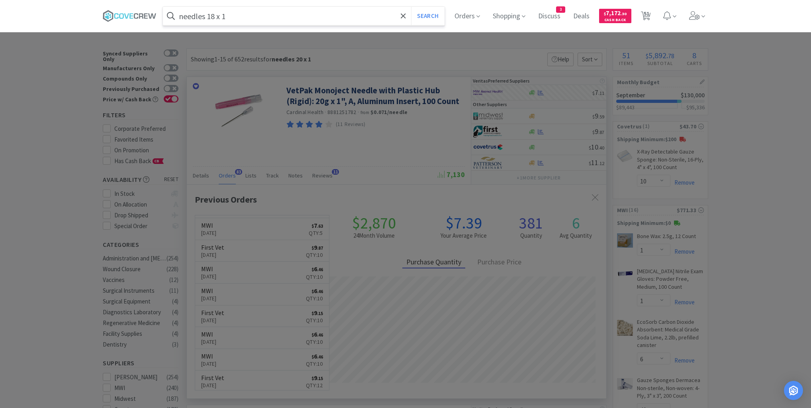
click at [411, 7] on button "Search" at bounding box center [427, 16] width 33 height 18
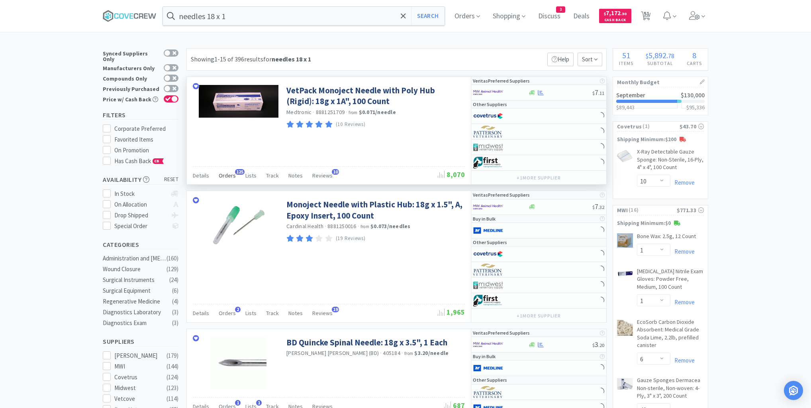
click at [231, 172] on span "Orders" at bounding box center [227, 175] width 17 height 7
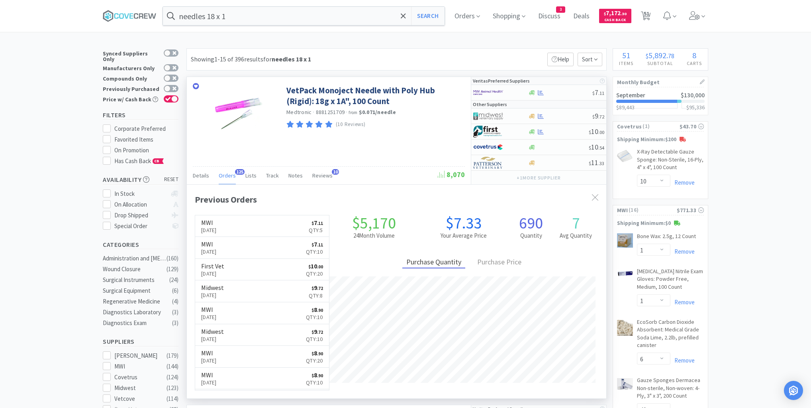
scroll to position [214, 419]
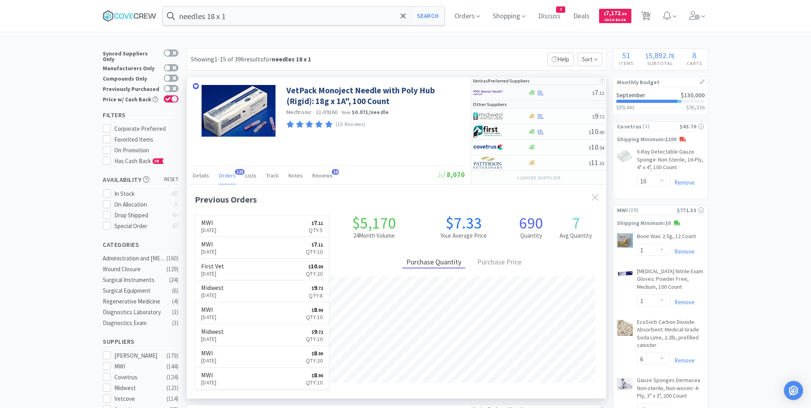
click at [563, 92] on div at bounding box center [560, 93] width 65 height 6
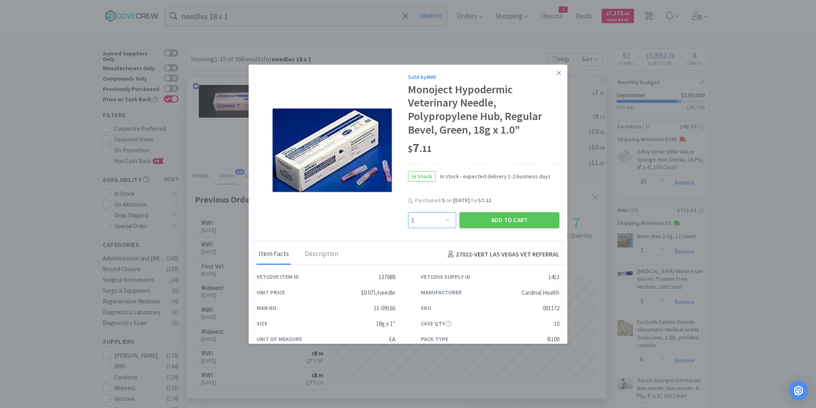
click at [446, 220] on select "Enter Quantity 1 2 3 4 5 6 7 8 9 10 11 12 13 14 15 16 17 18 19 20 Enter Quantity" at bounding box center [432, 220] width 48 height 16
click at [408, 212] on select "Enter Quantity 1 2 3 4 5 6 7 8 9 10 11 12 13 14 15 16 17 18 19 20 Enter Quantity" at bounding box center [432, 220] width 48 height 16
click at [516, 220] on button "Add to Cart" at bounding box center [509, 220] width 100 height 16
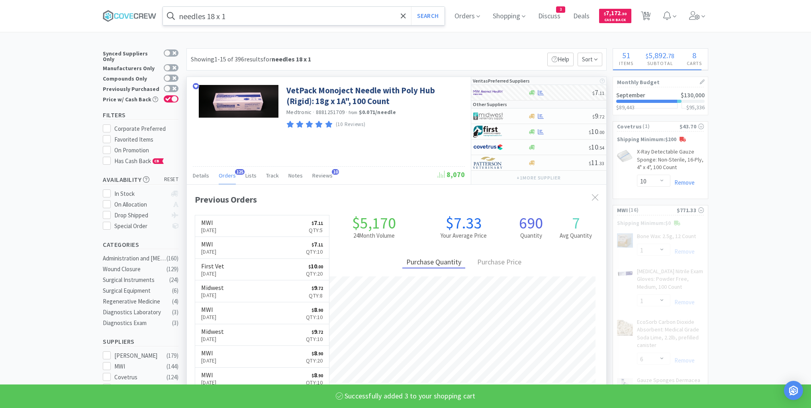
click at [303, 16] on input "needles 18 x 1" at bounding box center [304, 16] width 282 height 18
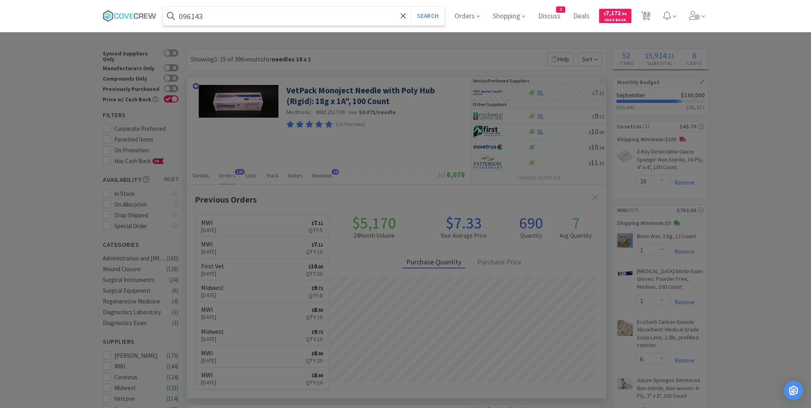
click at [411, 7] on button "Search" at bounding box center [427, 16] width 33 height 18
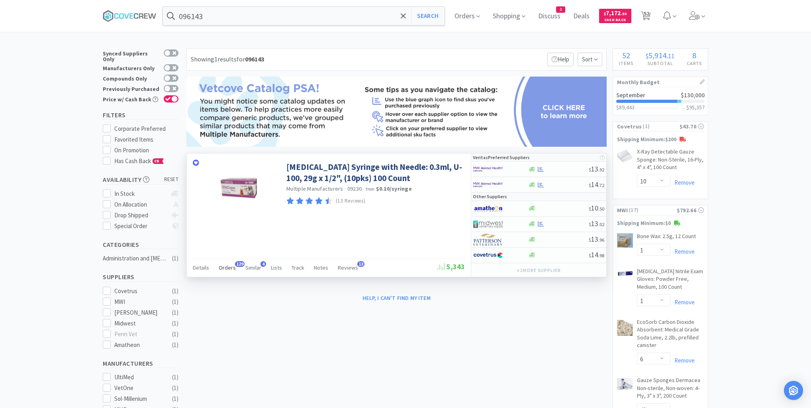
click at [223, 266] on span "Orders" at bounding box center [227, 267] width 17 height 7
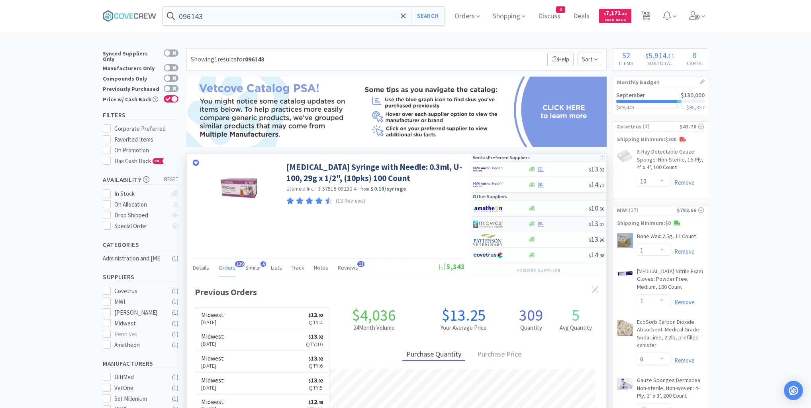
click at [521, 223] on div at bounding box center [500, 224] width 55 height 14
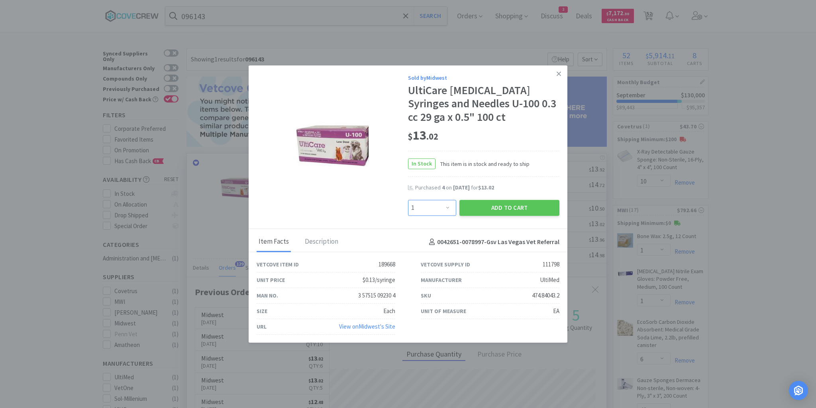
click at [448, 208] on select "Enter Quantity 1 2 3 4 5 6 7 8 9 10 11 12 13 14 15 16 17 18 19 20 Enter Quantity" at bounding box center [432, 208] width 48 height 16
click at [408, 200] on select "Enter Quantity 1 2 3 4 5 6 7 8 9 10 11 12 13 14 15 16 17 18 19 20 Enter Quantity" at bounding box center [432, 208] width 48 height 16
click at [500, 212] on button "Add to Cart" at bounding box center [509, 208] width 100 height 16
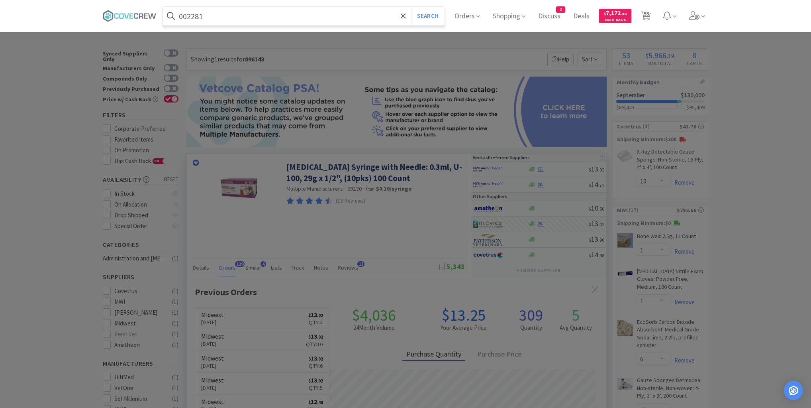
click at [411, 7] on button "Search" at bounding box center [427, 16] width 33 height 18
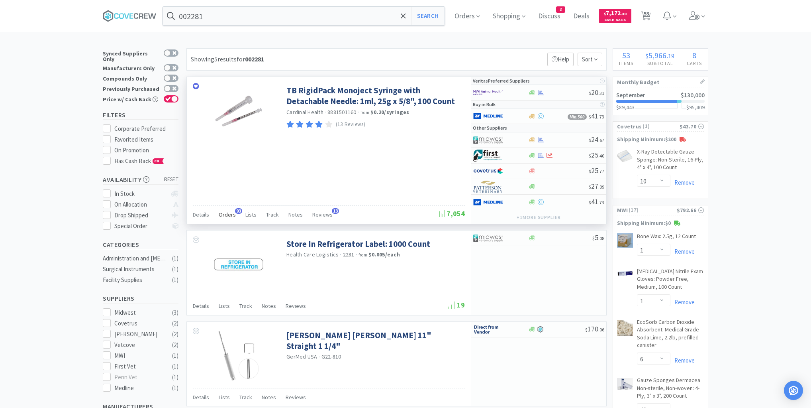
click at [225, 213] on span "Orders" at bounding box center [227, 214] width 17 height 7
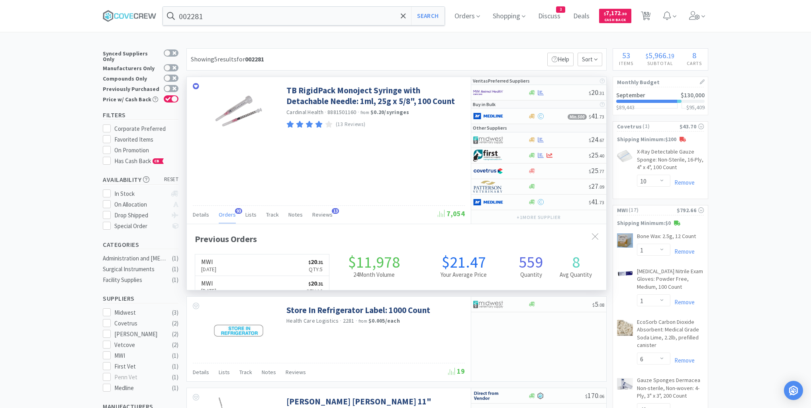
scroll to position [214, 419]
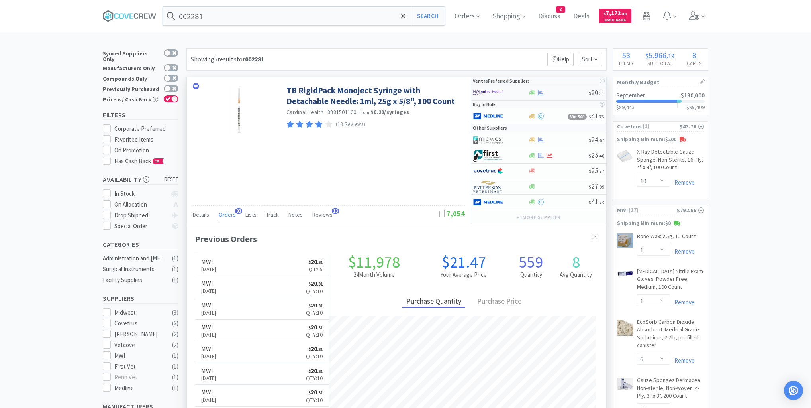
click at [518, 92] on div at bounding box center [500, 93] width 55 height 14
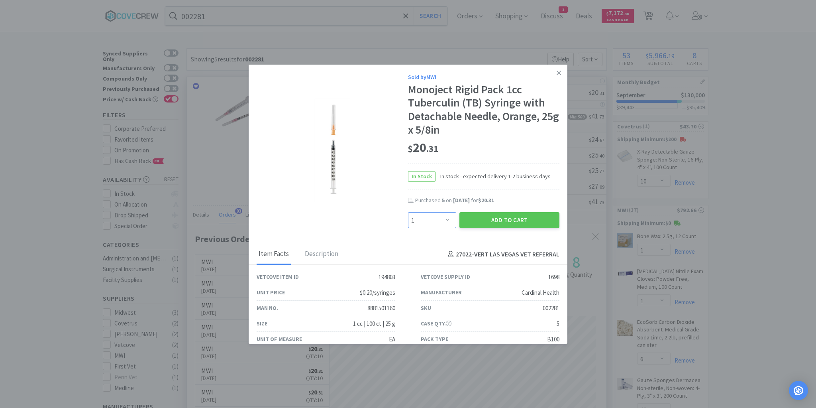
click at [445, 218] on select "Enter Quantity 1 2 3 4 5 6 7 8 9 10 11 12 13 14 15 16 17 18 19 20 Enter Quantity" at bounding box center [432, 220] width 48 height 16
click at [408, 212] on select "Enter Quantity 1 2 3 4 5 6 7 8 9 10 11 12 13 14 15 16 17 18 19 20 Enter Quantity" at bounding box center [432, 220] width 48 height 16
click at [494, 220] on button "Add to Cart" at bounding box center [509, 220] width 100 height 16
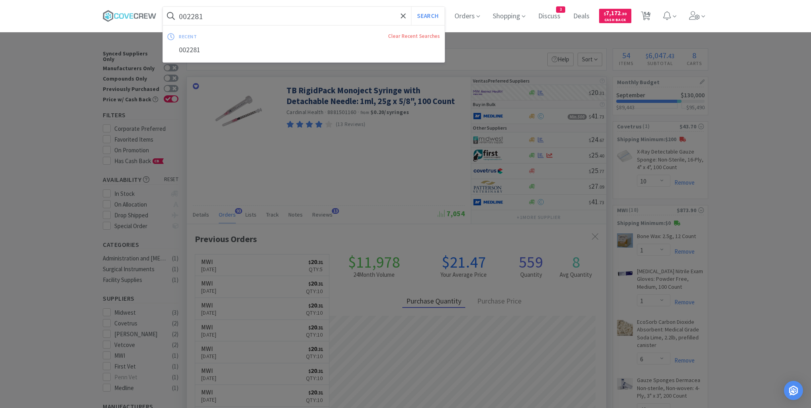
click at [353, 13] on input "002281" at bounding box center [304, 16] width 282 height 18
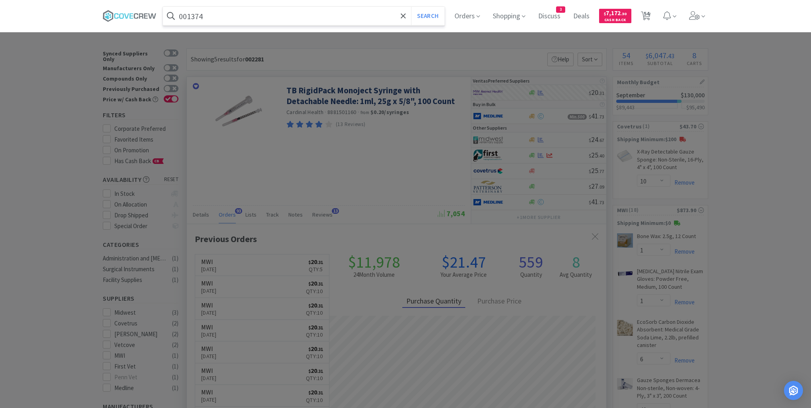
click at [411, 7] on button "Search" at bounding box center [427, 16] width 33 height 18
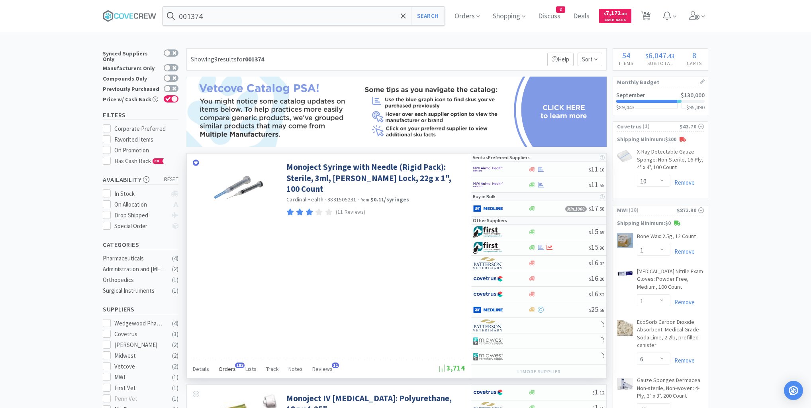
click at [220, 367] on span "Orders" at bounding box center [227, 368] width 17 height 7
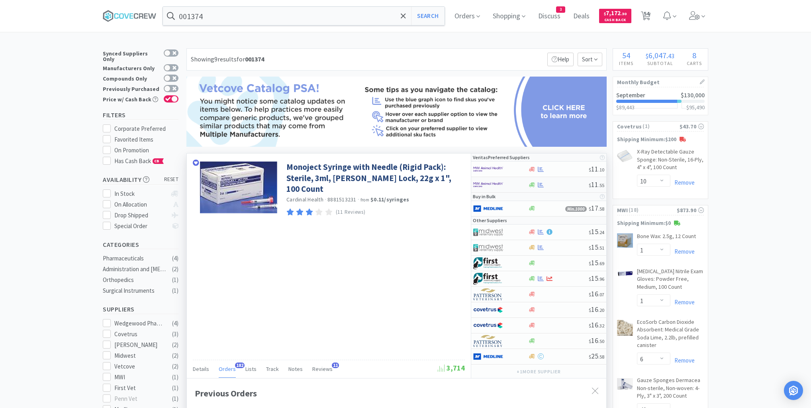
click at [559, 183] on div at bounding box center [558, 185] width 61 height 6
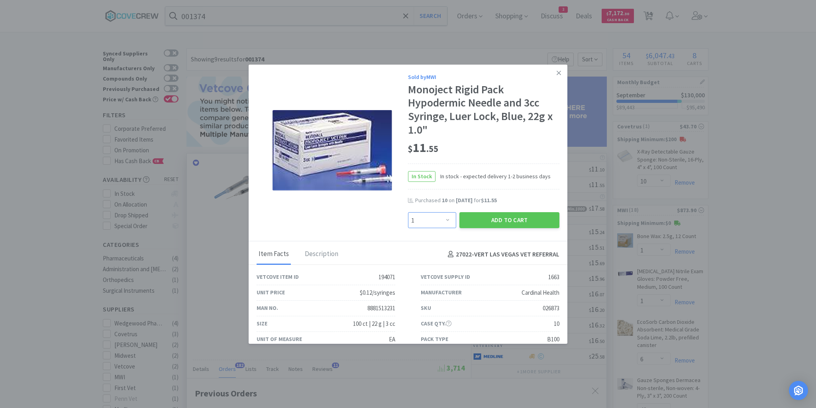
click at [444, 221] on select "Enter Quantity 1 2 3 4 5 6 7 8 9 10 11 12 13 14 15 16 17 18 19 20 Enter Quantity" at bounding box center [432, 220] width 48 height 16
click at [408, 212] on select "Enter Quantity 1 2 3 4 5 6 7 8 9 10 11 12 13 14 15 16 17 18 19 20 Enter Quantity" at bounding box center [432, 220] width 48 height 16
click at [494, 220] on button "Add to Cart" at bounding box center [509, 220] width 100 height 16
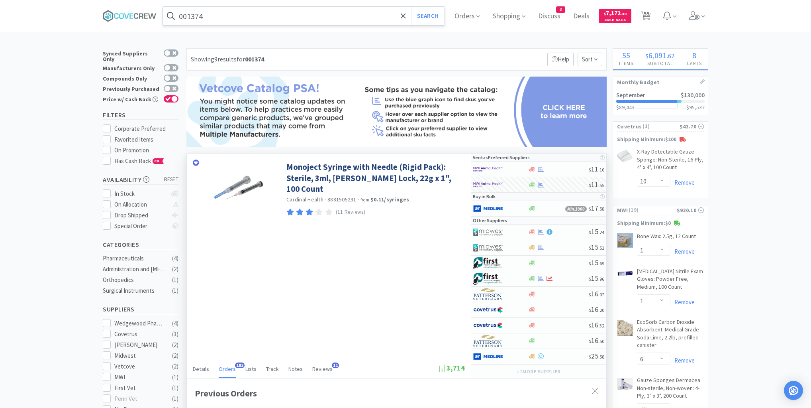
click at [349, 20] on input "001374" at bounding box center [304, 16] width 282 height 18
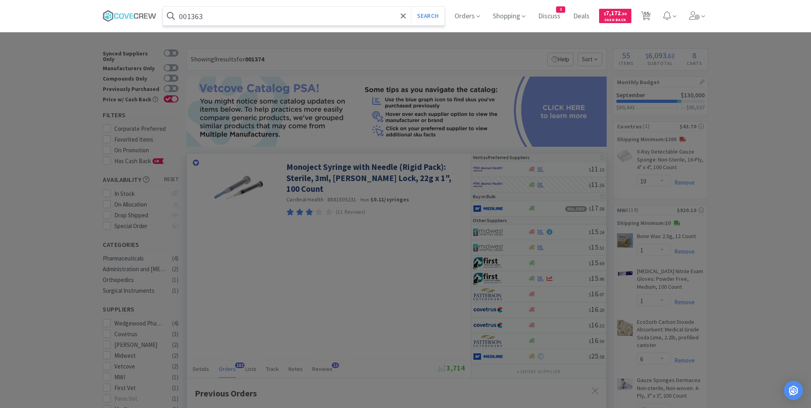
click at [411, 7] on button "Search" at bounding box center [427, 16] width 33 height 18
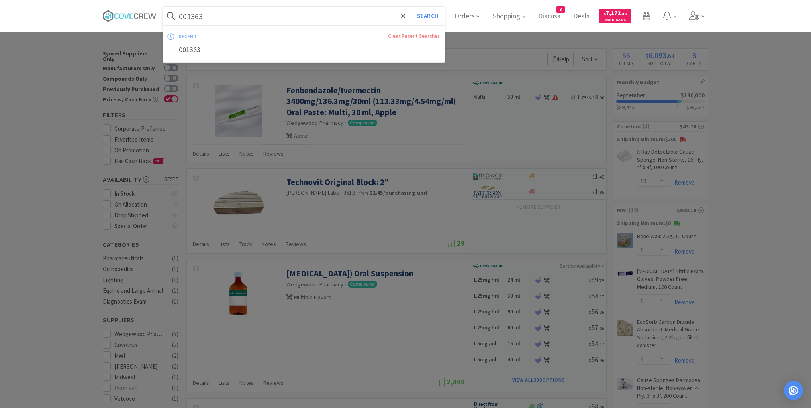
drag, startPoint x: 325, startPoint y: 13, endPoint x: 325, endPoint y: 17, distance: 4.4
click at [325, 13] on input "001363" at bounding box center [304, 16] width 282 height 18
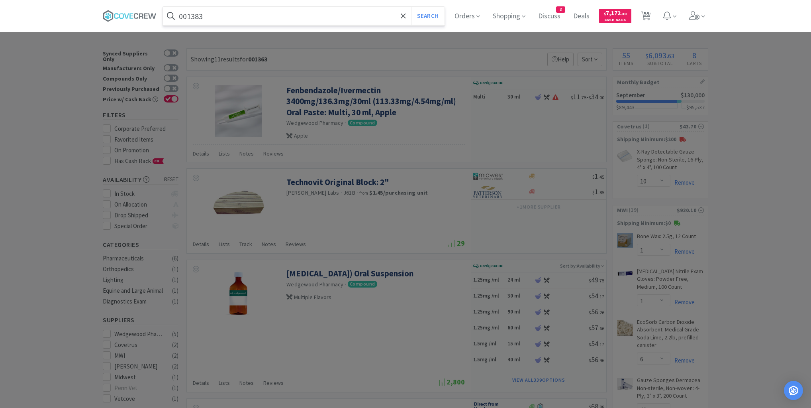
click at [411, 7] on button "Search" at bounding box center [427, 16] width 33 height 18
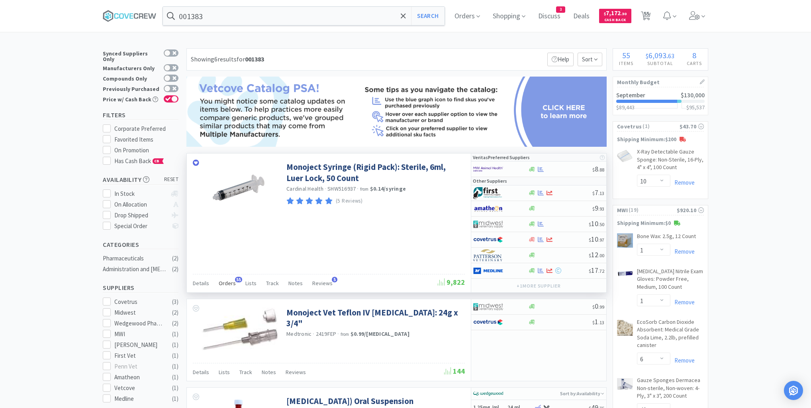
click at [231, 280] on span "Orders" at bounding box center [227, 282] width 17 height 7
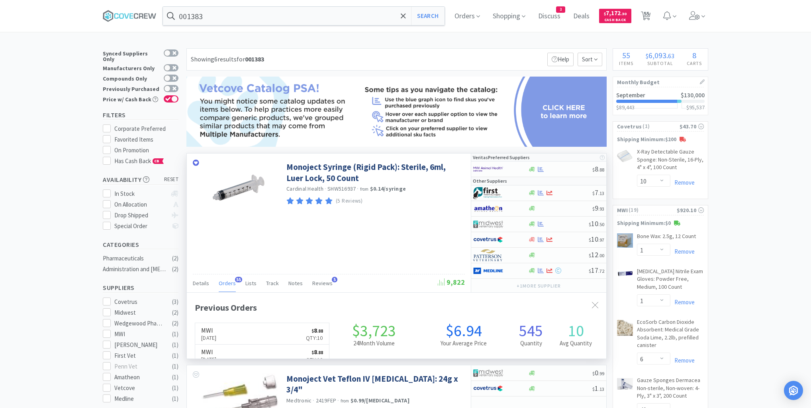
scroll to position [214, 419]
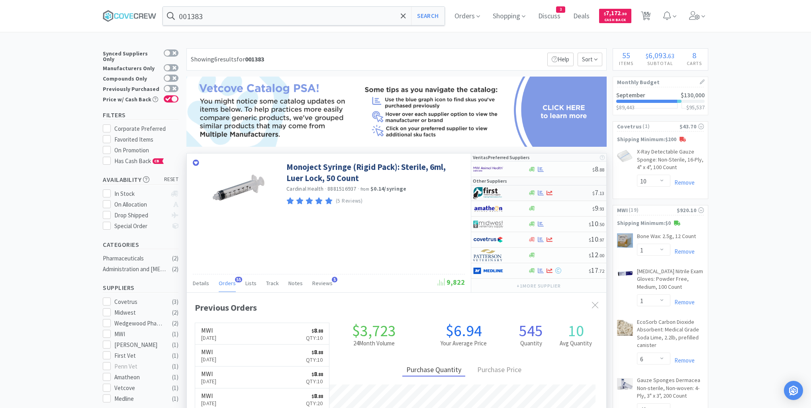
click at [558, 193] on div at bounding box center [560, 193] width 65 height 6
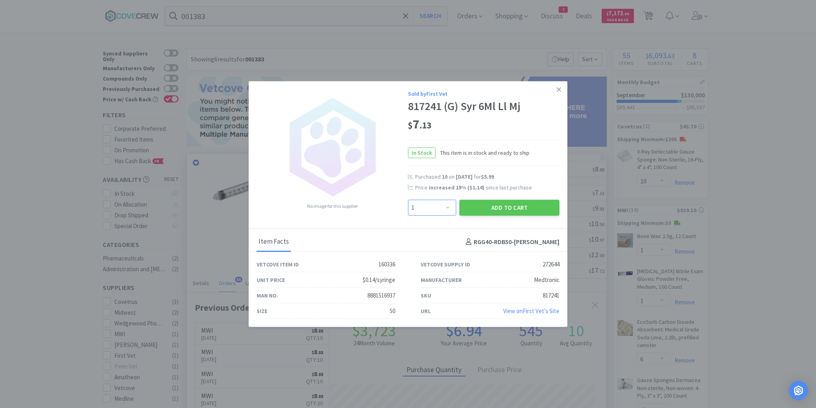
click at [449, 207] on select "Enter Quantity 1 2 3 4 5 6 7 8 9 10 11 12 13 14 15 16 17 18 19 20 Enter Quantity" at bounding box center [432, 208] width 48 height 16
click at [408, 200] on select "Enter Quantity 1 2 3 4 5 6 7 8 9 10 11 12 13 14 15 16 17 18 19 20 Enter Quantity" at bounding box center [432, 208] width 48 height 16
click at [493, 205] on button "Add to Cart" at bounding box center [509, 208] width 100 height 16
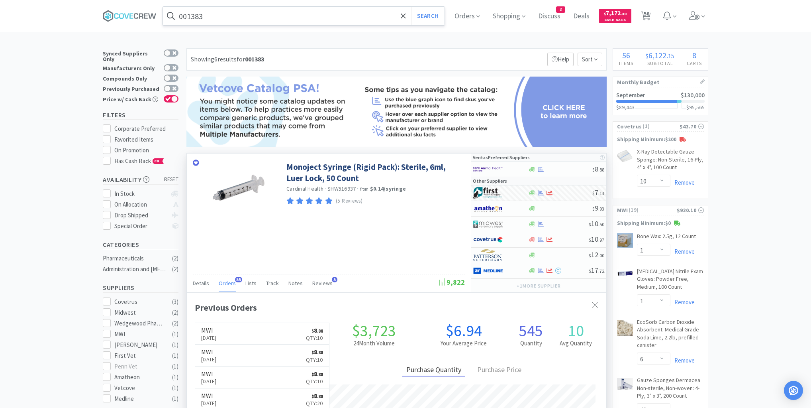
click at [365, 15] on input "001383" at bounding box center [304, 16] width 282 height 18
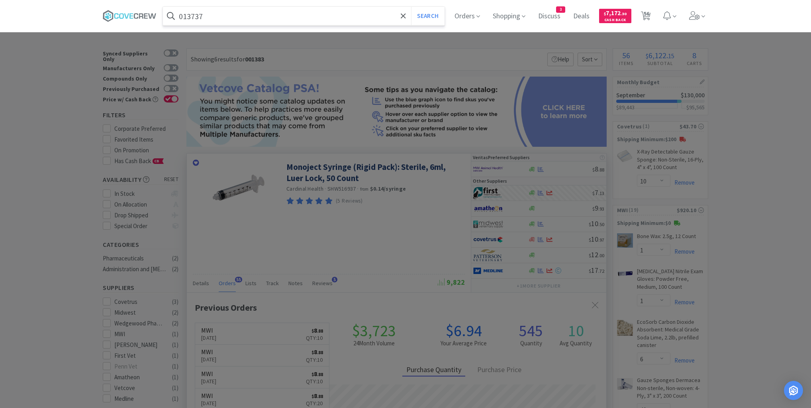
click at [411, 7] on button "Search" at bounding box center [427, 16] width 33 height 18
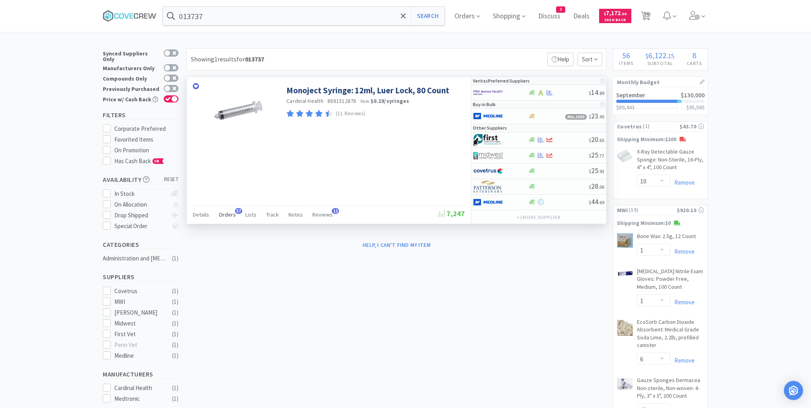
click at [229, 212] on span "Orders" at bounding box center [227, 214] width 17 height 7
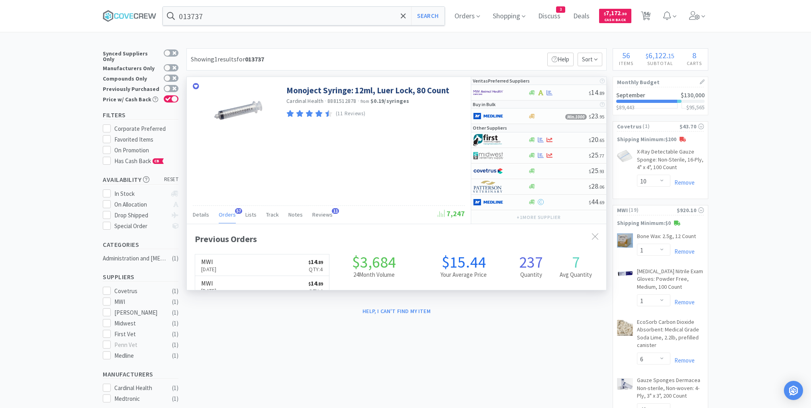
scroll to position [214, 419]
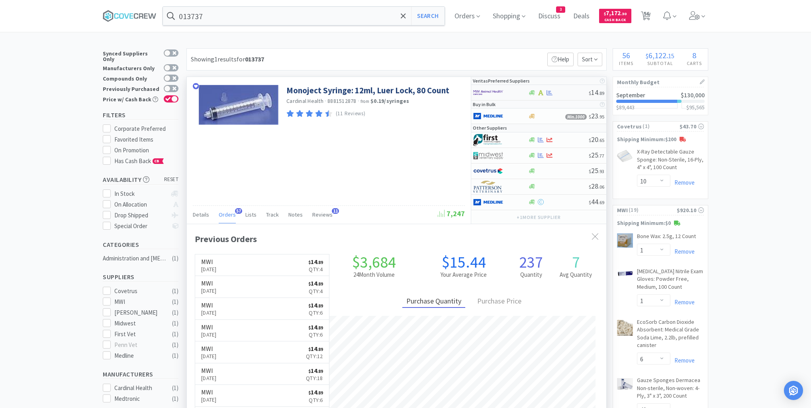
click at [570, 92] on div at bounding box center [558, 93] width 61 height 6
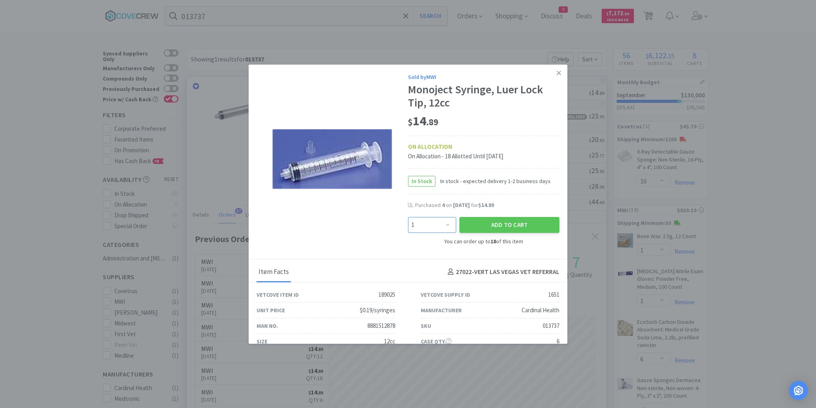
click at [445, 225] on select "Enter Quantity 1 2 3 4 5 6 7 8 9 10 11 12 13 14 15 16 17 18 Enter Quantity" at bounding box center [432, 225] width 48 height 16
click at [408, 217] on select "Enter Quantity 1 2 3 4 5 6 7 8 9 10 11 12 13 14 15 16 17 18 Enter Quantity" at bounding box center [432, 225] width 48 height 16
click at [488, 224] on button "Add to Cart" at bounding box center [509, 225] width 100 height 16
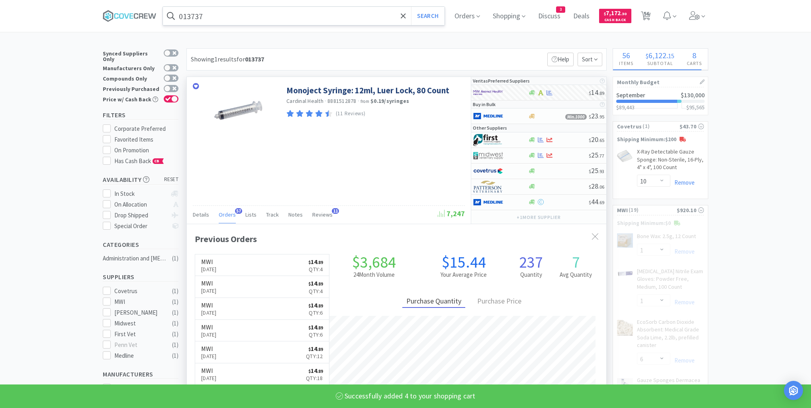
click at [323, 18] on input "013737" at bounding box center [304, 16] width 282 height 18
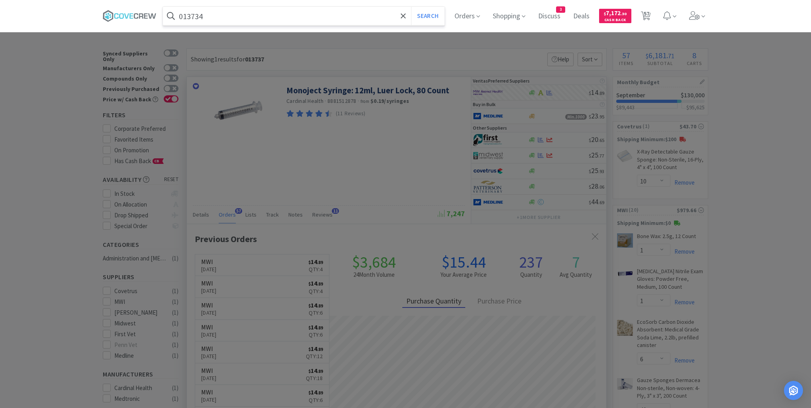
click at [411, 7] on button "Search" at bounding box center [427, 16] width 33 height 18
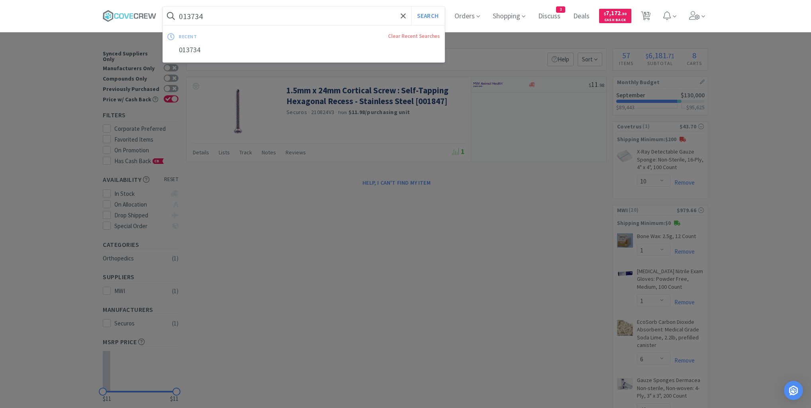
click at [323, 11] on input "013734" at bounding box center [304, 16] width 282 height 18
click at [411, 7] on button "Search" at bounding box center [427, 16] width 33 height 18
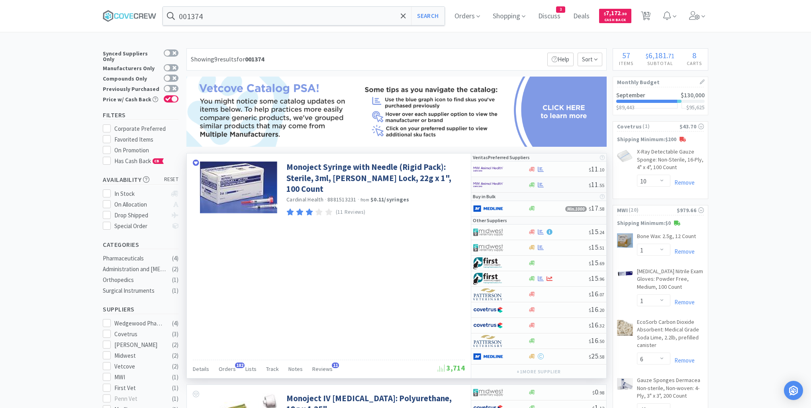
click at [514, 184] on div at bounding box center [495, 185] width 44 height 14
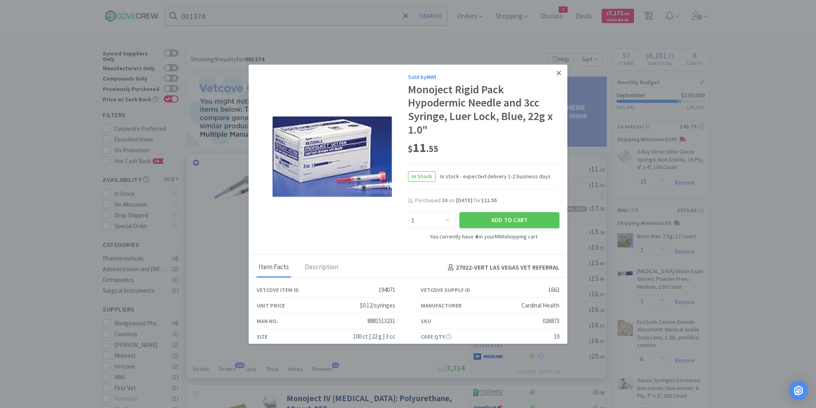
click at [557, 74] on icon at bounding box center [559, 72] width 4 height 7
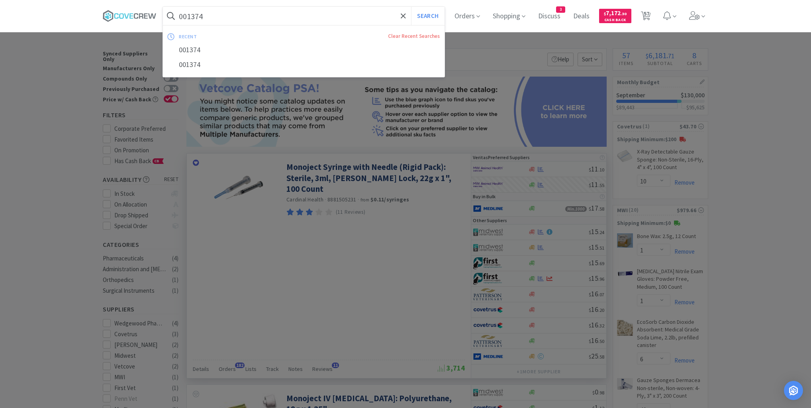
drag, startPoint x: 262, startPoint y: 14, endPoint x: 249, endPoint y: 32, distance: 22.2
click at [262, 16] on input "001374" at bounding box center [304, 16] width 282 height 18
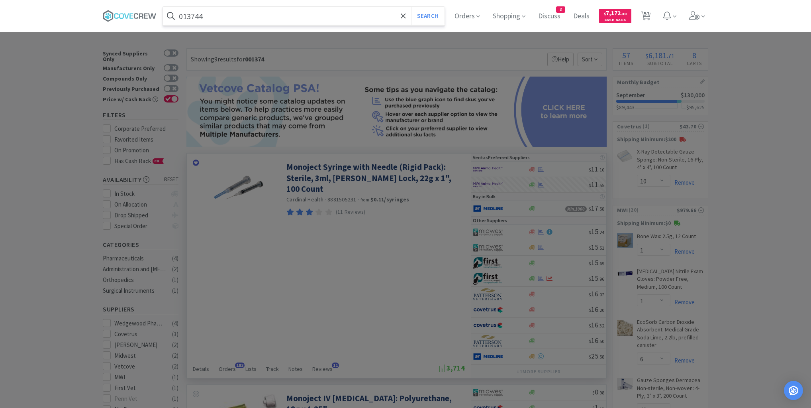
click at [411, 7] on button "Search" at bounding box center [427, 16] width 33 height 18
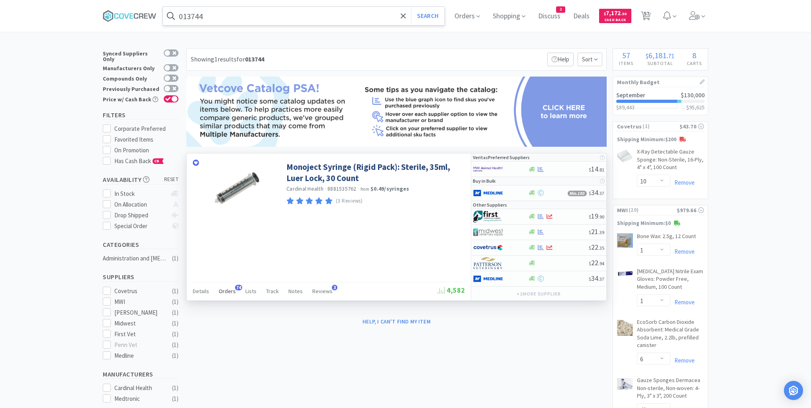
click at [226, 291] on span "Orders" at bounding box center [227, 290] width 17 height 7
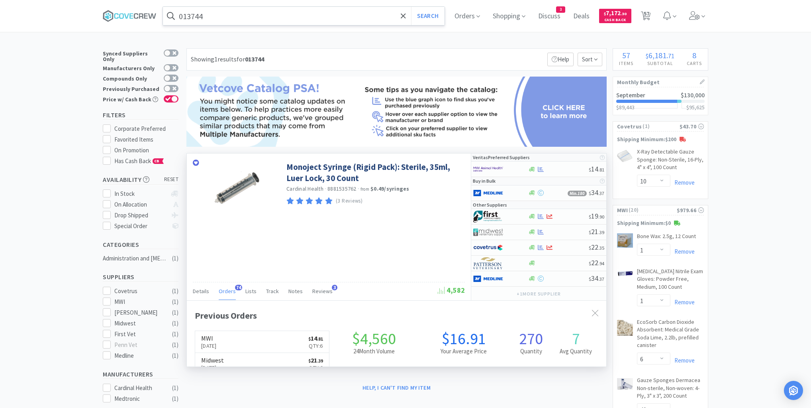
scroll to position [214, 419]
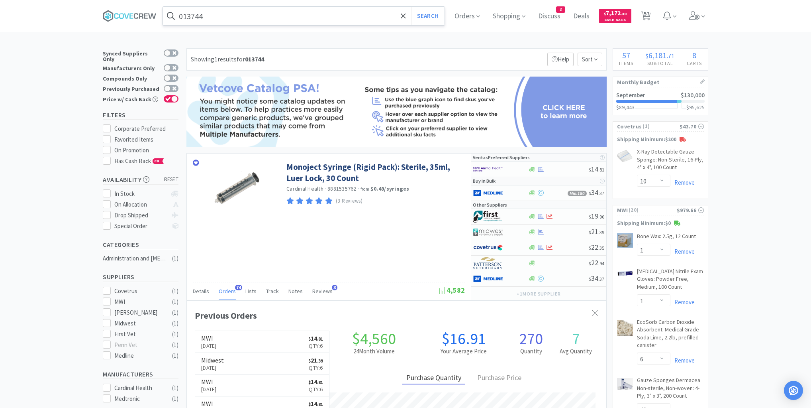
click at [267, 14] on input "013744" at bounding box center [304, 16] width 282 height 18
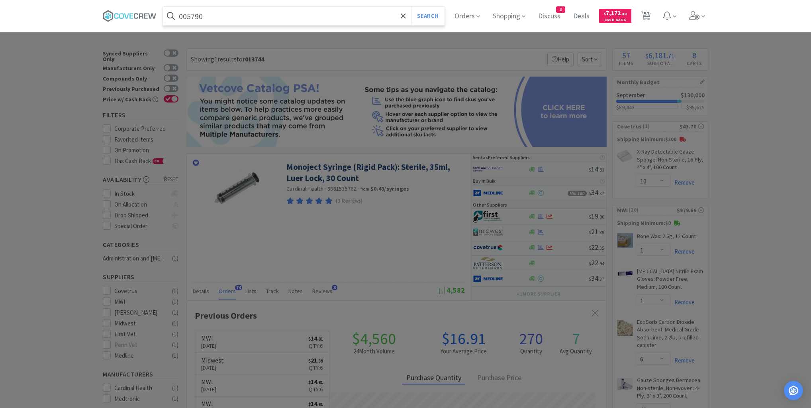
click at [411, 7] on button "Search" at bounding box center [427, 16] width 33 height 18
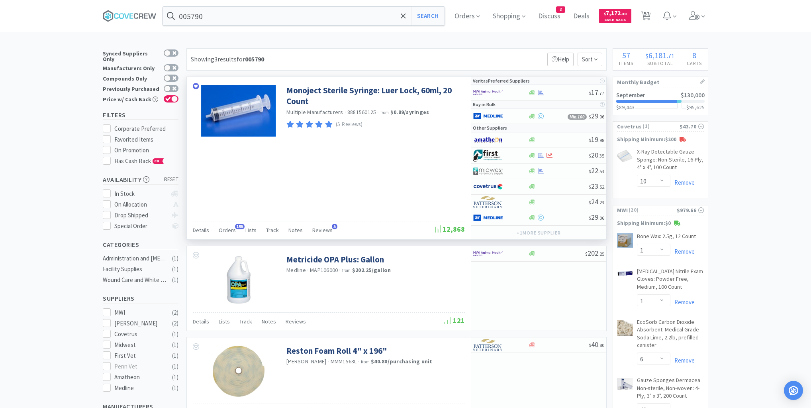
click at [235, 229] on div "Details Orders 195 Lists Track Notes Reviews 5" at bounding box center [313, 230] width 241 height 15
click at [231, 228] on span "Orders" at bounding box center [227, 229] width 17 height 7
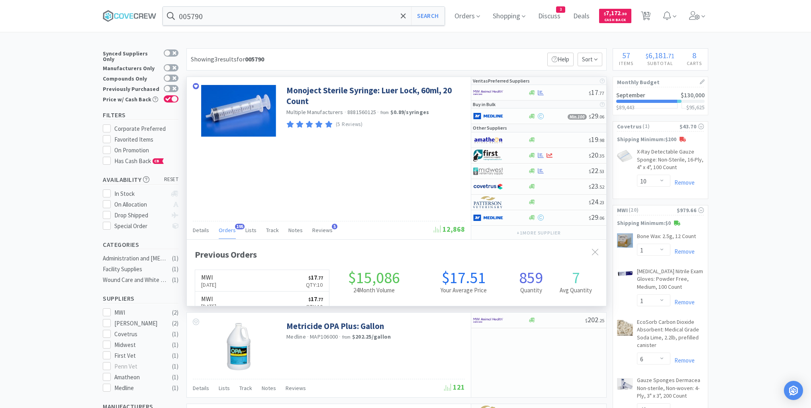
scroll to position [214, 419]
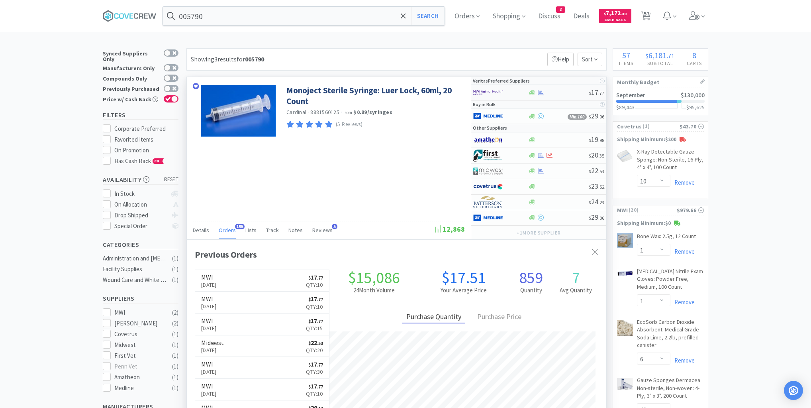
click at [559, 91] on div at bounding box center [558, 93] width 61 height 6
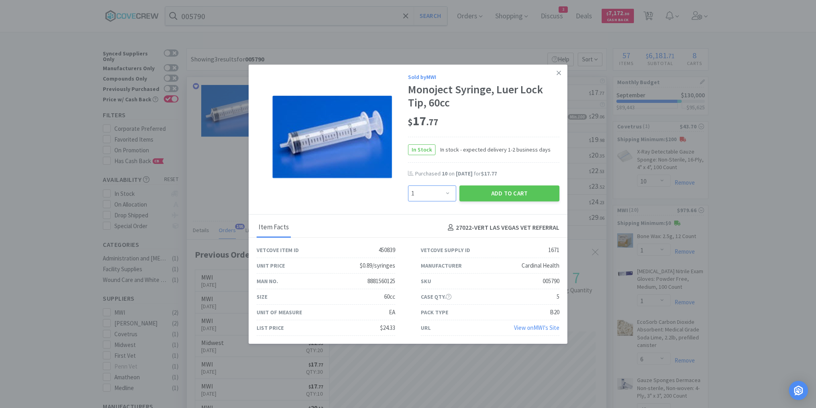
click at [447, 192] on select "Enter Quantity 1 2 3 4 5 6 7 8 9 10 11 12 13 14 15 16 17 18 19 20 Enter Quantity" at bounding box center [432, 193] width 48 height 16
click at [408, 185] on select "Enter Quantity 1 2 3 4 5 6 7 8 9 10 11 12 13 14 15 16 17 18 19 20 Enter Quantity" at bounding box center [432, 193] width 48 height 16
click at [489, 193] on button "Add to Cart" at bounding box center [509, 193] width 100 height 16
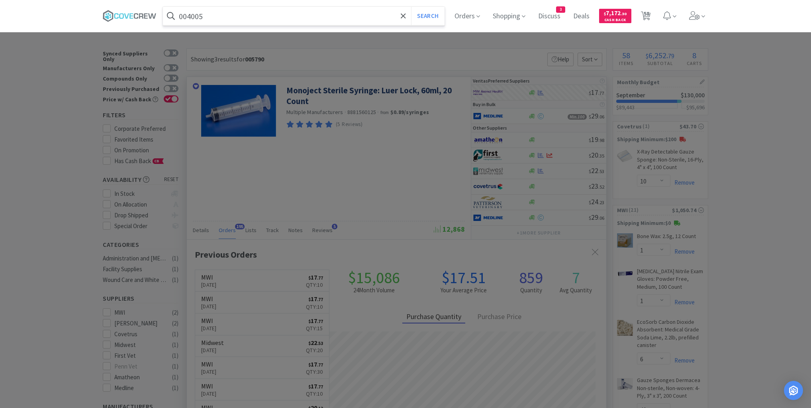
click at [411, 7] on button "Search" at bounding box center [427, 16] width 33 height 18
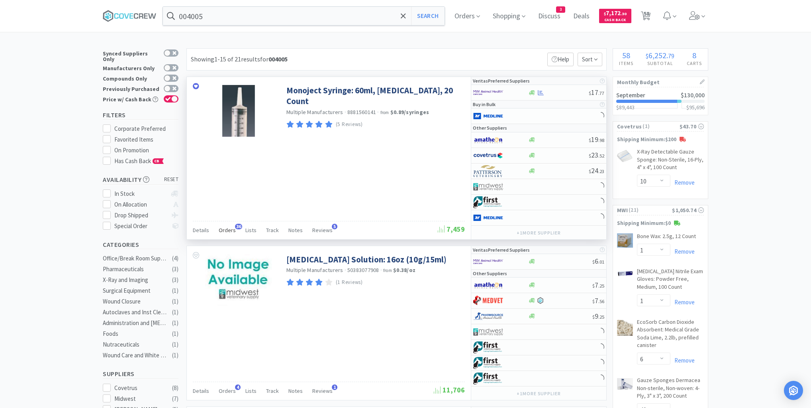
click at [233, 228] on span "Orders" at bounding box center [227, 229] width 17 height 7
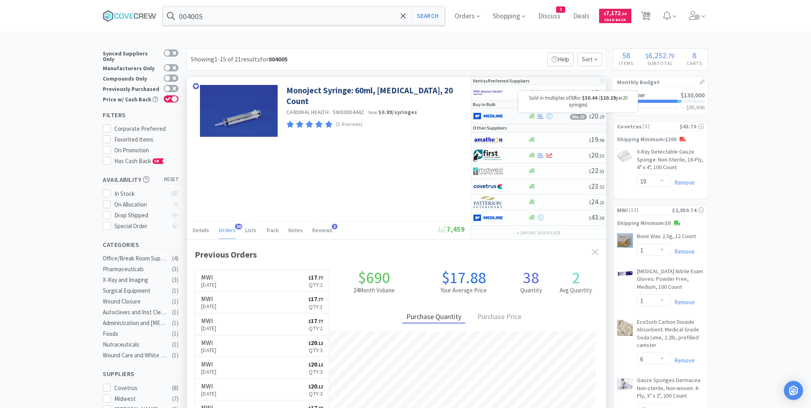
scroll to position [214, 419]
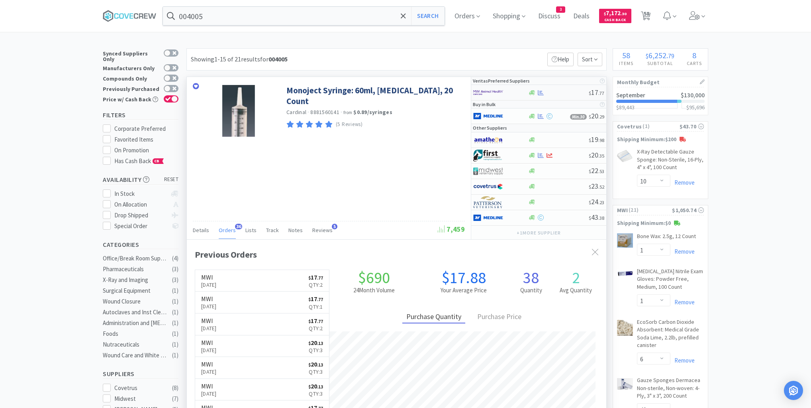
click at [566, 91] on div at bounding box center [558, 93] width 61 height 6
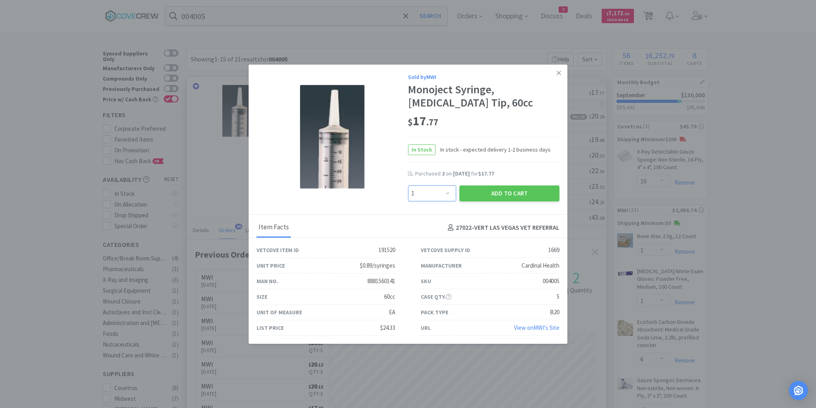
click at [447, 193] on select "Enter Quantity 1 2 3 4 5 6 7 8 9 10 11 12 13 14 15 16 17 18 19 20 Enter Quantity" at bounding box center [432, 193] width 48 height 16
click at [408, 185] on select "Enter Quantity 1 2 3 4 5 6 7 8 9 10 11 12 13 14 15 16 17 18 19 20 Enter Quantity" at bounding box center [432, 193] width 48 height 16
click at [489, 192] on button "Add to Cart" at bounding box center [509, 193] width 100 height 16
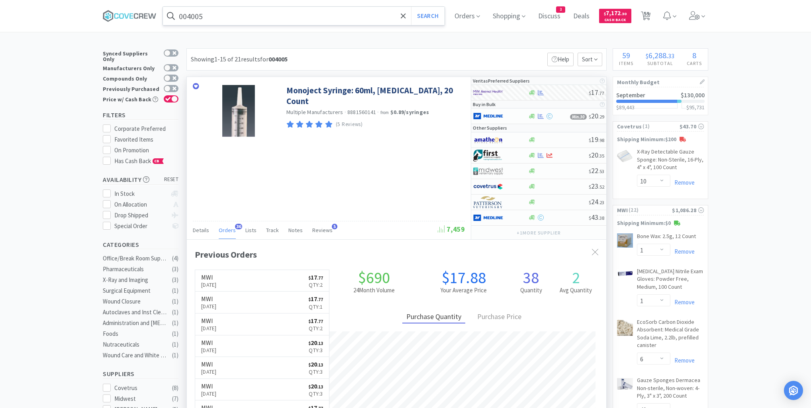
click at [361, 14] on input "004005" at bounding box center [304, 16] width 282 height 18
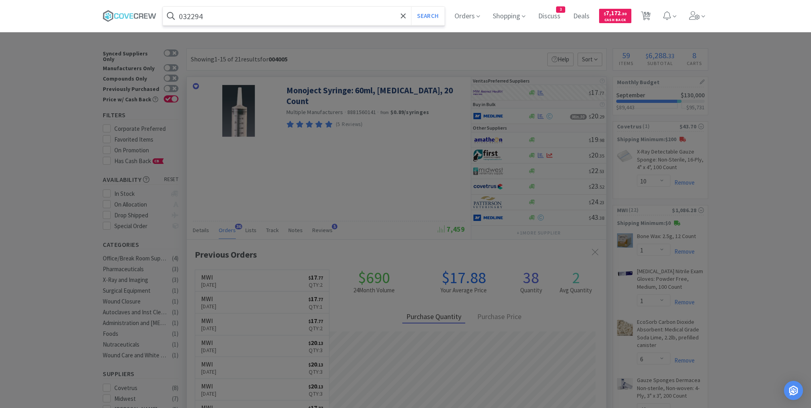
click at [411, 7] on button "Search" at bounding box center [427, 16] width 33 height 18
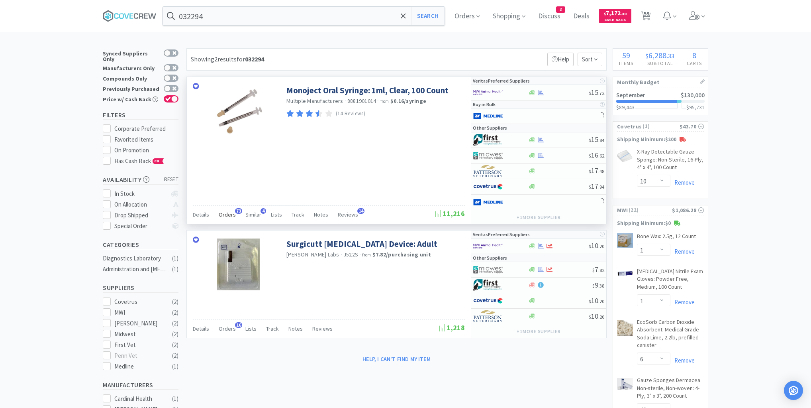
click at [227, 212] on span "Orders" at bounding box center [227, 214] width 17 height 7
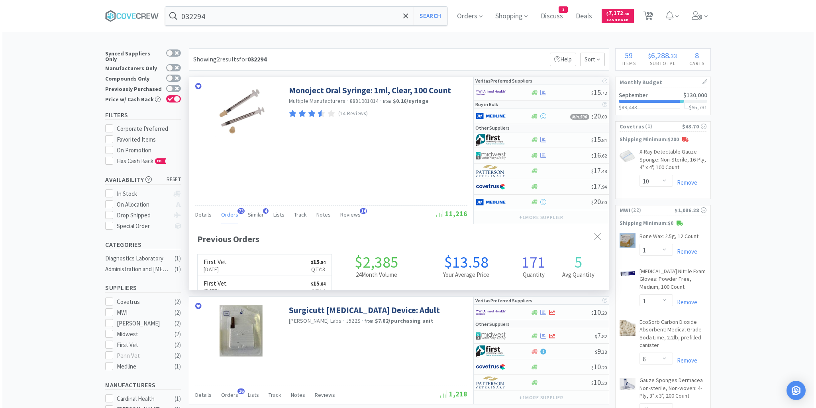
scroll to position [214, 419]
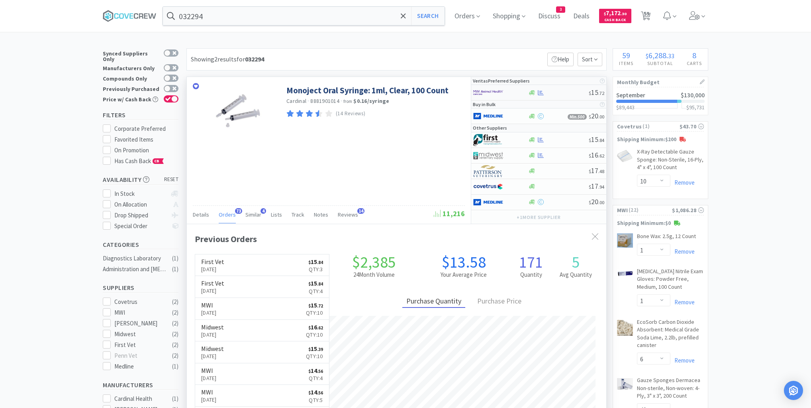
click at [553, 92] on div at bounding box center [558, 93] width 61 height 6
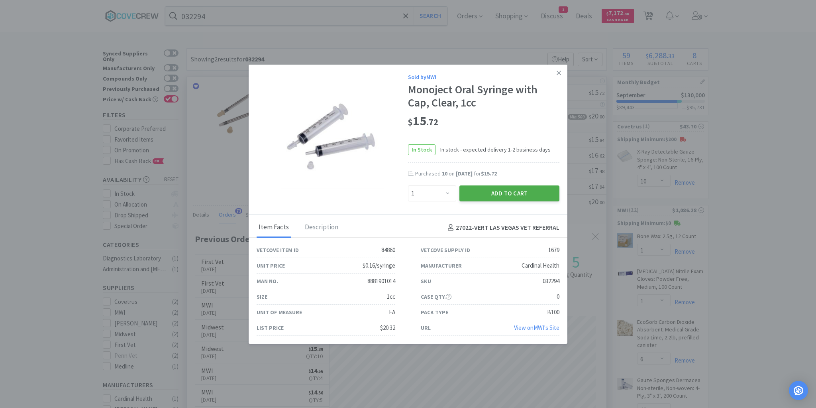
click at [493, 198] on button "Add to Cart" at bounding box center [509, 193] width 100 height 16
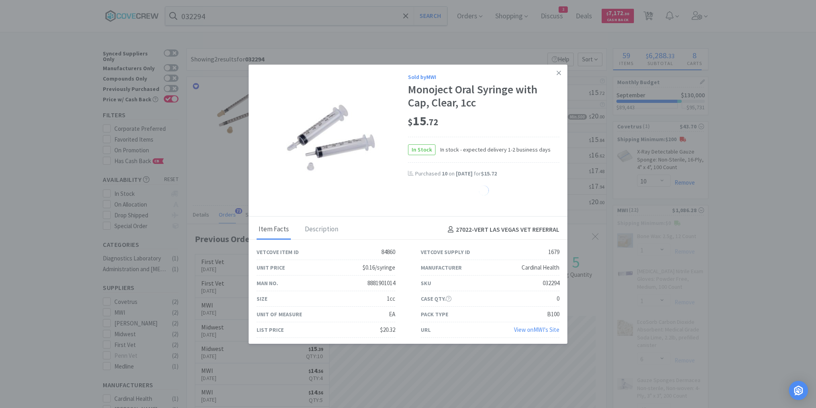
select select "10"
select select "1"
select select "6"
select select "40"
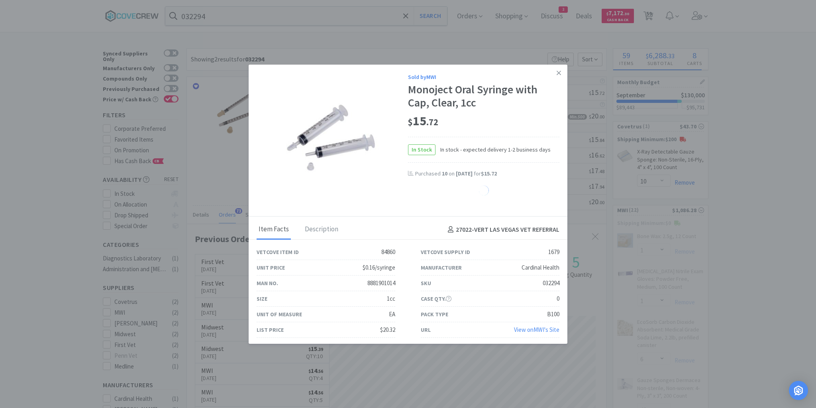
select select "1"
select select "2"
select select "1"
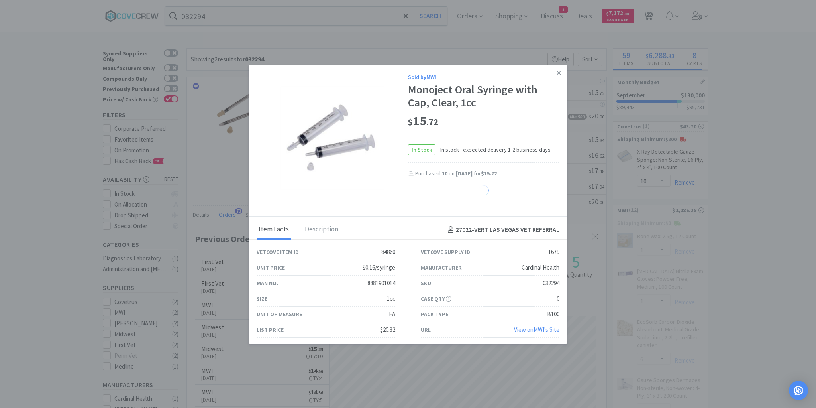
select select "1"
select select "2"
select select "4"
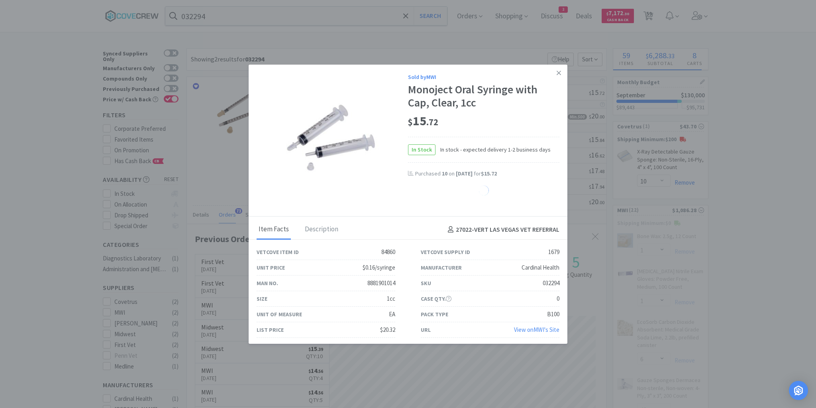
select select "4"
select select "2"
select select "6"
select select "1"
select select "4"
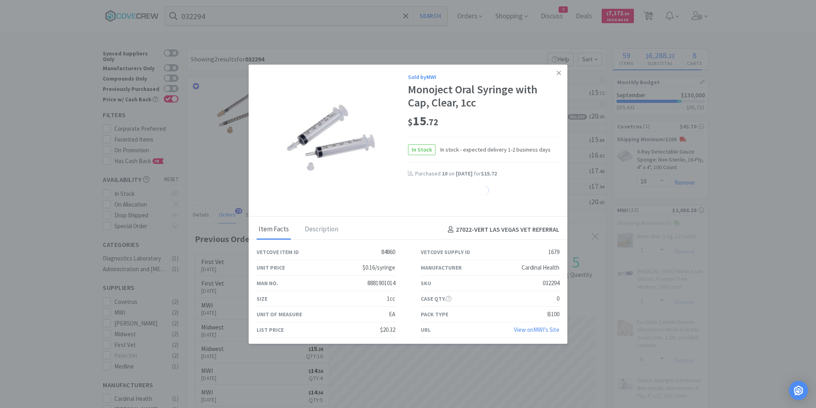
select select "3"
select select "4"
select select "40"
select select "1"
select select "4"
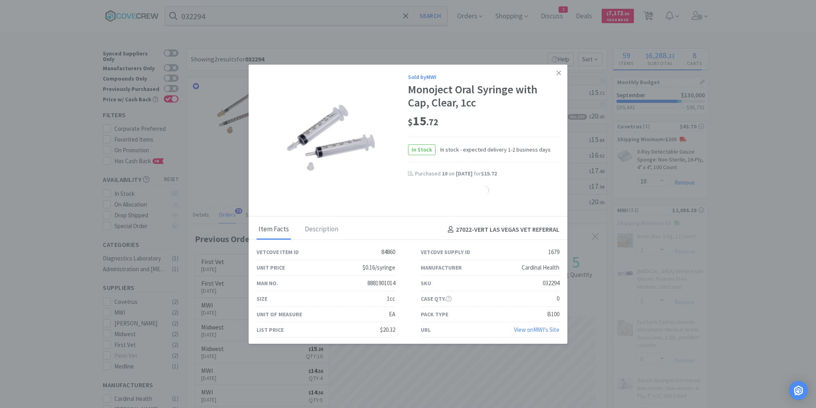
select select "1"
select select "6"
select select "2"
select select "1"
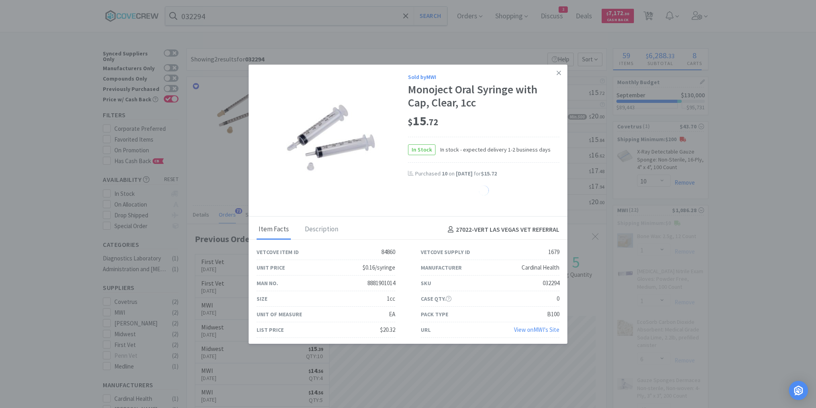
select select "6"
select select "3"
select select "4"
select select "1"
select select "20"
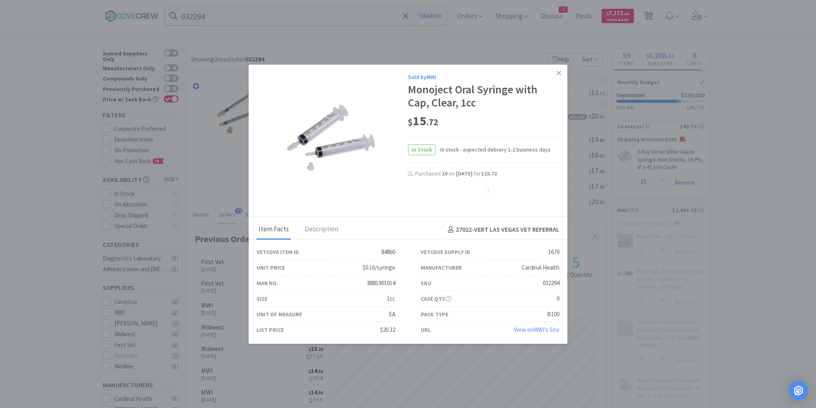
select select "4"
select select "5"
select select "1"
select select "6"
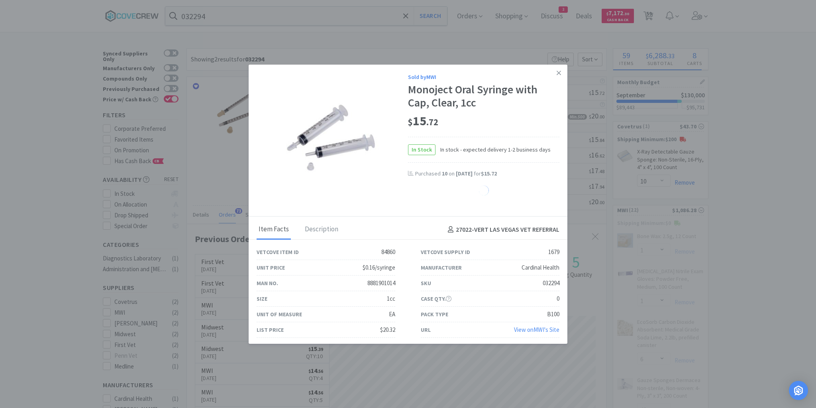
select select "4"
select select "1"
select select "6"
select select "3"
select select "10"
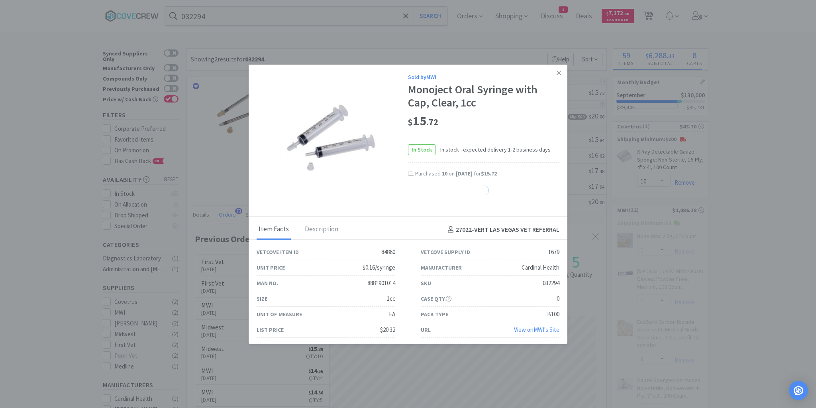
select select "1"
select select "4"
select select "30"
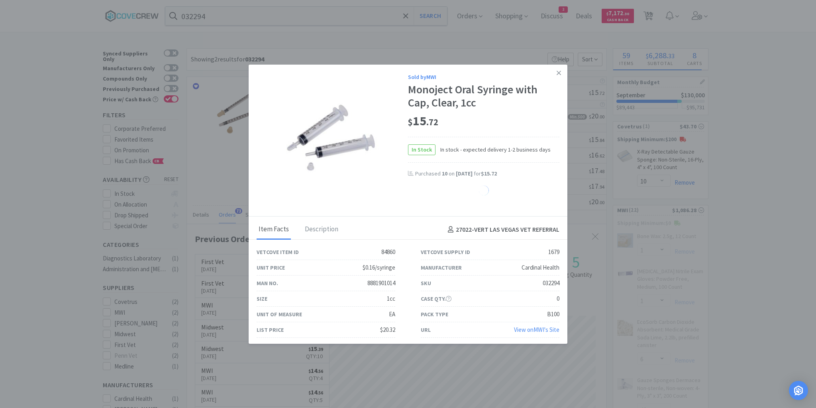
select select "1"
select select "3"
select select "6"
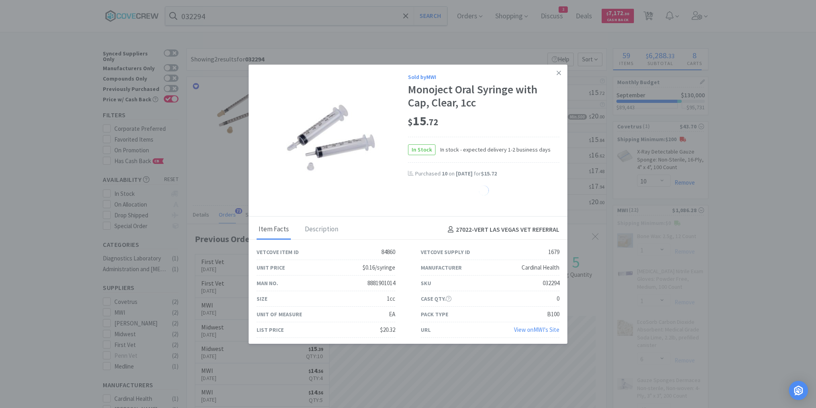
select select "10"
select select "6"
select select "20"
select select "15"
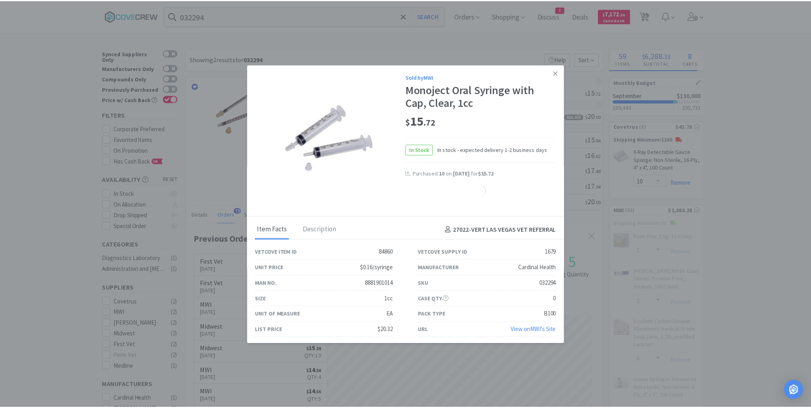
scroll to position [214, 419]
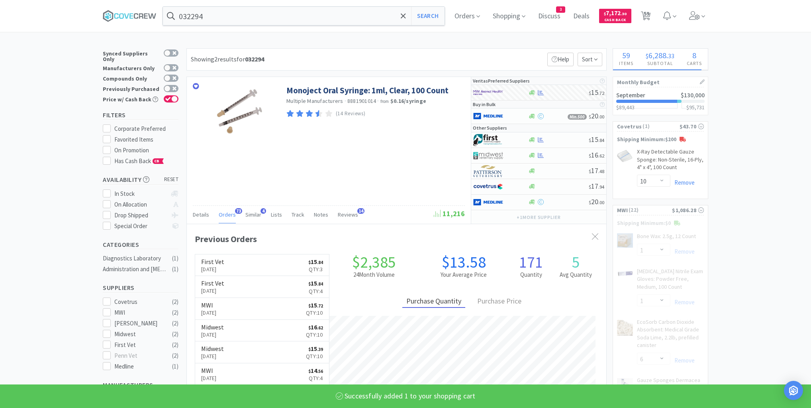
select select "1"
select select "4"
select select "2"
select select "6"
select select "1"
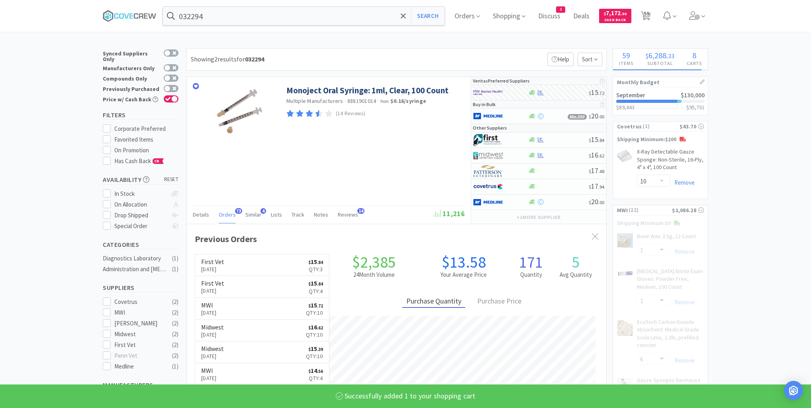
select select "4"
select select "3"
select select "4"
select select "40"
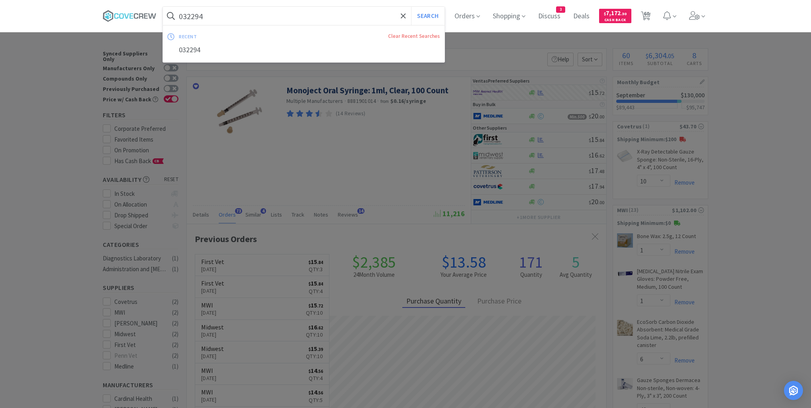
drag, startPoint x: 309, startPoint y: 16, endPoint x: 300, endPoint y: 24, distance: 12.4
click at [309, 16] on input "032294" at bounding box center [304, 16] width 282 height 18
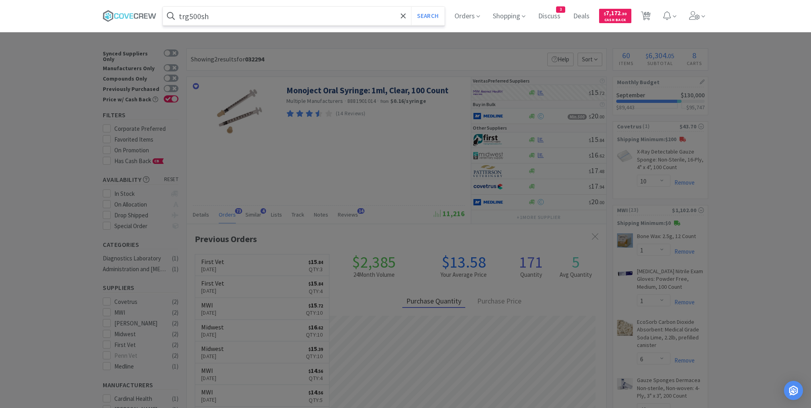
type input "trg500sh"
click at [411, 7] on button "Search" at bounding box center [427, 16] width 33 height 18
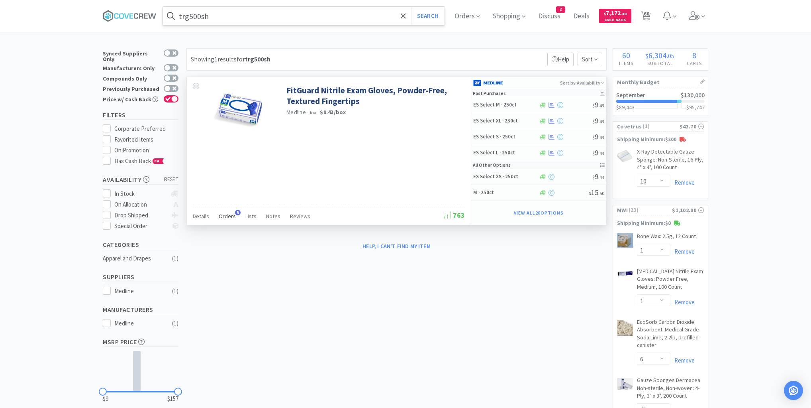
click at [231, 217] on span "Orders" at bounding box center [227, 215] width 17 height 7
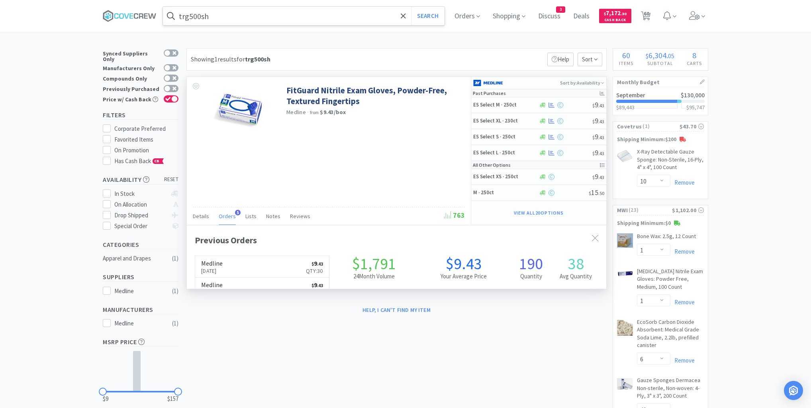
scroll to position [206, 419]
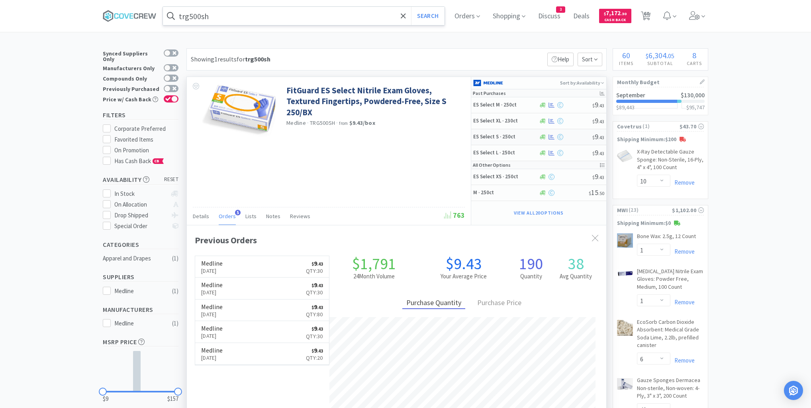
click at [523, 135] on h5 "ES Select S · 250ct" at bounding box center [505, 136] width 64 height 7
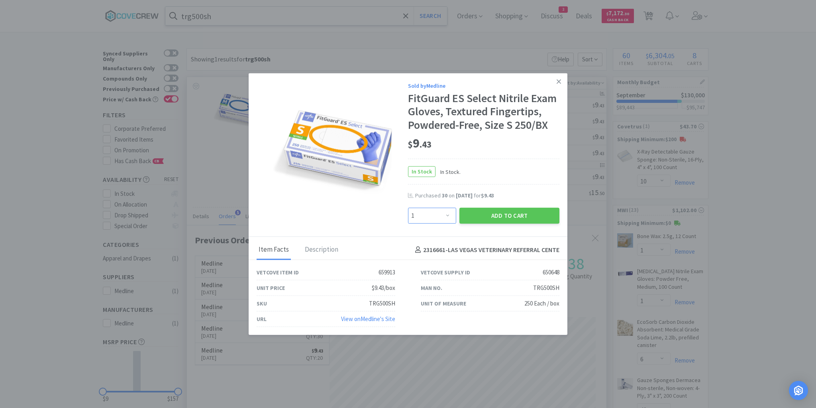
click at [448, 217] on select "Enter Quantity 1 2 3 4 5 6 7 8 9 10 11 12 13 14 15 16 17 18 19 20 Enter Quantity" at bounding box center [432, 216] width 48 height 16
click at [448, 218] on select "Enter Quantity 1 2 3 4 5 6 7 8 9 10 11 12 13 14 15 16 17 18 19 20 Enter Quantity" at bounding box center [432, 216] width 48 height 16
click at [448, 217] on select "Enter Quantity 1 2 3 4 5 6 7 8 9 10 11 12 13 14 15 16 17 18 19 20 Enter Quantity" at bounding box center [432, 216] width 48 height 16
select select "20"
click at [408, 208] on select "Enter Quantity 1 2 3 4 5 6 7 8 9 10 11 12 13 14 15 16 17 18 19 20 Enter Quantity" at bounding box center [432, 216] width 48 height 16
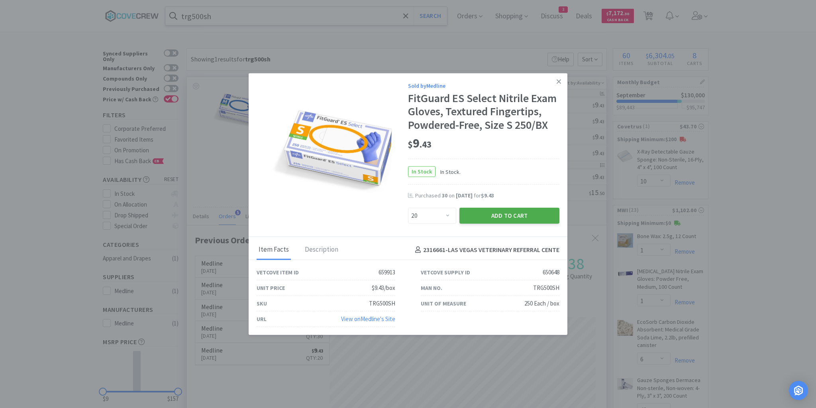
click at [486, 214] on button "Add to Cart" at bounding box center [509, 216] width 100 height 16
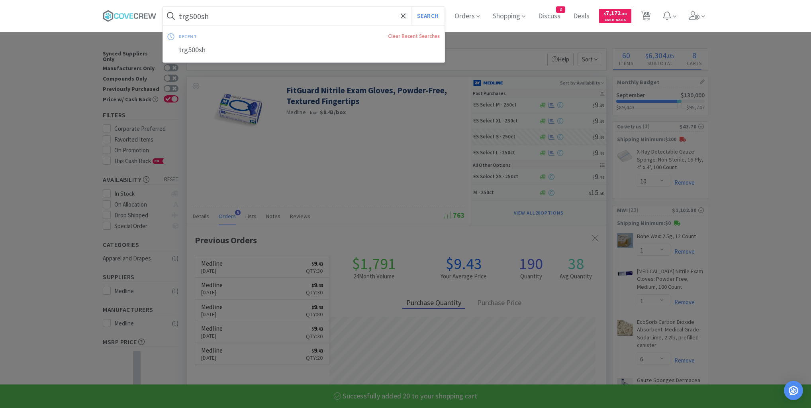
click at [267, 16] on input "trg500sh" at bounding box center [304, 16] width 282 height 18
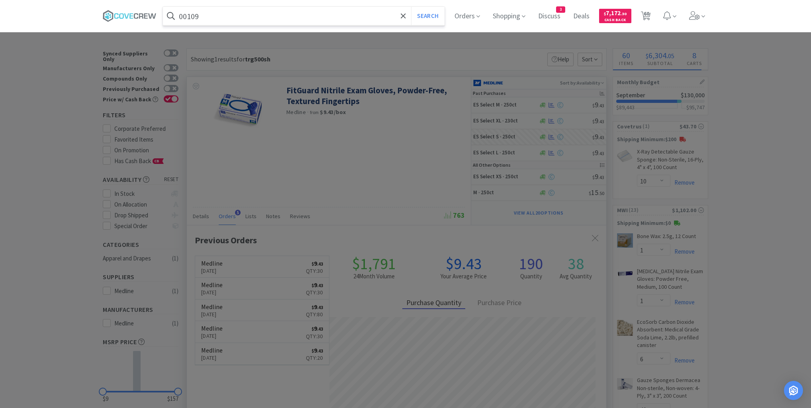
type input "0010"
select select "20"
select select "10"
select select "6"
select select "20"
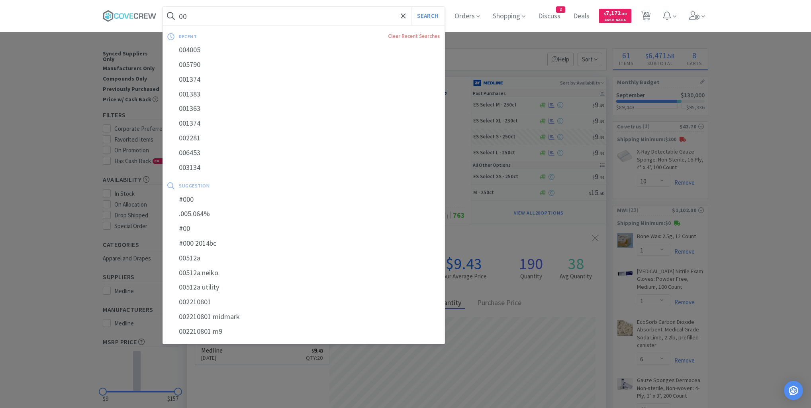
type input "0"
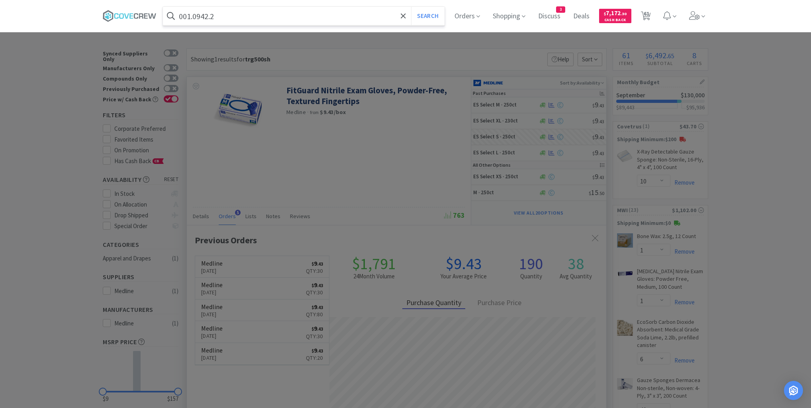
click at [411, 7] on button "Search" at bounding box center [427, 16] width 33 height 18
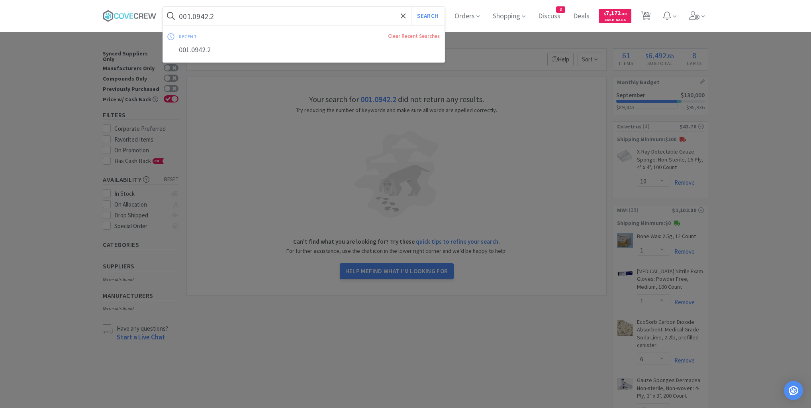
click at [237, 17] on input "001.0942.2" at bounding box center [304, 16] width 282 height 18
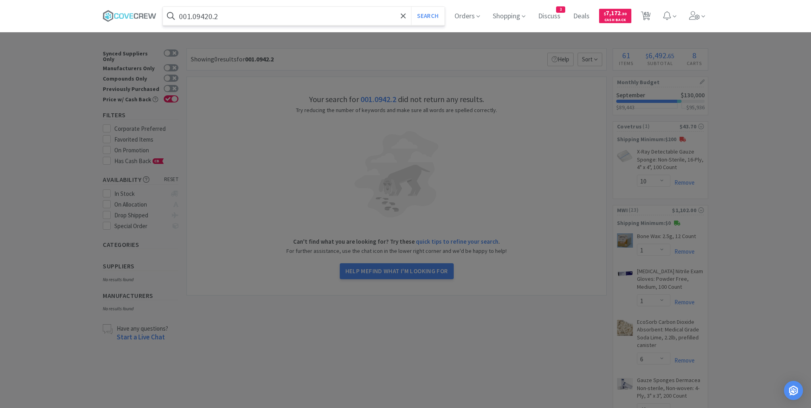
click at [411, 7] on button "Search" at bounding box center [427, 16] width 33 height 18
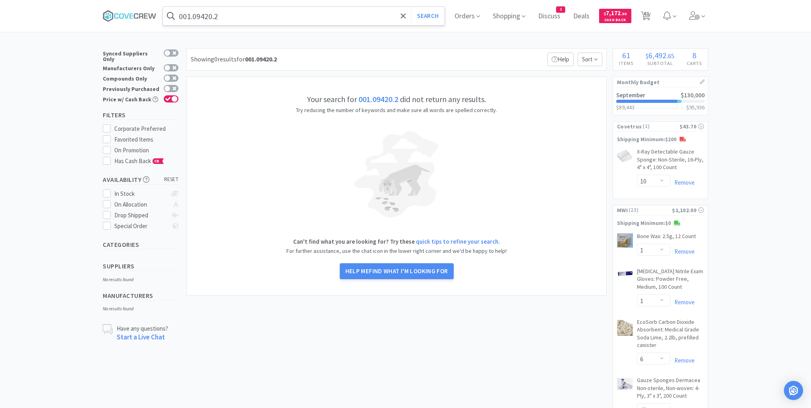
click at [233, 17] on input "001.09420.2" at bounding box center [304, 16] width 282 height 18
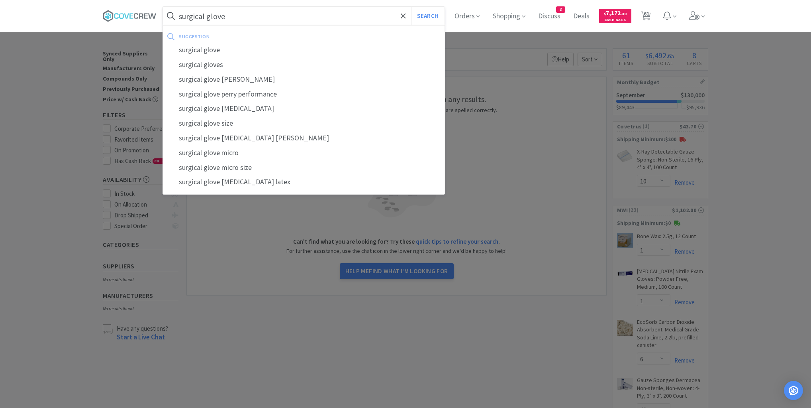
type input "surgical glove"
click at [411, 7] on button "Search" at bounding box center [427, 16] width 33 height 18
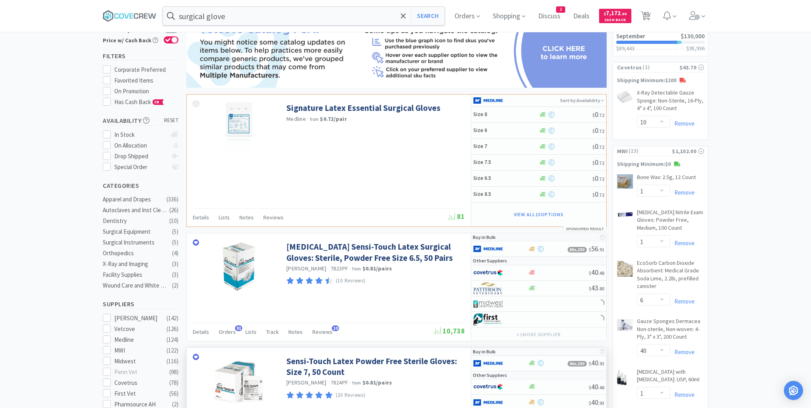
scroll to position [127, 0]
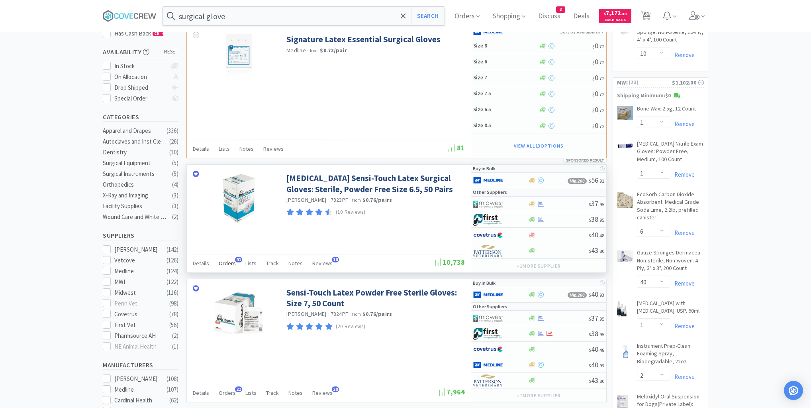
click at [224, 262] on span "Orders" at bounding box center [227, 262] width 17 height 7
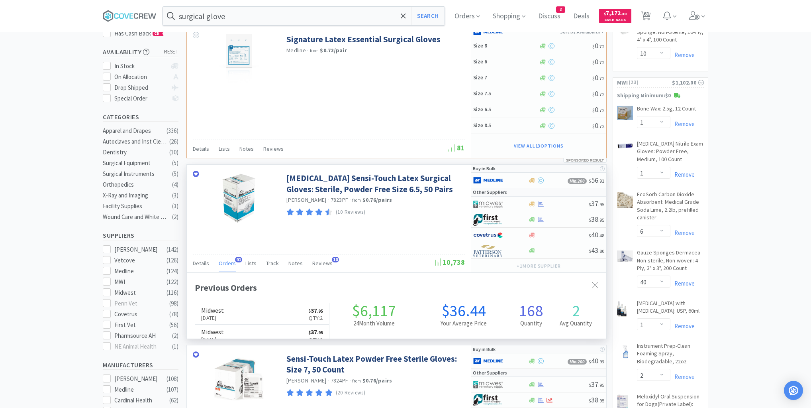
scroll to position [214, 419]
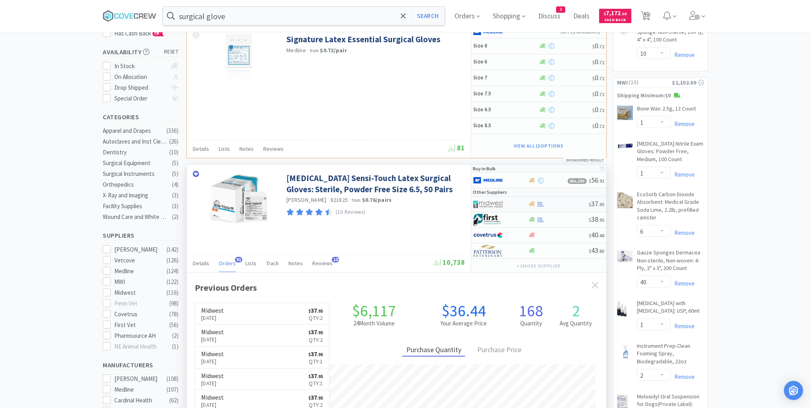
click at [559, 204] on div at bounding box center [558, 204] width 61 height 6
select select "1"
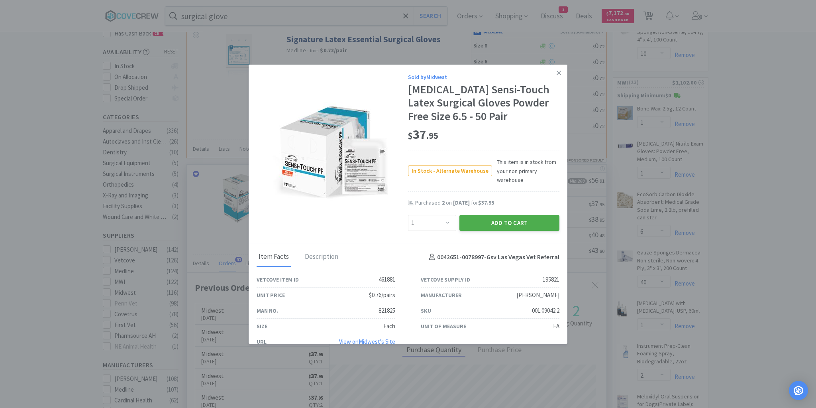
click at [512, 223] on button "Add to Cart" at bounding box center [509, 223] width 100 height 16
select select "1"
select select "6"
select select "3"
select select "1"
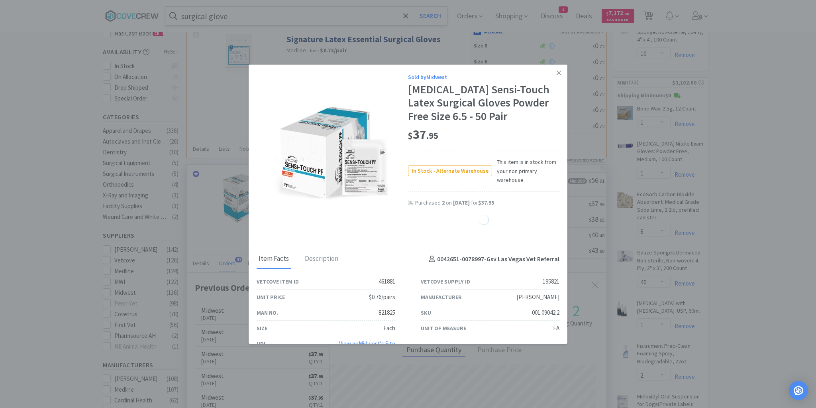
select select "20"
select select "4"
select select "5"
select select "1"
select select "6"
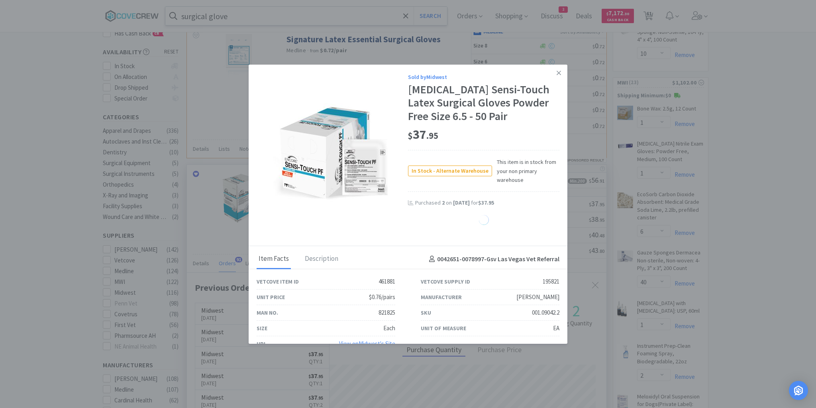
select select "4"
select select "1"
select select "6"
select select "4"
select select "3"
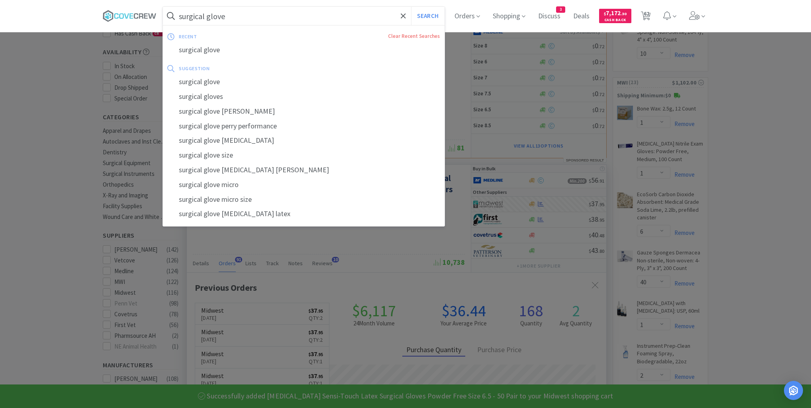
drag, startPoint x: 289, startPoint y: 15, endPoint x: 286, endPoint y: 26, distance: 11.2
click at [289, 16] on input "surgical glove" at bounding box center [304, 16] width 282 height 18
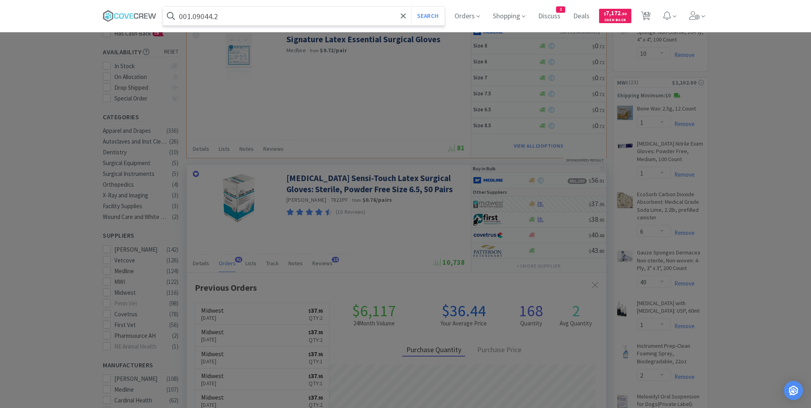
type input "001.09044.2"
click at [411, 7] on button "Search" at bounding box center [427, 16] width 33 height 18
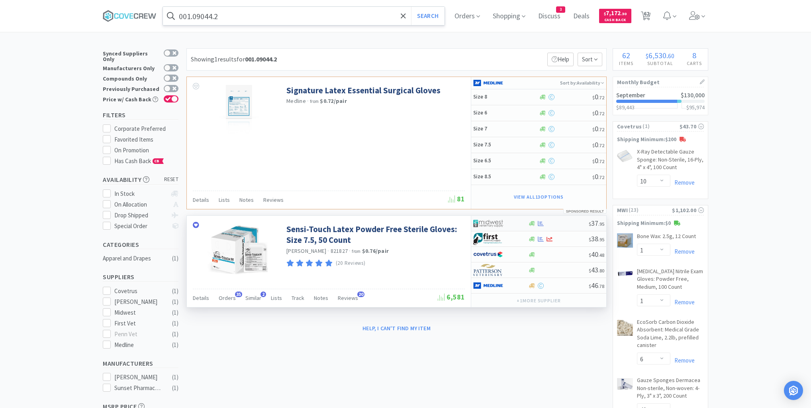
click at [567, 225] on div "$ 37 . 95" at bounding box center [538, 224] width 135 height 16
select select "1"
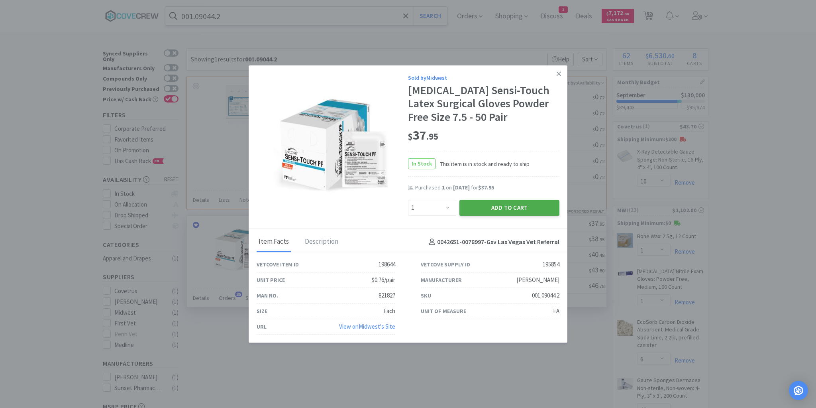
click at [500, 208] on button "Add to Cart" at bounding box center [509, 208] width 100 height 16
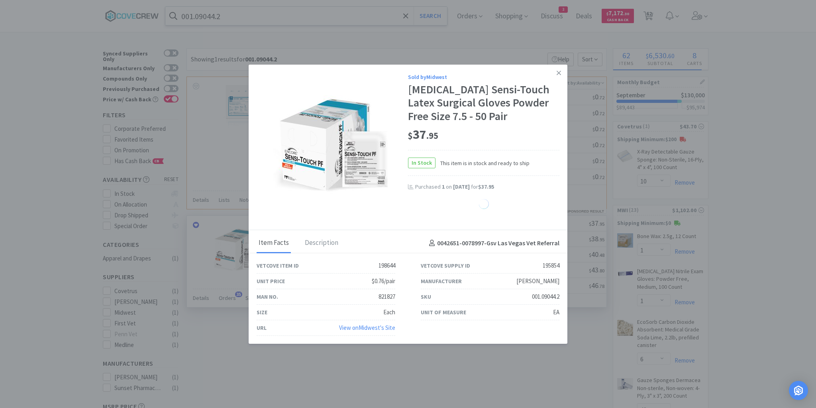
select select "1"
select select "6"
select select "3"
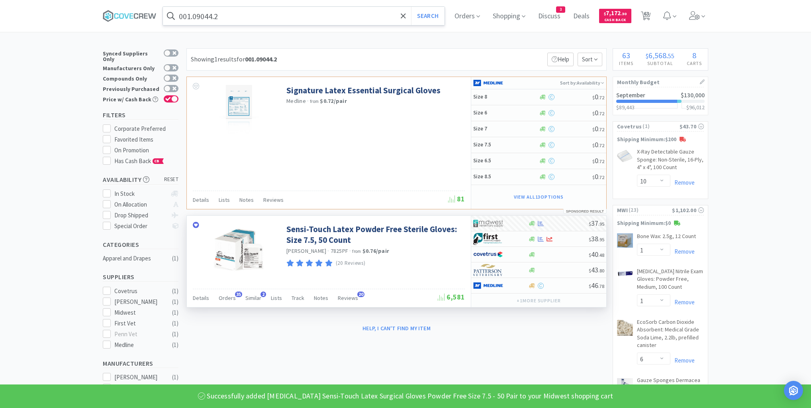
click at [324, 16] on input "001.09044.2" at bounding box center [304, 16] width 282 height 18
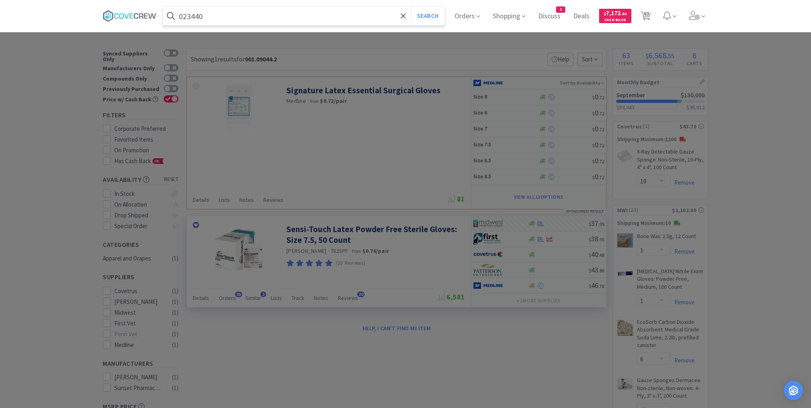
type input "023440"
click at [411, 7] on button "Search" at bounding box center [427, 16] width 33 height 18
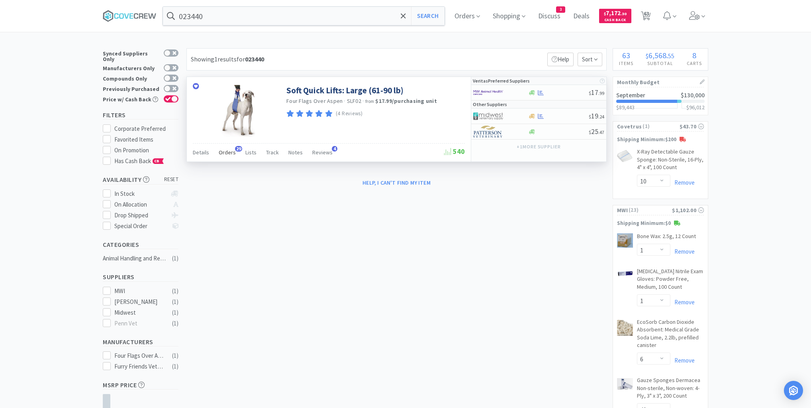
click at [228, 153] on span "Orders" at bounding box center [227, 152] width 17 height 7
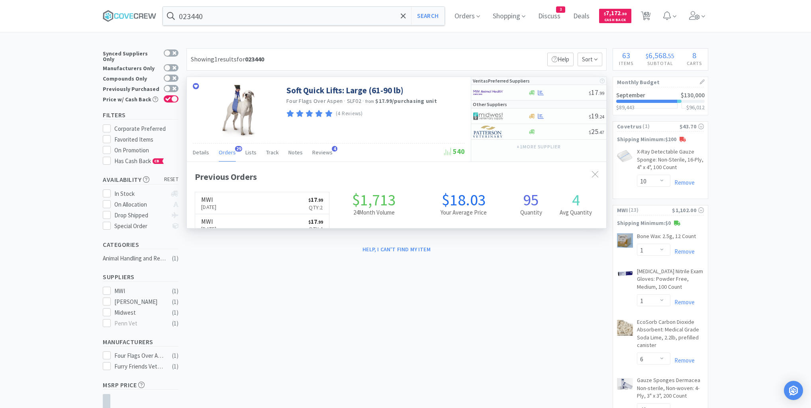
scroll to position [214, 419]
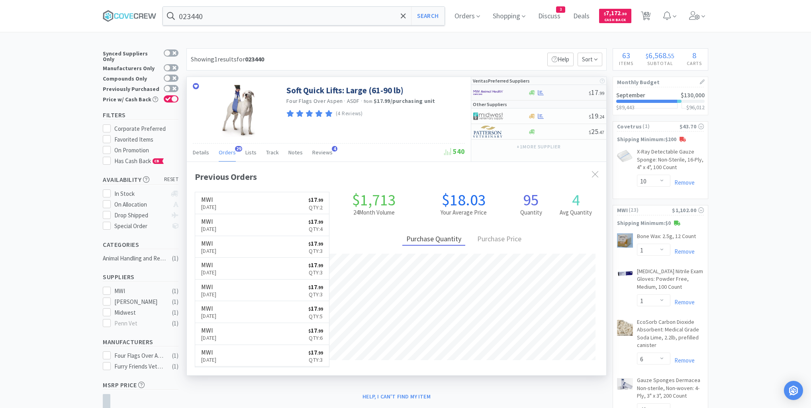
click at [553, 92] on div at bounding box center [558, 93] width 61 height 6
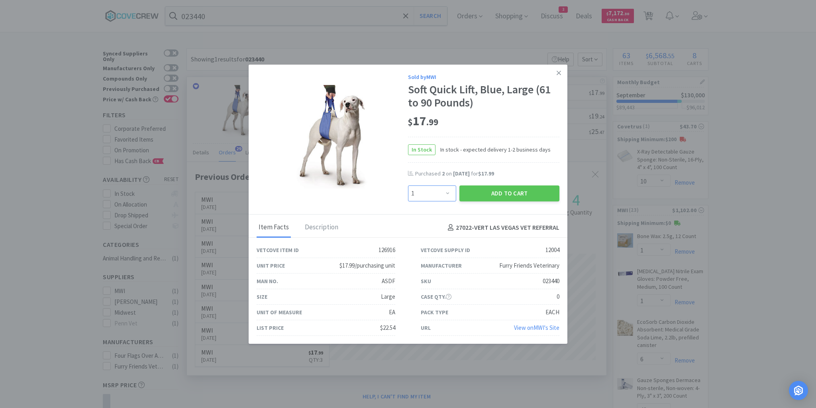
click at [448, 192] on select "Enter Quantity 1 2 3 4 5 6 7 8 9 10 11 12 13 14 15 16 17 18 19 20 Enter Quantity" at bounding box center [432, 193] width 48 height 16
select select "2"
click at [408, 185] on select "Enter Quantity 1 2 3 4 5 6 7 8 9 10 11 12 13 14 15 16 17 18 19 20 Enter Quantity" at bounding box center [432, 193] width 48 height 16
click at [496, 191] on button "Add to Cart" at bounding box center [509, 193] width 100 height 16
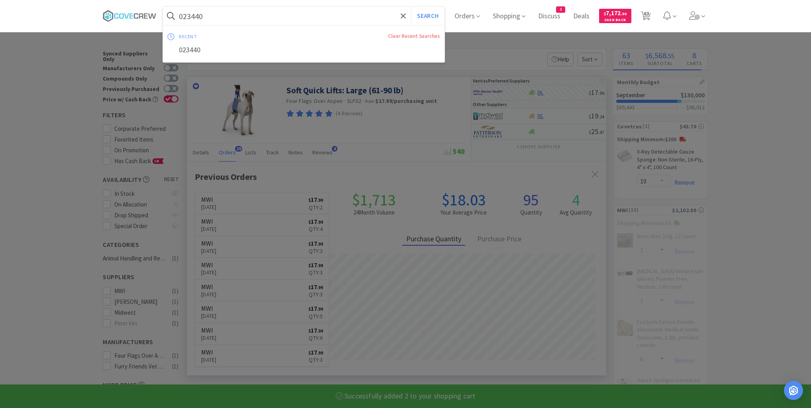
click at [341, 16] on input "023440" at bounding box center [304, 16] width 282 height 18
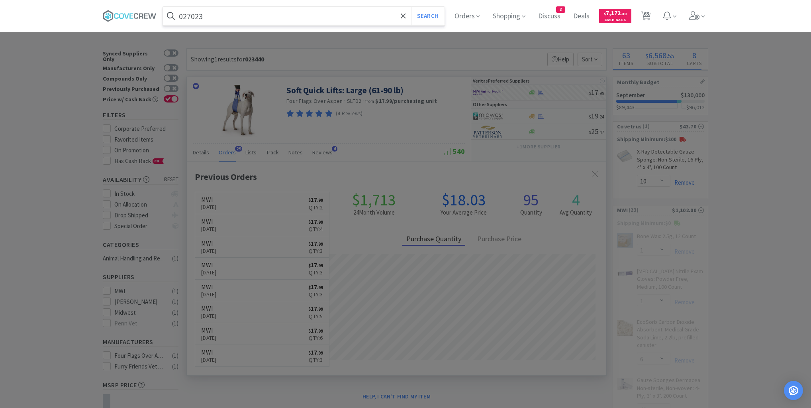
type input "027023"
click at [411, 7] on button "Search" at bounding box center [427, 16] width 33 height 18
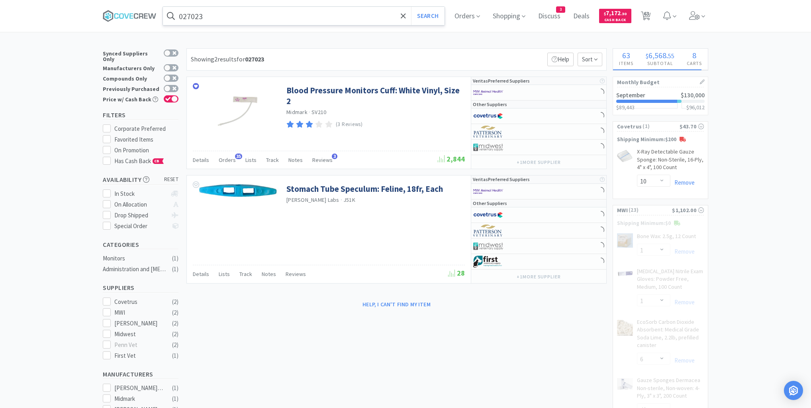
select select "2"
select select "6"
select select "1"
select select "4"
select select "3"
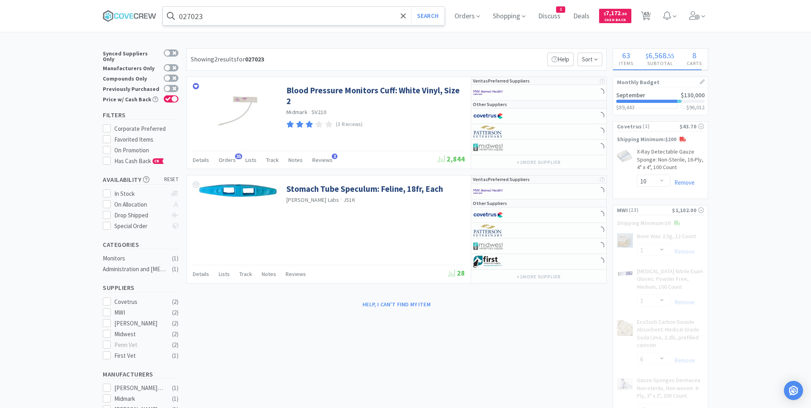
select select "4"
select select "40"
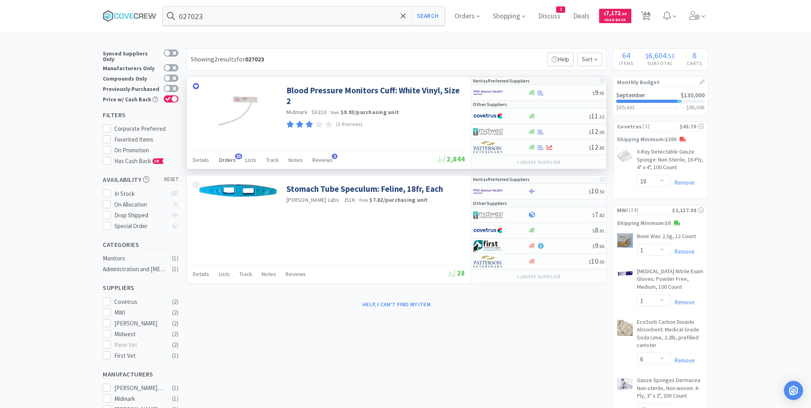
click at [225, 158] on span "Orders" at bounding box center [227, 159] width 17 height 7
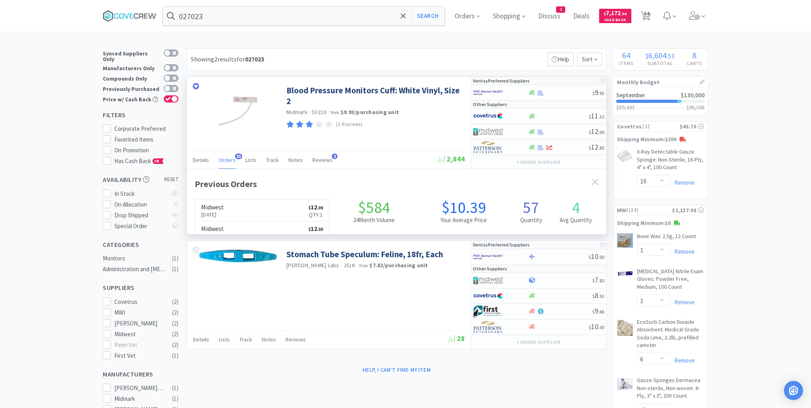
scroll to position [214, 419]
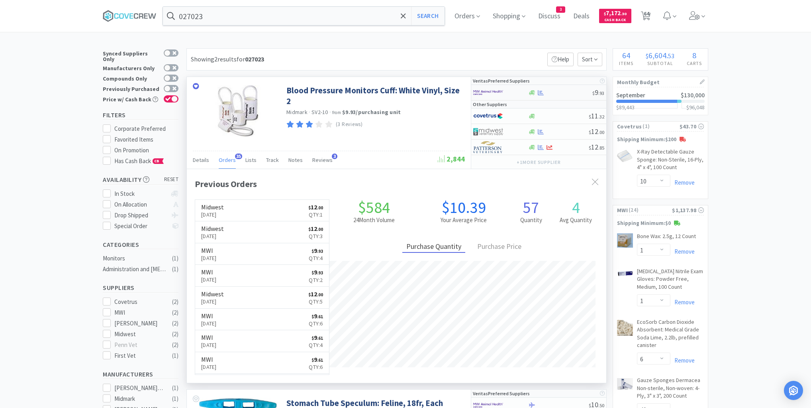
click at [562, 91] on div at bounding box center [560, 93] width 65 height 6
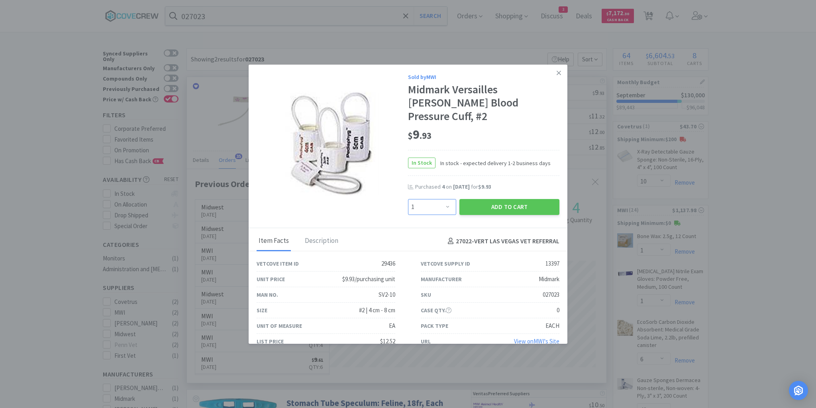
click at [447, 199] on select "Enter Quantity 1 2 3 4 5 6 7 8 9 10 11 12 13 14 15 16 17 18 19 20 Enter Quantity" at bounding box center [432, 207] width 48 height 16
select select "2"
click at [408, 199] on select "Enter Quantity 1 2 3 4 5 6 7 8 9 10 11 12 13 14 15 16 17 18 19 20 Enter Quantity" at bounding box center [432, 207] width 48 height 16
click at [492, 199] on button "Add to Cart" at bounding box center [509, 207] width 100 height 16
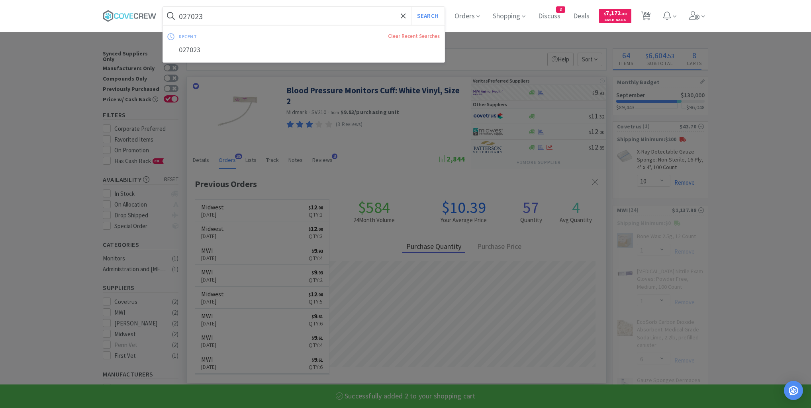
click at [360, 16] on input "027023" at bounding box center [304, 16] width 282 height 18
type input "0"
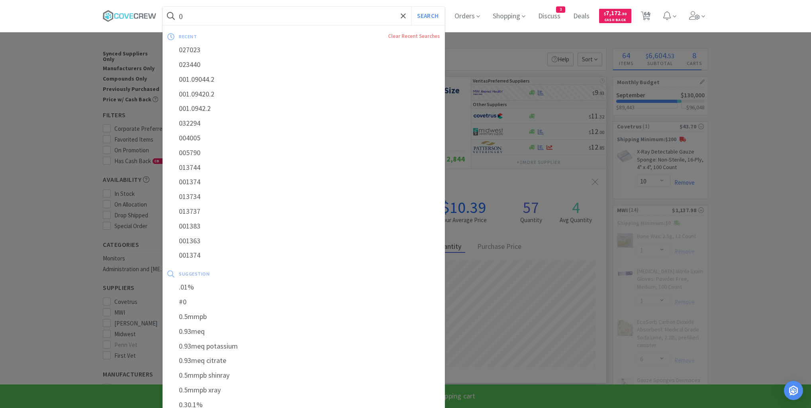
select select "2"
select select "1"
select select "6"
select select "1"
select select "2"
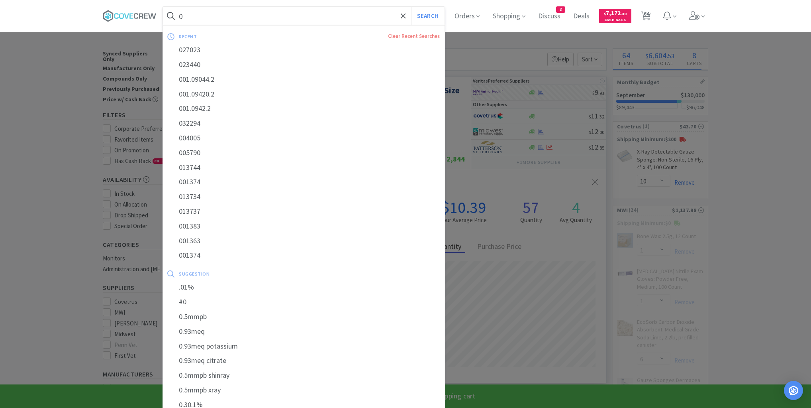
select select "1"
select select "2"
select select "1"
select select "4"
select select "2"
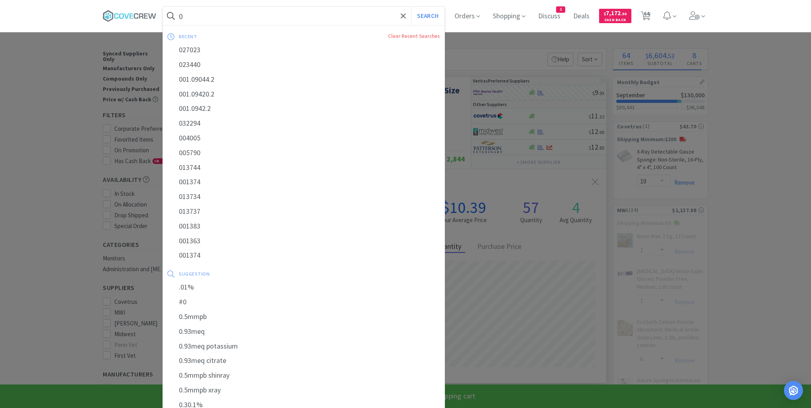
select select "6"
select select "1"
select select "4"
select select "3"
select select "4"
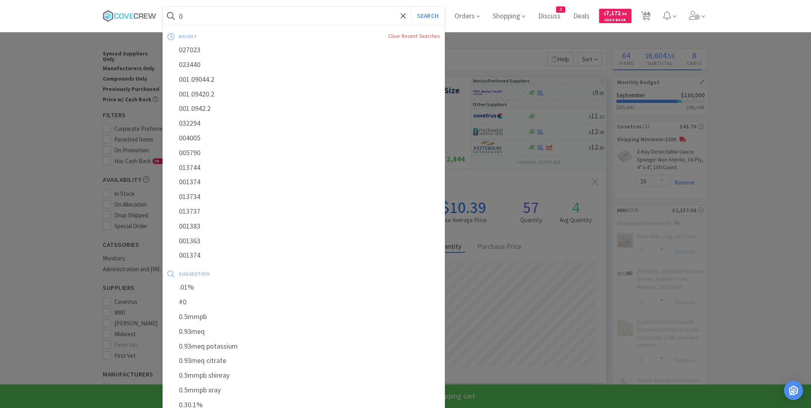
type input "02"
select select "40"
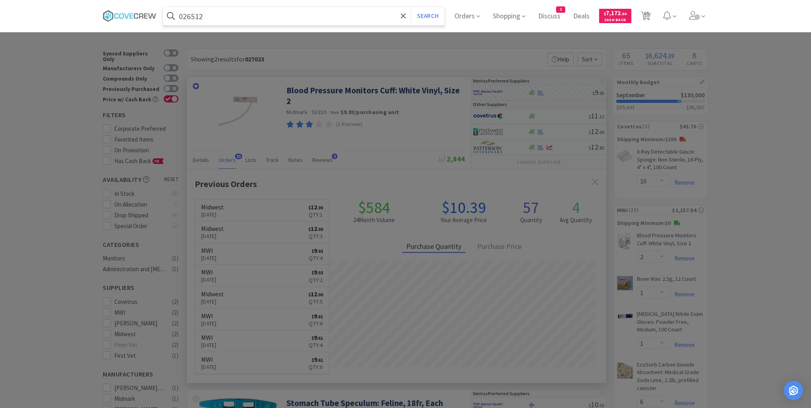
type input "026512."
click at [411, 7] on button "Search" at bounding box center [427, 16] width 33 height 18
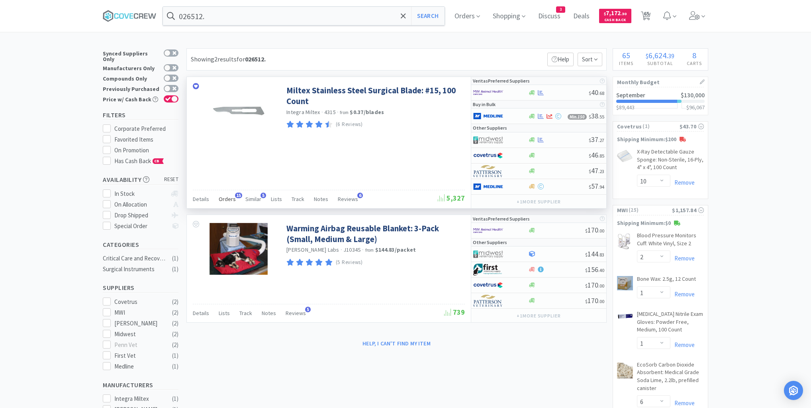
click at [225, 196] on span "Orders" at bounding box center [227, 198] width 17 height 7
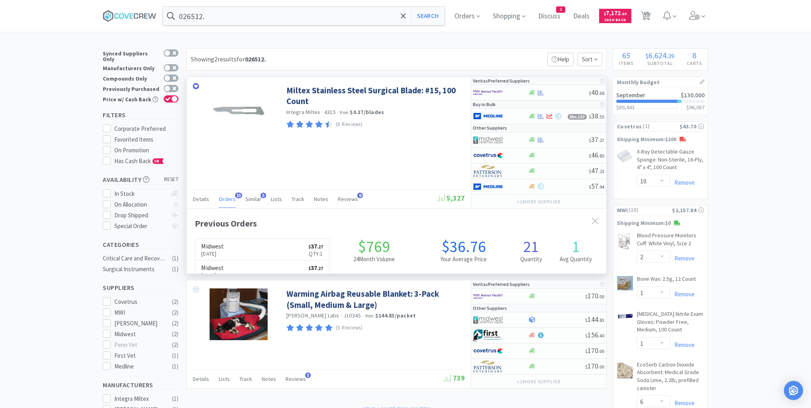
scroll to position [214, 419]
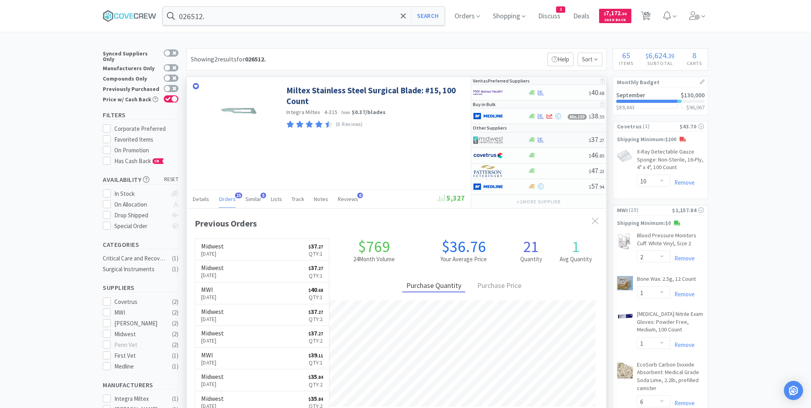
click at [562, 139] on div at bounding box center [558, 140] width 61 height 6
select select "1"
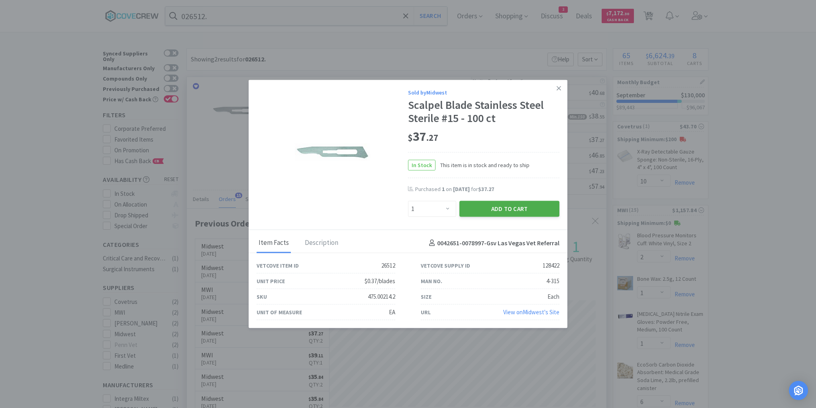
click at [508, 209] on button "Add to Cart" at bounding box center [509, 209] width 100 height 16
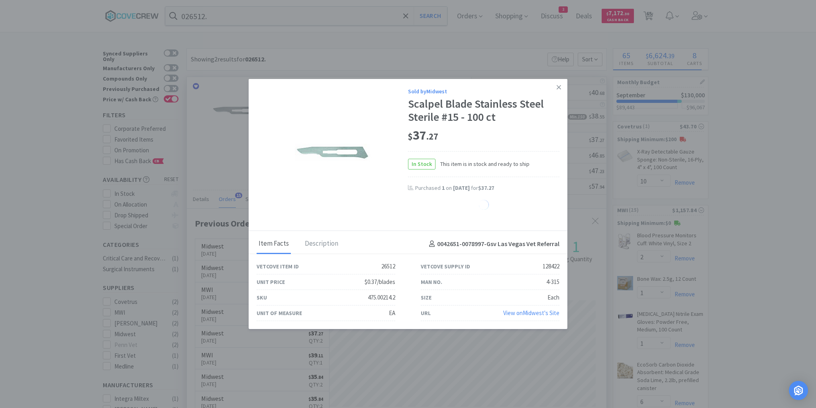
select select "1"
select select "5"
select select "1"
select select "6"
select select "4"
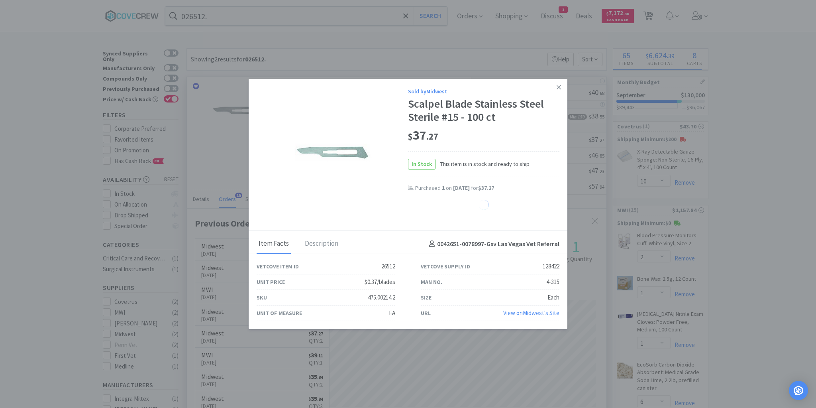
select select "1"
select select "6"
select select "3"
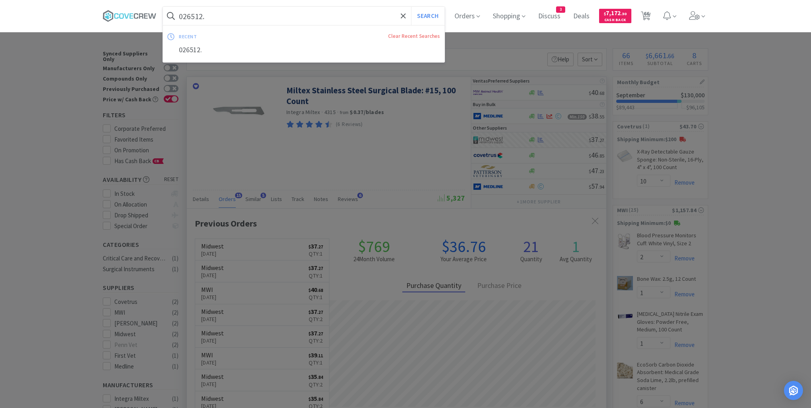
click at [247, 17] on input "026512." at bounding box center [304, 16] width 282 height 18
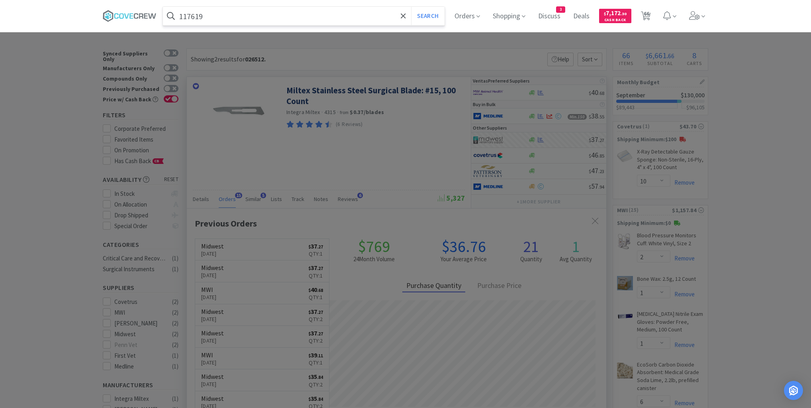
type input "117619"
click at [411, 7] on button "Search" at bounding box center [427, 16] width 33 height 18
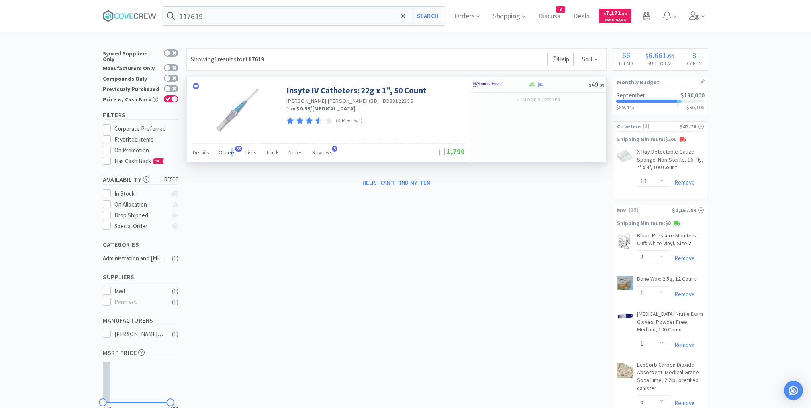
click at [230, 153] on span "Orders" at bounding box center [227, 152] width 17 height 7
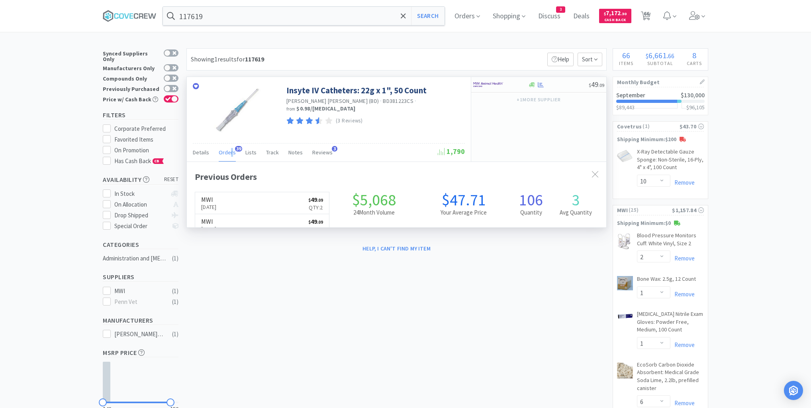
scroll to position [214, 419]
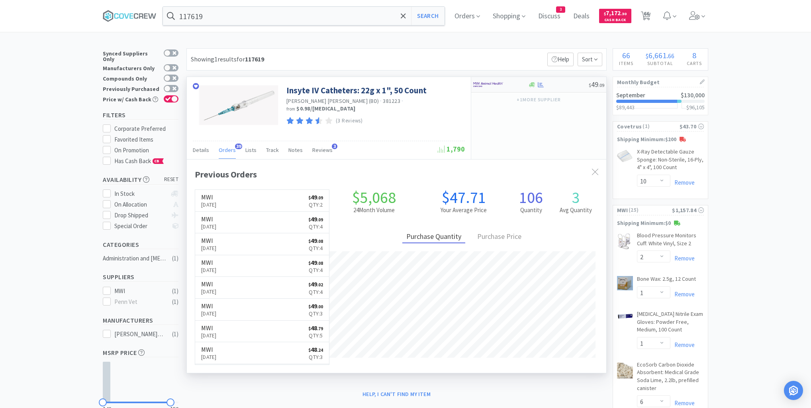
click at [561, 84] on div at bounding box center [558, 85] width 61 height 6
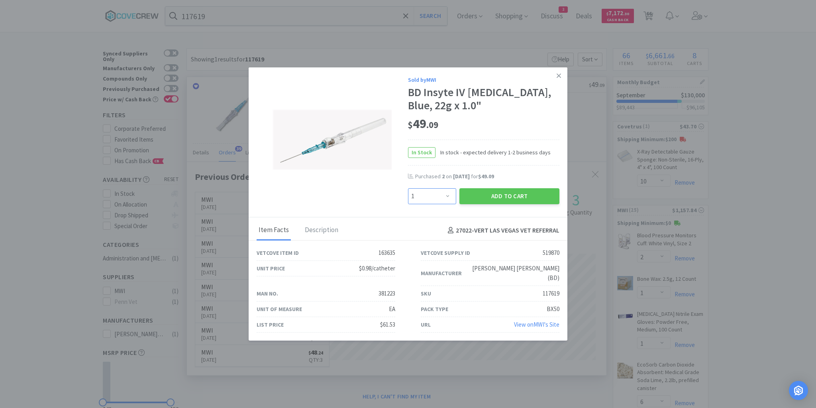
click at [445, 204] on select "Enter Quantity 1 2 3 4 5 6 7 8 9 10 11 12 13 14 15 16 17 18 19 20 Enter Quantity" at bounding box center [432, 196] width 48 height 16
select select "2"
click at [408, 193] on select "Enter Quantity 1 2 3 4 5 6 7 8 9 10 11 12 13 14 15 16 17 18 19 20 Enter Quantity" at bounding box center [432, 196] width 48 height 16
drag, startPoint x: 503, startPoint y: 203, endPoint x: 489, endPoint y: 211, distance: 16.1
click at [503, 204] on button "Add to Cart" at bounding box center [509, 196] width 100 height 16
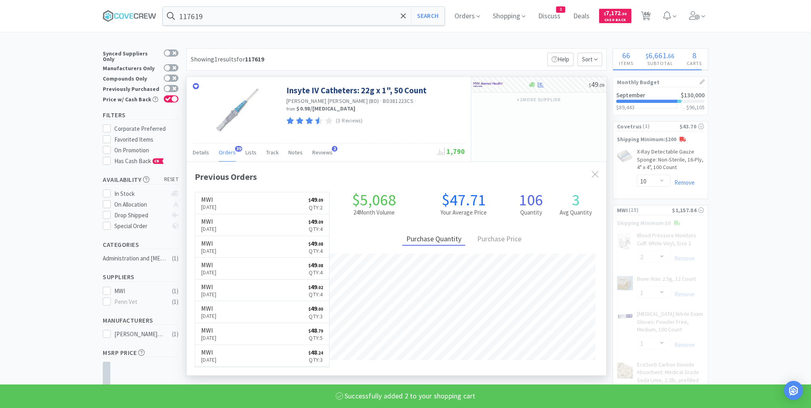
select select "2"
select select "1"
select select "2"
select select "1"
select select "4"
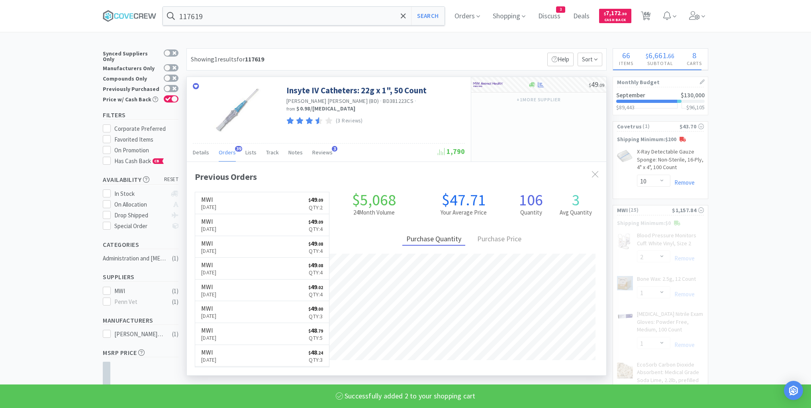
select select "2"
select select "6"
select select "1"
select select "4"
select select "3"
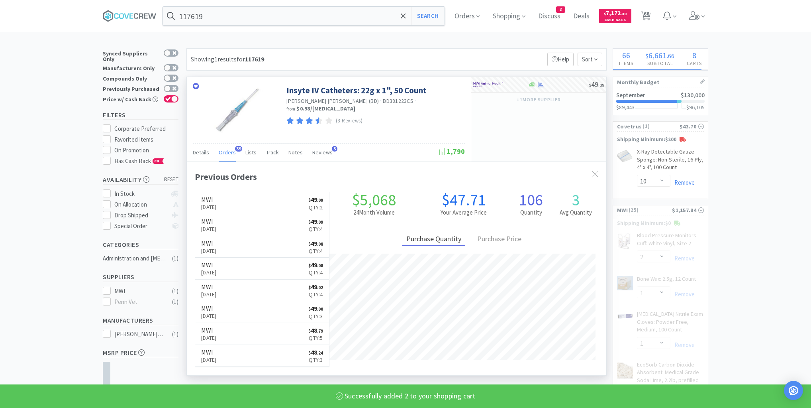
select select "4"
select select "40"
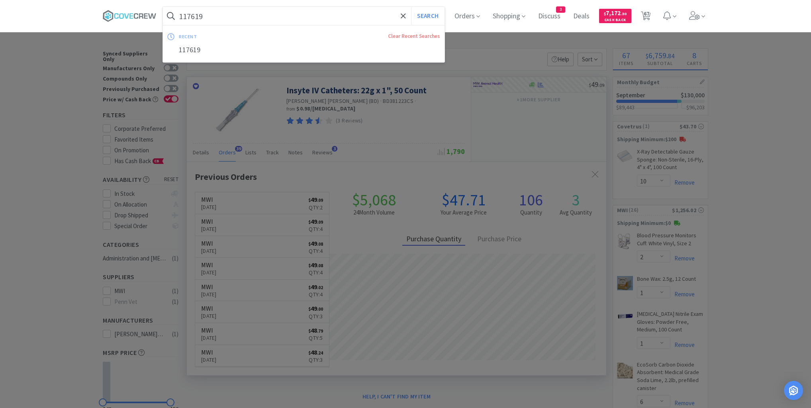
click at [322, 16] on input "117619" at bounding box center [304, 16] width 282 height 18
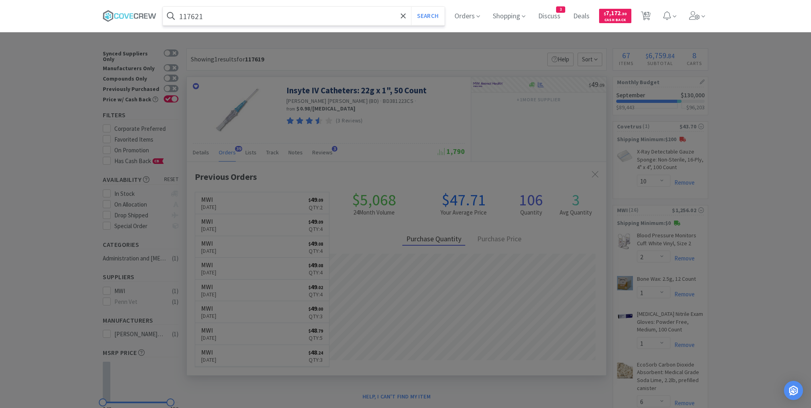
type input "117621"
click at [411, 7] on button "Search" at bounding box center [427, 16] width 33 height 18
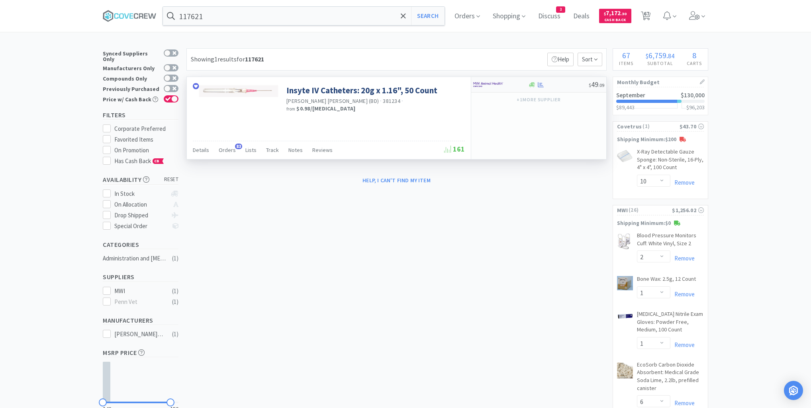
click at [561, 89] on div "$ 49 . 09" at bounding box center [538, 85] width 135 height 16
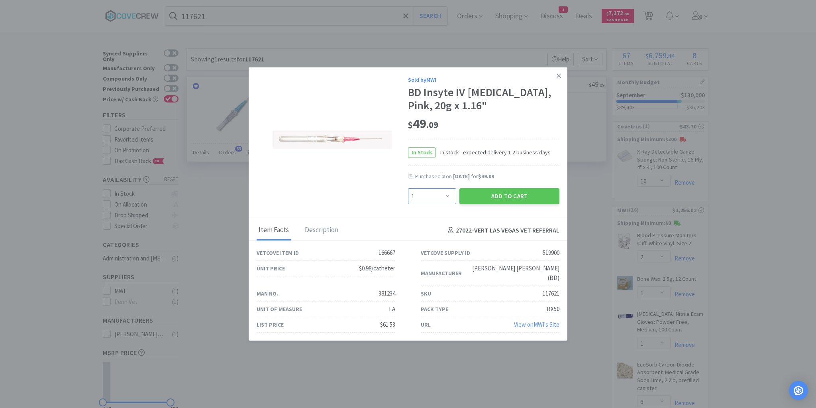
click at [448, 202] on select "Enter Quantity 1 2 3 4 5 6 7 8 9 10 11 12 13 14 15 16 17 18 19 20 Enter Quantity" at bounding box center [432, 196] width 48 height 16
select select "3"
click at [408, 193] on select "Enter Quantity 1 2 3 4 5 6 7 8 9 10 11 12 13 14 15 16 17 18 19 20 Enter Quantity" at bounding box center [432, 196] width 48 height 16
click at [498, 204] on button "Add to Cart" at bounding box center [509, 196] width 100 height 16
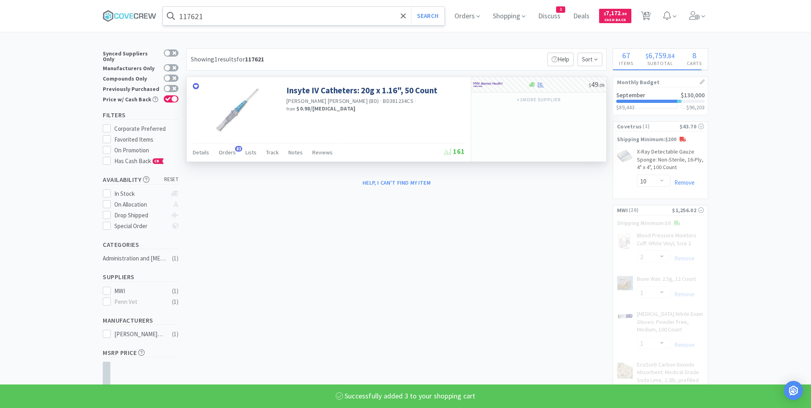
click at [343, 16] on input "117621" at bounding box center [304, 16] width 282 height 18
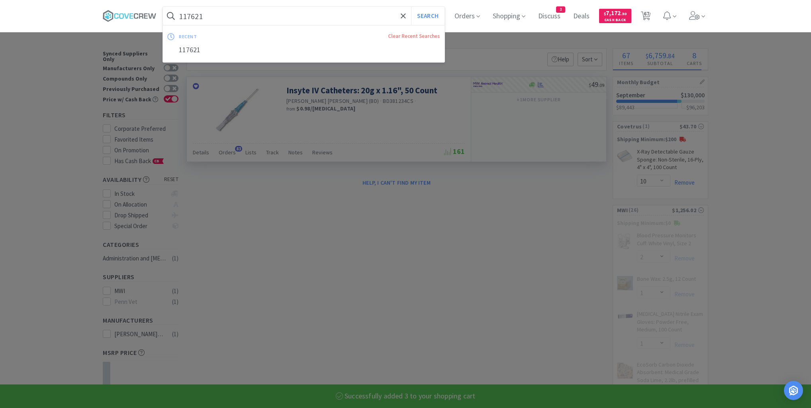
type input "0"
select select "3"
select select "2"
select select "1"
select select "2"
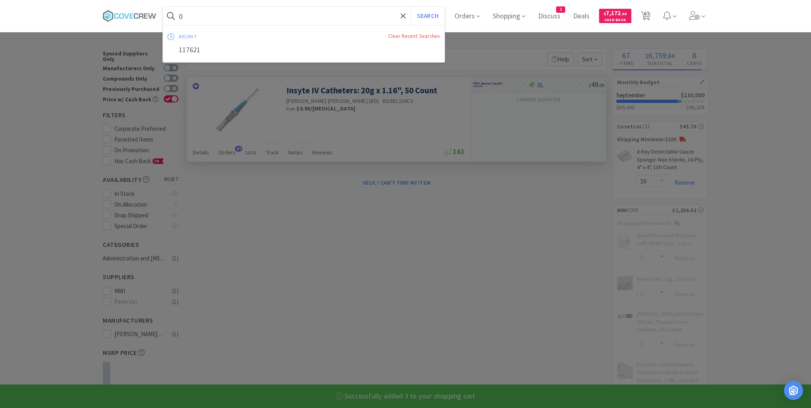
select select "1"
select select "4"
select select "2"
select select "6"
select select "1"
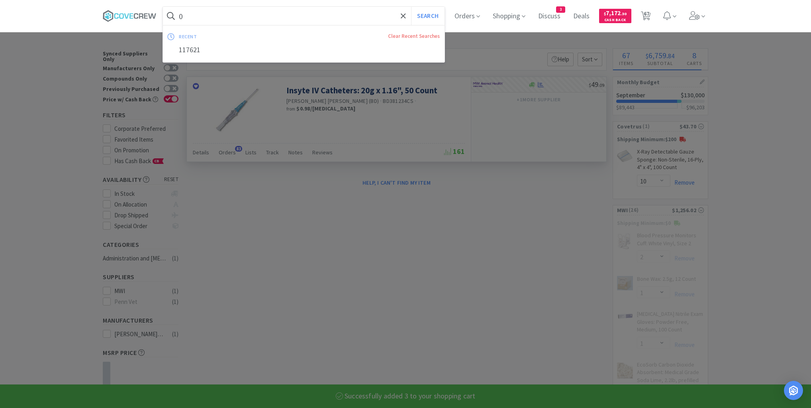
select select "4"
select select "3"
select select "4"
select select "40"
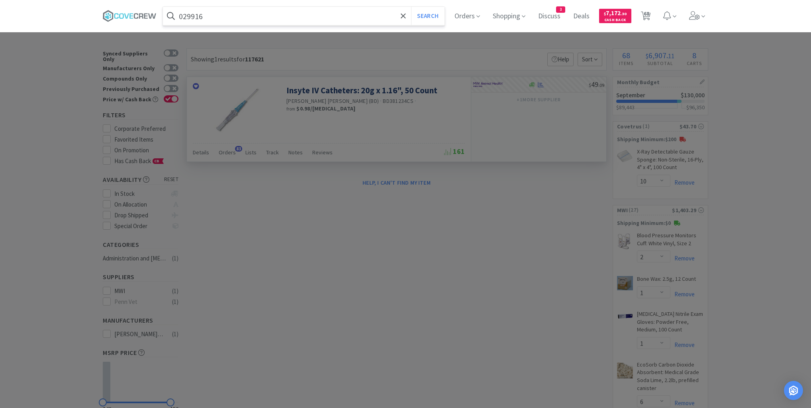
type input "029916"
click at [411, 7] on button "Search" at bounding box center [427, 16] width 33 height 18
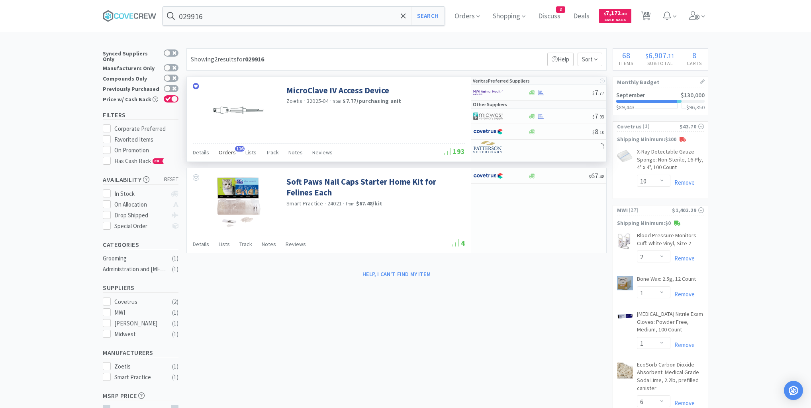
click at [231, 154] on span "Orders" at bounding box center [227, 152] width 17 height 7
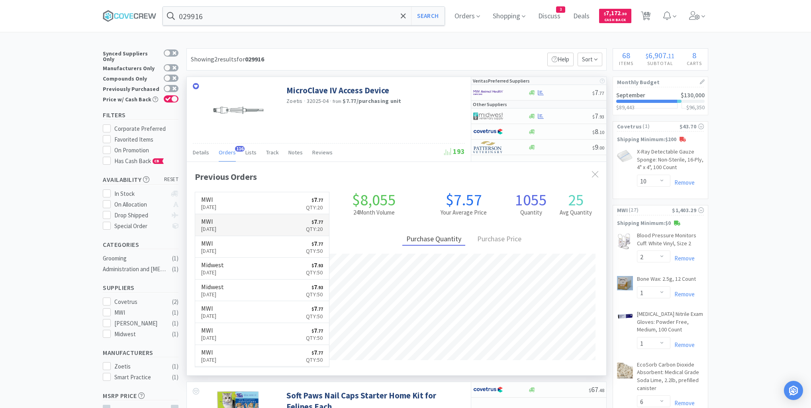
scroll to position [214, 419]
click at [570, 96] on div "$ 7 . 77" at bounding box center [538, 93] width 135 height 16
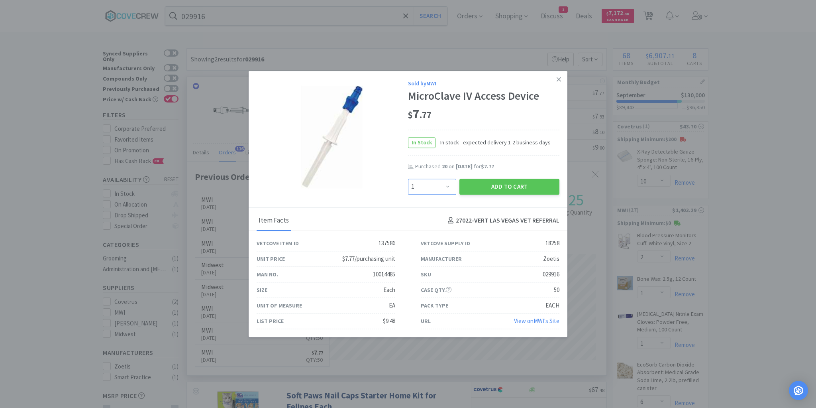
click at [447, 186] on select "Enter Quantity 1 2 3 4 5 6 7 8 9 10 11 12 13 14 15 16 17 18 19 20 Enter Quantity" at bounding box center [432, 186] width 48 height 16
select select "6"
click at [408, 178] on select "Enter Quantity 1 2 3 4 5 6 7 8 9 10 11 12 13 14 15 16 17 18 19 20 Enter Quantity" at bounding box center [432, 186] width 48 height 16
click at [507, 186] on button "Add to Cart" at bounding box center [509, 186] width 100 height 16
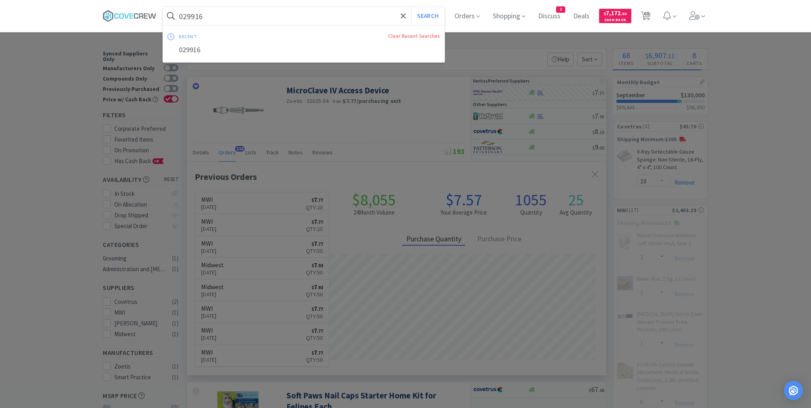
select select "6"
select select "2"
select select "1"
select select "4"
select select "2"
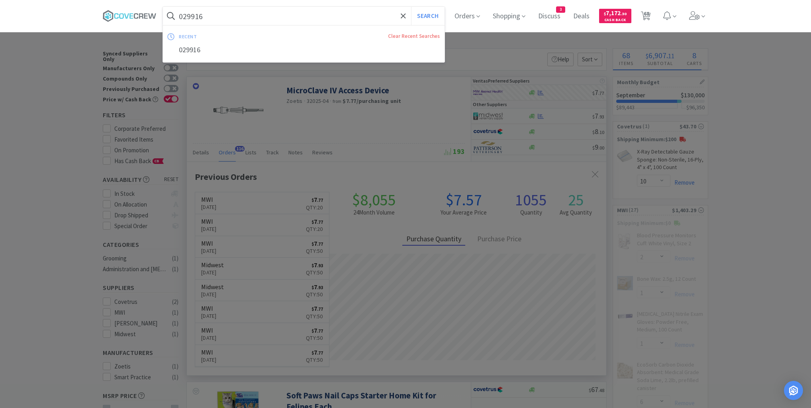
select select "6"
select select "1"
select select "4"
select select "3"
select select "4"
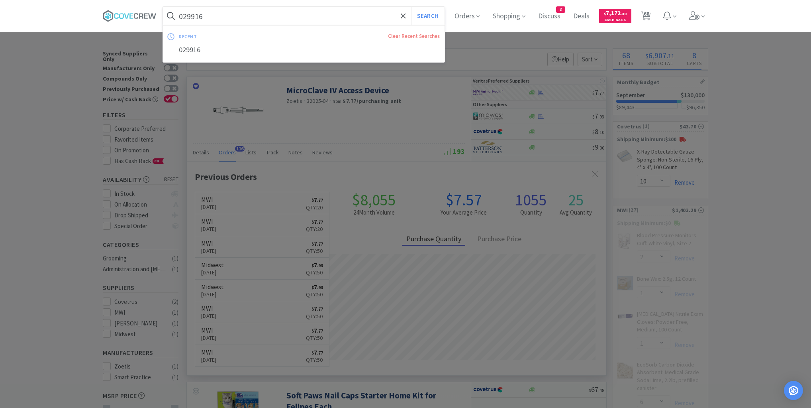
select select "40"
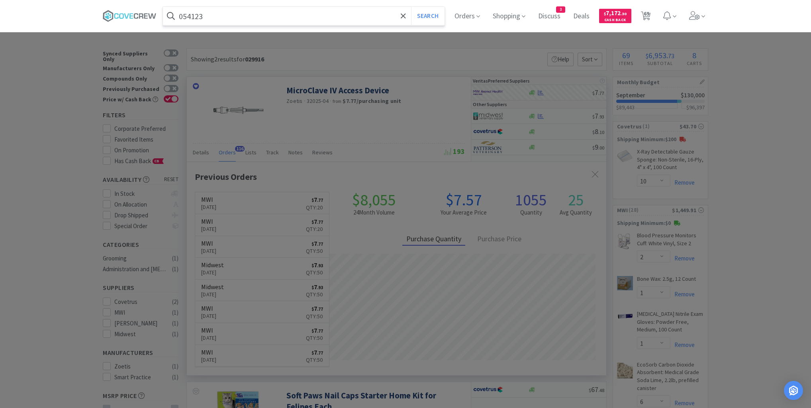
type input "054123"
click at [411, 7] on button "Search" at bounding box center [427, 16] width 33 height 18
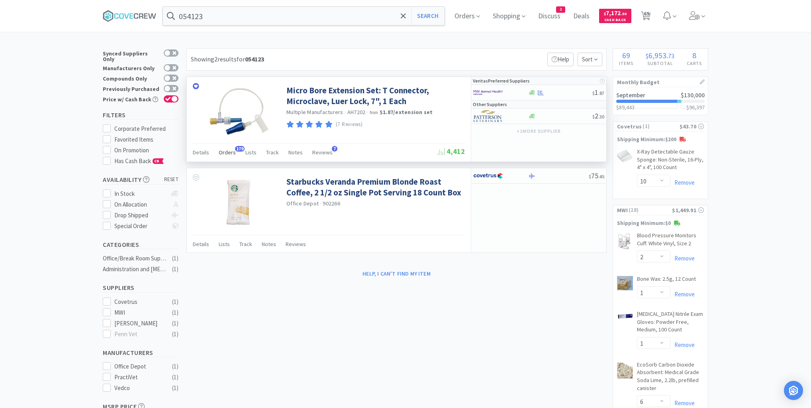
click at [226, 153] on span "Orders" at bounding box center [227, 152] width 17 height 7
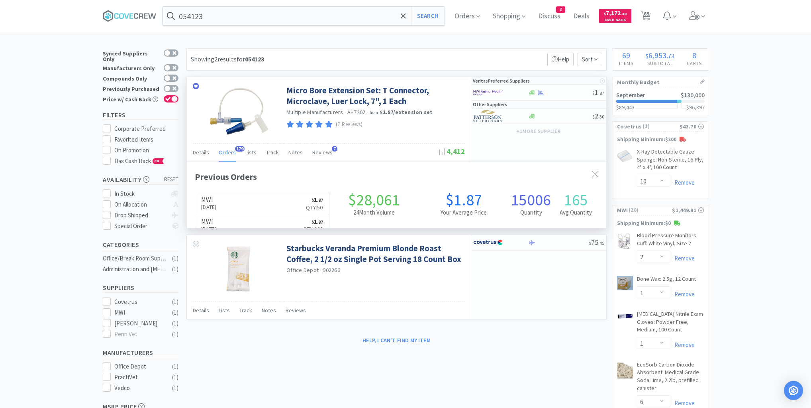
scroll to position [214, 419]
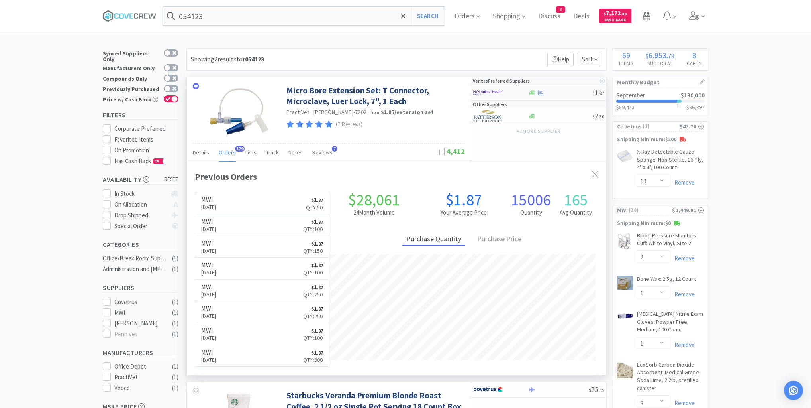
click at [556, 90] on div at bounding box center [560, 93] width 65 height 6
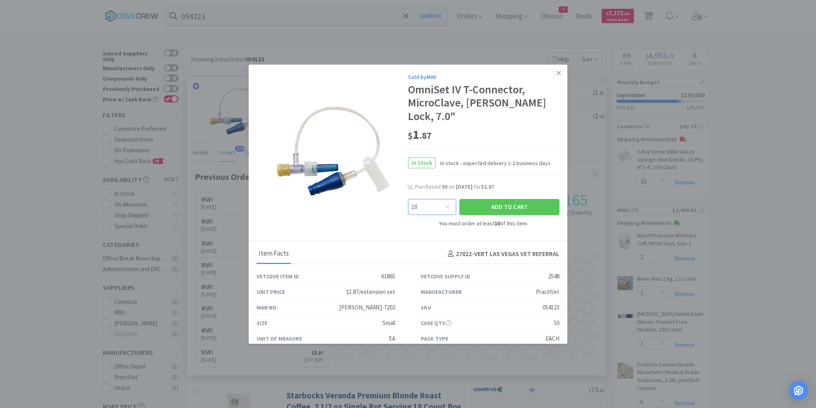
click at [445, 199] on select "Enter Quantity 10 20 30 40 50 60 70 80 90 100 110 120 130 140 150 160 170 180 1…" at bounding box center [432, 207] width 48 height 16
select select "200"
click at [408, 199] on select "Enter Quantity 10 20 30 40 50 60 70 80 90 100 110 120 130 140 150 160 170 180 1…" at bounding box center [432, 207] width 48 height 16
click at [503, 199] on button "Add to Cart" at bounding box center [509, 207] width 100 height 16
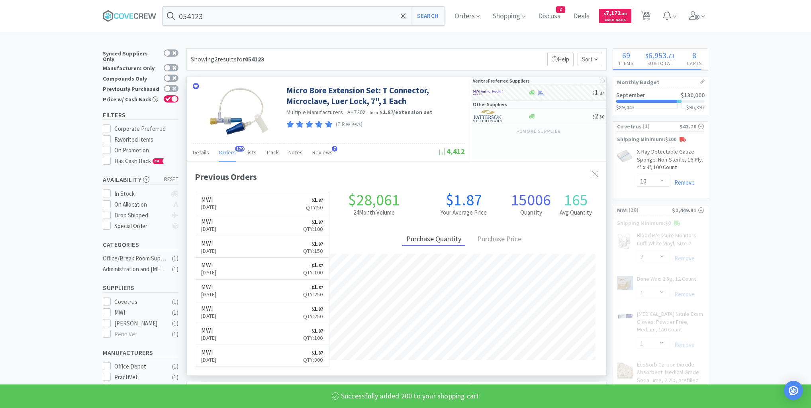
select select "2"
select select "6"
select select "2"
select select "1"
select select "4"
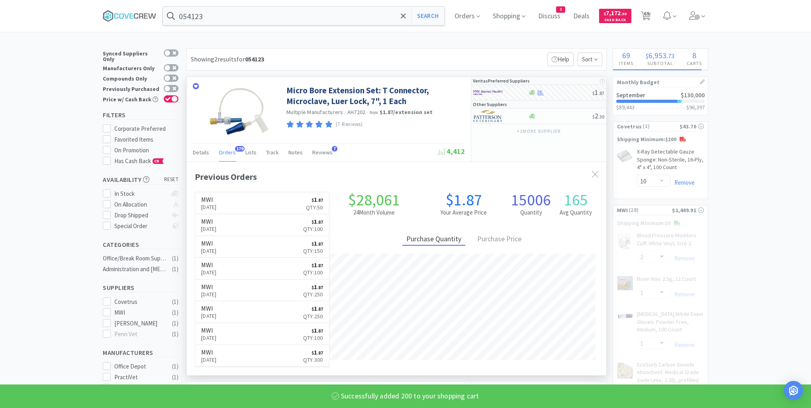
select select "2"
select select "6"
select select "1"
select select "4"
select select "3"
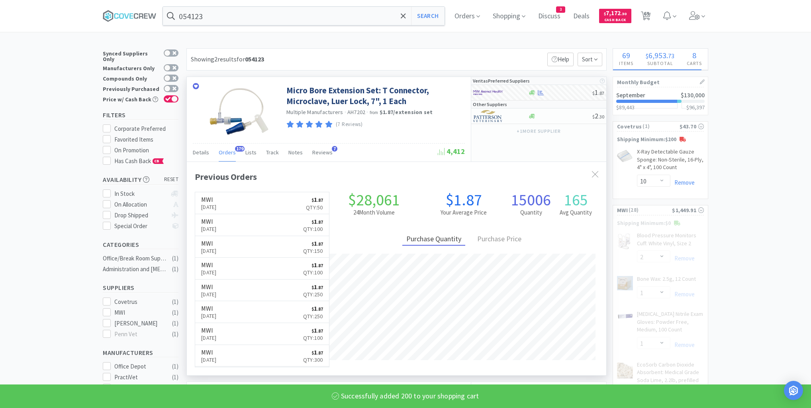
select select "4"
select select "200"
select select "40"
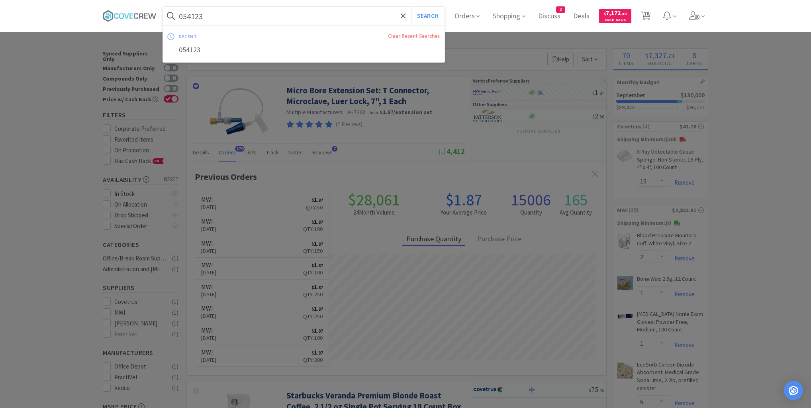
click at [385, 17] on input "054123" at bounding box center [304, 16] width 282 height 18
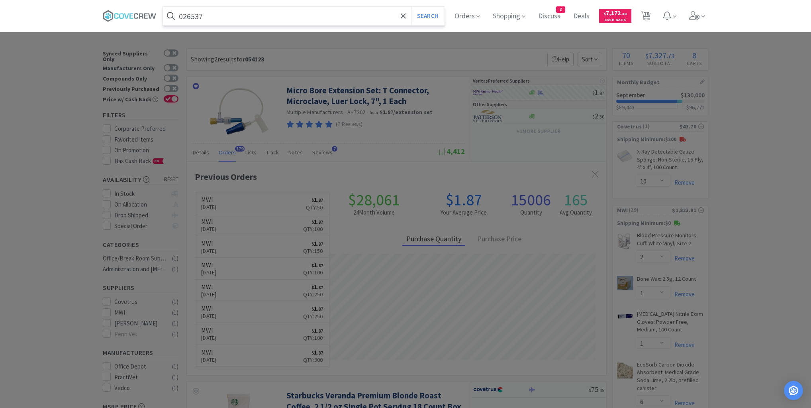
type input "026537"
click at [411, 7] on button "Search" at bounding box center [427, 16] width 33 height 18
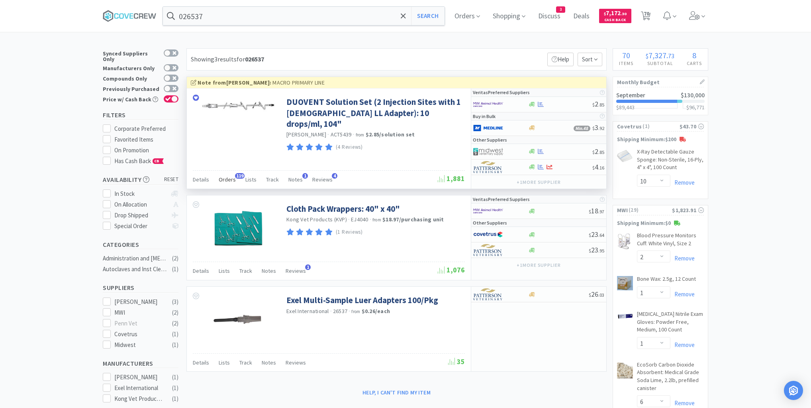
click at [229, 177] on span "Orders" at bounding box center [227, 179] width 17 height 7
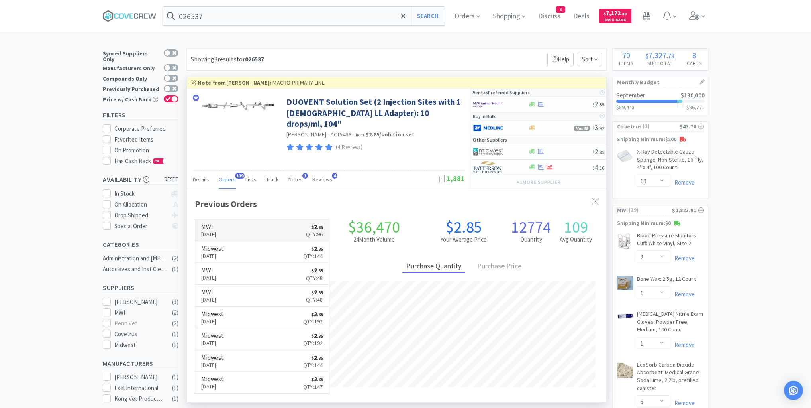
scroll to position [214, 419]
click at [283, 226] on link "MWI Sep 23rd, 2025 $ 2 . 85 Qty: 96" at bounding box center [262, 230] width 134 height 22
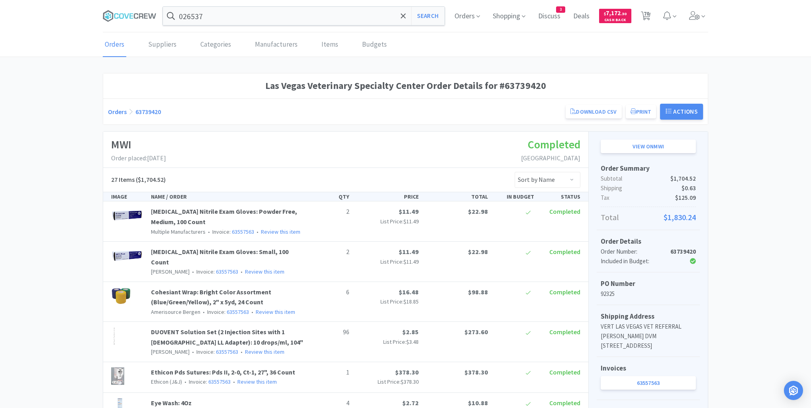
select select "10"
select select "2"
select select "1"
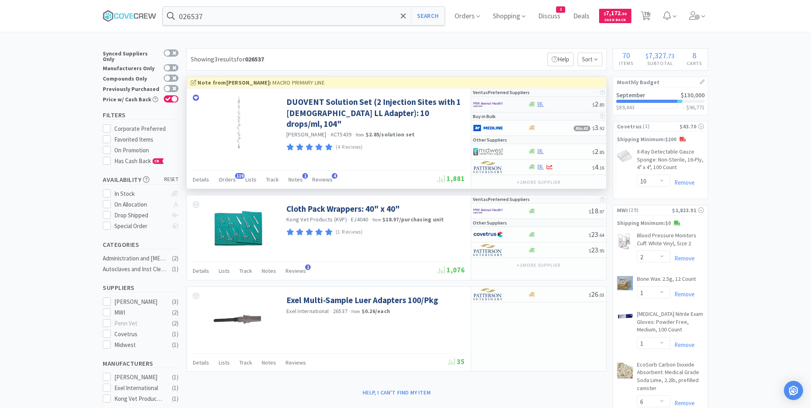
click at [561, 106] on div at bounding box center [560, 104] width 65 height 6
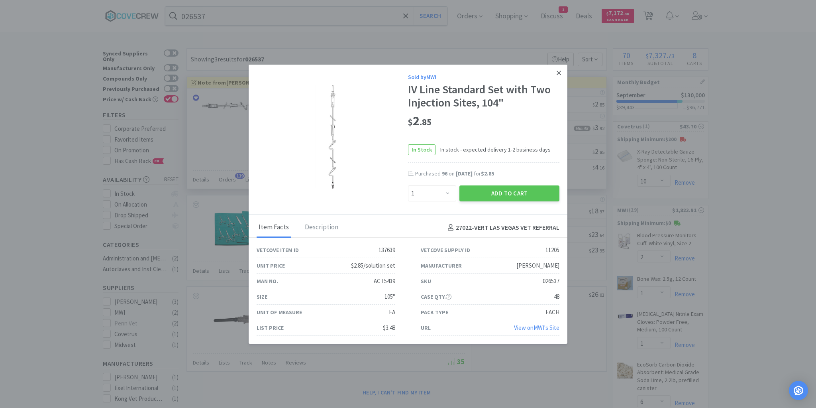
click at [559, 72] on icon at bounding box center [559, 72] width 4 height 7
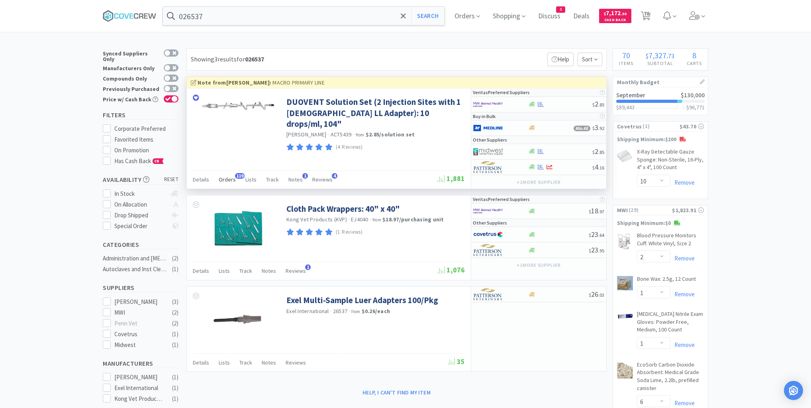
click at [231, 178] on span "Orders" at bounding box center [227, 179] width 17 height 7
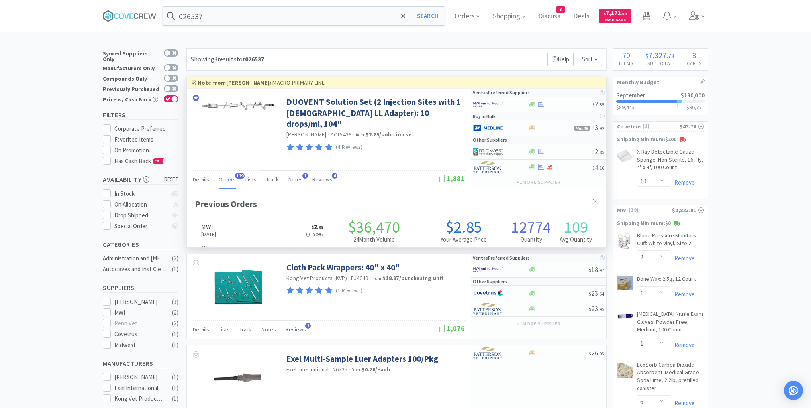
scroll to position [214, 419]
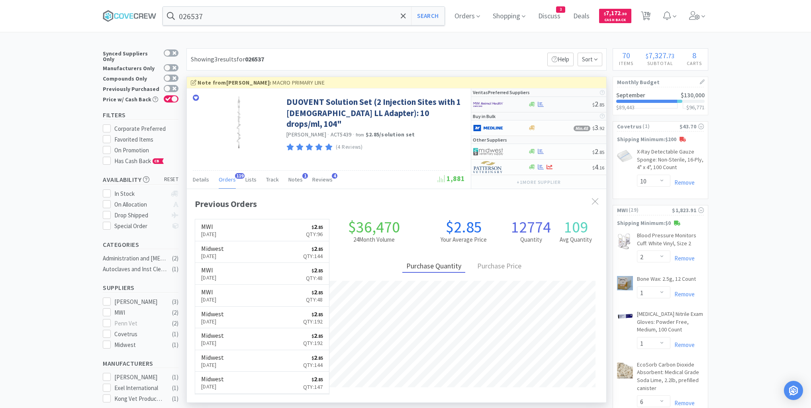
click at [570, 104] on div at bounding box center [560, 104] width 65 height 6
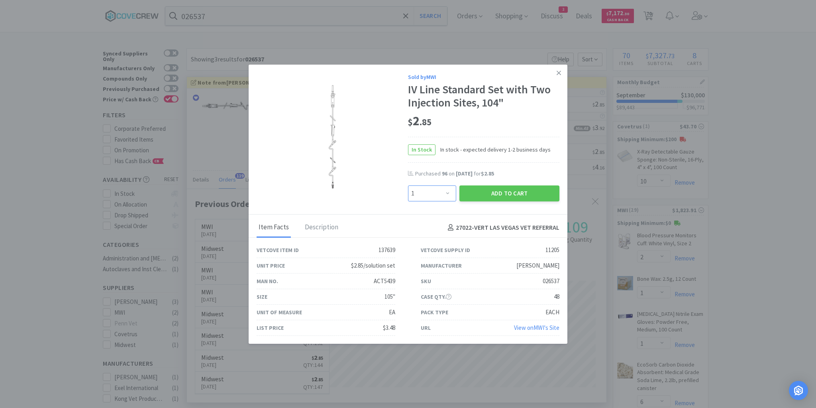
click at [449, 194] on select "Enter Quantity 1 2 3 4 5 6 7 8 9 10 11 12 13 14 15 16 17 18 19 20 Enter Quantity" at bounding box center [432, 193] width 48 height 16
click at [488, 192] on button "Add to Cart" at bounding box center [509, 193] width 100 height 16
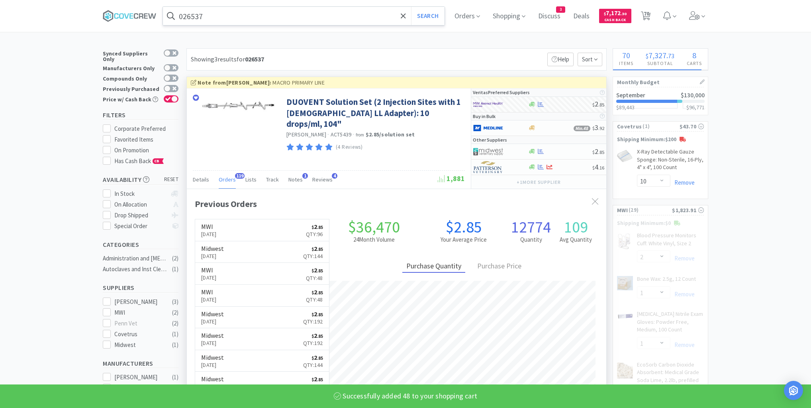
drag, startPoint x: 326, startPoint y: 16, endPoint x: 323, endPoint y: 22, distance: 6.4
click at [326, 17] on input "026537" at bounding box center [304, 16] width 282 height 18
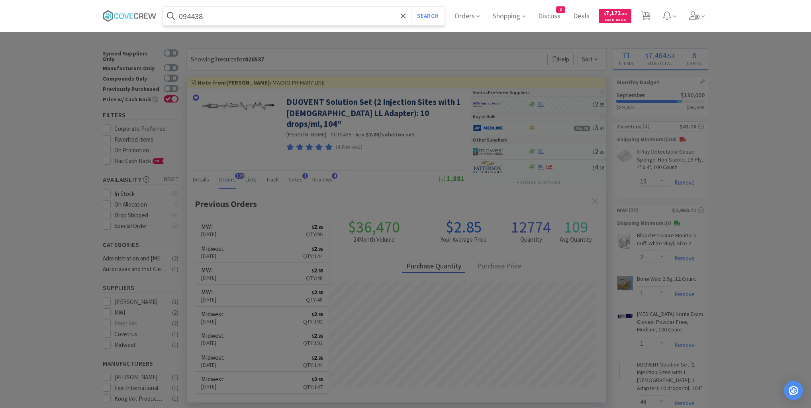
click at [411, 7] on button "Search" at bounding box center [427, 16] width 33 height 18
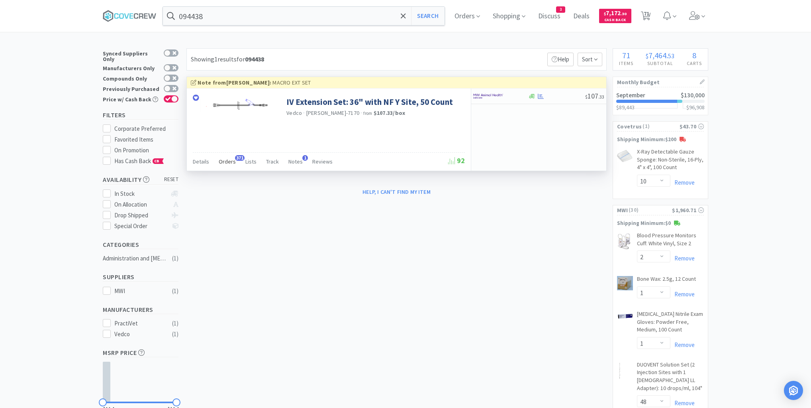
click at [232, 162] on span "Orders" at bounding box center [227, 161] width 17 height 7
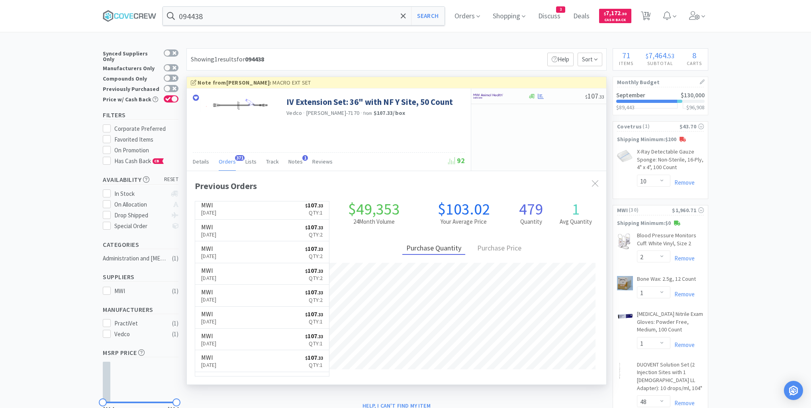
scroll to position [38, 0]
click at [568, 95] on div at bounding box center [556, 96] width 57 height 6
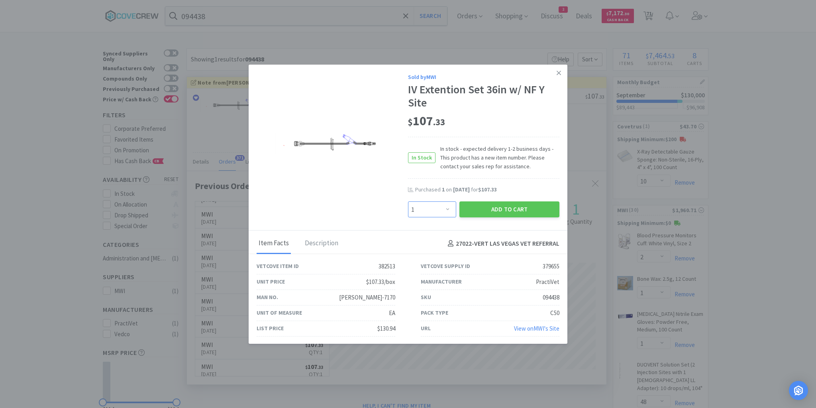
click at [451, 210] on select "Enter Quantity 1 2 3 4 5 6 7 8 9 10 11 12 13 14 15 16 17 18 19 20 Enter Quantity" at bounding box center [432, 209] width 48 height 16
click at [408, 201] on select "Enter Quantity 1 2 3 4 5 6 7 8 9 10 11 12 13 14 15 16 17 18 19 20 Enter Quantity" at bounding box center [432, 209] width 48 height 16
click at [513, 212] on button "Add to Cart" at bounding box center [509, 209] width 100 height 16
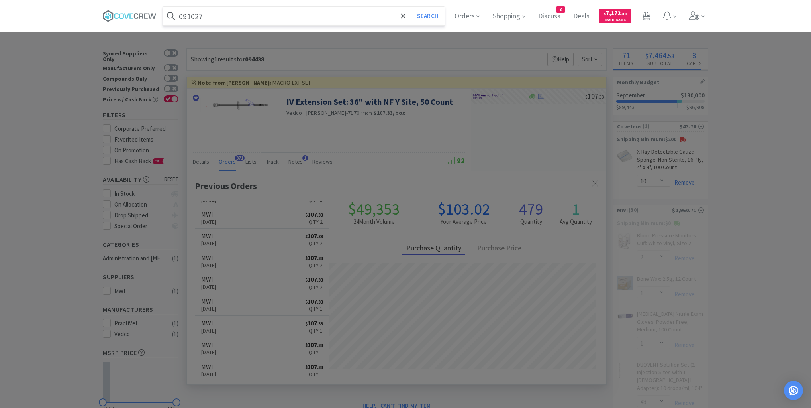
click at [411, 7] on button "Search" at bounding box center [427, 16] width 33 height 18
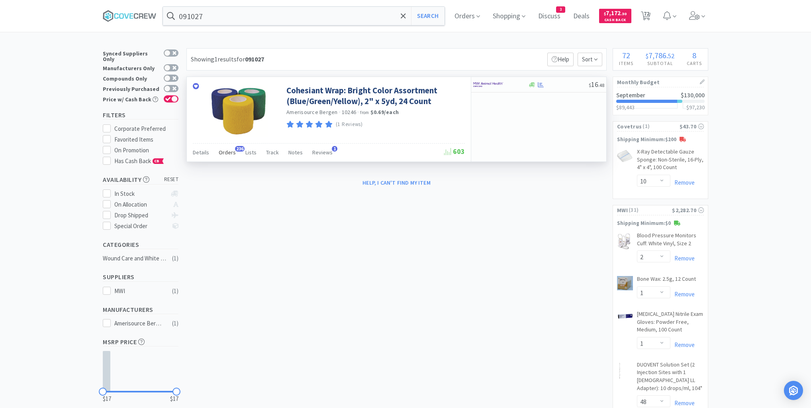
click at [223, 155] on span "Orders" at bounding box center [227, 152] width 17 height 7
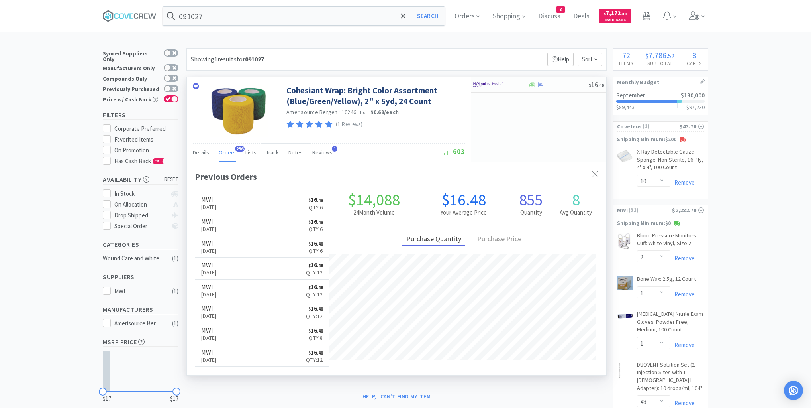
scroll to position [214, 419]
click at [576, 87] on div "$ 16 . 48" at bounding box center [538, 85] width 135 height 16
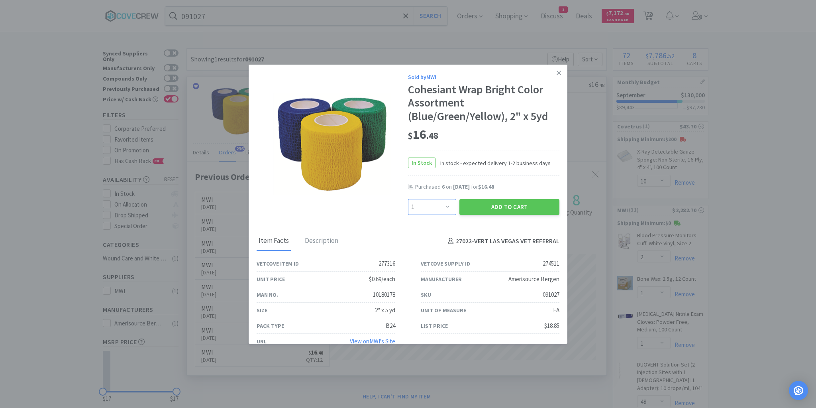
click at [446, 208] on select "Enter Quantity 1 2 3 4 5 6 7 8 9 10 11 12 13 14 15 16 17 18 19 20 Enter Quantity" at bounding box center [432, 207] width 48 height 16
click at [408, 199] on select "Enter Quantity 1 2 3 4 5 6 7 8 9 10 11 12 13 14 15 16 17 18 19 20 Enter Quantity" at bounding box center [432, 207] width 48 height 16
click at [488, 210] on button "Add to Cart" at bounding box center [509, 207] width 100 height 16
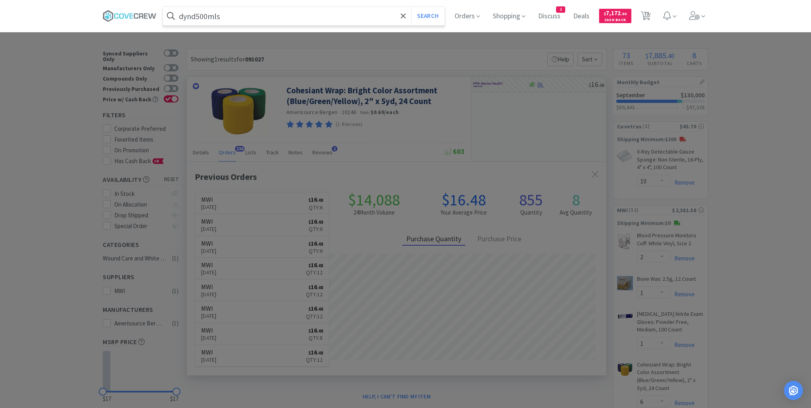
click at [411, 7] on button "Search" at bounding box center [427, 16] width 33 height 18
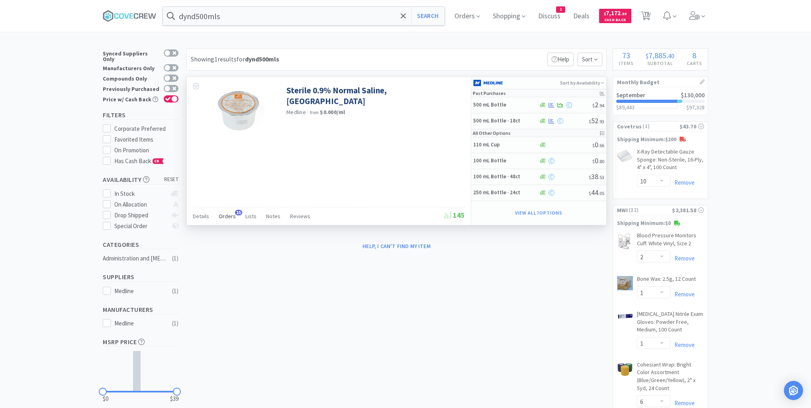
click at [228, 212] on span "Orders" at bounding box center [227, 215] width 17 height 7
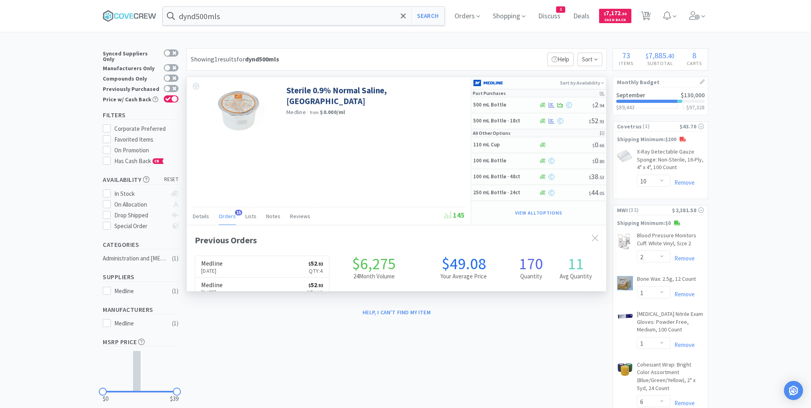
scroll to position [214, 419]
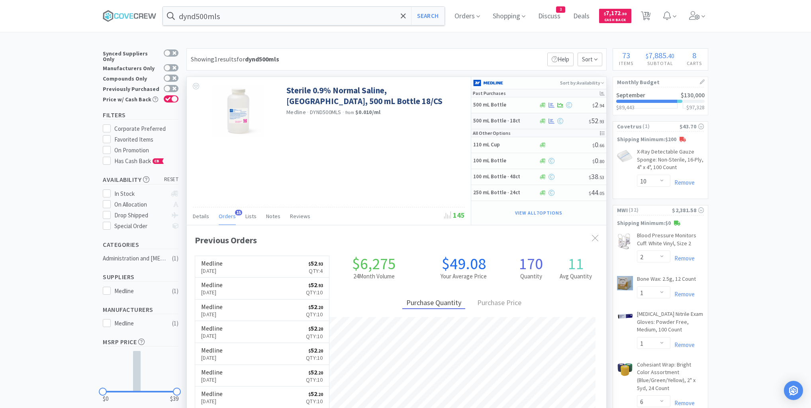
click at [520, 121] on h5 "500 mL Bottle · 18ct" at bounding box center [505, 121] width 64 height 7
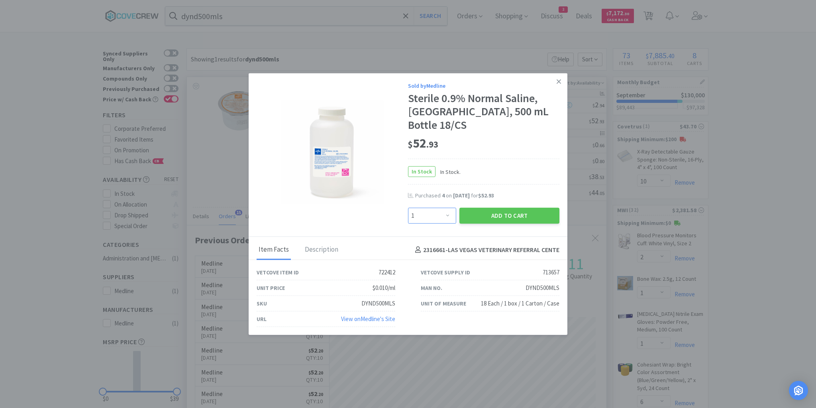
click at [448, 209] on select "Enter Quantity 1 2 3 4 5 6 7 8 9 10 11 12 13 14 15 16 17 18 19 20 Enter Quantity" at bounding box center [432, 216] width 48 height 16
click at [408, 208] on select "Enter Quantity 1 2 3 4 5 6 7 8 9 10 11 12 13 14 15 16 17 18 19 20 Enter Quantity" at bounding box center [432, 216] width 48 height 16
click at [500, 210] on button "Add to Cart" at bounding box center [509, 216] width 100 height 16
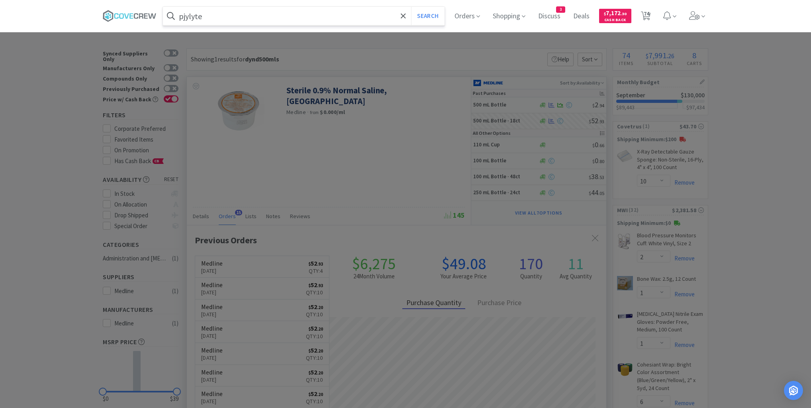
click at [411, 7] on button "Search" at bounding box center [427, 16] width 33 height 18
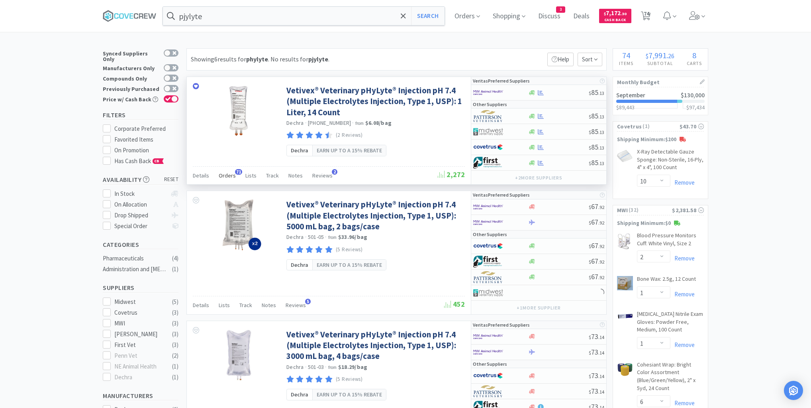
click at [225, 174] on span "Orders" at bounding box center [227, 175] width 17 height 7
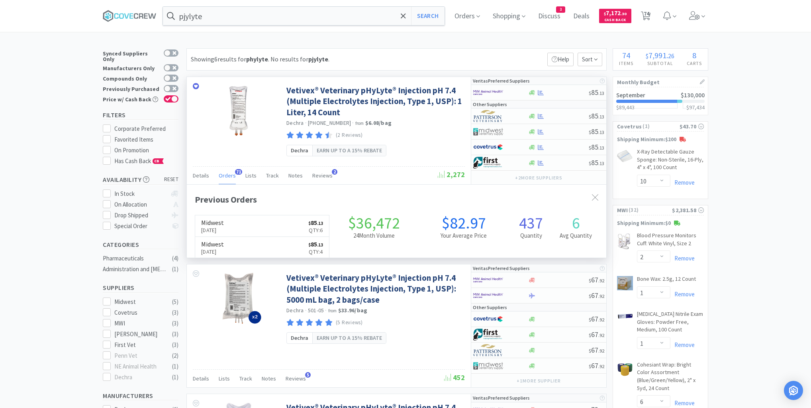
scroll to position [214, 419]
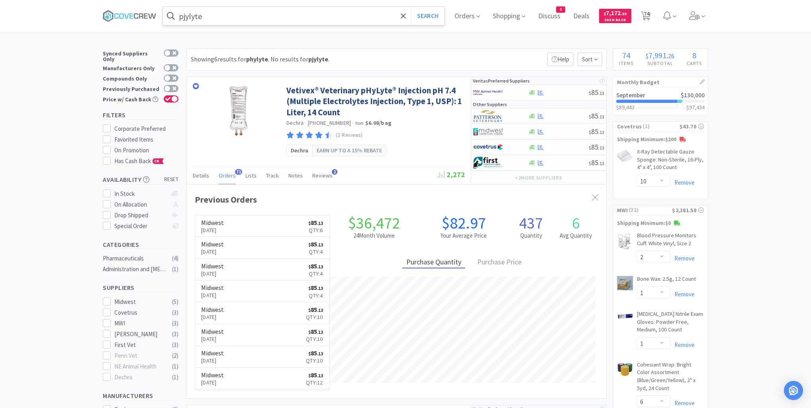
click at [257, 15] on input "pjylyte" at bounding box center [304, 16] width 282 height 18
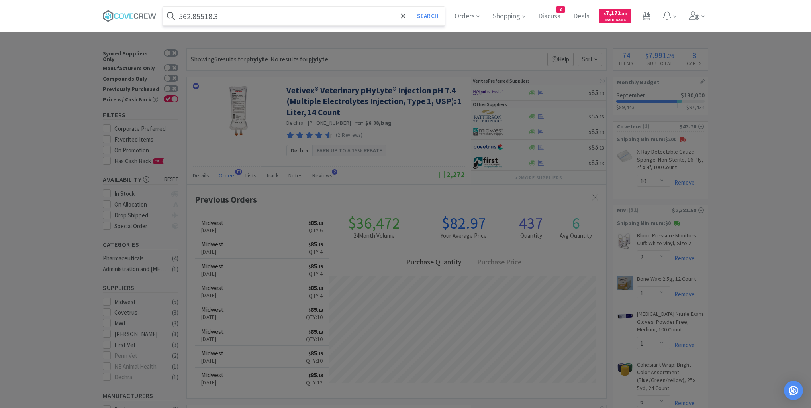
click at [411, 7] on button "Search" at bounding box center [427, 16] width 33 height 18
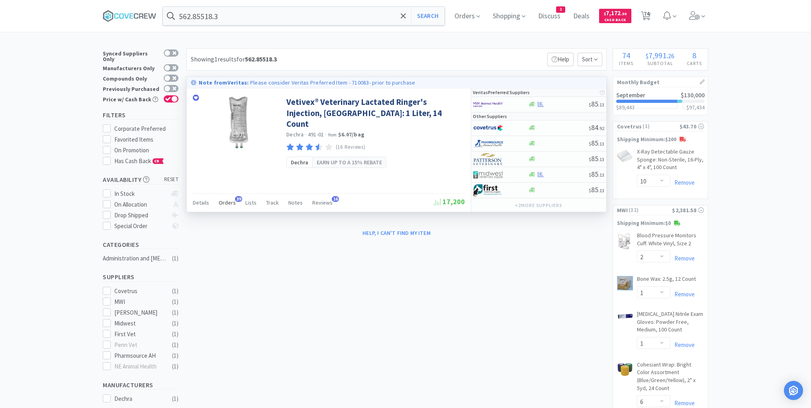
click at [229, 201] on span "Orders" at bounding box center [227, 202] width 17 height 7
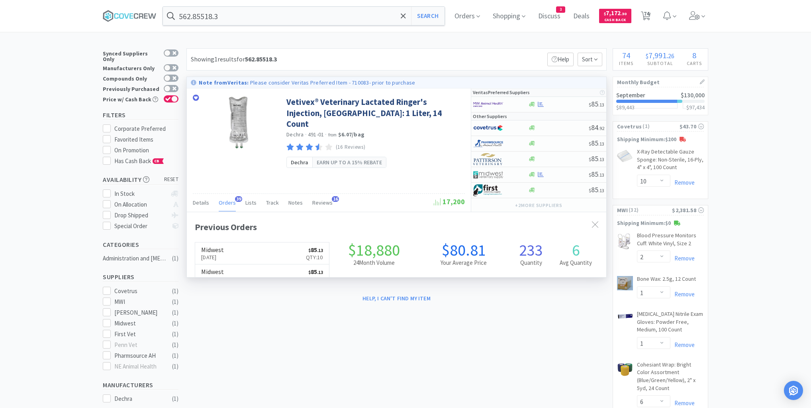
scroll to position [214, 419]
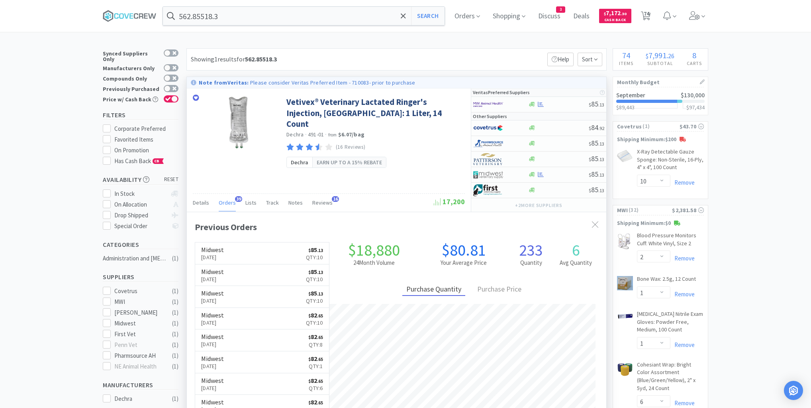
drag, startPoint x: 227, startPoint y: 203, endPoint x: 214, endPoint y: 230, distance: 30.5
click at [222, 211] on div "Note from Veritas : Please consider Veritas Preferred Item - 710083- prior to p…" at bounding box center [396, 250] width 420 height 349
click at [238, 16] on input "562.85518.3" at bounding box center [304, 16] width 282 height 18
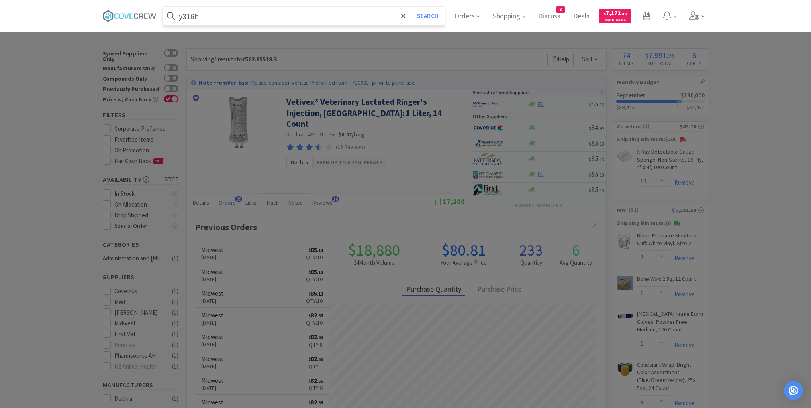
click at [411, 7] on button "Search" at bounding box center [427, 16] width 33 height 18
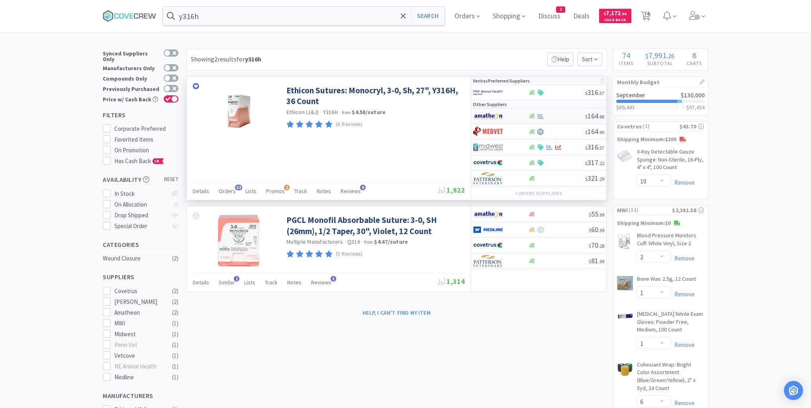
click at [558, 113] on div at bounding box center [556, 116] width 57 height 6
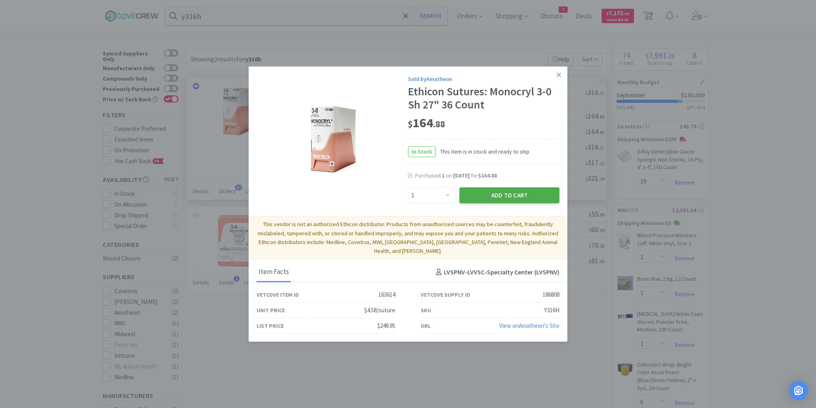
click at [506, 203] on button "Add to Cart" at bounding box center [509, 195] width 100 height 16
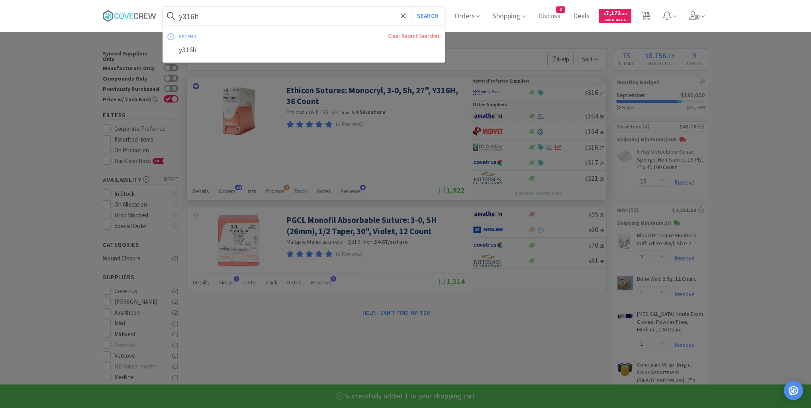
click at [337, 18] on input "y316h" at bounding box center [304, 16] width 282 height 18
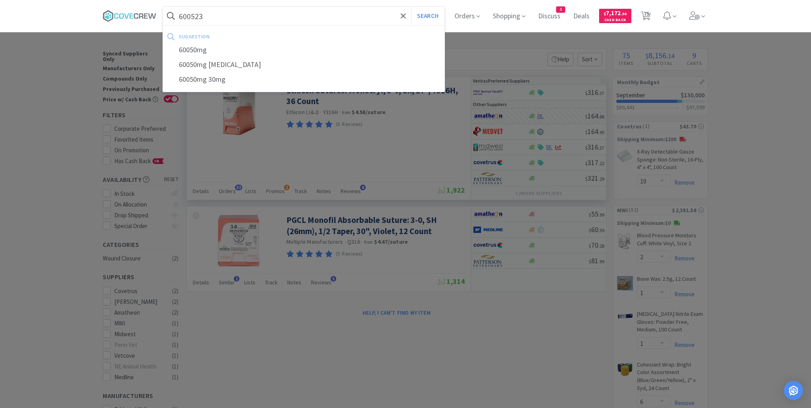
click at [411, 7] on button "Search" at bounding box center [427, 16] width 33 height 18
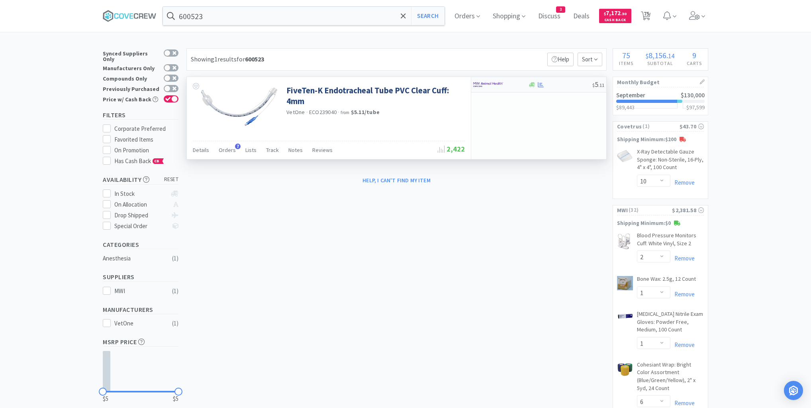
click at [558, 82] on div at bounding box center [560, 85] width 65 height 6
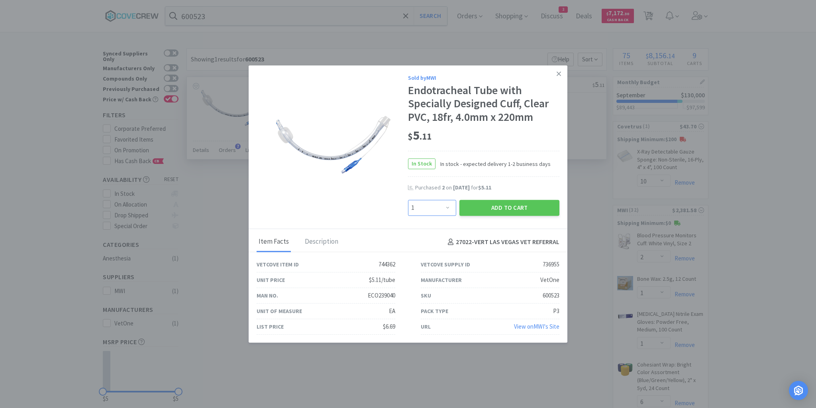
click at [450, 208] on select "Enter Quantity 1 2 3 4 5 6 7 8 9 10 11 12 13 14 15 16 17 18 19 20 Enter Quantity" at bounding box center [432, 208] width 48 height 16
click at [408, 200] on select "Enter Quantity 1 2 3 4 5 6 7 8 9 10 11 12 13 14 15 16 17 18 19 20 Enter Quantity" at bounding box center [432, 208] width 48 height 16
click at [488, 210] on button "Add to Cart" at bounding box center [509, 208] width 100 height 16
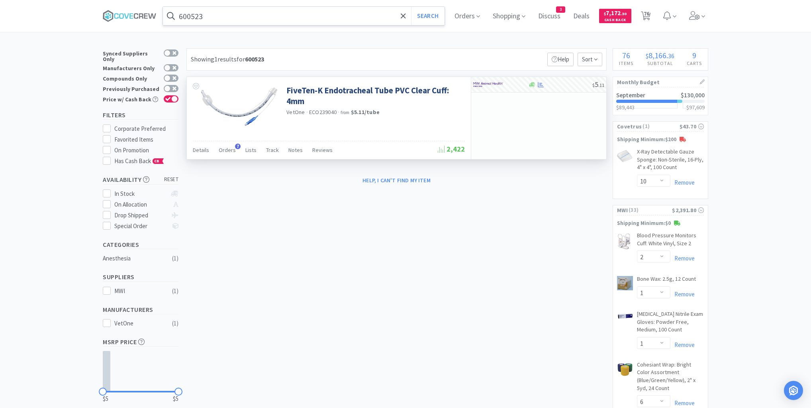
click at [276, 14] on input "600523" at bounding box center [304, 16] width 282 height 18
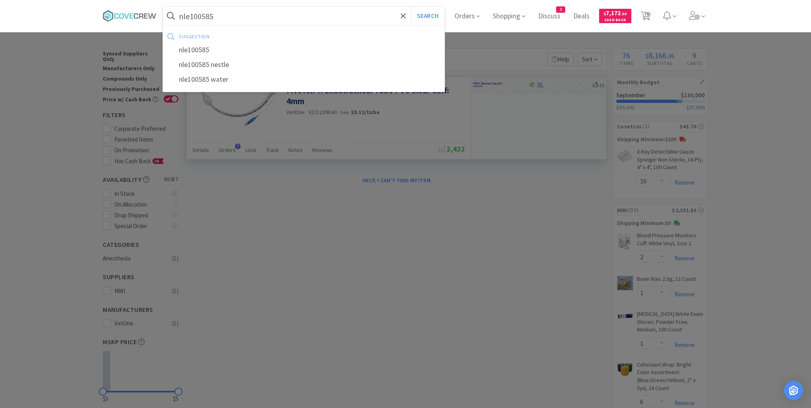
click at [411, 7] on button "Search" at bounding box center [427, 16] width 33 height 18
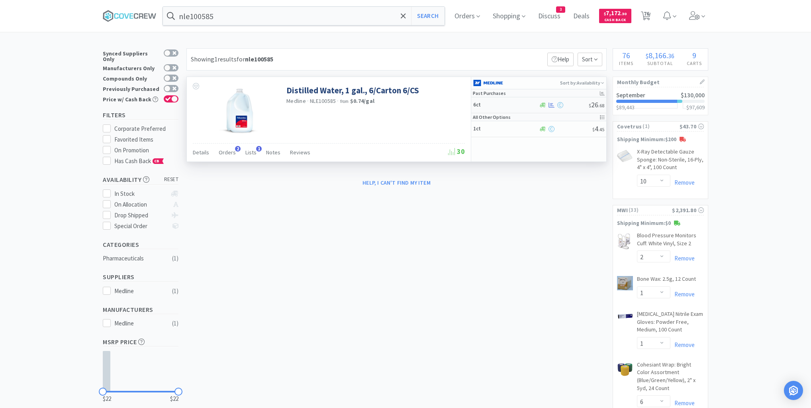
click at [515, 97] on div "6ct $ 26 . 68" at bounding box center [538, 105] width 135 height 16
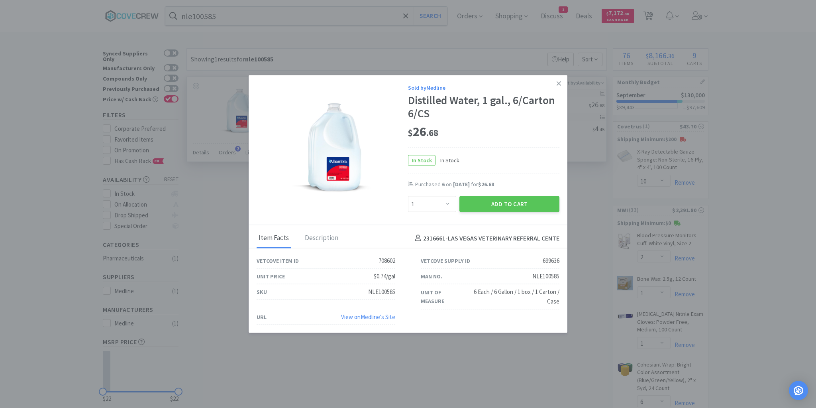
click at [558, 84] on icon at bounding box center [559, 83] width 4 height 4
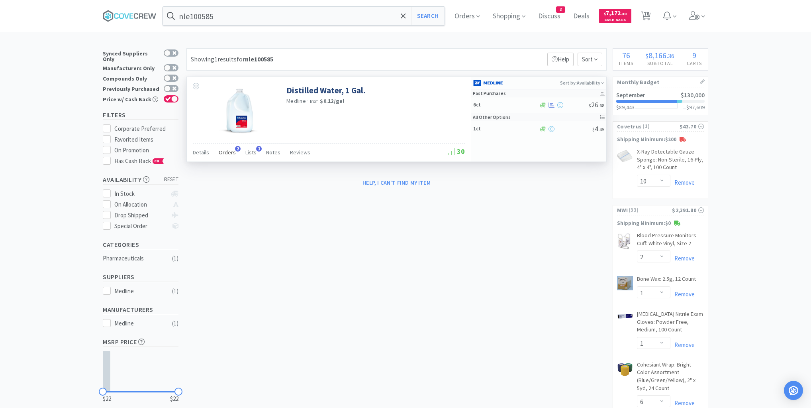
click at [223, 153] on span "Orders" at bounding box center [227, 152] width 17 height 7
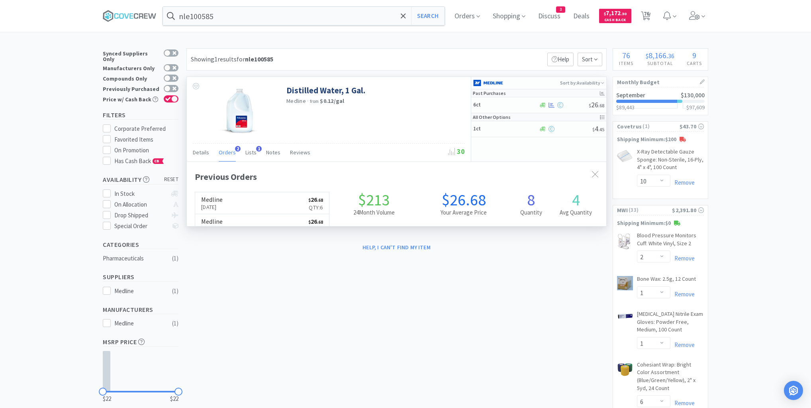
scroll to position [206, 419]
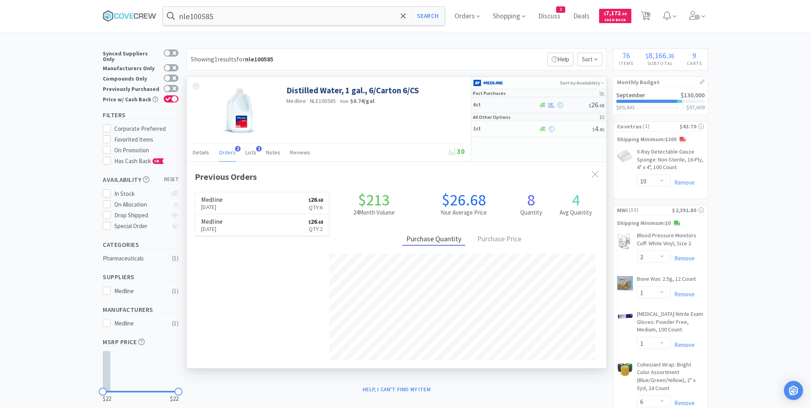
click at [520, 103] on h5 "6ct" at bounding box center [505, 105] width 64 height 7
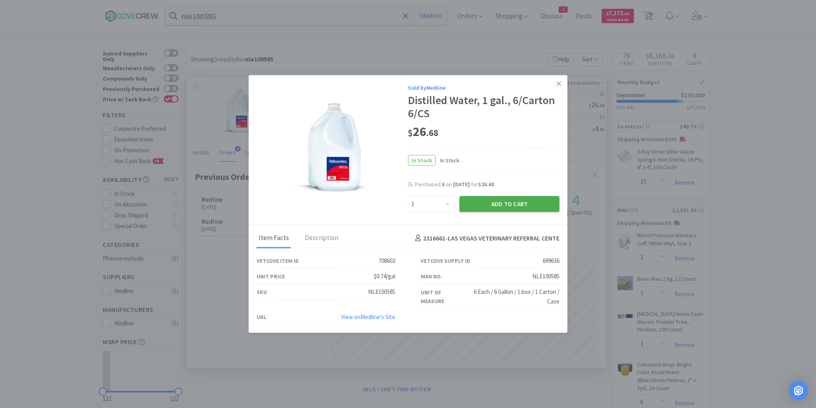
click at [501, 202] on button "Add to Cart" at bounding box center [509, 204] width 100 height 16
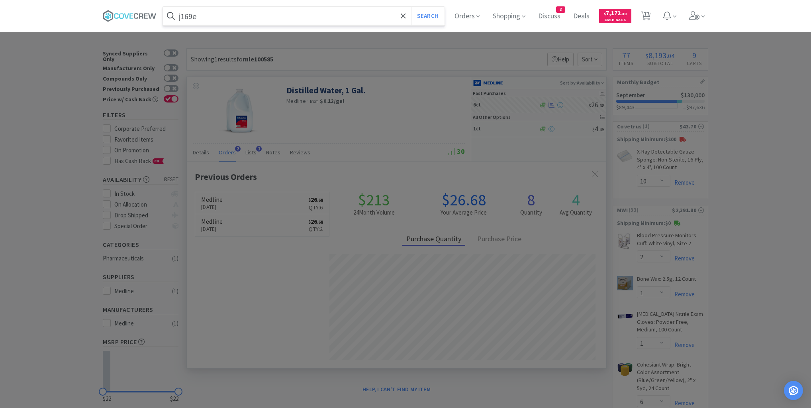
click at [411, 7] on button "Search" at bounding box center [427, 16] width 33 height 18
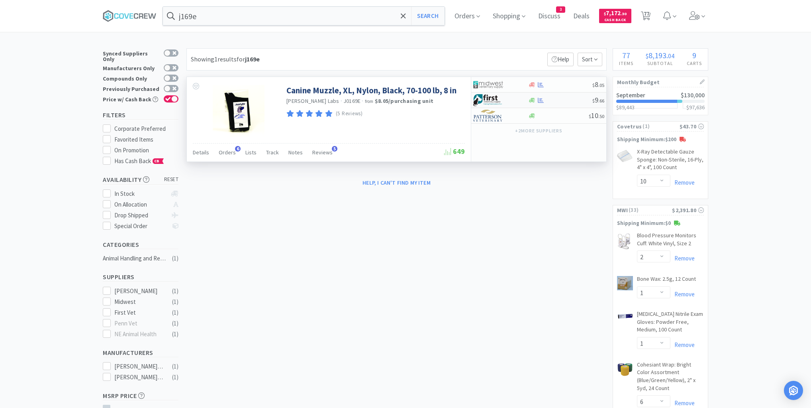
click at [559, 102] on div at bounding box center [560, 100] width 65 height 6
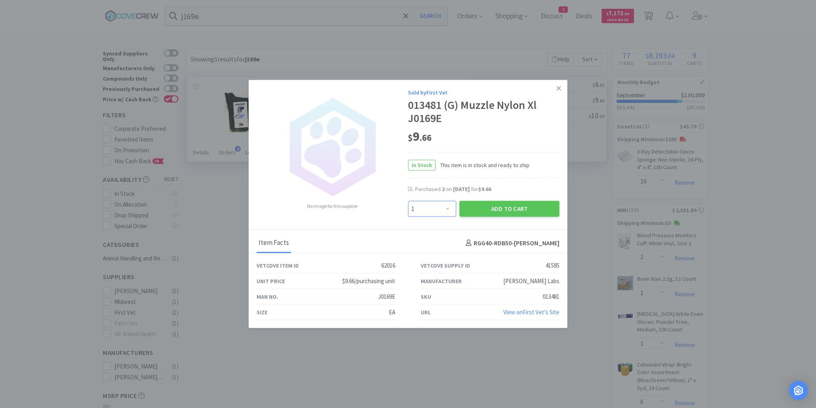
click at [448, 210] on select "Enter Quantity 1 2 3 4 5 6 7 8 9 10 11 12 13 14 15 16 17 18 19 20 Enter Quantity" at bounding box center [432, 209] width 48 height 16
click at [408, 201] on select "Enter Quantity 1 2 3 4 5 6 7 8 9 10 11 12 13 14 15 16 17 18 19 20 Enter Quantity" at bounding box center [432, 209] width 48 height 16
click at [505, 208] on button "Add to Cart" at bounding box center [509, 209] width 100 height 16
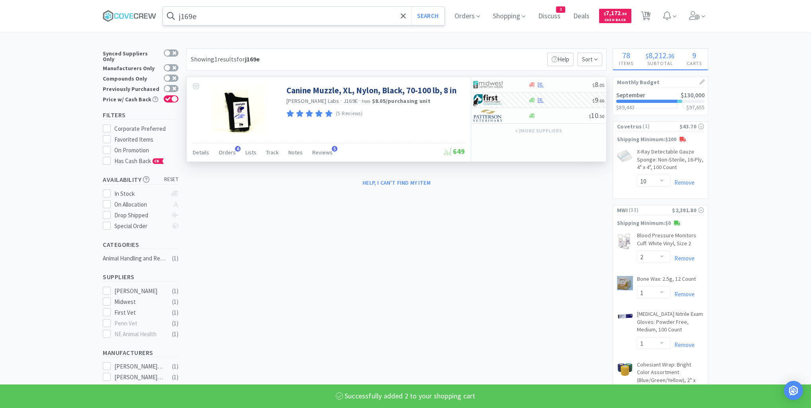
click at [326, 16] on input "j169e" at bounding box center [304, 16] width 282 height 18
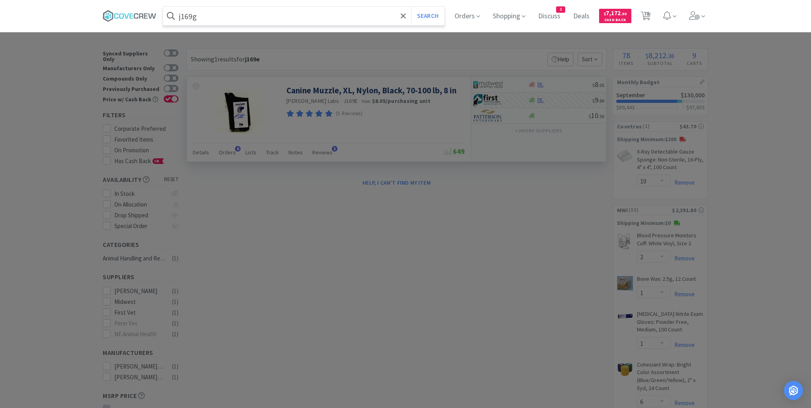
click at [411, 7] on button "Search" at bounding box center [427, 16] width 33 height 18
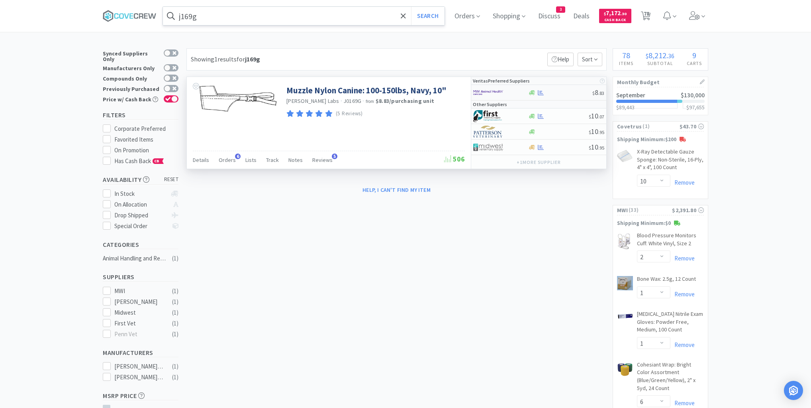
click at [561, 92] on div at bounding box center [560, 93] width 65 height 6
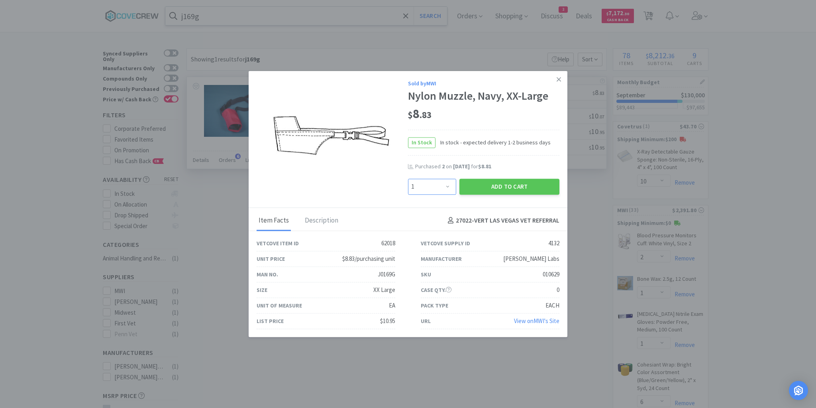
click at [446, 188] on select "Enter Quantity 1 2 3 4 5 6 7 8 9 10 11 12 13 14 15 16 17 18 19 20 Enter Quantity" at bounding box center [432, 186] width 48 height 16
click at [408, 178] on select "Enter Quantity 1 2 3 4 5 6 7 8 9 10 11 12 13 14 15 16 17 18 19 20 Enter Quantity" at bounding box center [432, 186] width 48 height 16
click at [482, 186] on button "Add to Cart" at bounding box center [509, 186] width 100 height 16
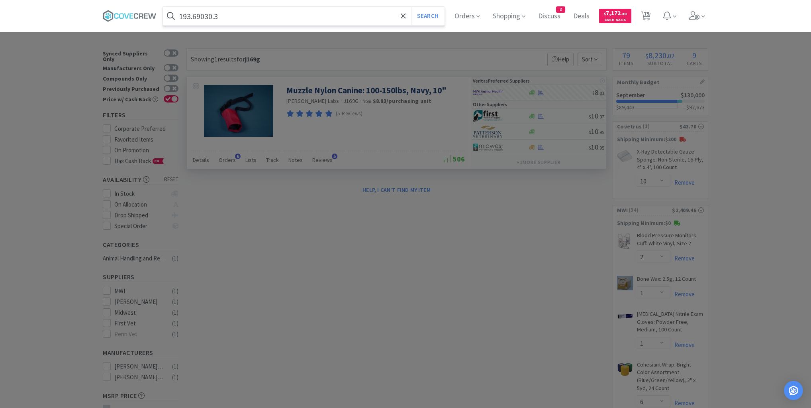
click at [411, 7] on button "Search" at bounding box center [427, 16] width 33 height 18
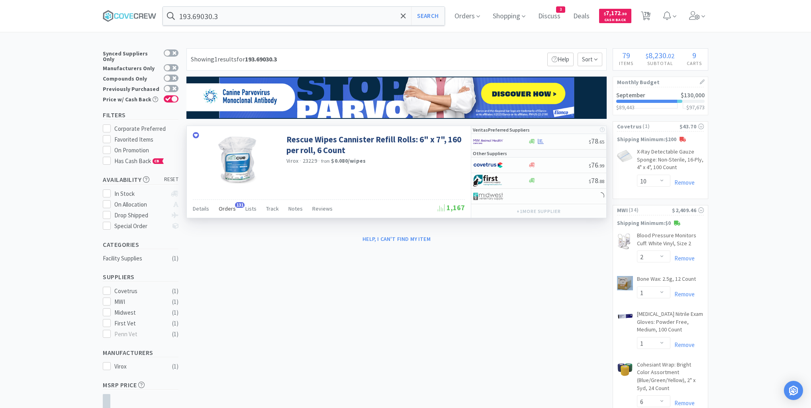
click at [231, 207] on span "Orders" at bounding box center [227, 208] width 17 height 7
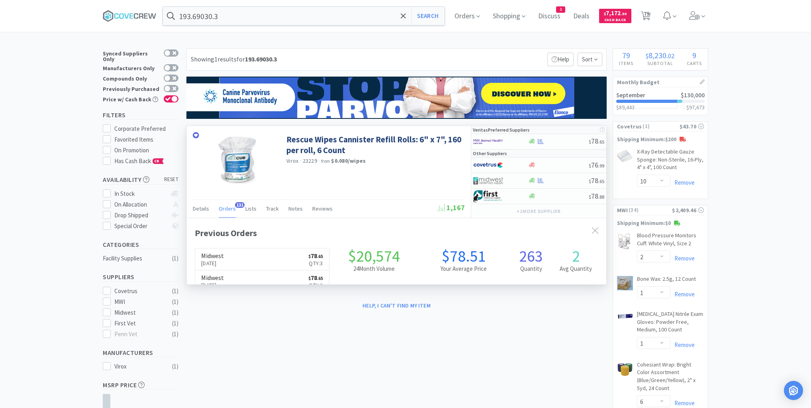
scroll to position [214, 419]
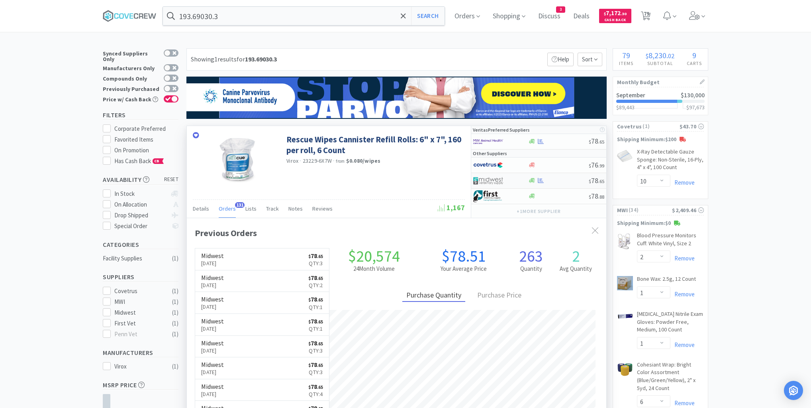
click at [556, 182] on div at bounding box center [558, 180] width 61 height 6
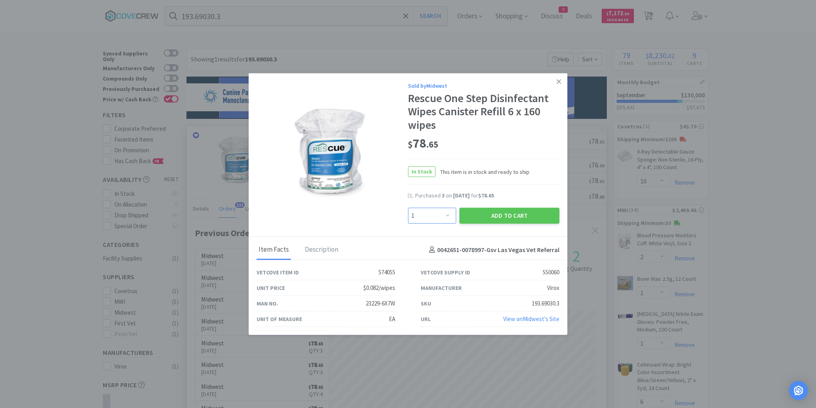
click at [446, 215] on select "Enter Quantity 1 2 3 4 5 6 7 8 9 10 11 12 13 14 15 16 17 18 19 20 Enter Quantity" at bounding box center [432, 216] width 48 height 16
click at [408, 208] on select "Enter Quantity 1 2 3 4 5 6 7 8 9 10 11 12 13 14 15 16 17 18 19 20 Enter Quantity" at bounding box center [432, 216] width 48 height 16
click at [525, 215] on button "Add to Cart" at bounding box center [509, 216] width 100 height 16
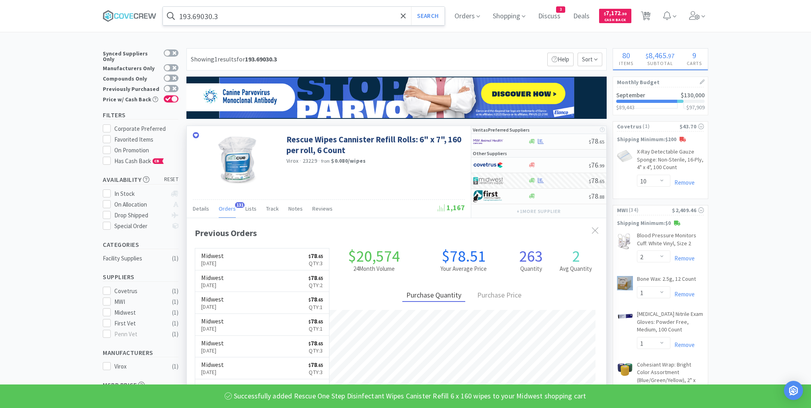
drag, startPoint x: 284, startPoint y: 16, endPoint x: 284, endPoint y: 22, distance: 6.0
click at [284, 17] on input "193.69030.3" at bounding box center [304, 16] width 282 height 18
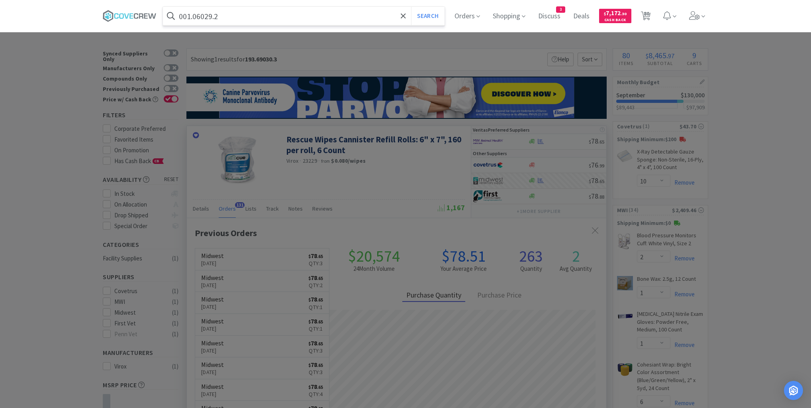
click at [411, 7] on button "Search" at bounding box center [427, 16] width 33 height 18
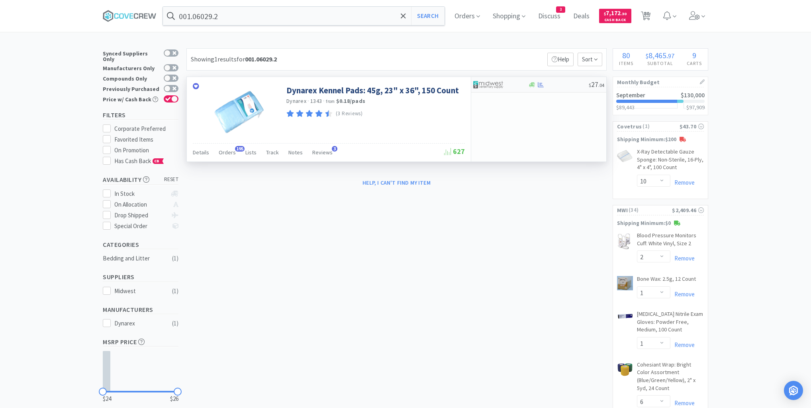
click at [563, 87] on div at bounding box center [558, 85] width 61 height 6
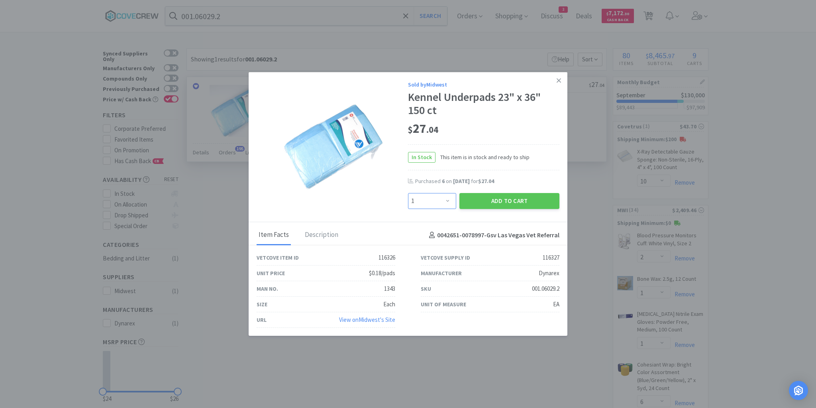
click at [449, 200] on select "Enter Quantity 1 2 3 4 5 6 7 8 9 10 11 12 13 14 15 16 17 18 19 20 Enter Quantity" at bounding box center [432, 201] width 48 height 16
click at [408, 193] on select "Enter Quantity 1 2 3 4 5 6 7 8 9 10 11 12 13 14 15 16 17 18 19 20 Enter Quantity" at bounding box center [432, 201] width 48 height 16
click at [491, 202] on button "Add to Cart" at bounding box center [509, 201] width 100 height 16
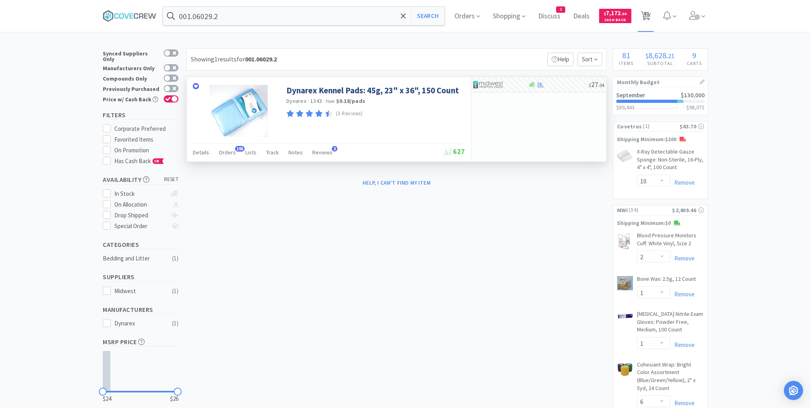
click at [649, 16] on span "81" at bounding box center [647, 14] width 6 height 32
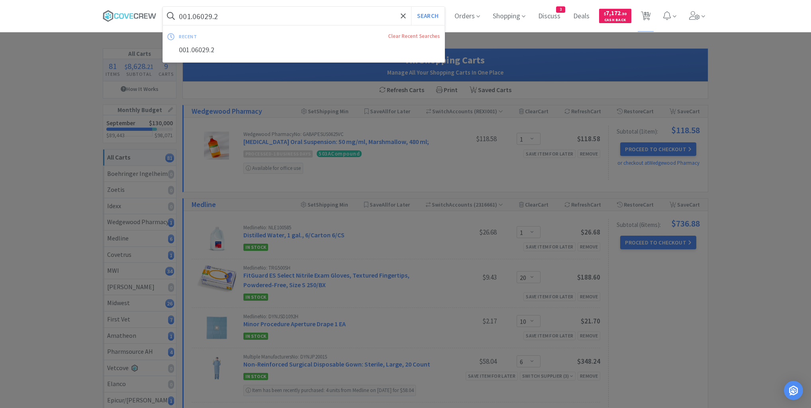
drag, startPoint x: 335, startPoint y: 10, endPoint x: 367, endPoint y: 74, distance: 72.0
click at [335, 10] on input "001.06029.2" at bounding box center [304, 16] width 282 height 18
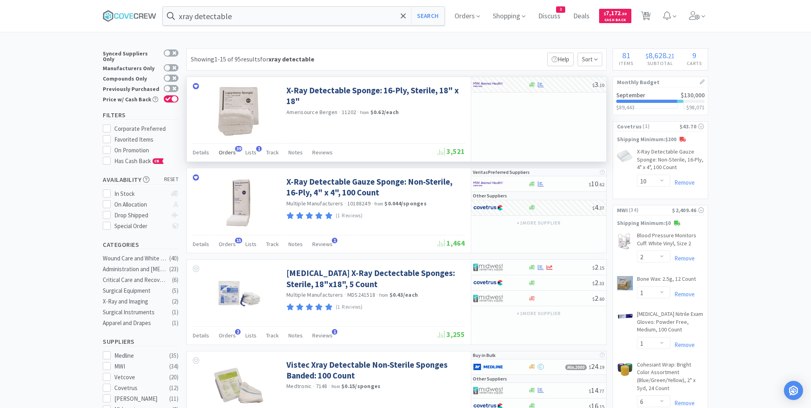
click at [224, 150] on span "Orders" at bounding box center [227, 152] width 17 height 7
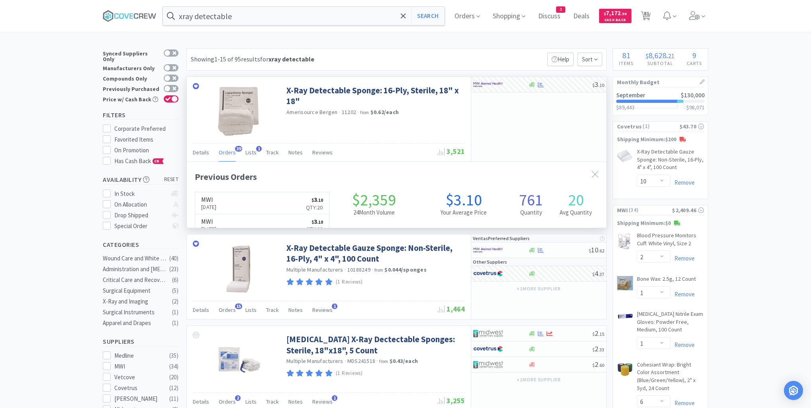
scroll to position [214, 419]
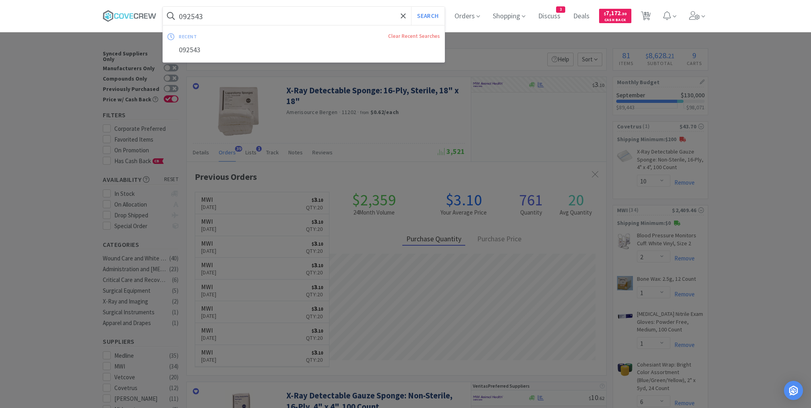
click at [411, 7] on button "Search" at bounding box center [427, 16] width 33 height 18
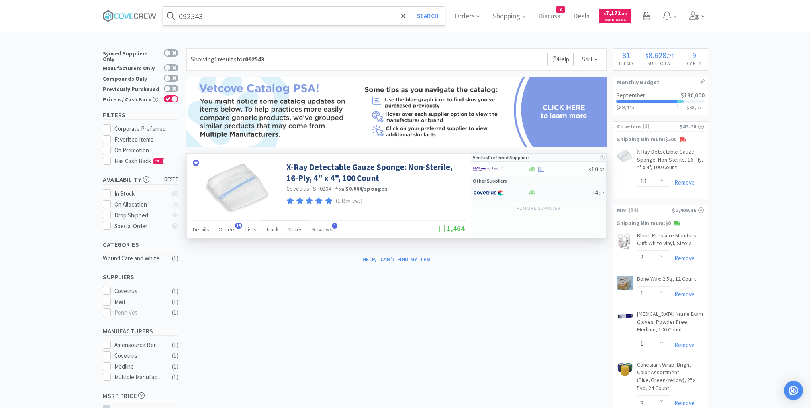
click at [561, 193] on div at bounding box center [560, 193] width 65 height 6
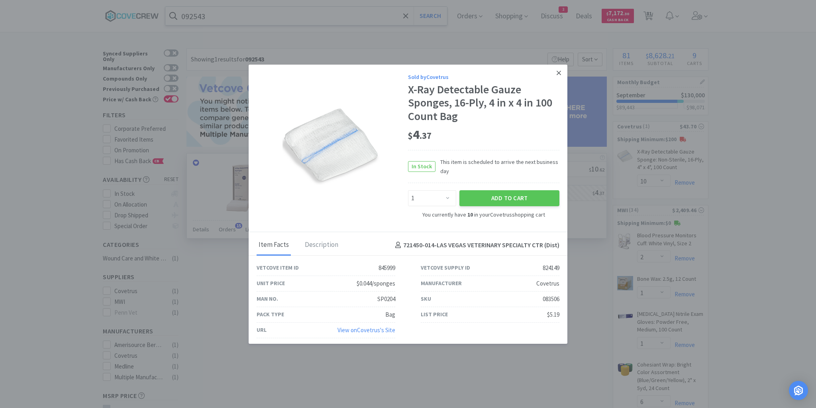
click at [557, 69] on icon at bounding box center [559, 72] width 4 height 7
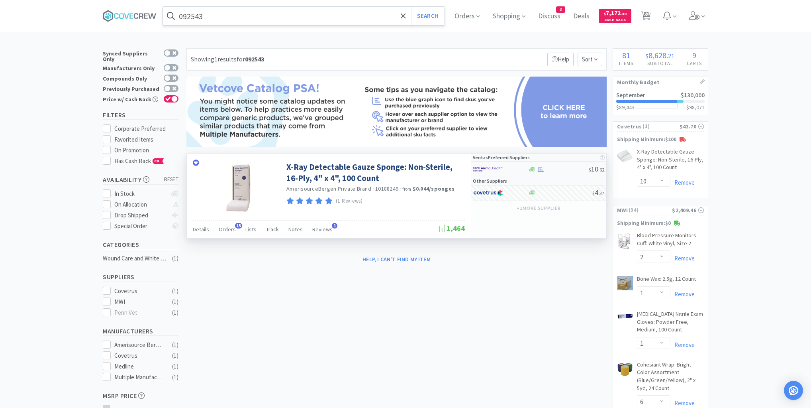
click at [561, 169] on div at bounding box center [558, 169] width 61 height 6
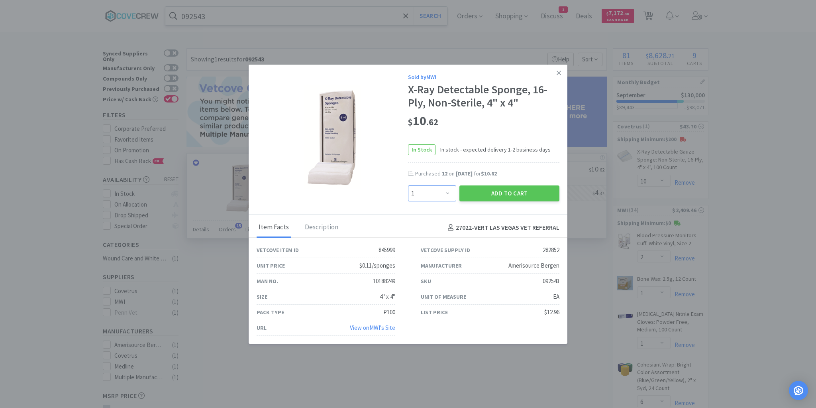
click at [449, 194] on select "Enter Quantity 1 2 3 4 5 6 7 8 9 10 11 12 13 14 15 16 17 18 19 20 Enter Quantity" at bounding box center [432, 193] width 48 height 16
click at [408, 185] on select "Enter Quantity 1 2 3 4 5 6 7 8 9 10 11 12 13 14 15 16 17 18 19 20 Enter Quantity" at bounding box center [432, 193] width 48 height 16
click at [515, 194] on button "Add to Cart" at bounding box center [509, 193] width 100 height 16
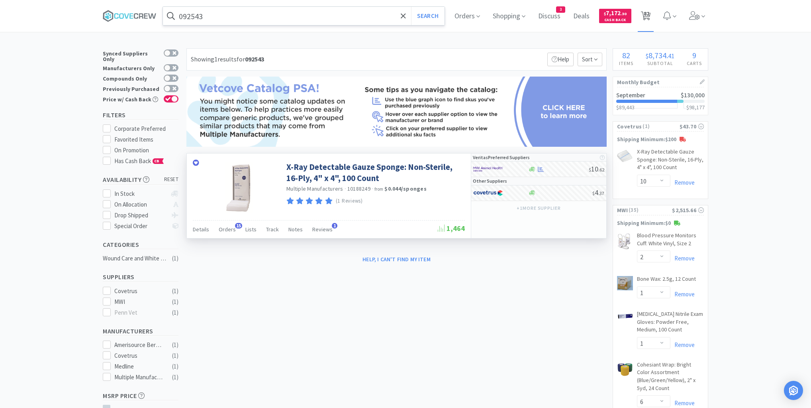
click at [649, 13] on span "82" at bounding box center [647, 14] width 6 height 32
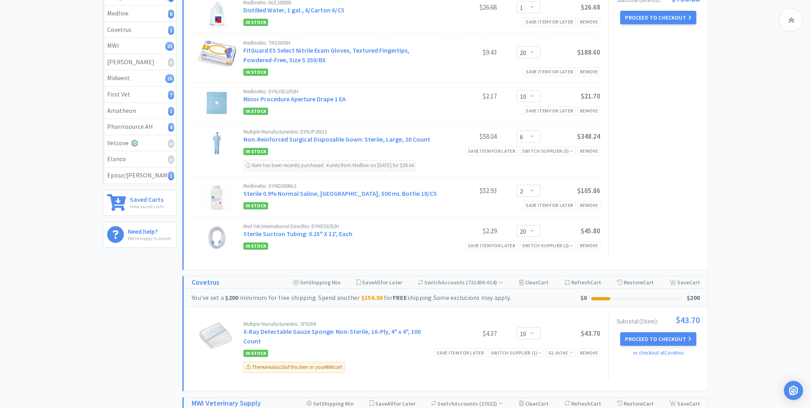
scroll to position [351, 0]
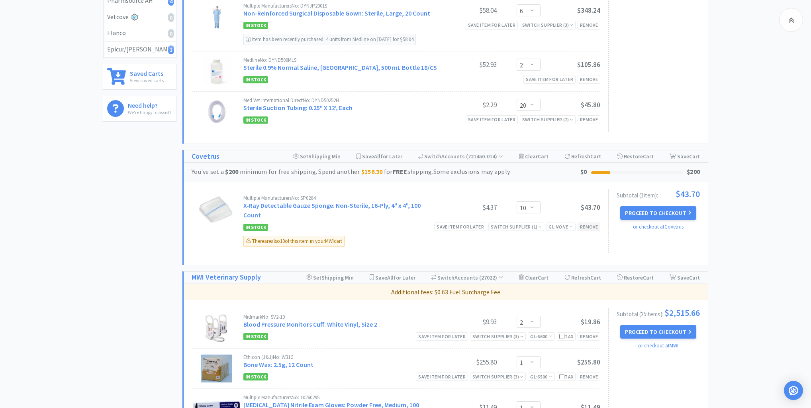
click at [583, 222] on div "Remove" at bounding box center [589, 226] width 23 height 8
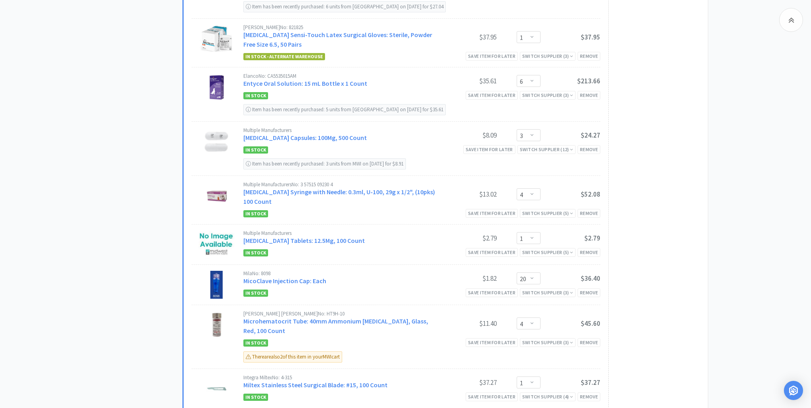
scroll to position [2550, 0]
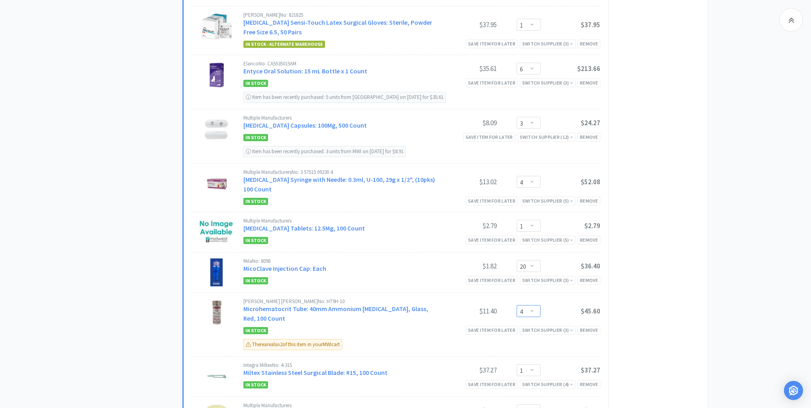
click at [531, 305] on select "Enter Quantity 1 2 3 4 5 6 7 8 9 10 11 12 13 14 15 16 17 18 19 20 Enter Quantity" at bounding box center [529, 311] width 24 height 12
click at [517, 305] on select "Enter Quantity 1 2 3 4 5 6 7 8 9 10 11 12 13 14 15 16 17 18 19 20 Enter Quantity" at bounding box center [529, 311] width 24 height 12
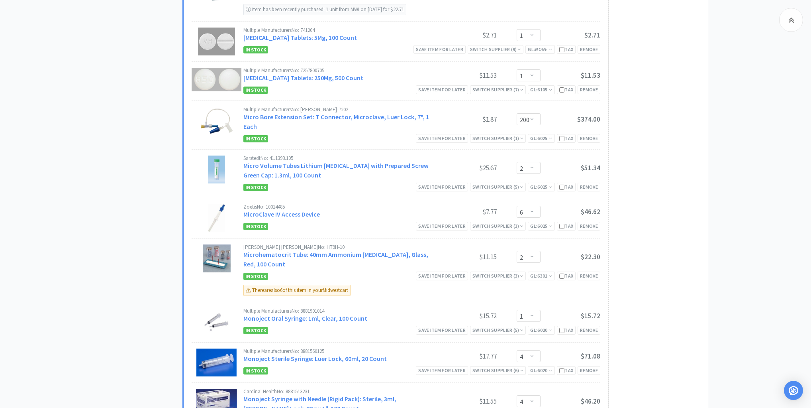
scroll to position [1147, 0]
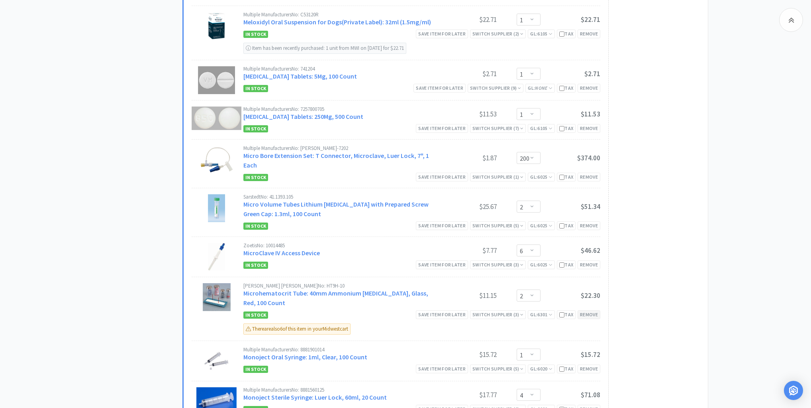
click at [596, 310] on div "Remove" at bounding box center [589, 314] width 23 height 8
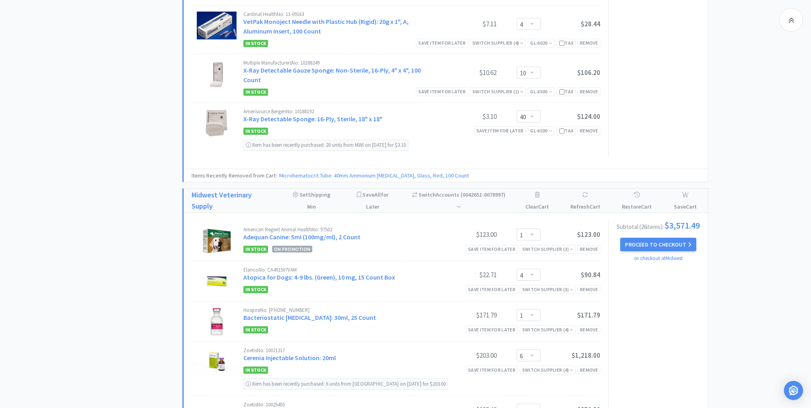
scroll to position [1976, 0]
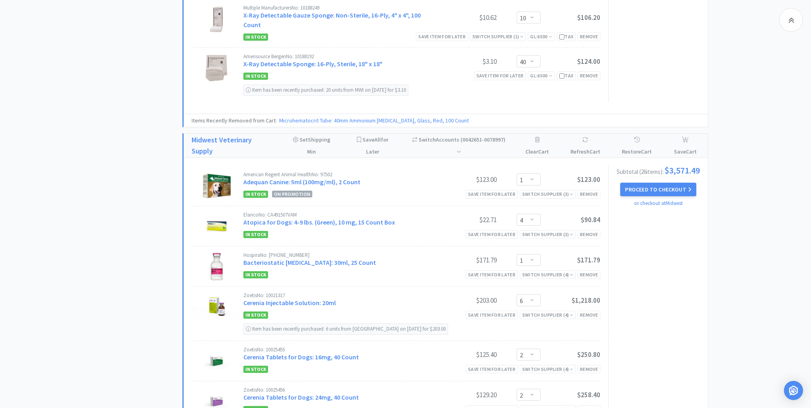
drag, startPoint x: 661, startPoint y: 167, endPoint x: 659, endPoint y: 175, distance: 8.3
click at [661, 182] on button "Proceed to Checkout" at bounding box center [658, 189] width 76 height 14
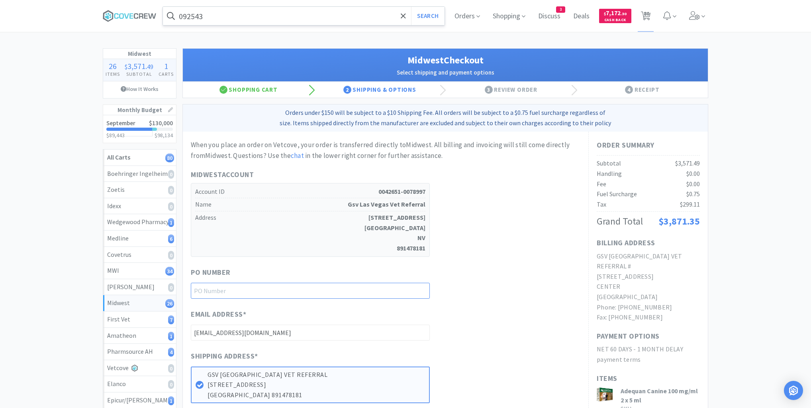
click at [406, 286] on input "text" at bounding box center [310, 290] width 239 height 16
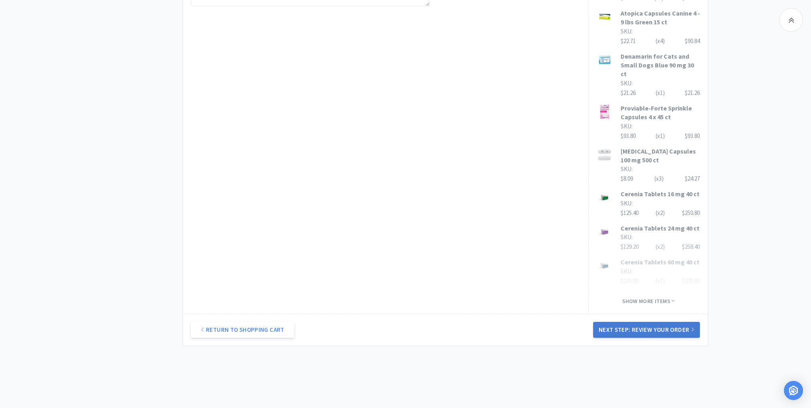
click at [638, 321] on button "Next Step: Review Your Order" at bounding box center [646, 329] width 107 height 16
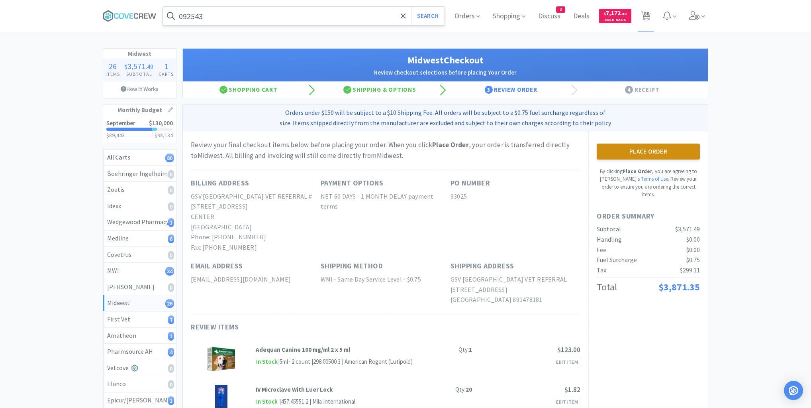
click at [657, 149] on button "Place Order" at bounding box center [648, 151] width 103 height 16
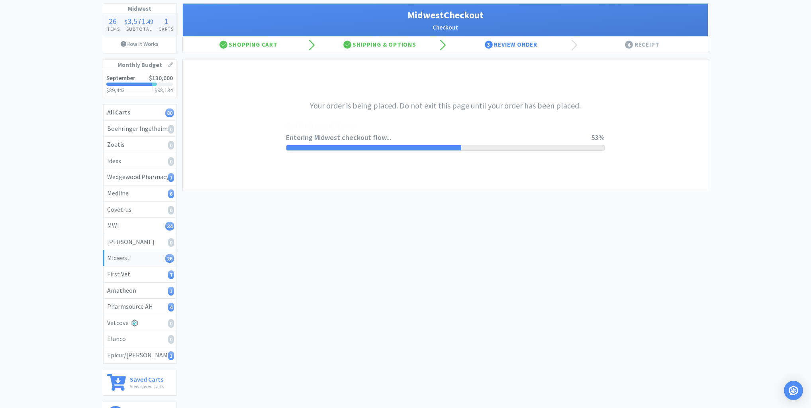
scroll to position [64, 0]
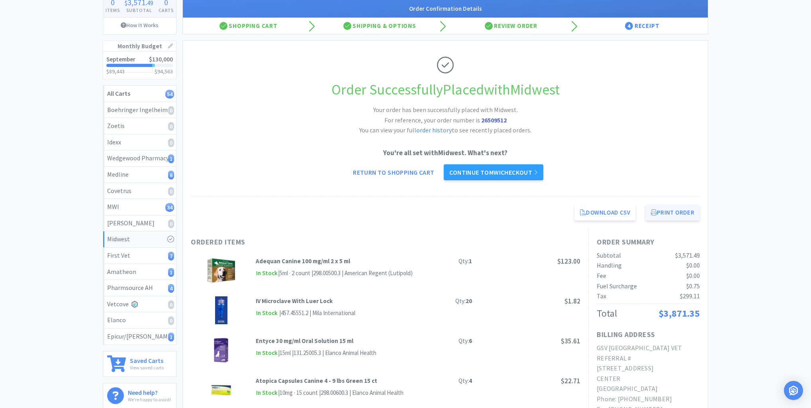
click at [672, 208] on button "Print Order" at bounding box center [672, 212] width 55 height 16
click at [127, 338] on div "Epicur/Stokes 1" at bounding box center [139, 336] width 65 height 10
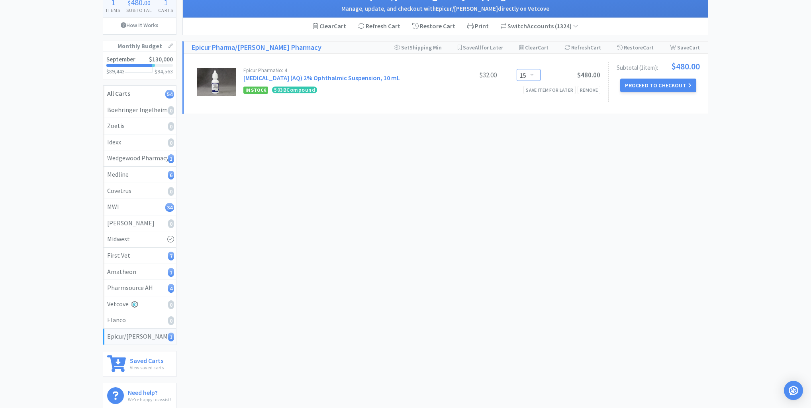
click at [534, 76] on select "Enter Quantity 1 2 3 4 5 6 7 8 9 10 11 12 13 14 15 16 17 18 19 20 Enter Quantity" at bounding box center [529, 75] width 24 height 12
click at [517, 69] on select "Enter Quantity 1 2 3 4 5 6 7 8 9 10 11 12 13 14 15 16 17 18 19 20 Enter Quantity" at bounding box center [529, 75] width 24 height 12
click at [661, 86] on button "Proceed to Checkout" at bounding box center [658, 85] width 76 height 14
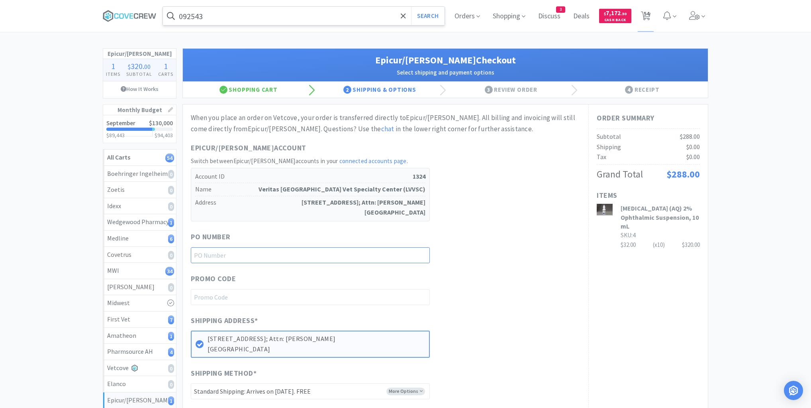
click at [411, 252] on input "text" at bounding box center [310, 255] width 239 height 16
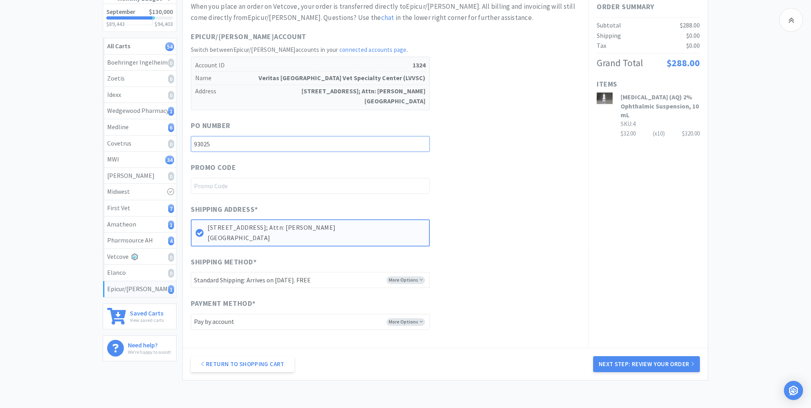
scroll to position [164, 0]
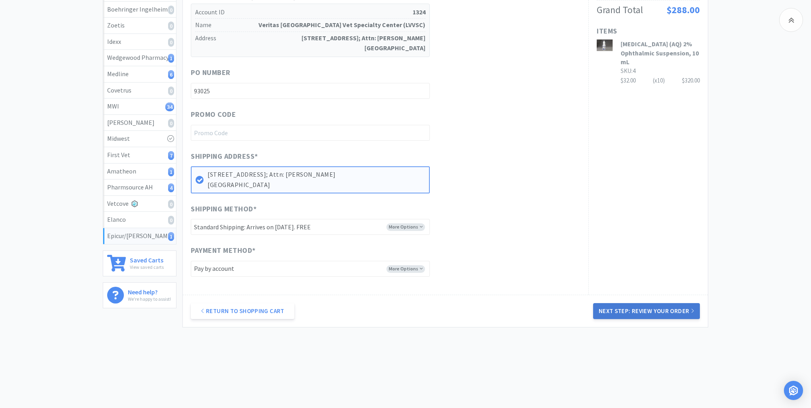
click at [621, 307] on button "Next Step: Review Your Order" at bounding box center [646, 311] width 107 height 16
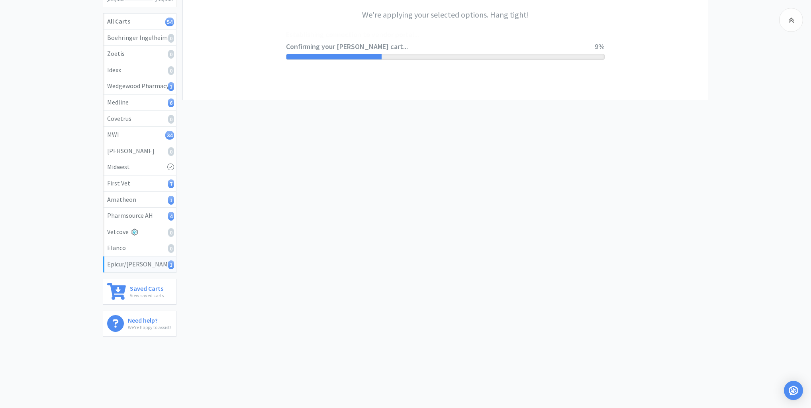
scroll to position [0, 0]
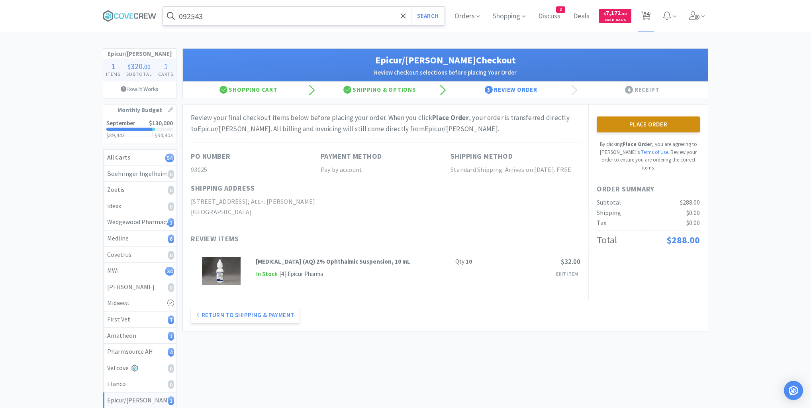
click at [623, 125] on button "Place Order" at bounding box center [648, 124] width 103 height 16
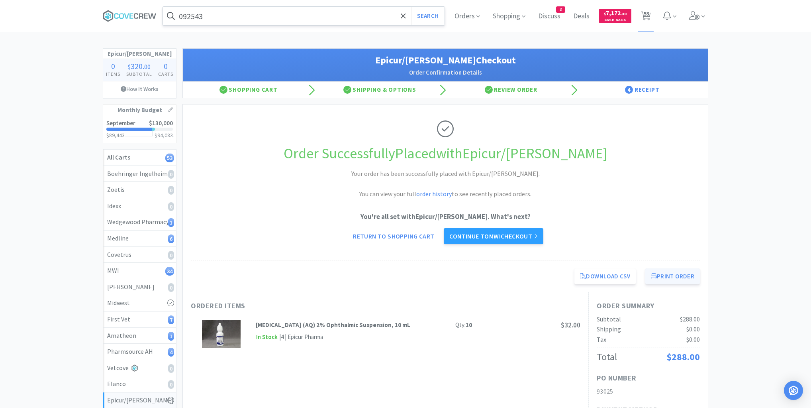
click at [669, 275] on button "Print Order" at bounding box center [672, 276] width 55 height 16
click at [157, 347] on div "Pharmsource AH 4" at bounding box center [139, 351] width 65 height 10
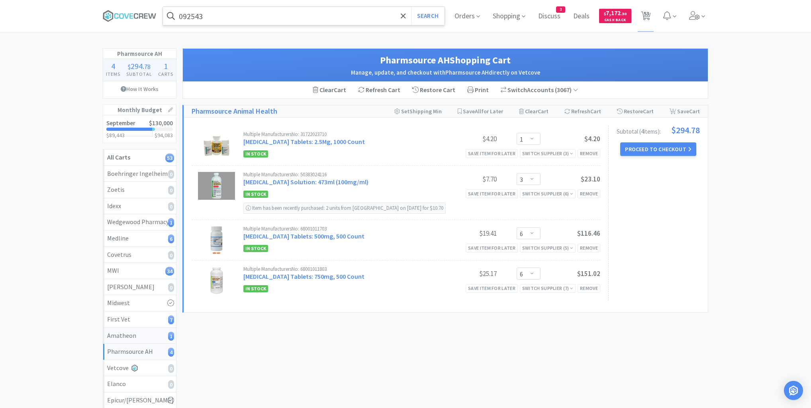
click at [134, 334] on div "Amatheon 1" at bounding box center [139, 335] width 65 height 10
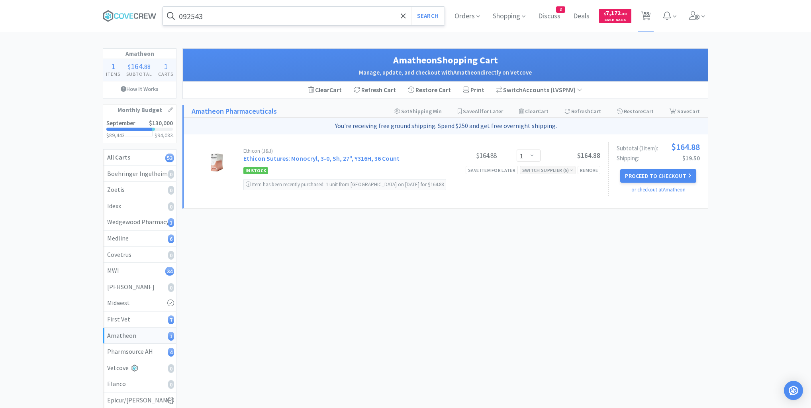
click at [562, 169] on div "Switch Supplier ( 5 )" at bounding box center [547, 170] width 51 height 8
click at [564, 170] on div "Switch Supplier ( 5 )" at bounding box center [547, 170] width 51 height 8
click at [140, 348] on div "Pharmsource AH 4" at bounding box center [139, 351] width 65 height 10
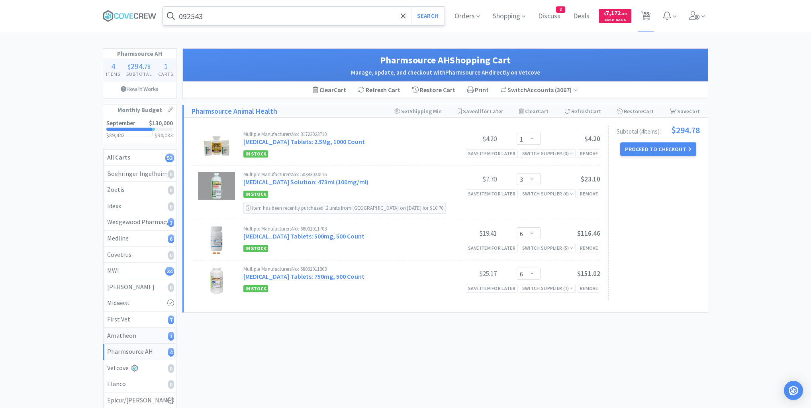
click at [134, 330] on div "Amatheon 1" at bounding box center [139, 335] width 65 height 10
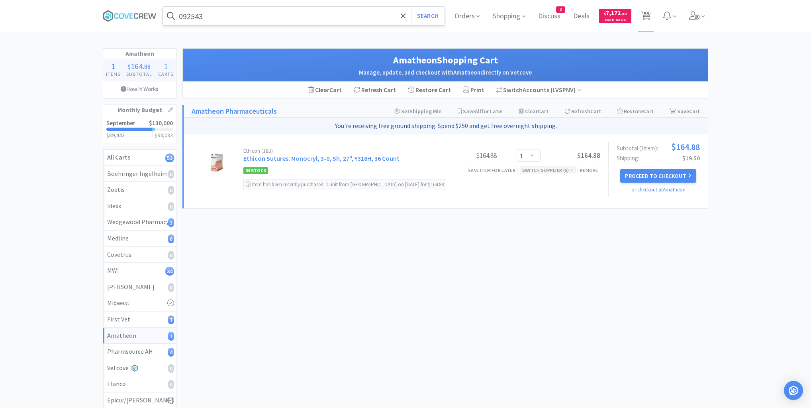
click at [539, 170] on div "Switch Supplier ( 5 )" at bounding box center [547, 170] width 51 height 8
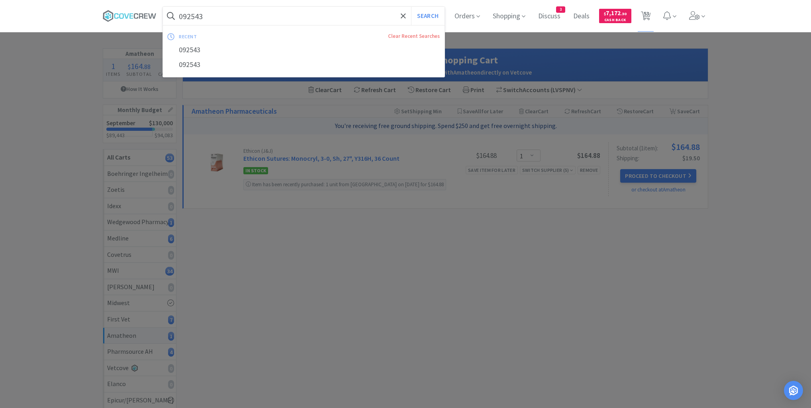
click at [364, 16] on input "092543" at bounding box center [304, 16] width 282 height 18
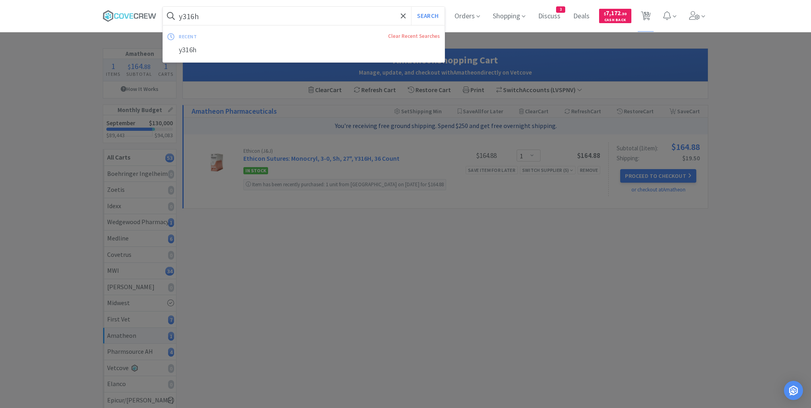
click at [411, 7] on button "Search" at bounding box center [427, 16] width 33 height 18
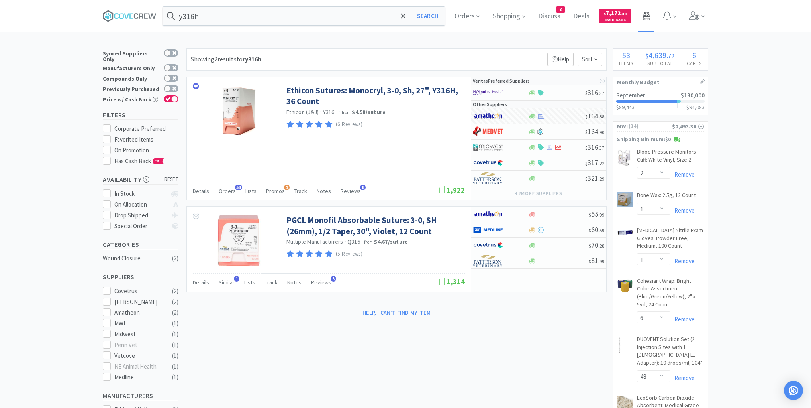
click at [649, 16] on span "53" at bounding box center [647, 14] width 6 height 32
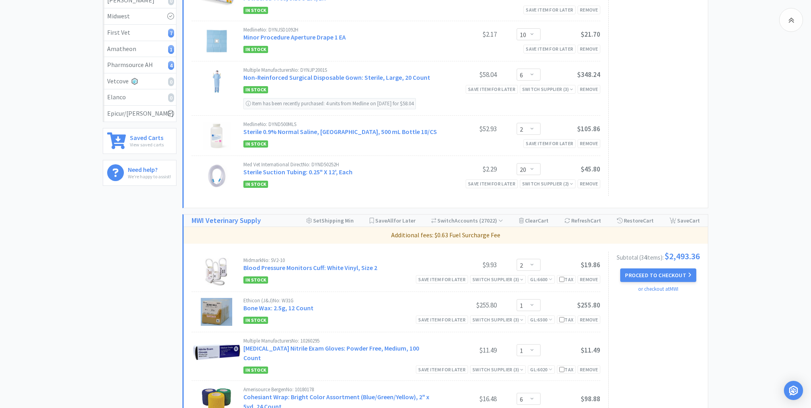
scroll to position [287, 0]
click at [570, 182] on icon at bounding box center [571, 183] width 3 height 5
click at [570, 182] on div "Switch Supplier ( 2 )" at bounding box center [547, 183] width 51 height 8
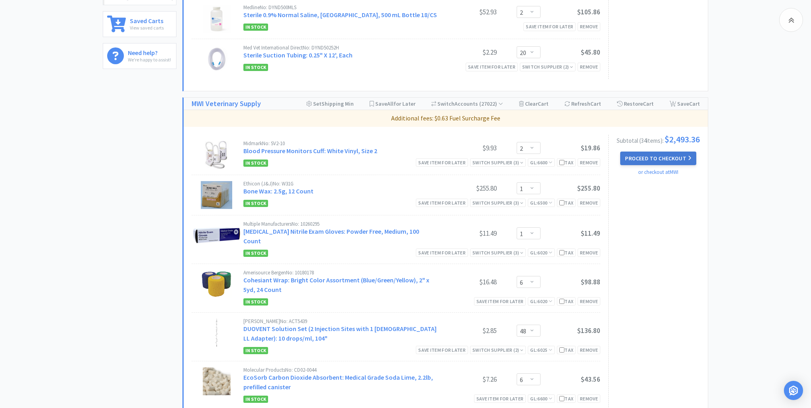
scroll to position [414, 0]
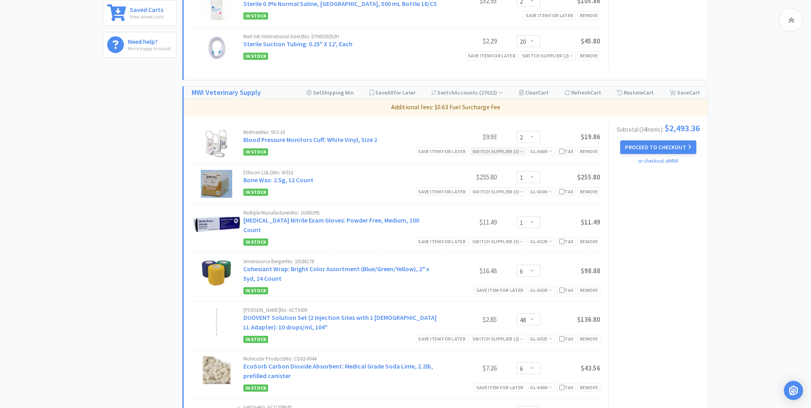
click at [515, 149] on div "Switch Supplier ( 3 )" at bounding box center [497, 151] width 51 height 8
click at [515, 190] on div "Switch Supplier ( 3 )" at bounding box center [497, 192] width 51 height 8
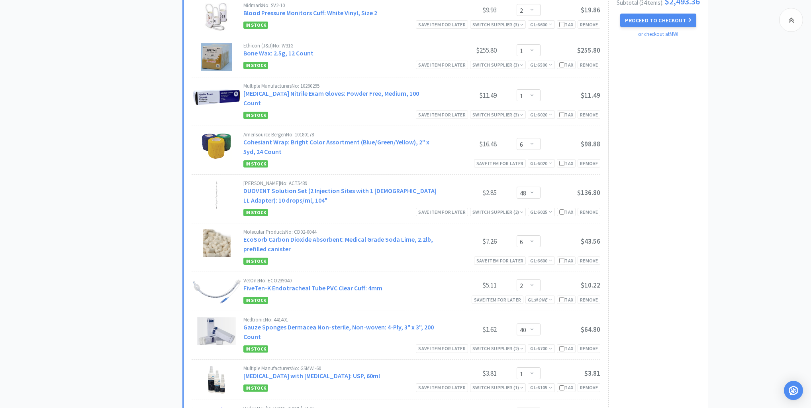
scroll to position [542, 0]
click at [520, 209] on icon at bounding box center [521, 211] width 3 height 5
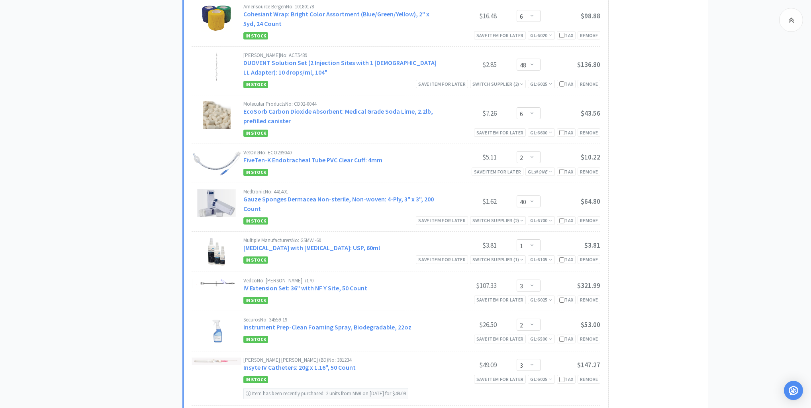
scroll to position [669, 0]
click at [512, 216] on div "Switch Supplier ( 2 )" at bounding box center [497, 220] width 51 height 8
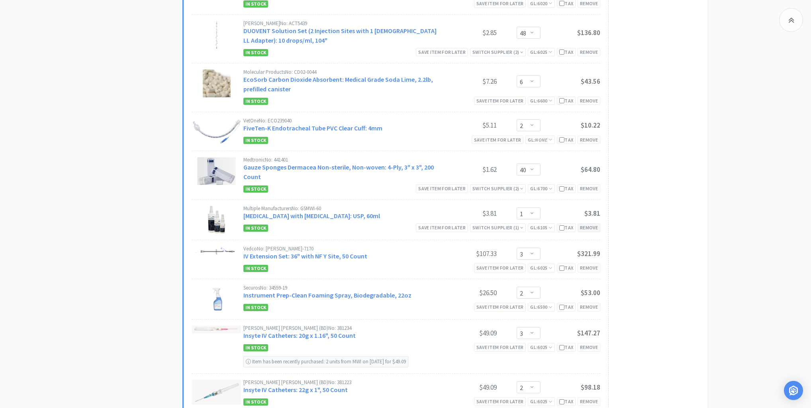
scroll to position [701, 0]
click at [520, 225] on icon at bounding box center [521, 227] width 3 height 5
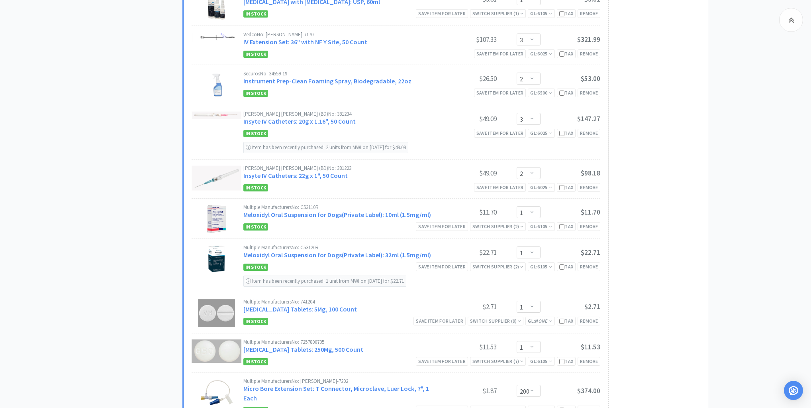
scroll to position [924, 0]
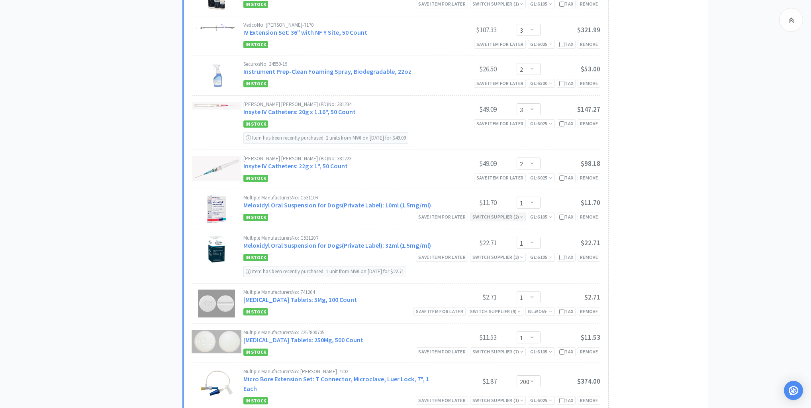
click at [520, 214] on icon at bounding box center [521, 216] width 3 height 5
click at [517, 253] on div "Switch Supplier ( 2 )" at bounding box center [497, 257] width 51 height 8
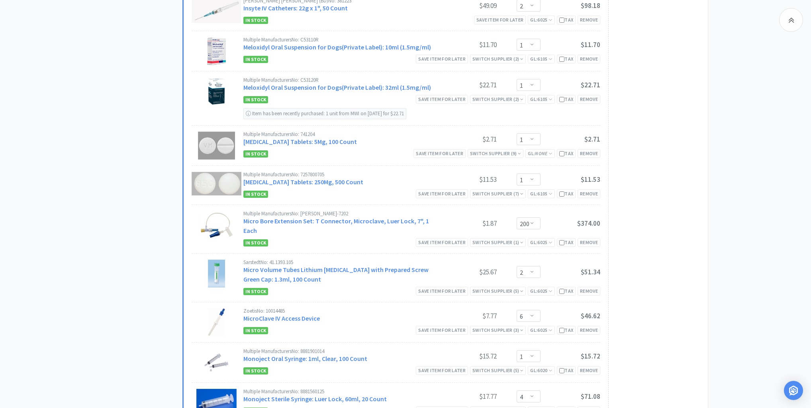
scroll to position [1084, 0]
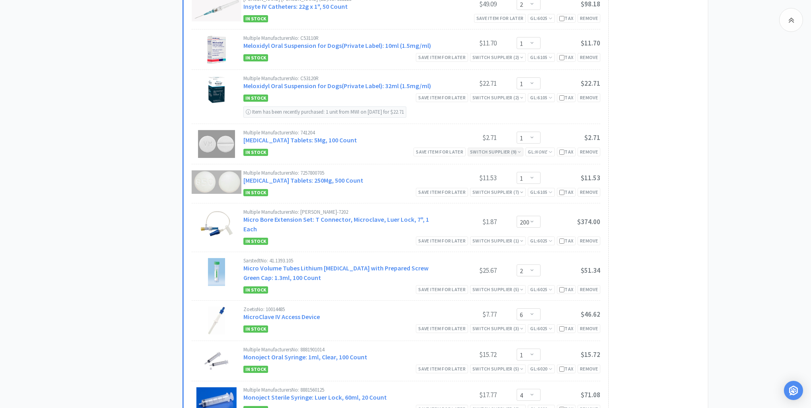
click at [515, 148] on div "Switch Supplier ( 9 )" at bounding box center [495, 152] width 51 height 8
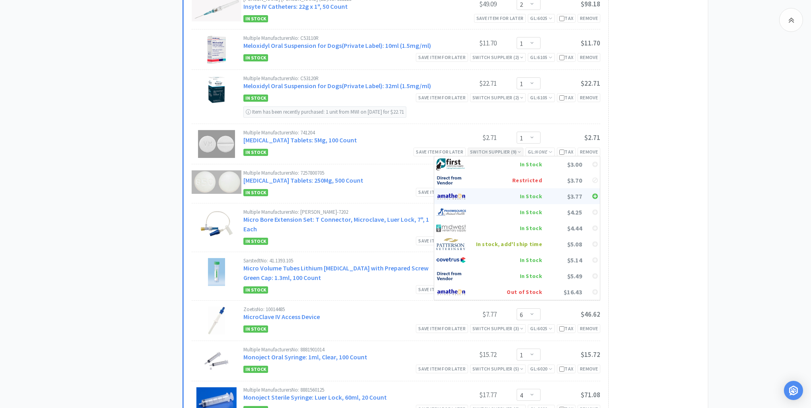
click at [542, 190] on div "$3.77" at bounding box center [562, 196] width 40 height 12
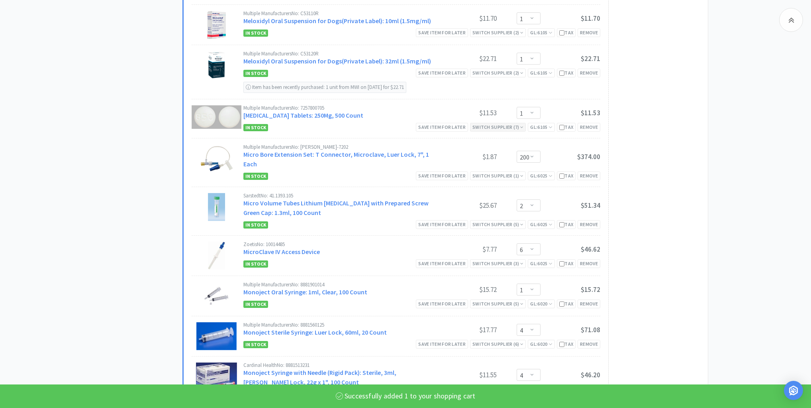
scroll to position [1147, 0]
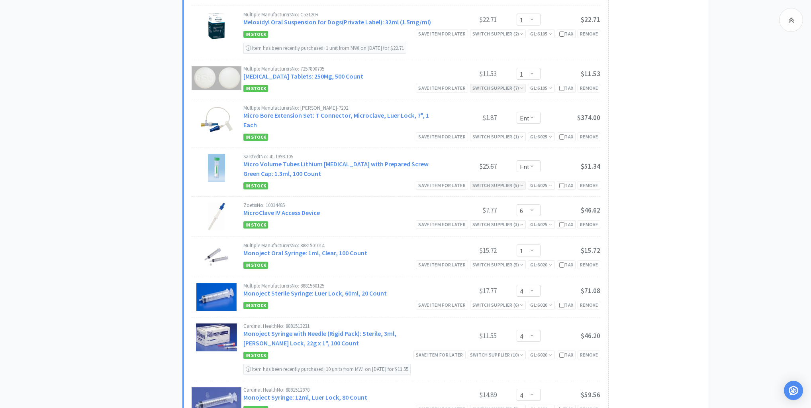
click at [520, 183] on icon at bounding box center [521, 185] width 3 height 5
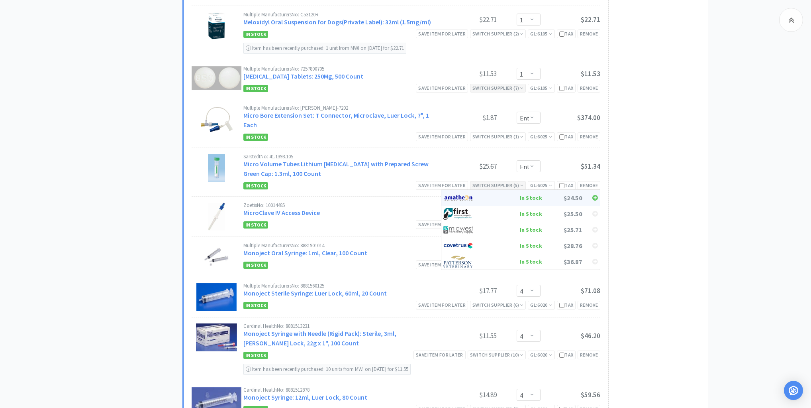
click at [523, 192] on div "In Stock" at bounding box center [512, 198] width 59 height 12
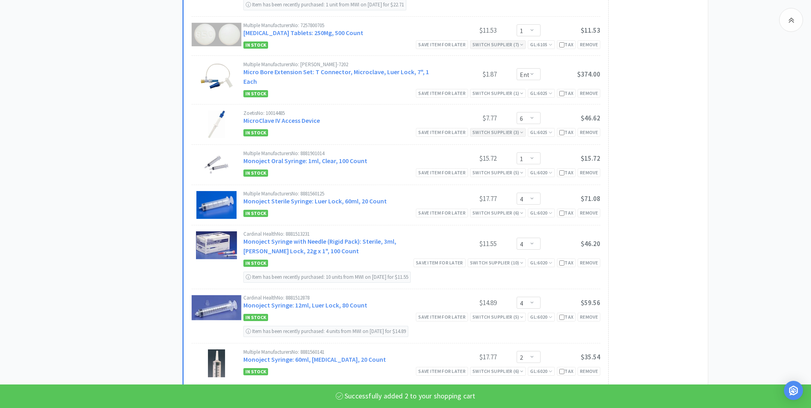
scroll to position [1211, 0]
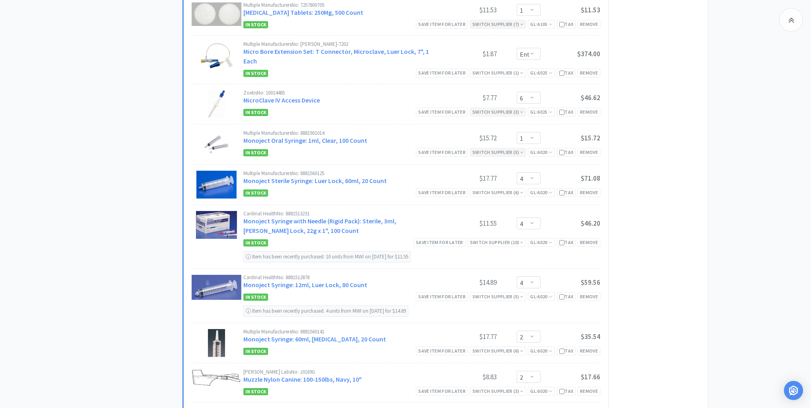
click at [520, 150] on icon at bounding box center [521, 152] width 3 height 5
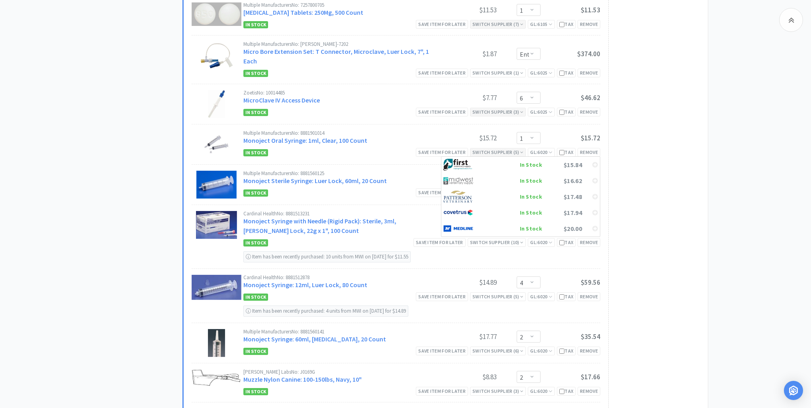
click at [520, 150] on icon at bounding box center [521, 152] width 3 height 5
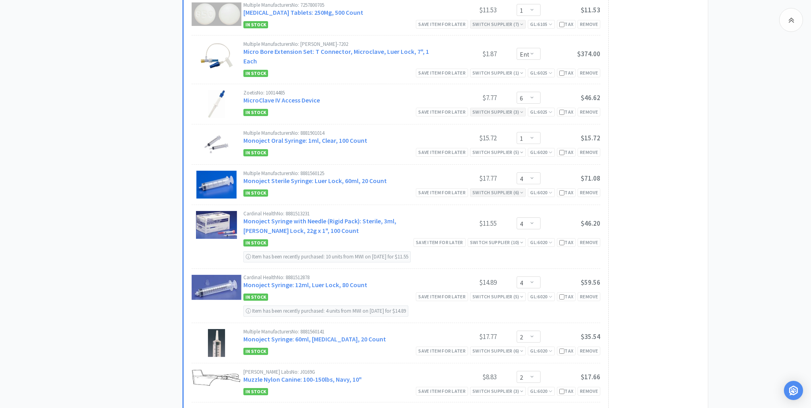
click at [512, 188] on div "Switch Supplier ( 6 )" at bounding box center [497, 192] width 51 height 8
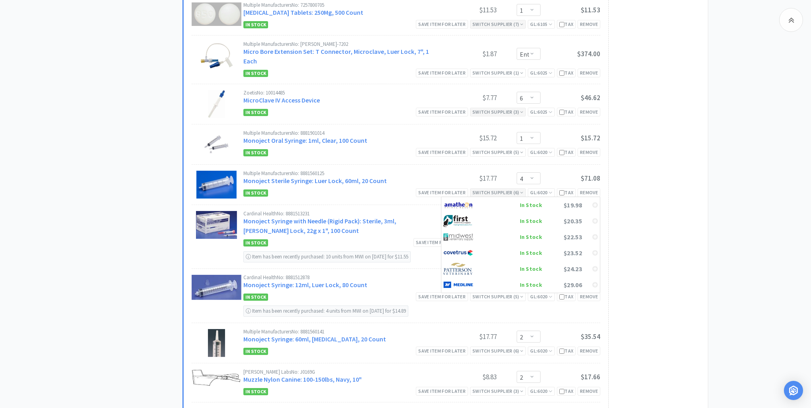
click at [512, 188] on div "Switch Supplier ( 6 )" at bounding box center [497, 192] width 51 height 8
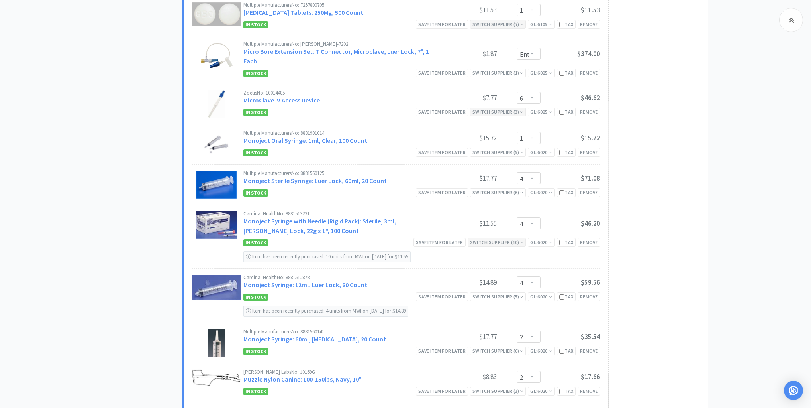
click at [516, 238] on div "Switch Supplier ( 10 )" at bounding box center [497, 242] width 54 height 8
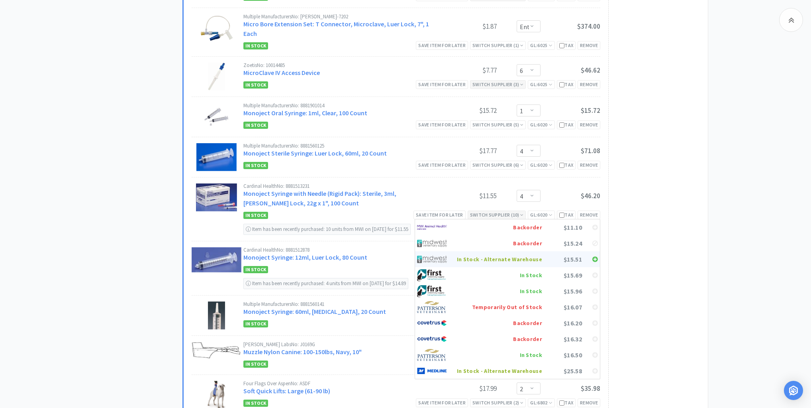
scroll to position [1275, 0]
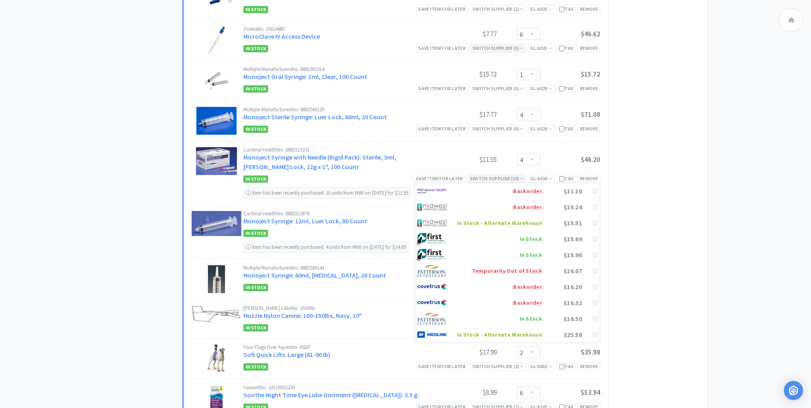
click at [517, 174] on div "Switch Supplier ( 10 )" at bounding box center [497, 178] width 54 height 8
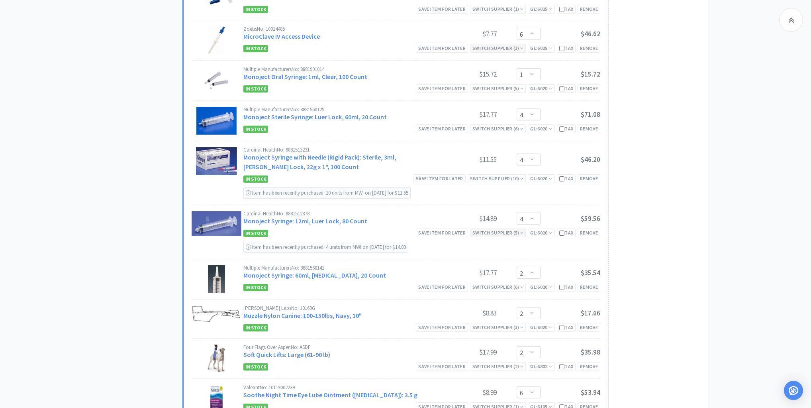
click at [513, 229] on div "Switch Supplier ( 5 )" at bounding box center [497, 233] width 51 height 8
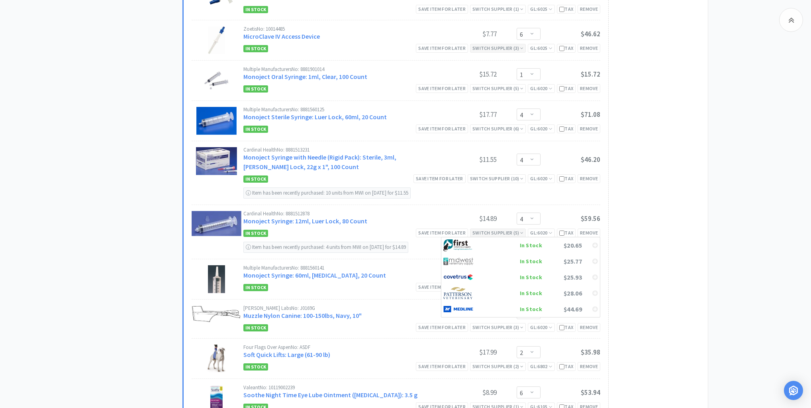
click at [512, 229] on div "Switch Supplier ( 5 )" at bounding box center [497, 233] width 51 height 8
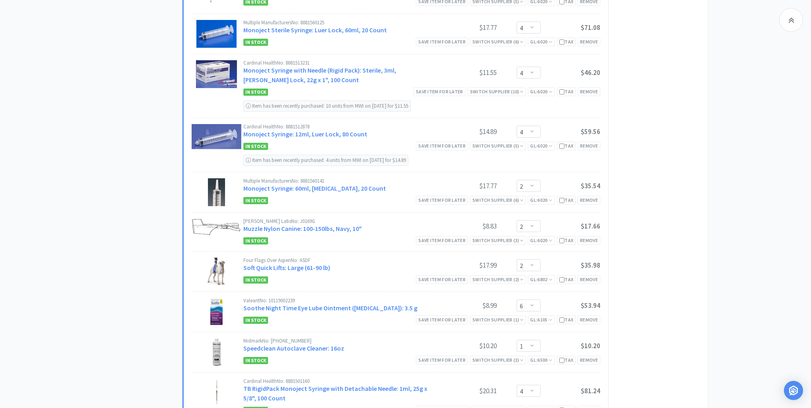
scroll to position [1370, 0]
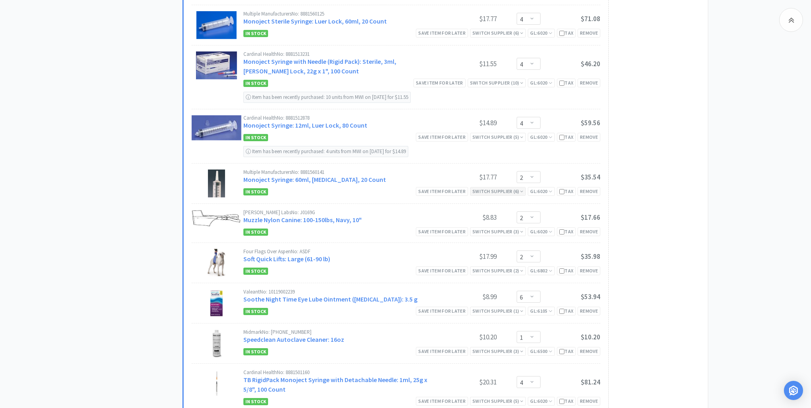
click at [513, 187] on div "Switch Supplier ( 6 )" at bounding box center [497, 191] width 51 height 8
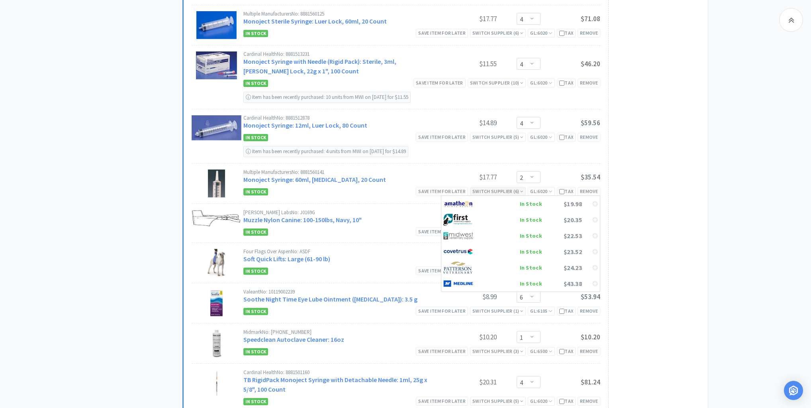
click at [513, 187] on div "Switch Supplier ( 6 )" at bounding box center [497, 191] width 51 height 8
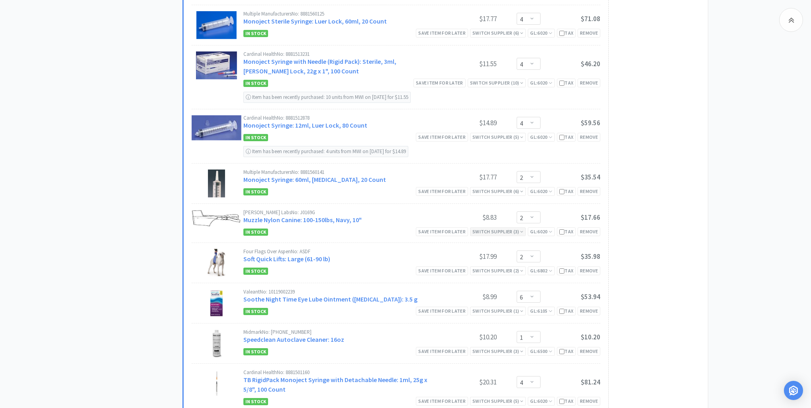
click at [512, 227] on div "Switch Supplier ( 3 )" at bounding box center [497, 231] width 51 height 8
click at [511, 227] on div "Switch Supplier ( 3 )" at bounding box center [497, 231] width 51 height 8
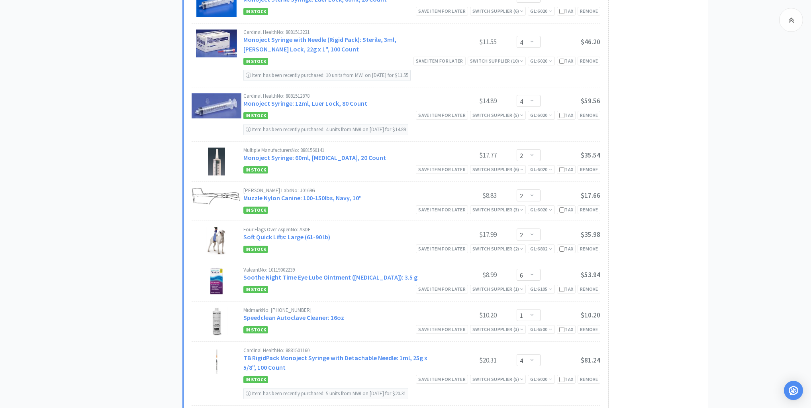
scroll to position [1466, 0]
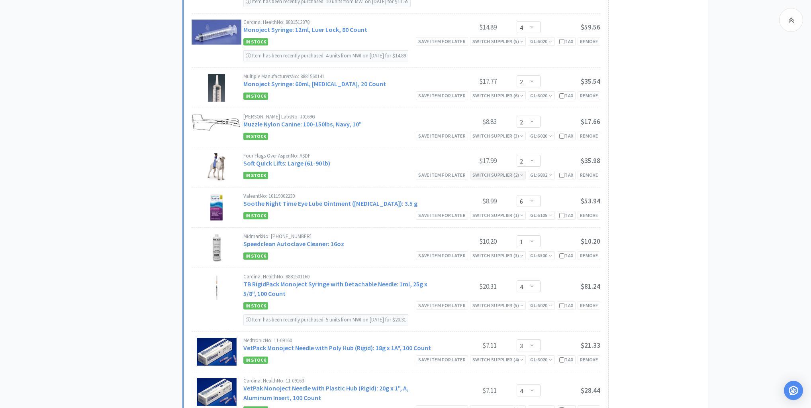
click at [511, 171] on div "Switch Supplier ( 2 )" at bounding box center [497, 175] width 51 height 8
click at [510, 251] on div "Switch Supplier ( 3 )" at bounding box center [497, 255] width 51 height 8
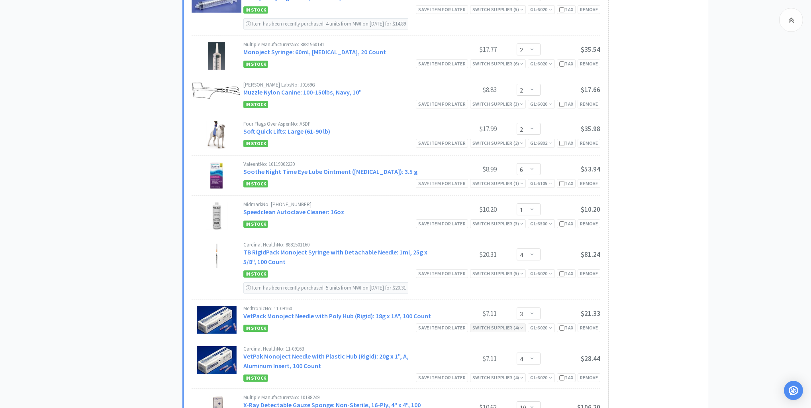
scroll to position [1594, 0]
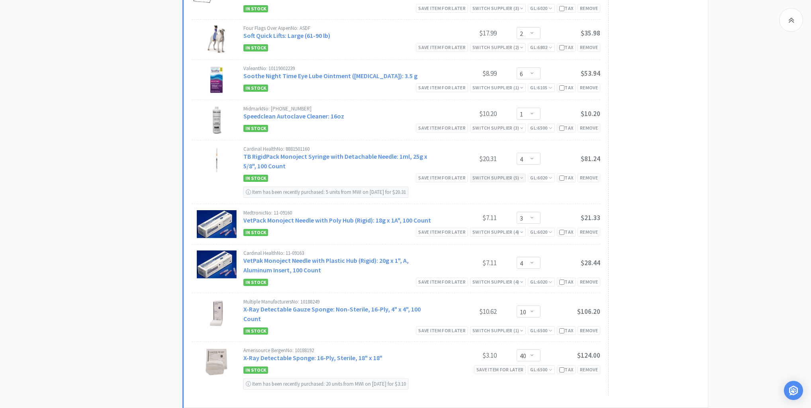
click at [516, 174] on div "Switch Supplier ( 5 )" at bounding box center [497, 178] width 51 height 8
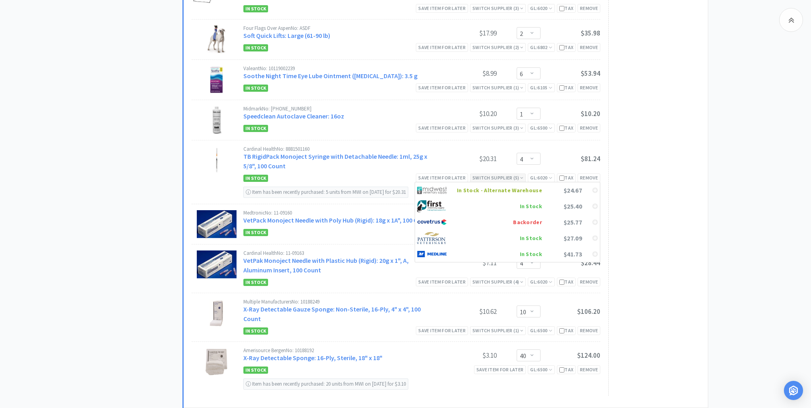
click at [516, 174] on div "Switch Supplier ( 5 )" at bounding box center [497, 178] width 51 height 8
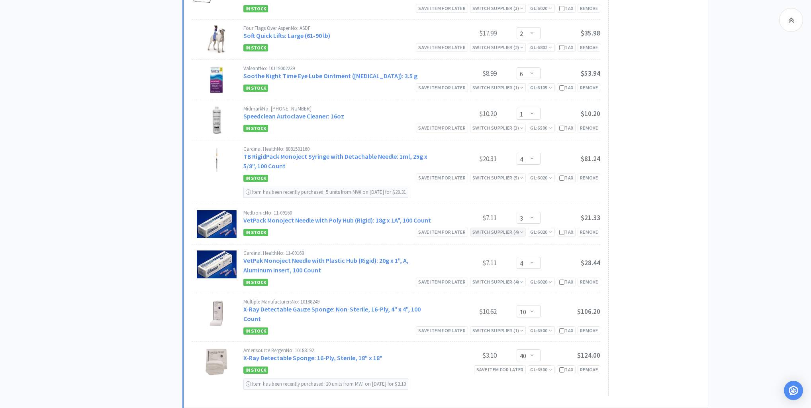
click at [510, 228] on div "Switch Supplier ( 4 )" at bounding box center [497, 232] width 51 height 8
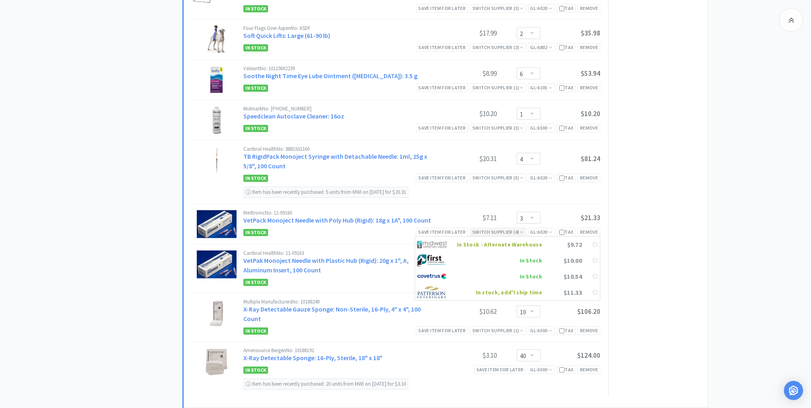
click at [510, 228] on div "Switch Supplier ( 4 )" at bounding box center [497, 232] width 51 height 8
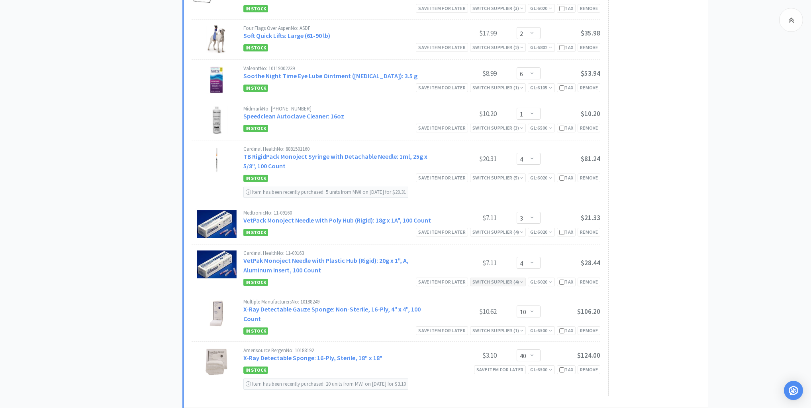
click at [506, 278] on div "Switch Supplier ( 4 )" at bounding box center [497, 282] width 51 height 8
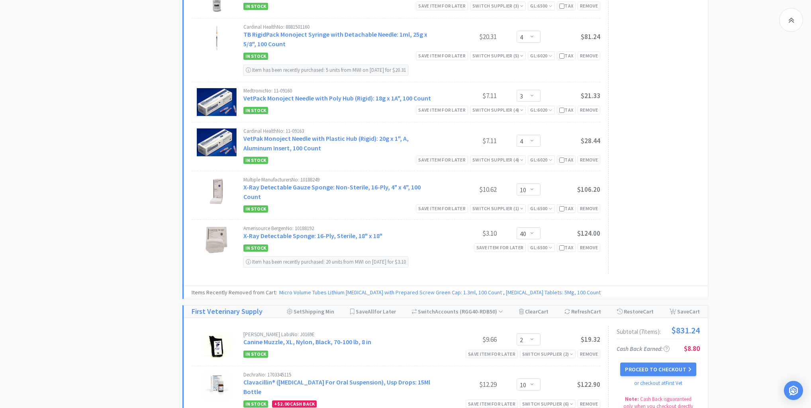
scroll to position [1721, 0]
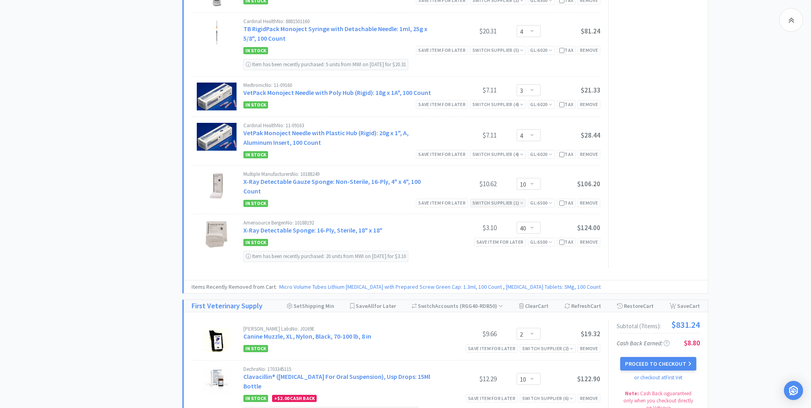
click at [515, 199] on div "Switch Supplier ( 1 )" at bounding box center [497, 203] width 51 height 8
click at [516, 199] on div "Switch Supplier ( 1 )" at bounding box center [497, 203] width 51 height 8
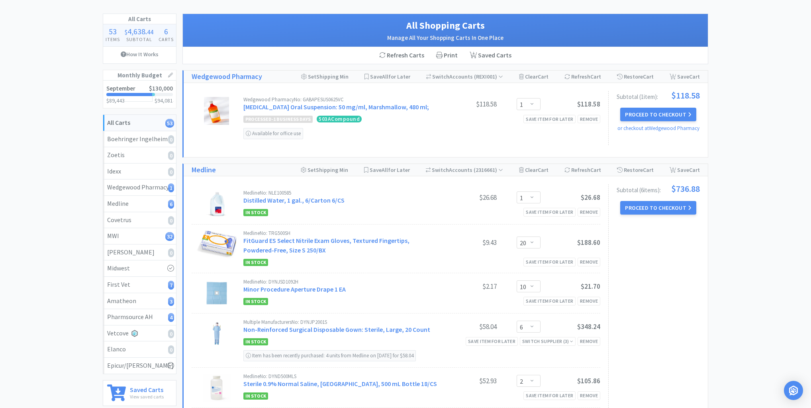
scroll to position [0, 0]
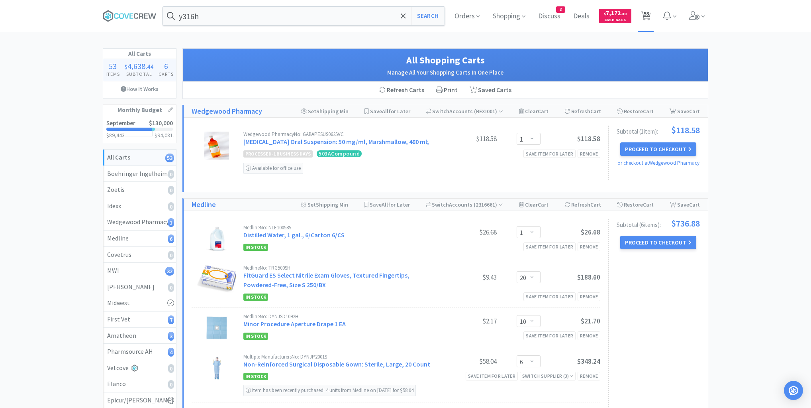
click at [648, 16] on span "53" at bounding box center [647, 14] width 6 height 32
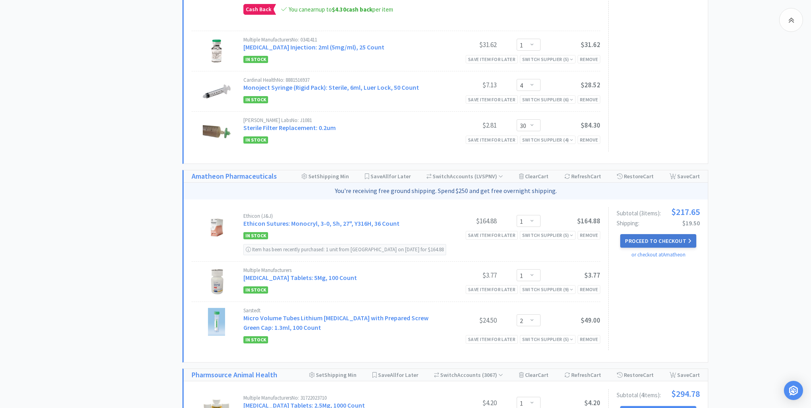
scroll to position [2358, 0]
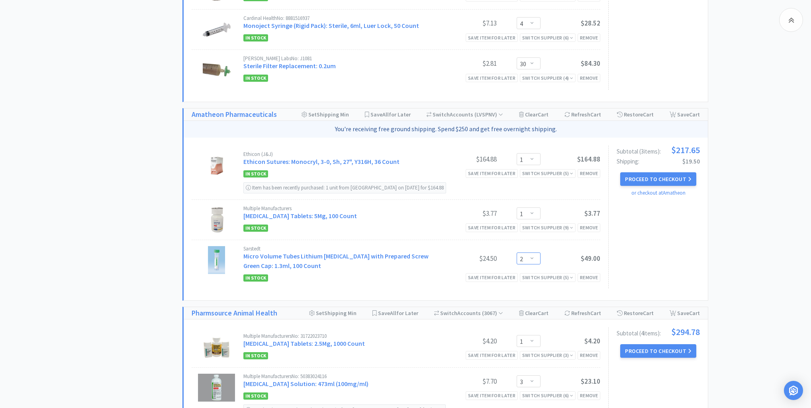
click at [531, 252] on select "Enter Quantity 1 2 3 4 5 6 7 8 9 10 11 12 13 14 15 16 17 18 19 20 Enter Quantity" at bounding box center [529, 258] width 24 height 12
click at [517, 252] on select "Enter Quantity 1 2 3 4 5 6 7 8 9 10 11 12 13 14 15 16 17 18 19 20 Enter Quantity" at bounding box center [529, 258] width 24 height 12
click at [535, 207] on select "Enter Quantity 1 2 3 4 5 6 7 8 9 10 11 12 13 14 15 16 17 18 19 20 Enter Quantity" at bounding box center [529, 213] width 24 height 12
click at [517, 207] on select "Enter Quantity 1 2 3 4 5 6 7 8 9 10 11 12 13 14 15 16 17 18 19 20 Enter Quantity" at bounding box center [529, 213] width 24 height 12
click at [535, 252] on select "Enter Quantity 1 2 3 4 5 6 7 8 9 10 11 12 13 14 15 16 17 18 19 20 Enter Quantity" at bounding box center [529, 258] width 24 height 12
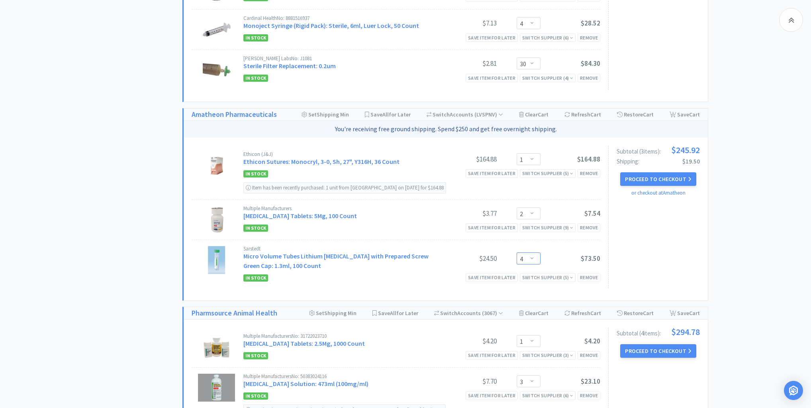
click at [517, 252] on select "Enter Quantity 1 2 3 4 5 6 7 8 9 10 11 12 13 14 15 16 17 18 19 20 Enter Quantity" at bounding box center [529, 258] width 24 height 12
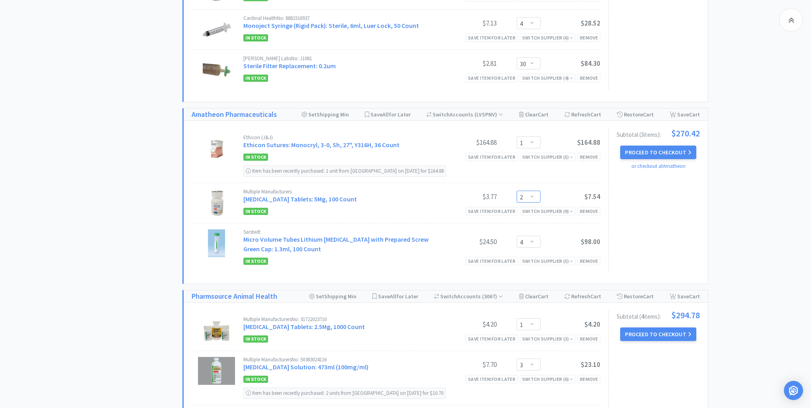
click at [531, 190] on select "Enter Quantity 1 2 3 4 5 6 7 8 9 10 11 12 13 14 15 16 17 18 19 20 Enter Quantity" at bounding box center [529, 196] width 24 height 12
click at [517, 190] on select "Enter Quantity 1 2 3 4 5 6 7 8 9 10 11 12 13 14 15 16 17 18 19 20 Enter Quantity" at bounding box center [529, 196] width 24 height 12
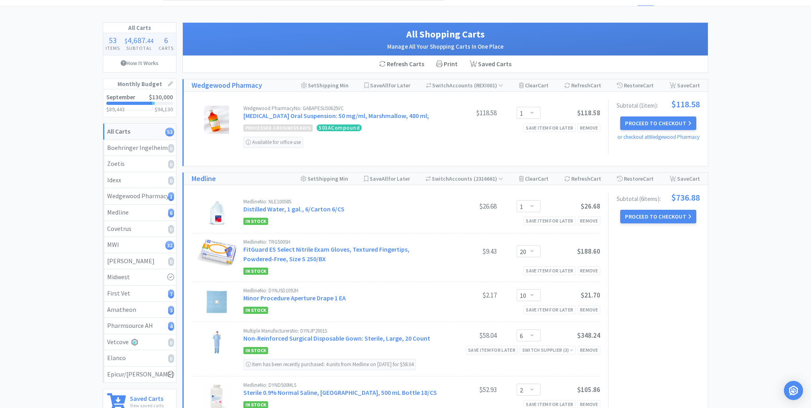
scroll to position [19, 0]
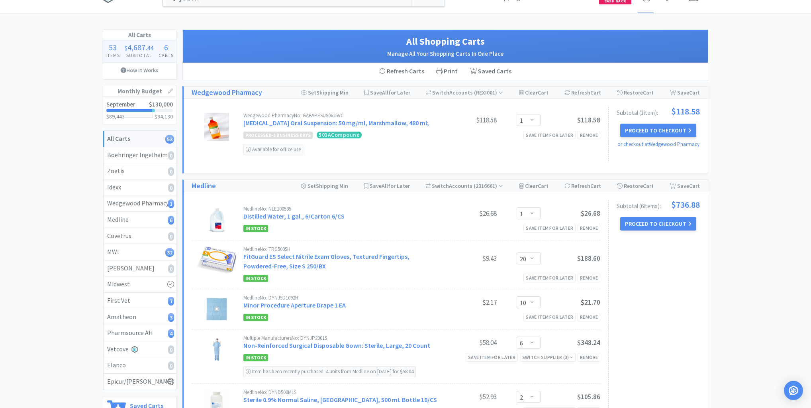
click at [438, 284] on div "Medline No: TRG500SH FitGuard ES Select Nitrile Exam Gloves, Textured Fingertip…" at bounding box center [396, 264] width 409 height 48
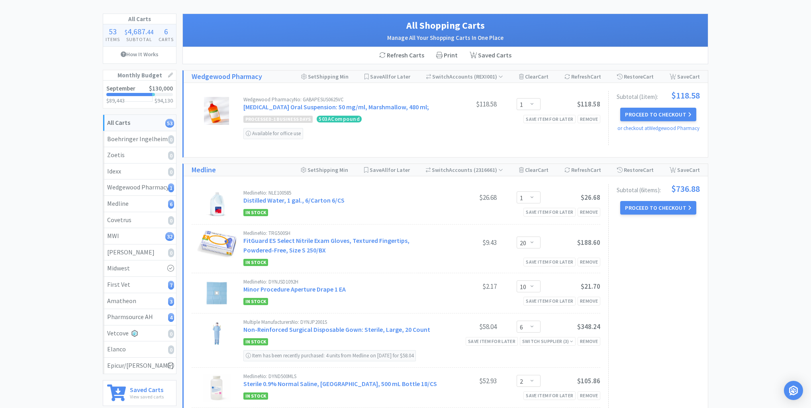
scroll to position [51, 0]
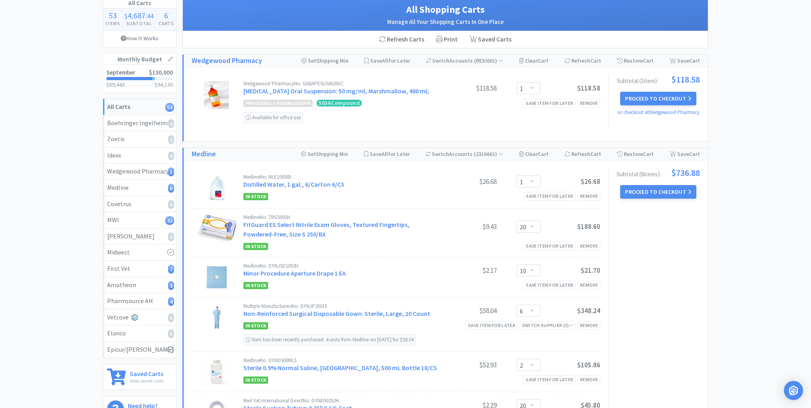
click at [706, 69] on div "Wedgewood Pharmacy No: GABAPESUS0625VC Gabapentin Oral Suspension: 50 mg/ml, Ma…" at bounding box center [446, 104] width 524 height 74
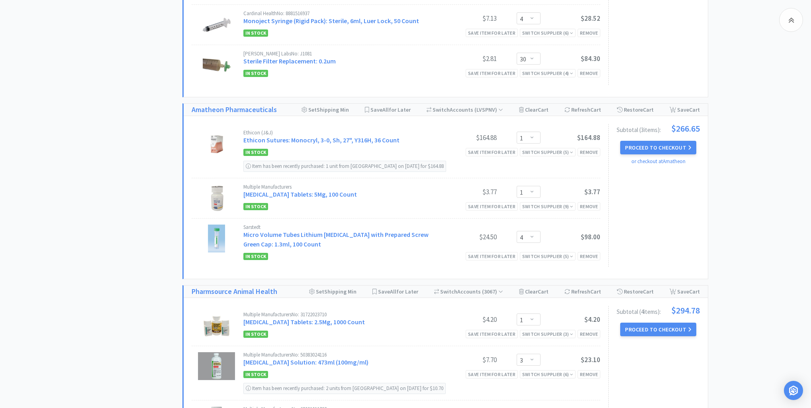
scroll to position [2282, 0]
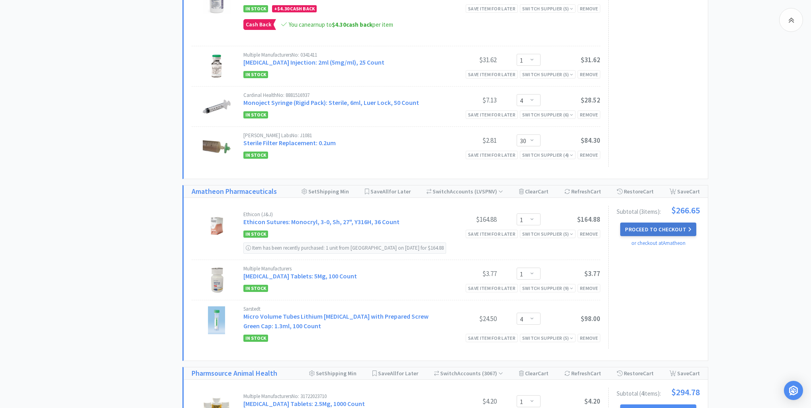
click at [661, 222] on button "Proceed to Checkout" at bounding box center [658, 229] width 76 height 14
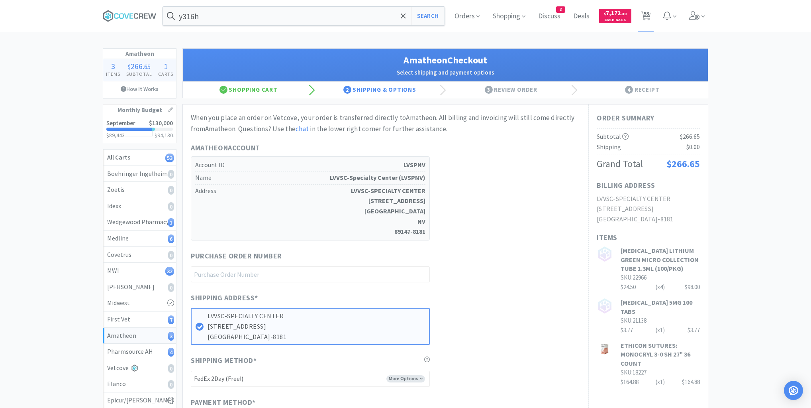
click at [535, 225] on div "Amatheon Account Account ID LVSPNV Name LVVSC-Specialty Center (LVSPNV) Address…" at bounding box center [386, 191] width 390 height 98
click at [407, 275] on input "text" at bounding box center [310, 274] width 239 height 16
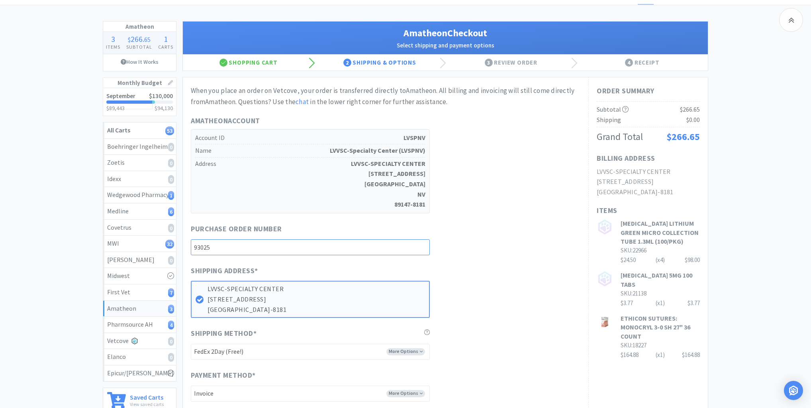
scroll to position [127, 0]
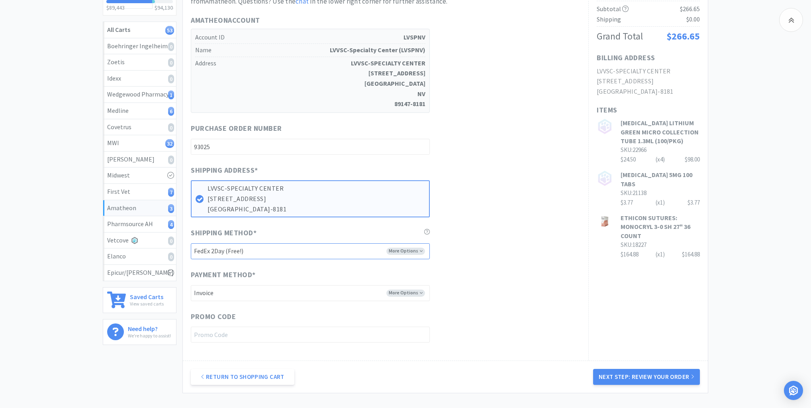
click at [422, 250] on select "-------- FedEx 2Day (Free!) Ground (Free!) Ground (Signature Required) ($17.60)…" at bounding box center [310, 251] width 239 height 16
click at [191, 243] on select "-------- FedEx 2Day (Free!) Ground (Free!) Ground (Signature Required) ($17.60)…" at bounding box center [310, 251] width 239 height 16
click at [643, 370] on button "Next Step: Review Your Order" at bounding box center [646, 377] width 107 height 16
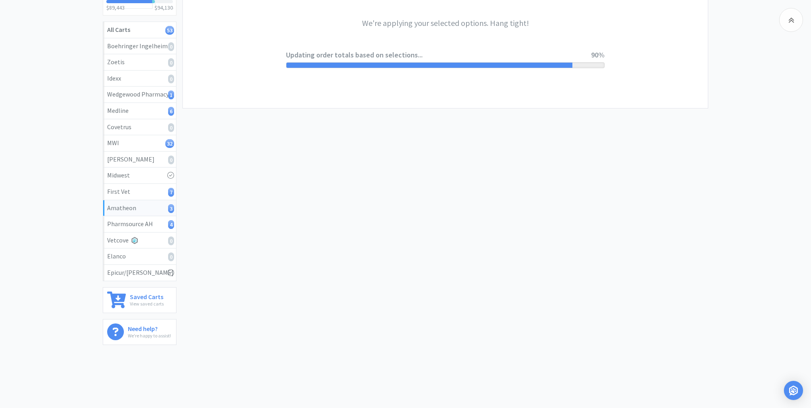
scroll to position [0, 0]
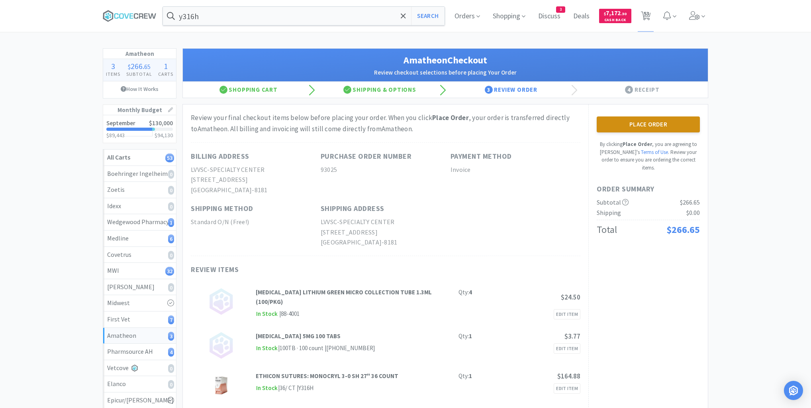
click at [656, 121] on button "Place Order" at bounding box center [648, 124] width 103 height 16
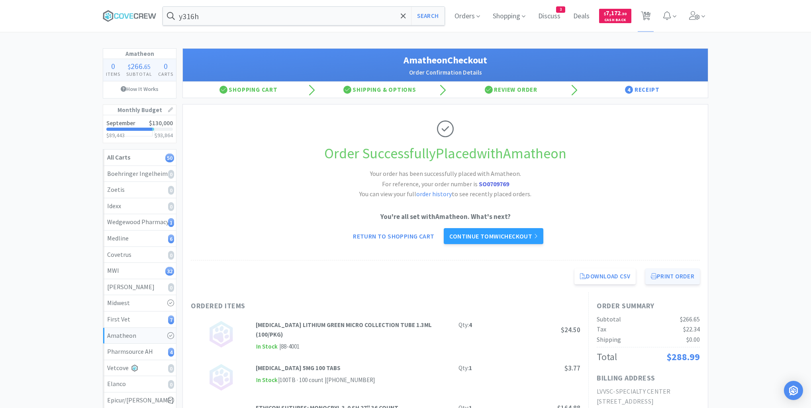
click at [665, 278] on button "Print Order" at bounding box center [672, 276] width 55 height 16
click at [163, 349] on div "Pharmsource AH 4" at bounding box center [139, 351] width 65 height 10
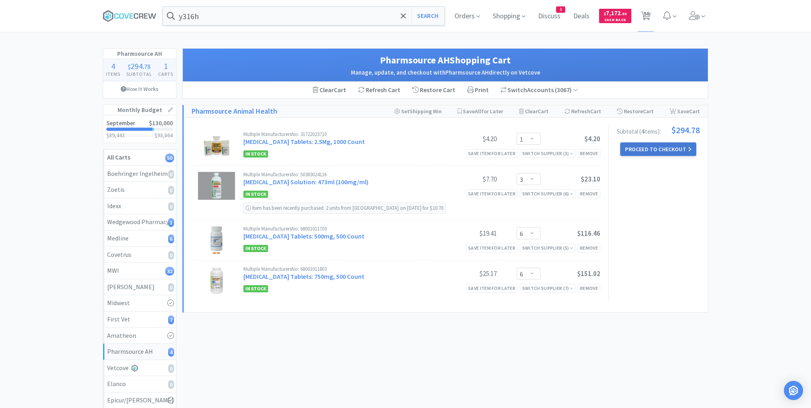
click at [651, 149] on button "Proceed to Checkout" at bounding box center [658, 149] width 76 height 14
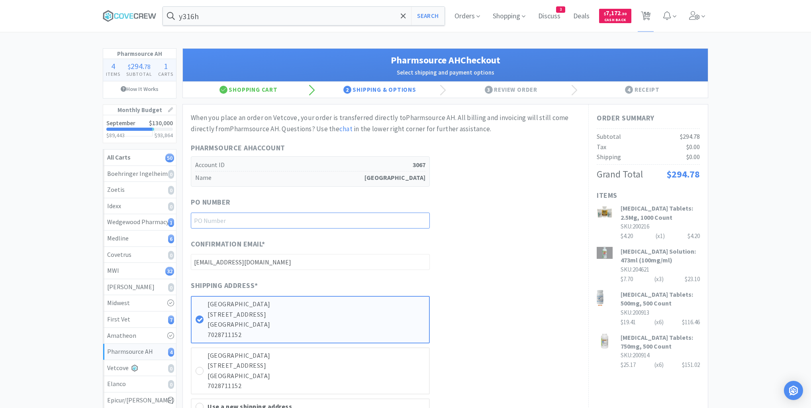
click at [422, 217] on input "text" at bounding box center [310, 220] width 239 height 16
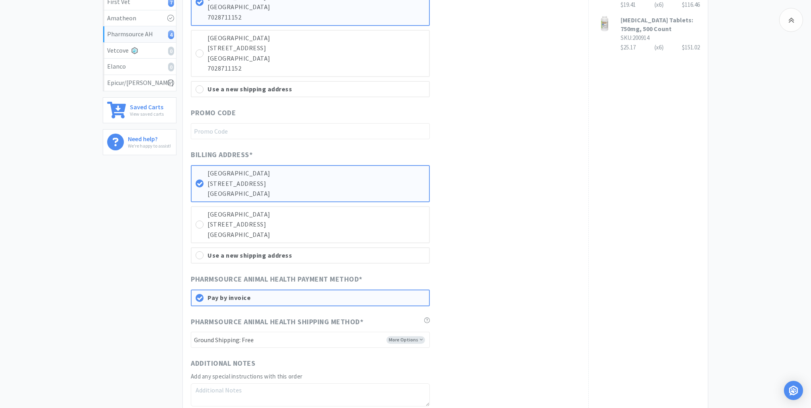
scroll to position [445, 0]
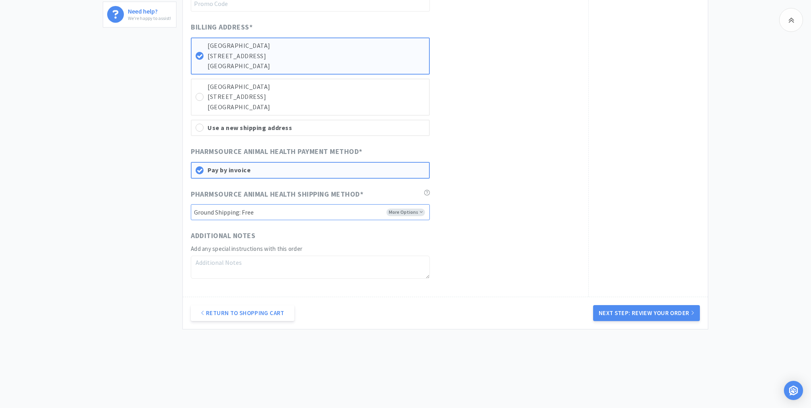
click at [425, 209] on select "-------- Ground Shipping: Free 2 Day Shipping: Free Cold Chain Overnight Shippi…" at bounding box center [310, 212] width 239 height 16
click at [191, 204] on select "-------- Ground Shipping: Free 2 Day Shipping: Free Cold Chain Overnight Shippi…" at bounding box center [310, 212] width 239 height 16
click at [672, 310] on button "Next Step: Review Your Order" at bounding box center [646, 313] width 107 height 16
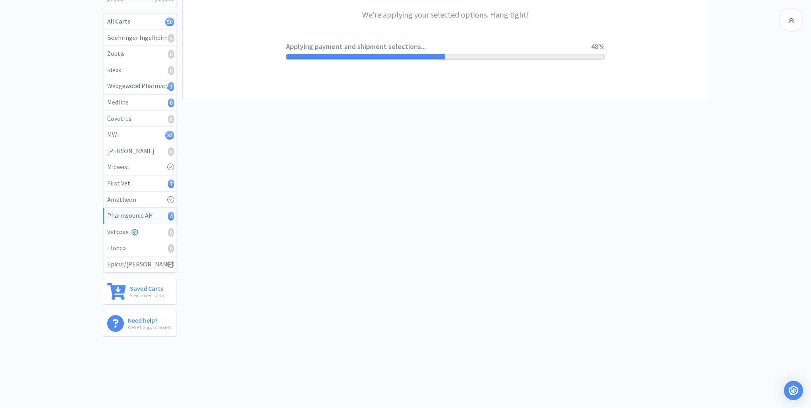
scroll to position [0, 0]
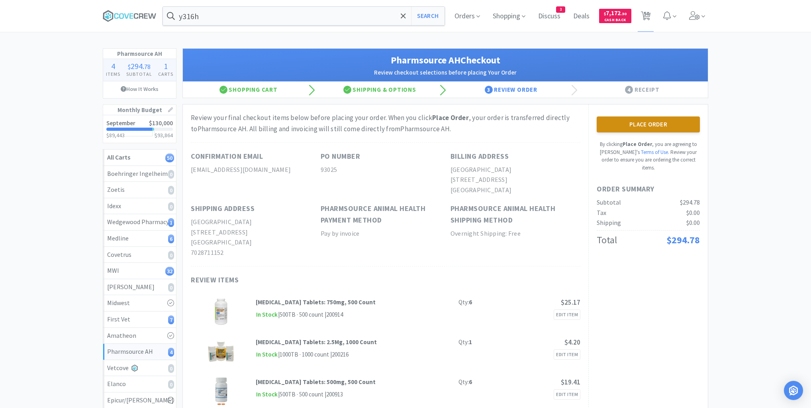
click at [652, 123] on button "Place Order" at bounding box center [648, 124] width 103 height 16
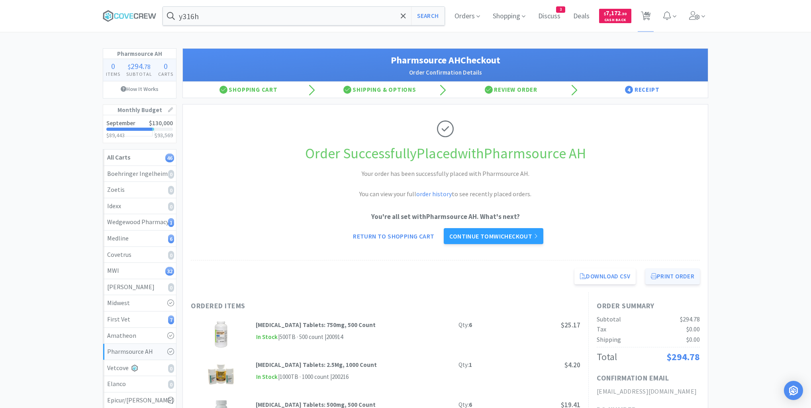
click at [684, 276] on button "Print Order" at bounding box center [672, 276] width 55 height 16
click at [170, 319] on icon "7" at bounding box center [171, 319] width 6 height 9
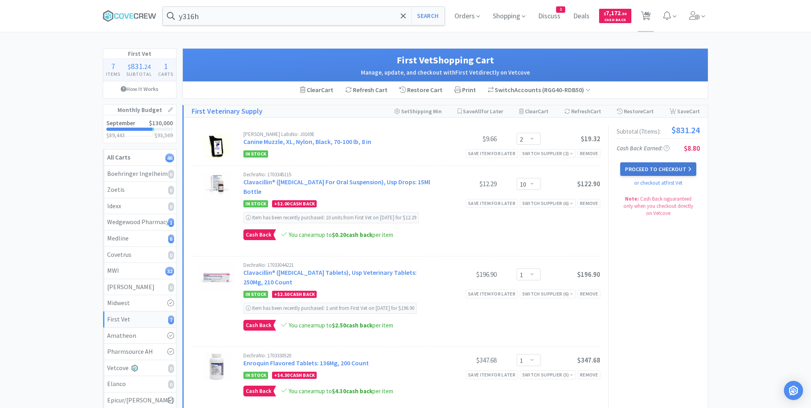
click at [642, 170] on button "Proceed to Checkout" at bounding box center [658, 169] width 76 height 14
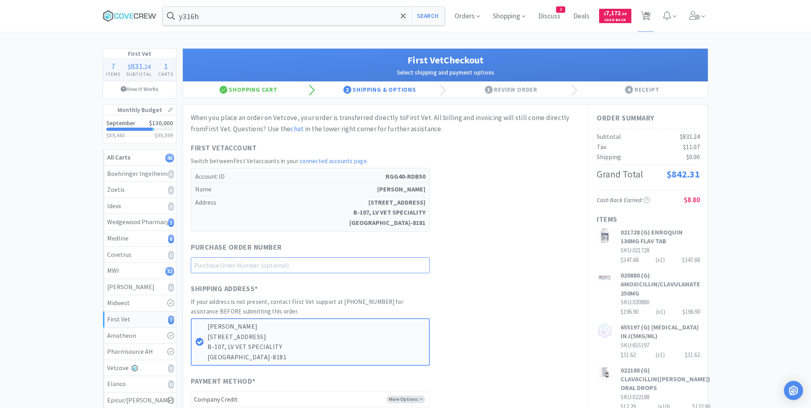
click at [388, 265] on input "text" at bounding box center [310, 265] width 239 height 16
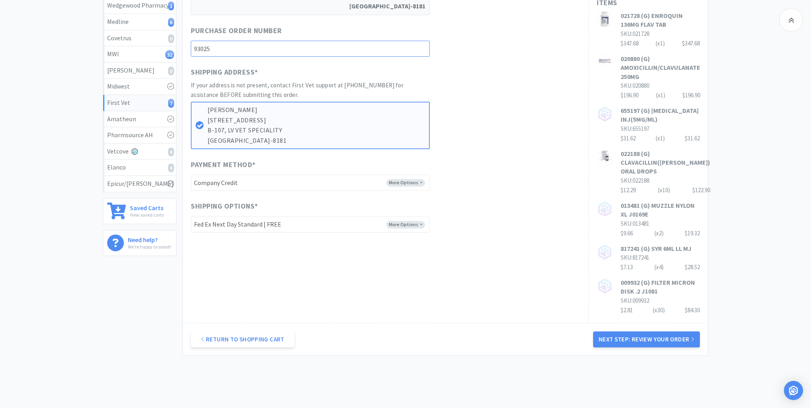
scroll to position [254, 0]
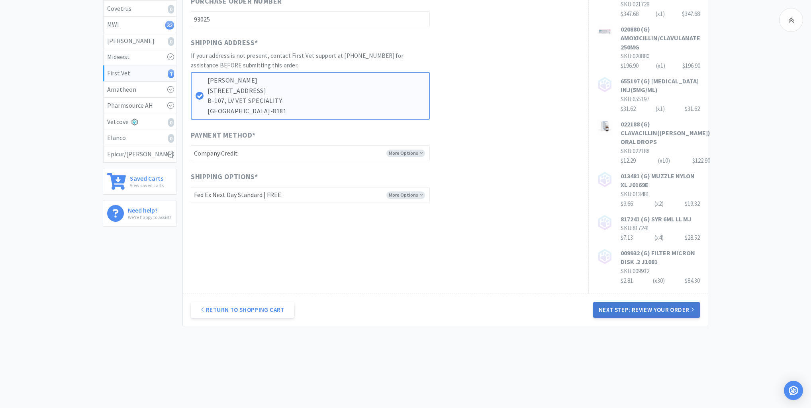
click at [637, 306] on button "Next Step: Review Your Order" at bounding box center [646, 310] width 107 height 16
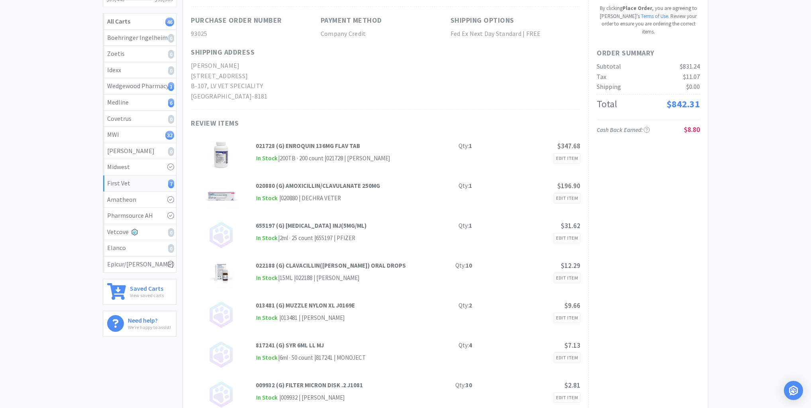
scroll to position [0, 0]
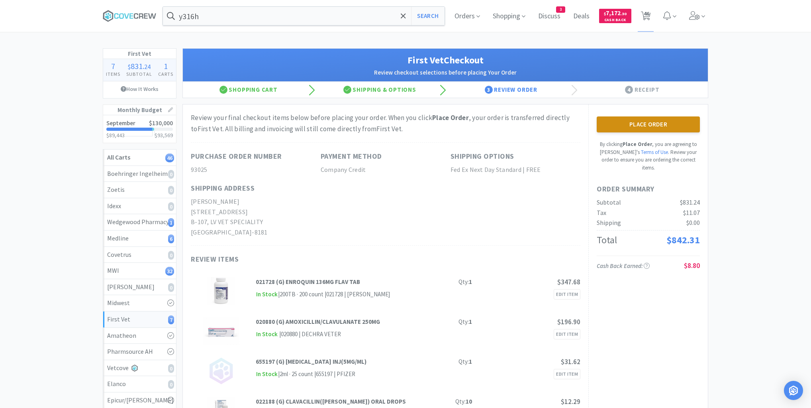
click at [658, 126] on button "Place Order" at bounding box center [648, 124] width 103 height 16
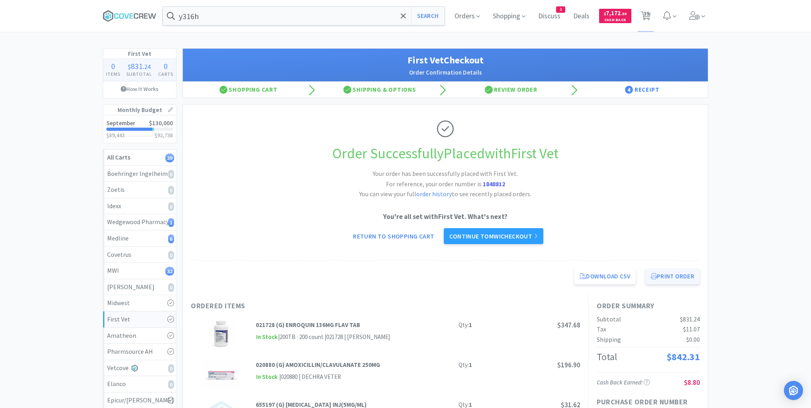
click at [670, 279] on button "Print Order" at bounding box center [672, 276] width 55 height 16
click at [151, 234] on div "Medline 6" at bounding box center [139, 238] width 65 height 10
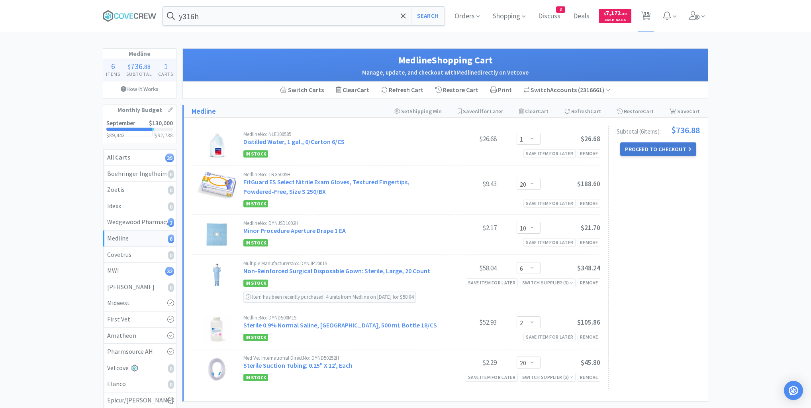
click at [650, 147] on button "Proceed to Checkout" at bounding box center [658, 149] width 76 height 14
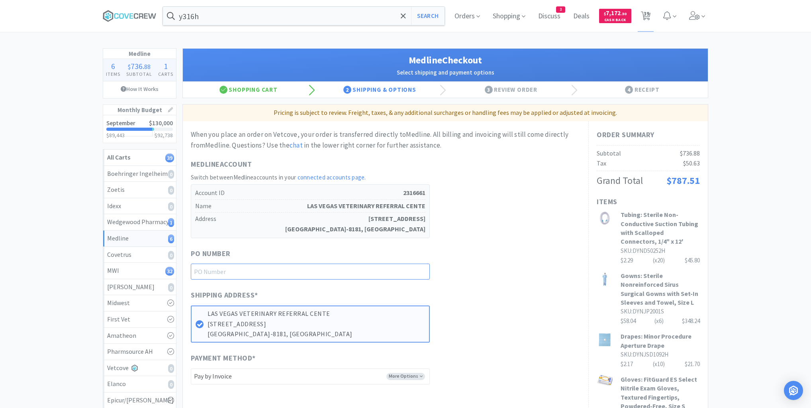
click at [421, 269] on input "text" at bounding box center [310, 271] width 239 height 16
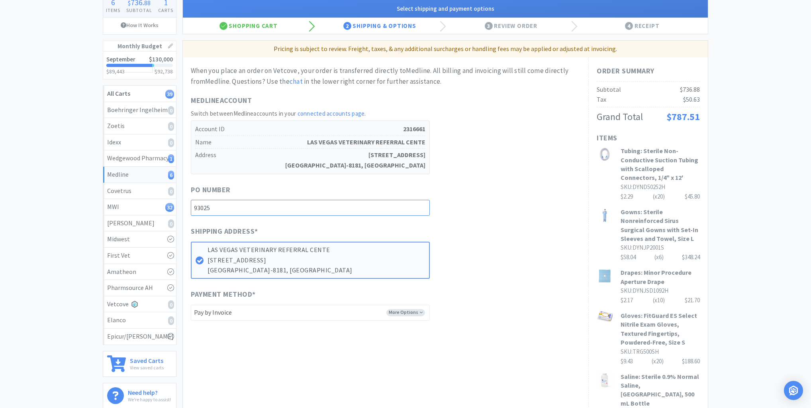
scroll to position [191, 0]
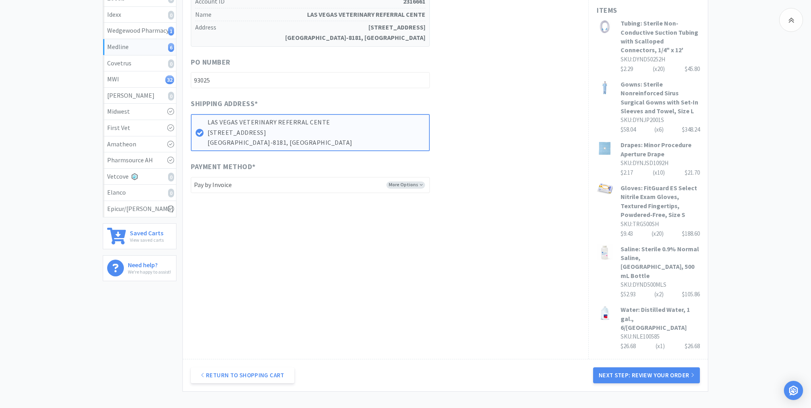
click at [638, 367] on button "Next Step: Review Your Order" at bounding box center [646, 375] width 107 height 16
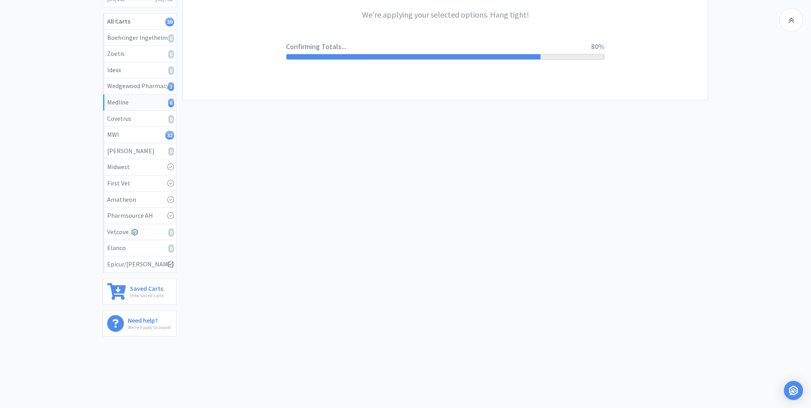
scroll to position [0, 0]
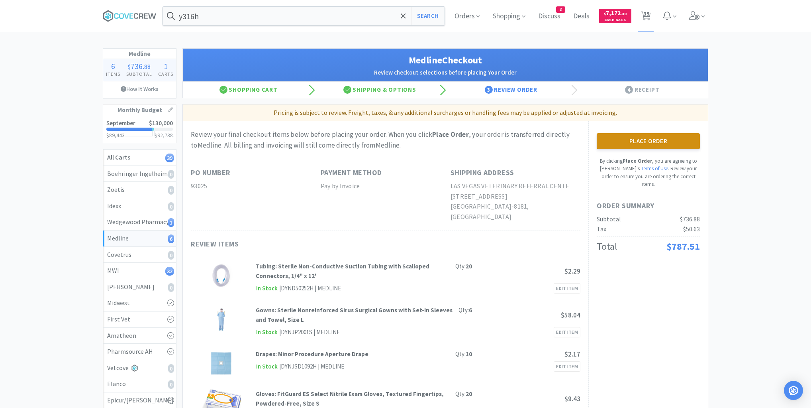
click at [660, 141] on button "Place Order" at bounding box center [648, 141] width 103 height 16
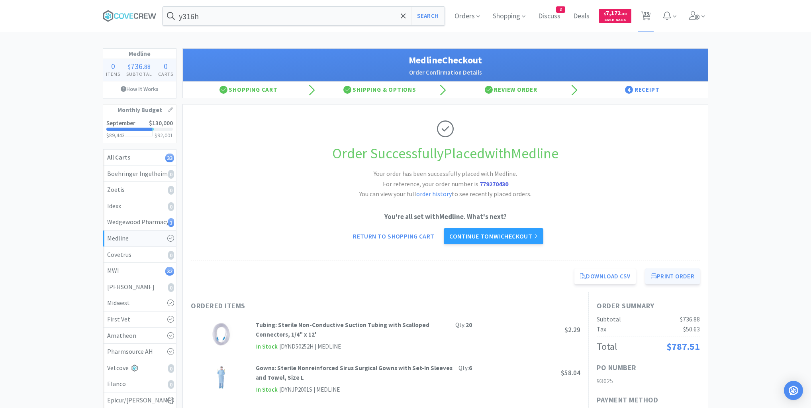
click at [657, 277] on button "Print Order" at bounding box center [672, 276] width 55 height 16
click at [157, 264] on link "MWI 32" at bounding box center [139, 271] width 73 height 16
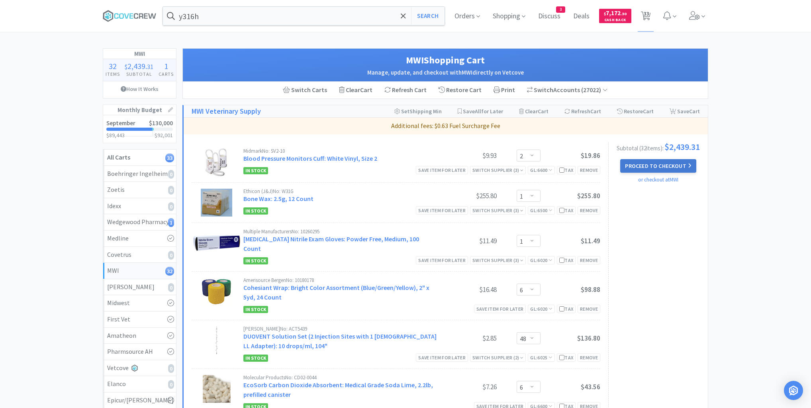
click at [663, 169] on button "Proceed to Checkout" at bounding box center [658, 166] width 76 height 14
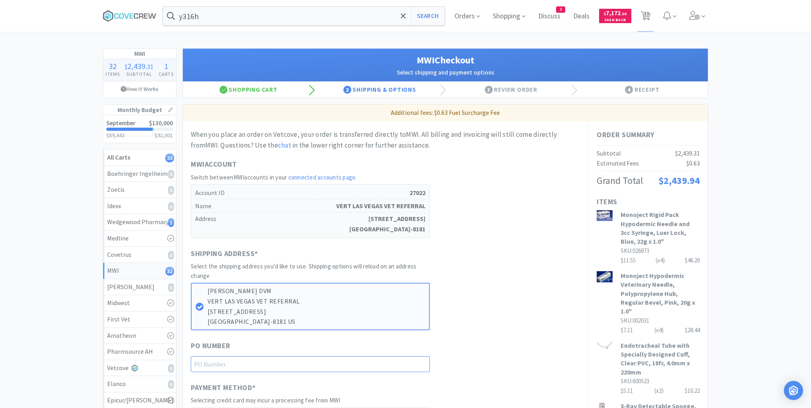
click at [365, 363] on input "text" at bounding box center [310, 364] width 239 height 16
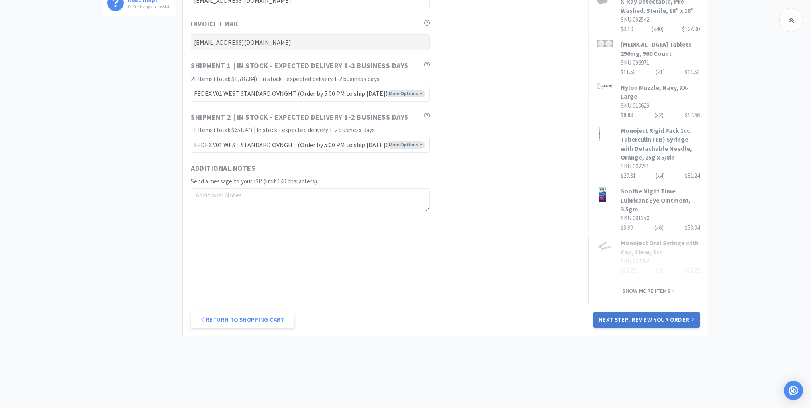
click at [638, 312] on button "Next Step: Review Your Order" at bounding box center [646, 320] width 107 height 16
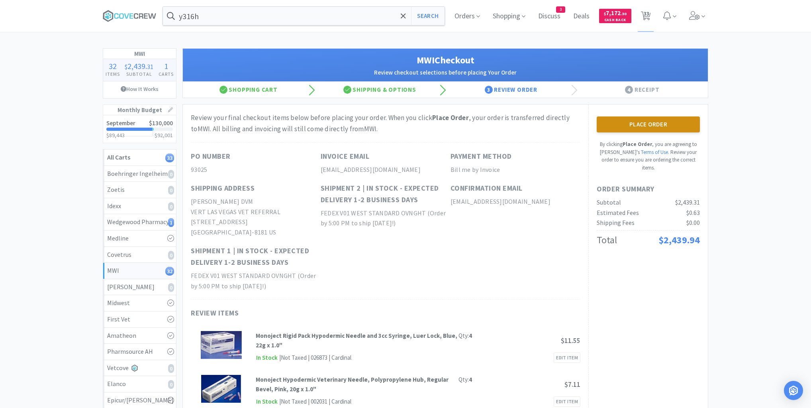
click at [649, 120] on button "Place Order" at bounding box center [648, 124] width 103 height 16
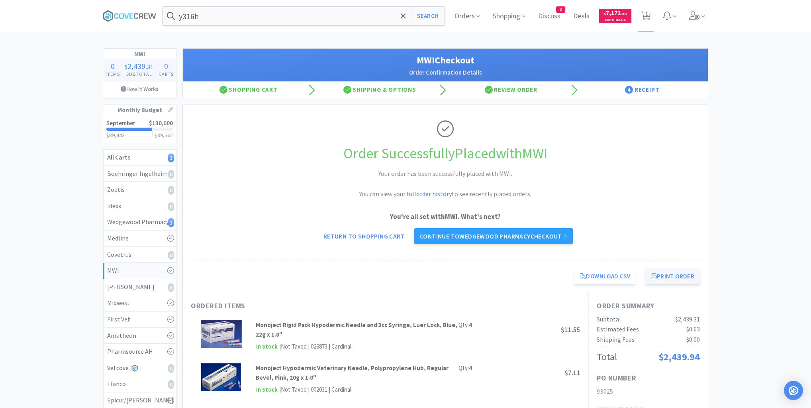
click at [665, 274] on button "Print Order" at bounding box center [672, 276] width 55 height 16
click at [153, 225] on div "Wedgewood Pharmacy 1" at bounding box center [139, 222] width 65 height 10
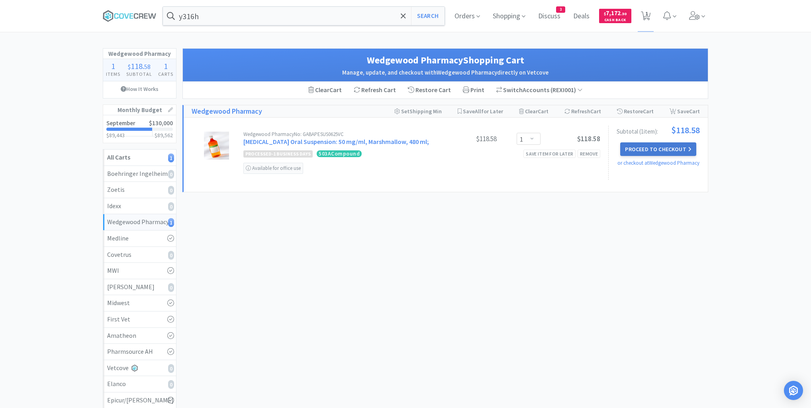
click at [661, 145] on button "Proceed to Checkout" at bounding box center [658, 149] width 76 height 14
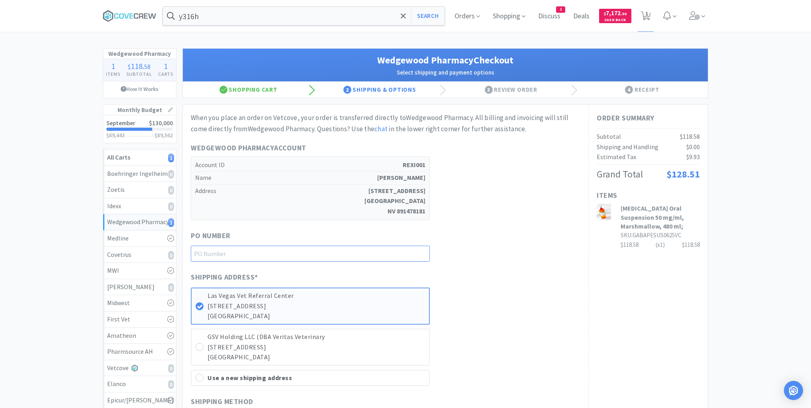
click at [391, 249] on input "text" at bounding box center [310, 253] width 239 height 16
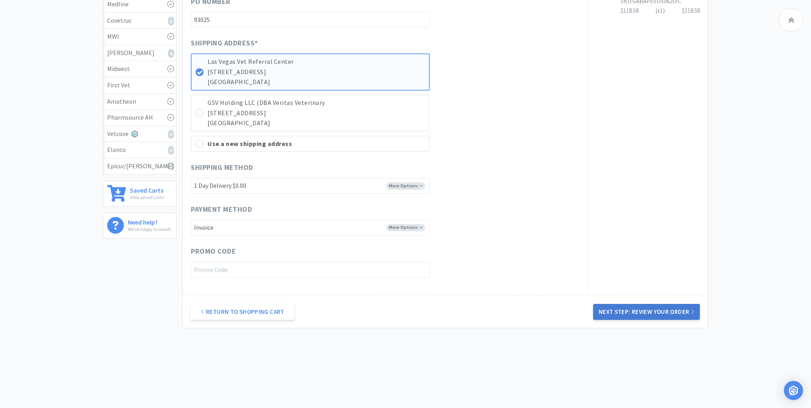
click at [642, 311] on button "Next Step: Review Your Order" at bounding box center [646, 312] width 107 height 16
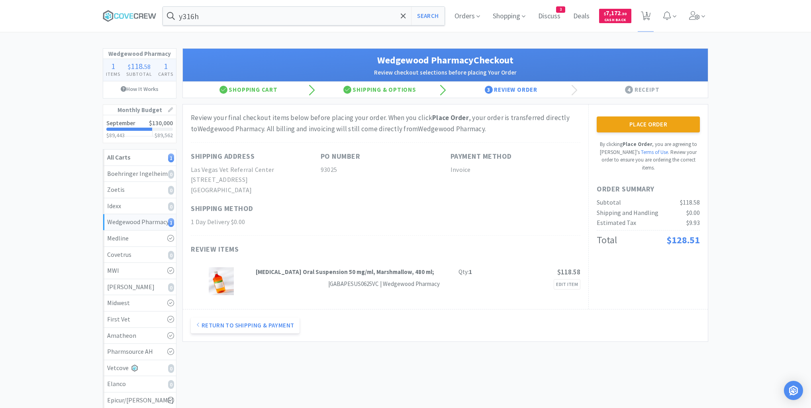
click at [659, 121] on button "Place Order" at bounding box center [648, 124] width 103 height 16
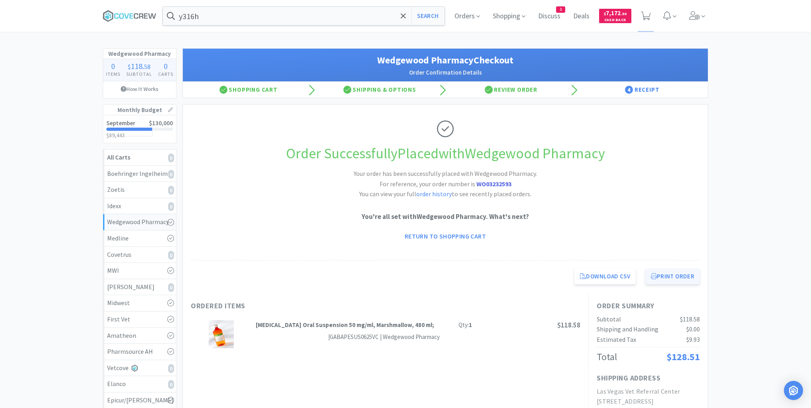
click at [670, 271] on button "Print Order" at bounding box center [672, 276] width 55 height 16
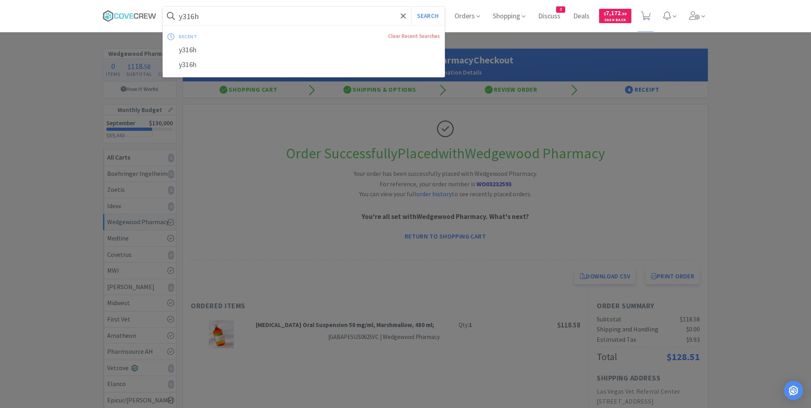
drag, startPoint x: 321, startPoint y: 15, endPoint x: 317, endPoint y: 23, distance: 8.6
click at [321, 15] on input "y316h" at bounding box center [304, 16] width 282 height 18
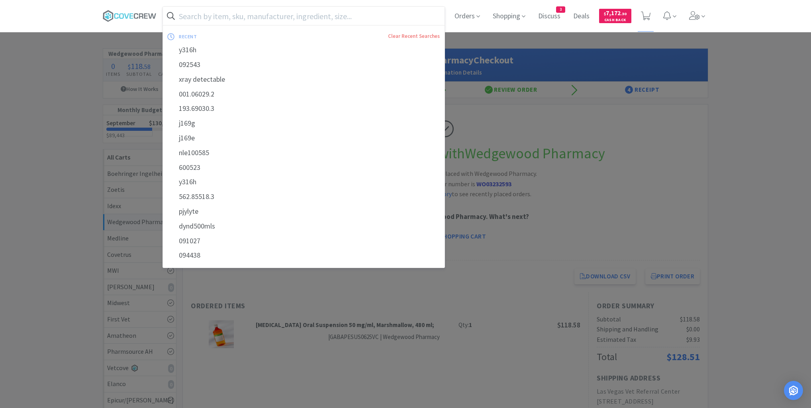
drag, startPoint x: 280, startPoint y: 69, endPoint x: 258, endPoint y: 75, distance: 23.7
click at [278, 71] on div "092543" at bounding box center [304, 64] width 282 height 15
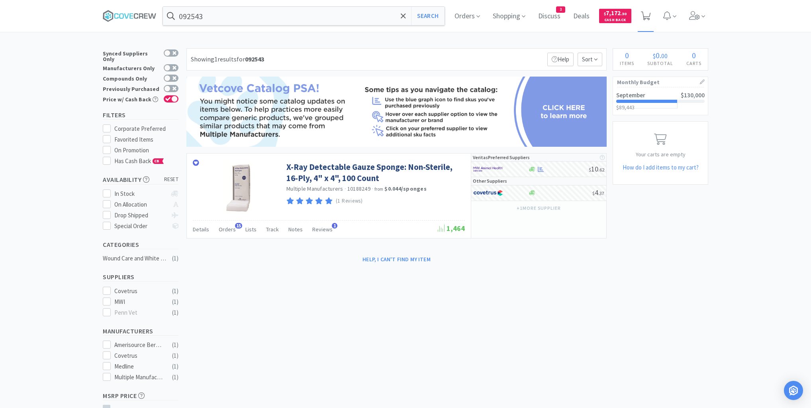
click at [651, 12] on icon at bounding box center [646, 16] width 10 height 9
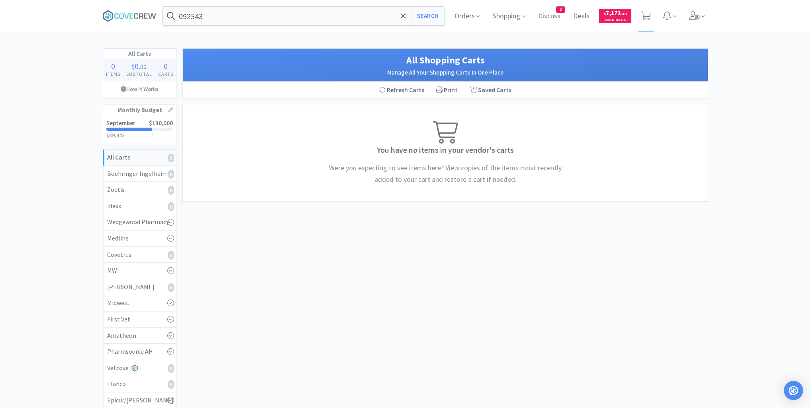
click at [127, 127] on div at bounding box center [129, 128] width 46 height 3
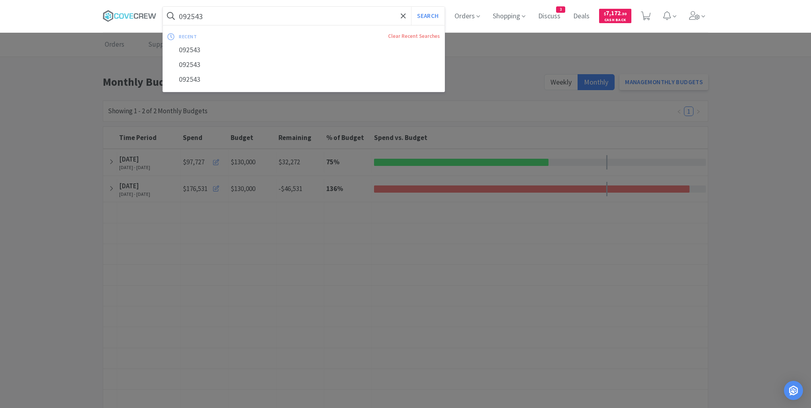
click at [241, 15] on input "092543" at bounding box center [304, 16] width 282 height 18
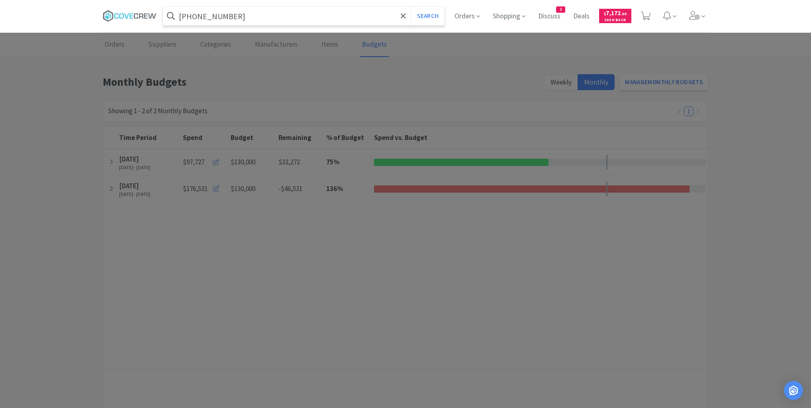
click at [411, 7] on button "Search" at bounding box center [427, 16] width 33 height 18
